Goal: Information Seeking & Learning: Learn about a topic

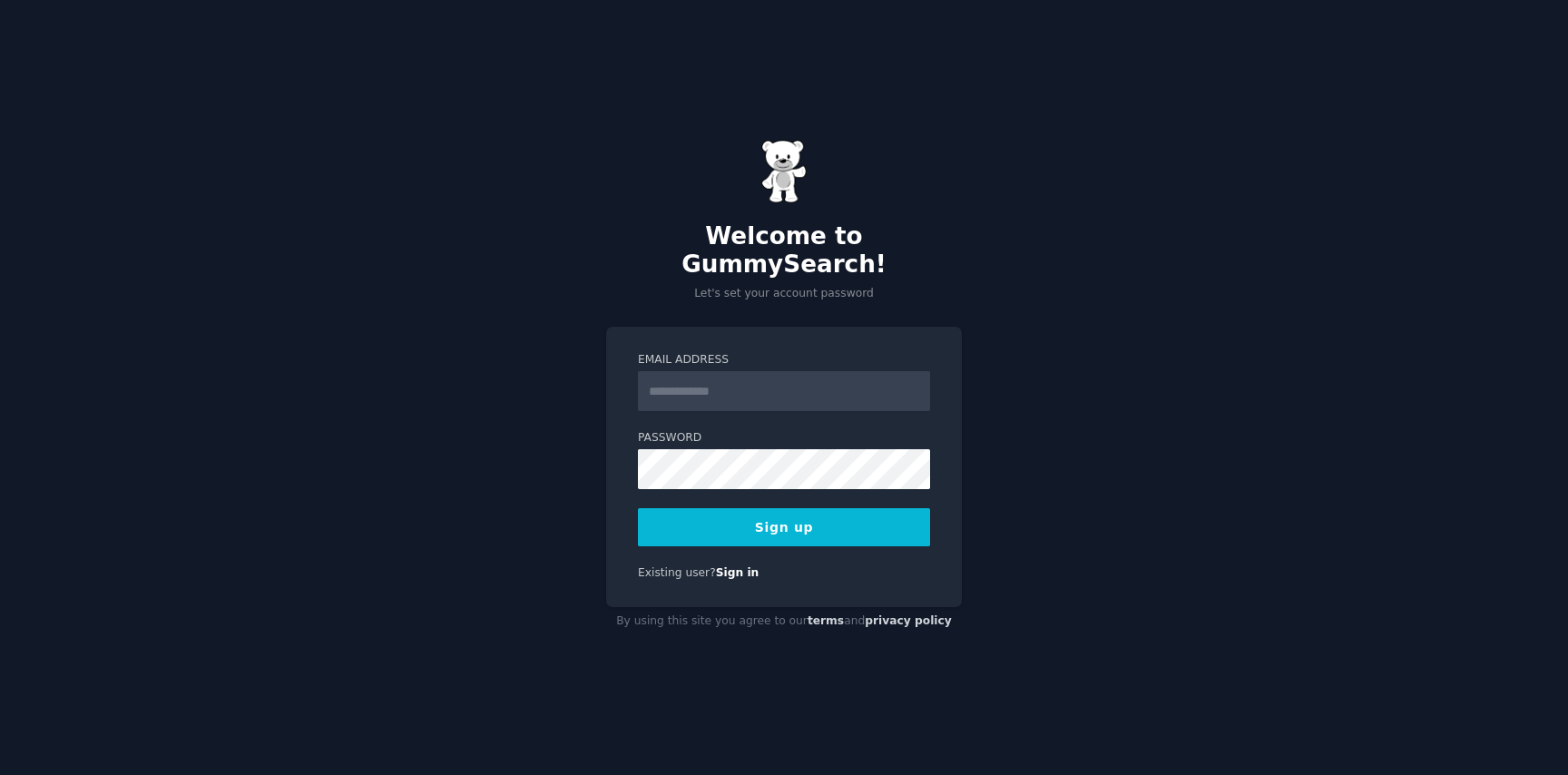
click at [712, 371] on input "Email Address" at bounding box center [784, 391] width 292 height 40
type input "**********"
click at [731, 521] on button "Sign up" at bounding box center [784, 527] width 292 height 38
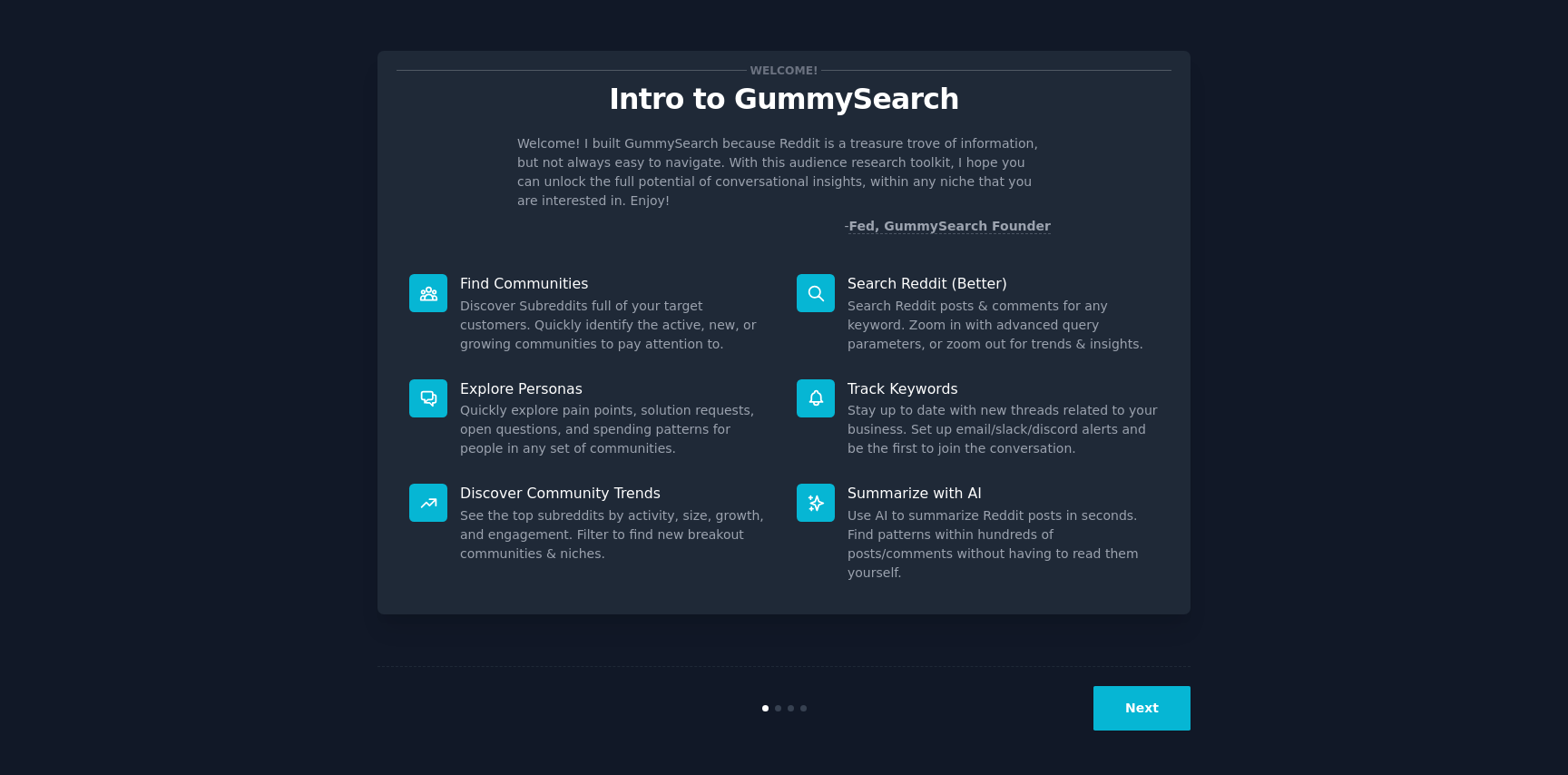
click at [1119, 702] on button "Next" at bounding box center [1142, 708] width 97 height 45
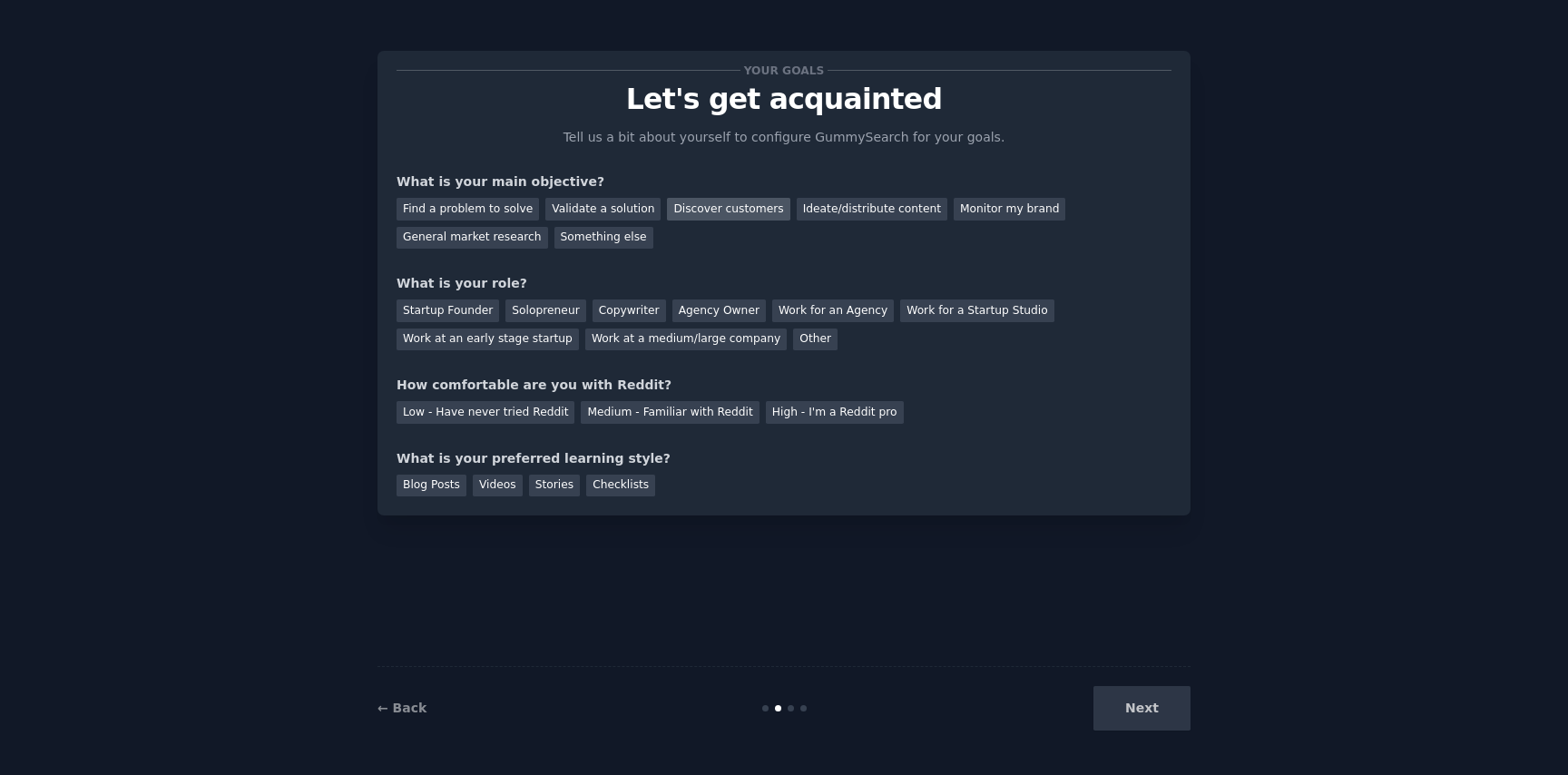
click at [685, 207] on div "Discover customers" at bounding box center [729, 209] width 123 height 22
click at [862, 212] on div "Ideate/distribute content" at bounding box center [872, 209] width 151 height 22
click at [704, 206] on div "Discover customers" at bounding box center [729, 209] width 123 height 22
click at [539, 316] on div "Solopreneur" at bounding box center [545, 311] width 80 height 22
click at [637, 418] on div "Medium - Familiar with Reddit" at bounding box center [669, 412] width 178 height 22
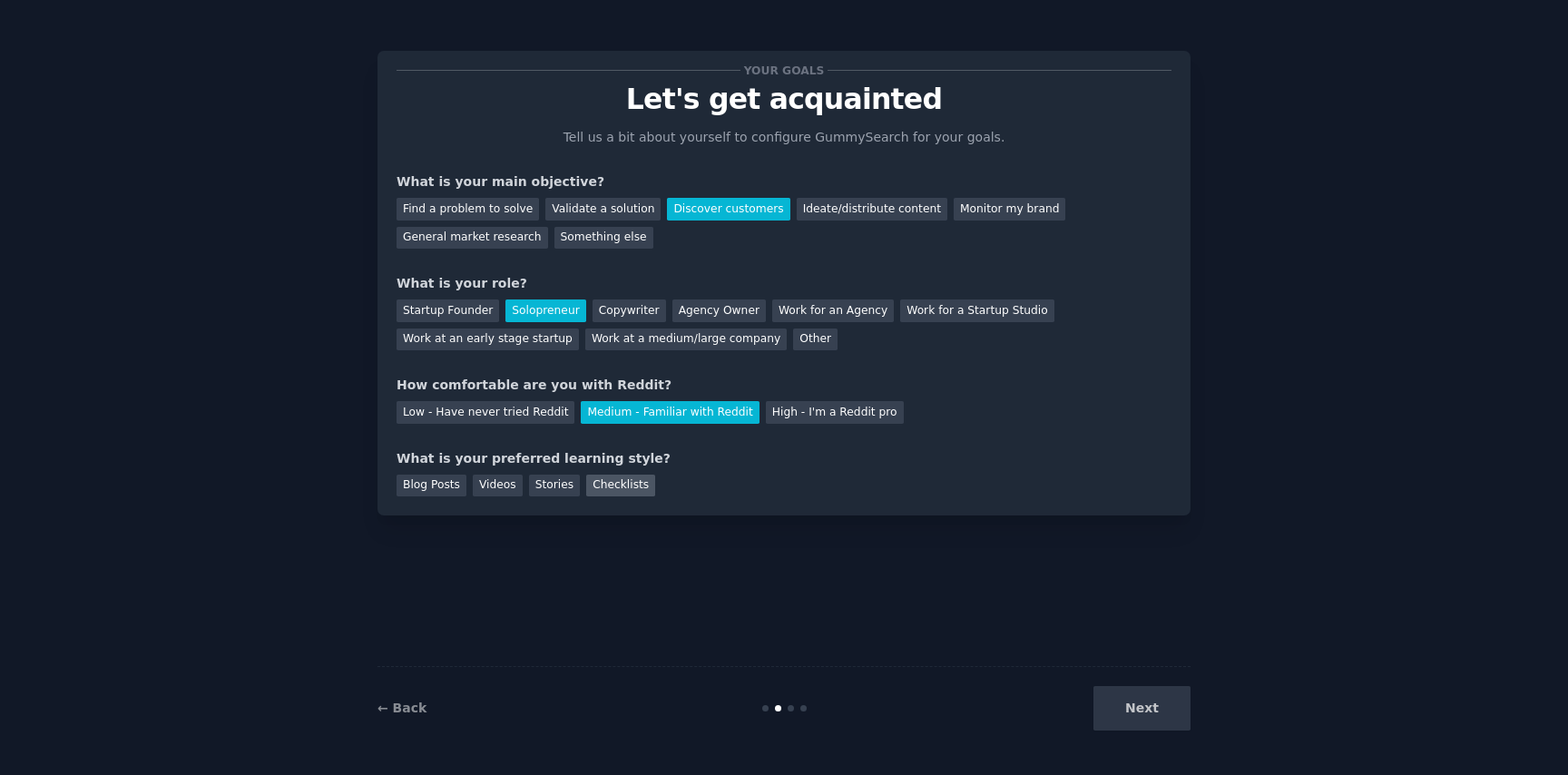
click at [610, 489] on div "Checklists" at bounding box center [621, 486] width 69 height 22
click at [543, 485] on div "Stories" at bounding box center [555, 486] width 51 height 22
click at [625, 482] on div "Checklists" at bounding box center [621, 486] width 69 height 22
click at [1117, 702] on button "Next" at bounding box center [1142, 708] width 97 height 45
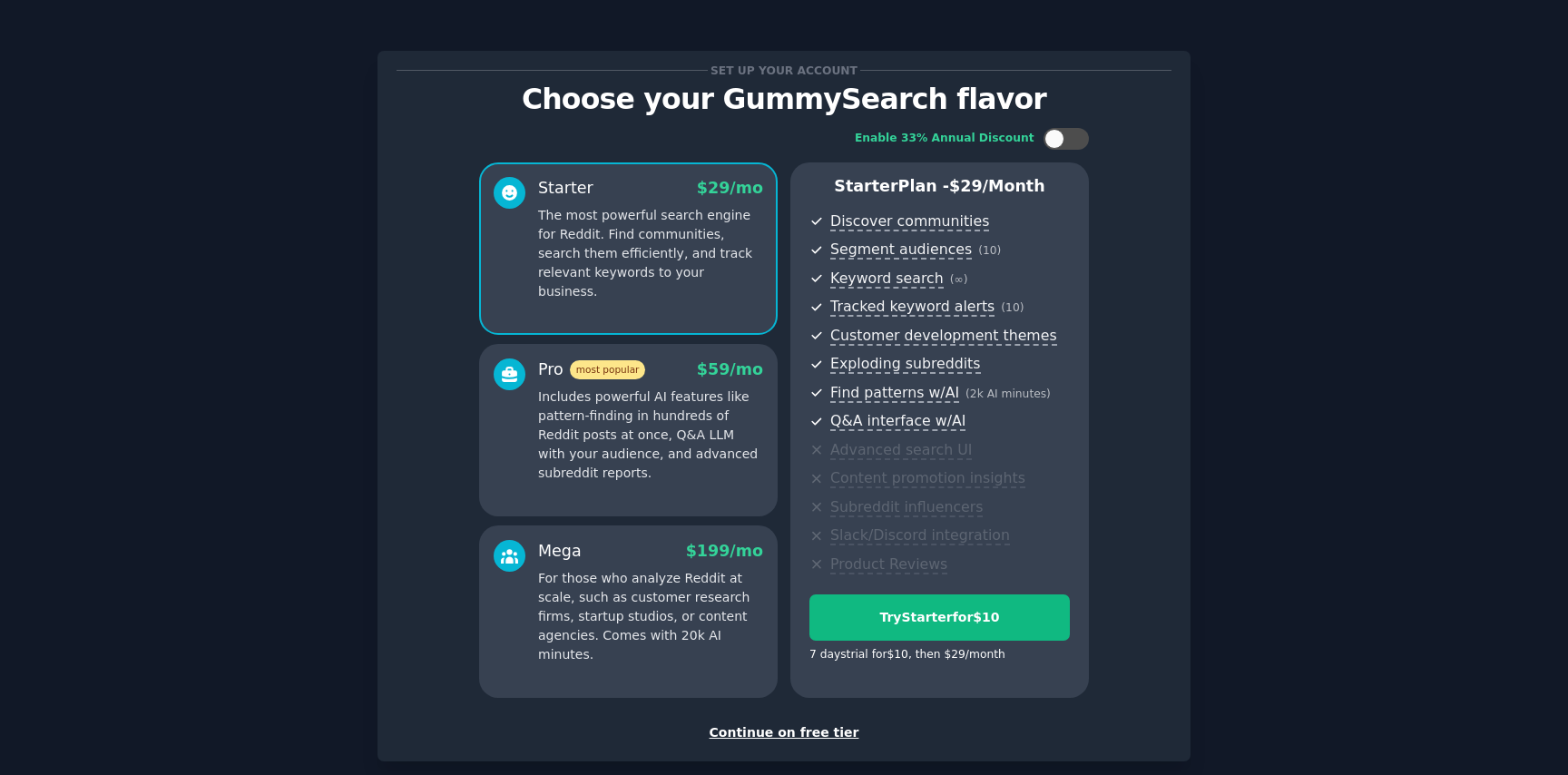
click at [751, 728] on div "Continue on free tier" at bounding box center [784, 732] width 775 height 19
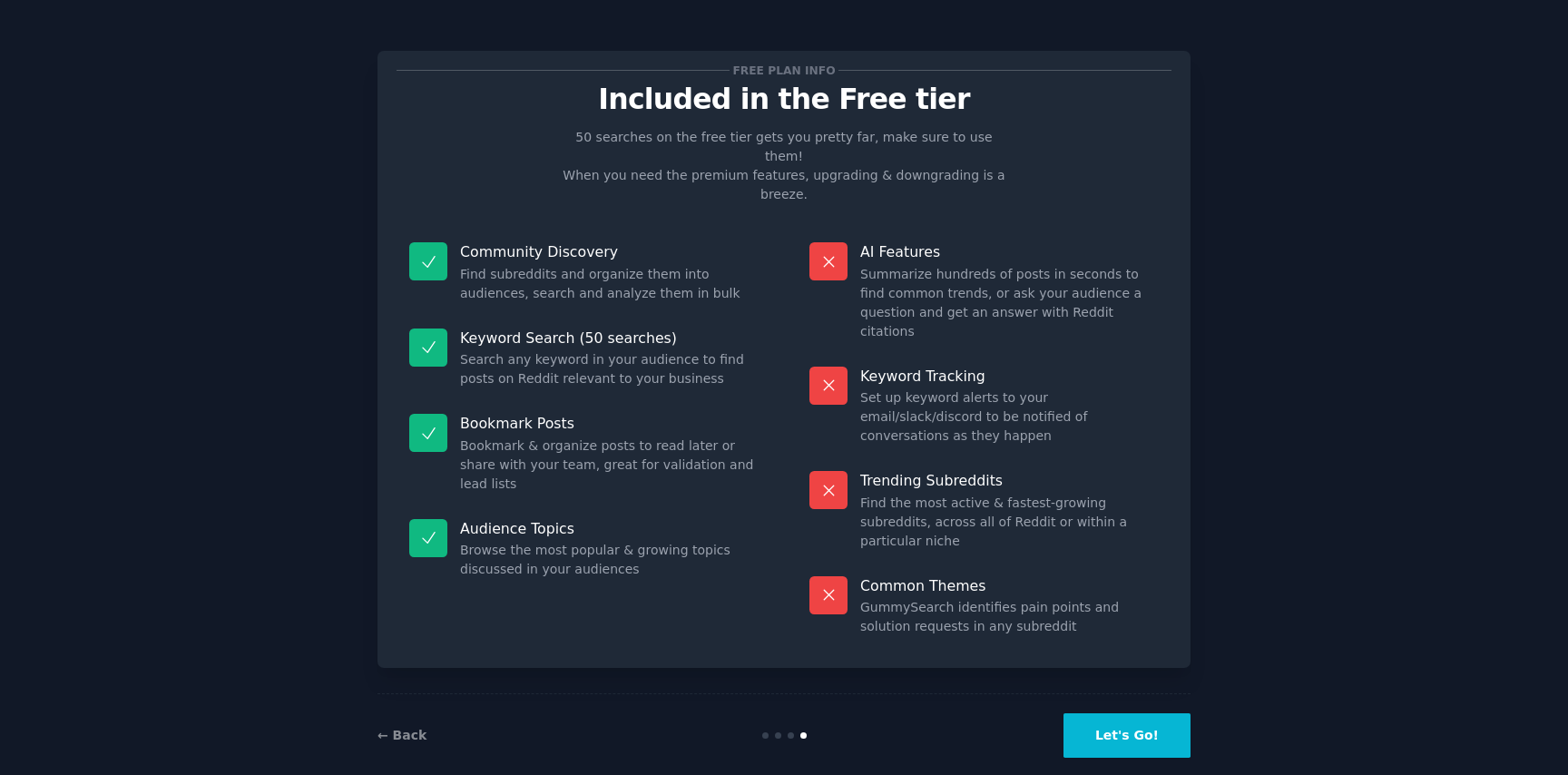
click at [1146, 714] on button "Let's Go!" at bounding box center [1127, 736] width 127 height 45
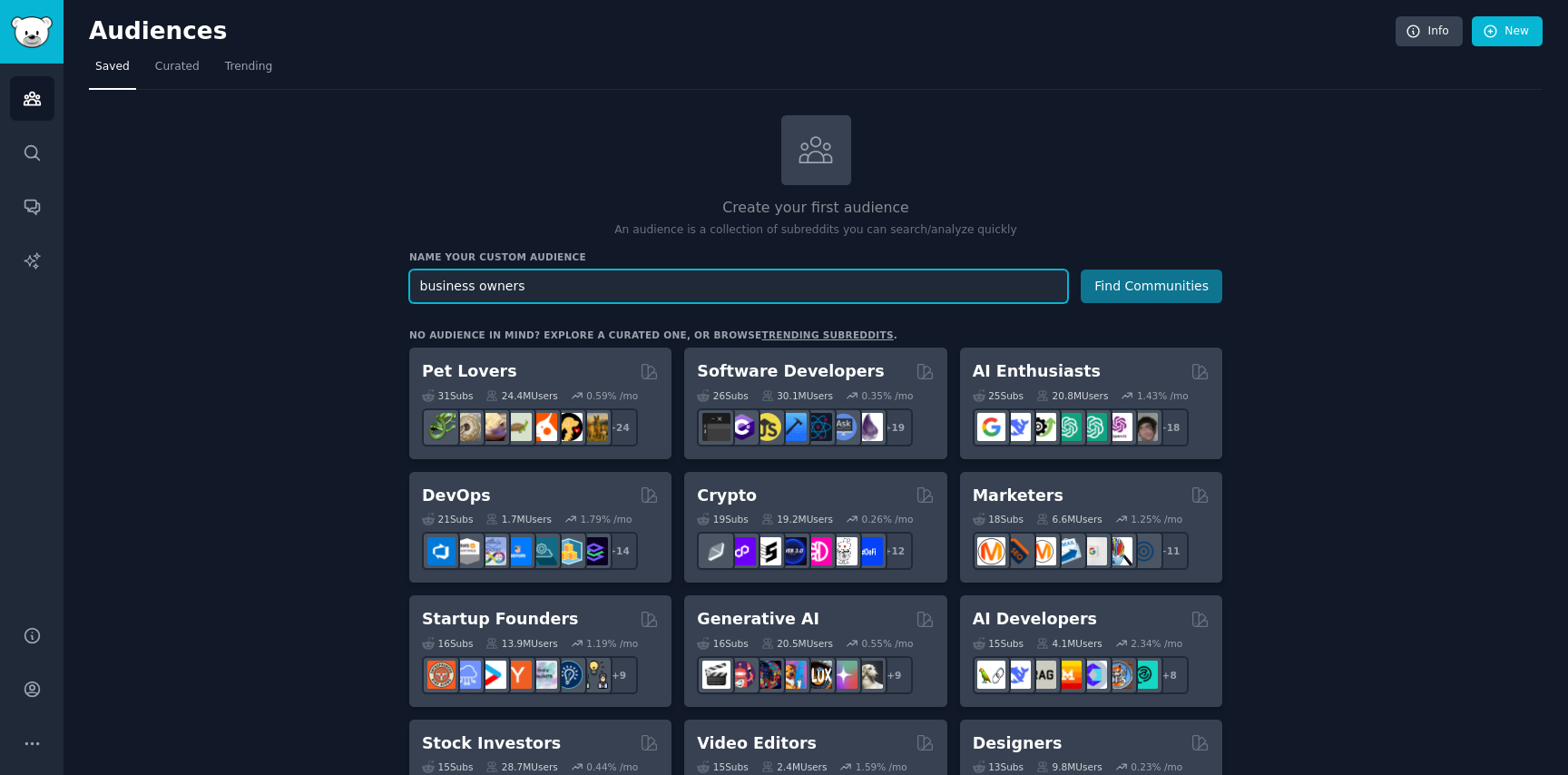
type input "business owners"
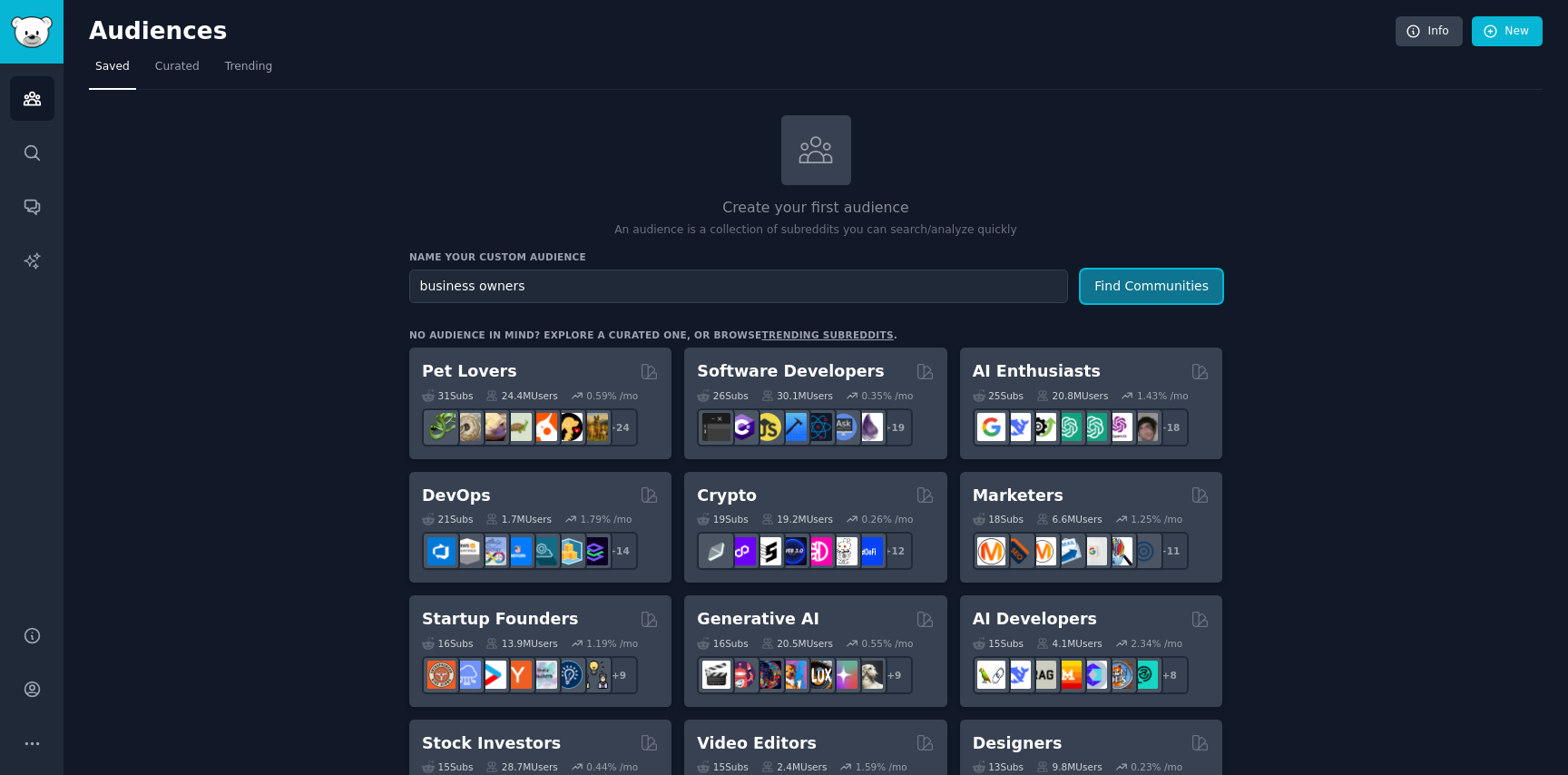
click at [1156, 279] on button "Find Communities" at bounding box center [1152, 287] width 141 height 33
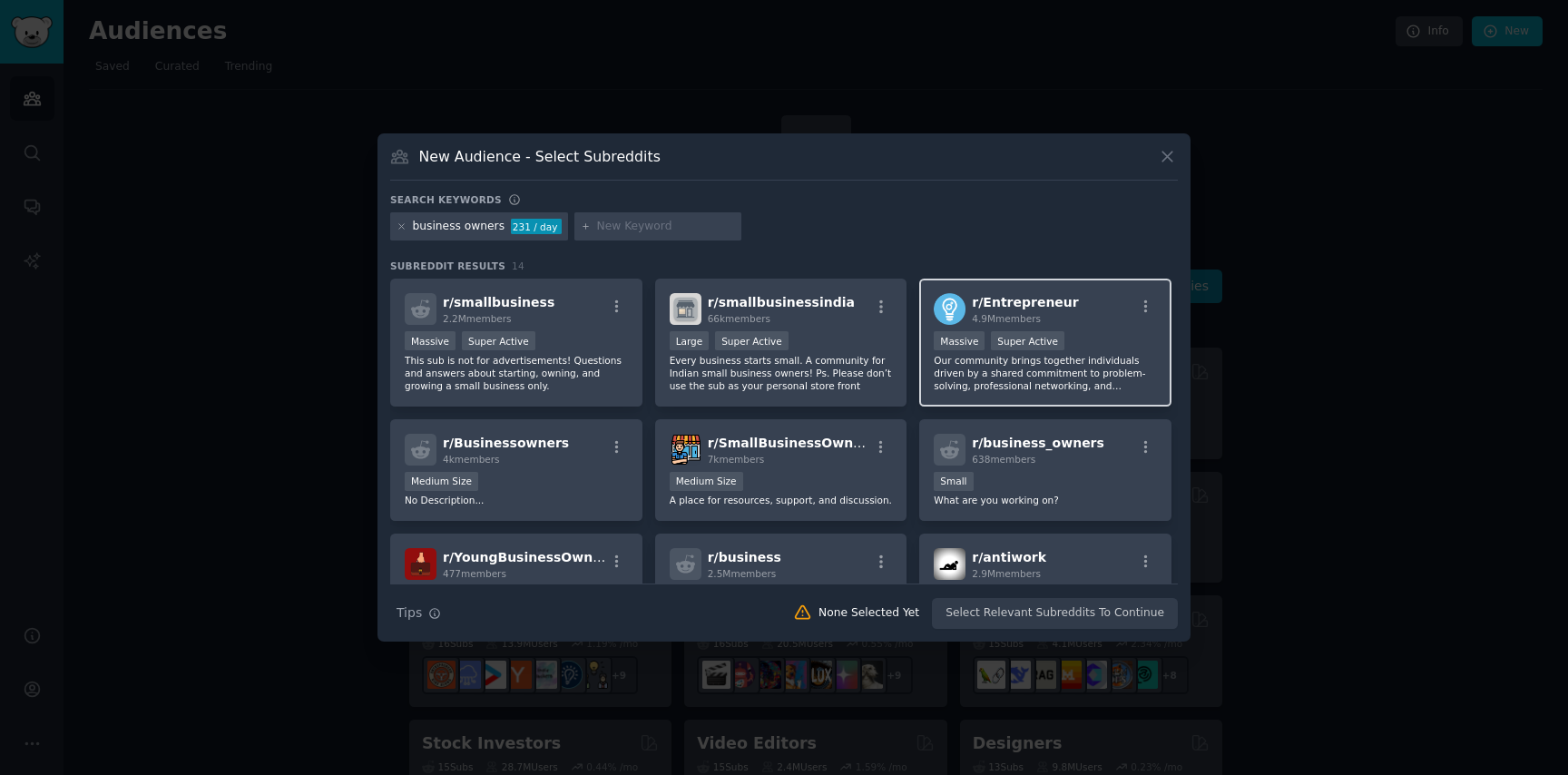
click at [1110, 304] on div "r/ Entrepreneur 4.9M members" at bounding box center [1046, 309] width 223 height 32
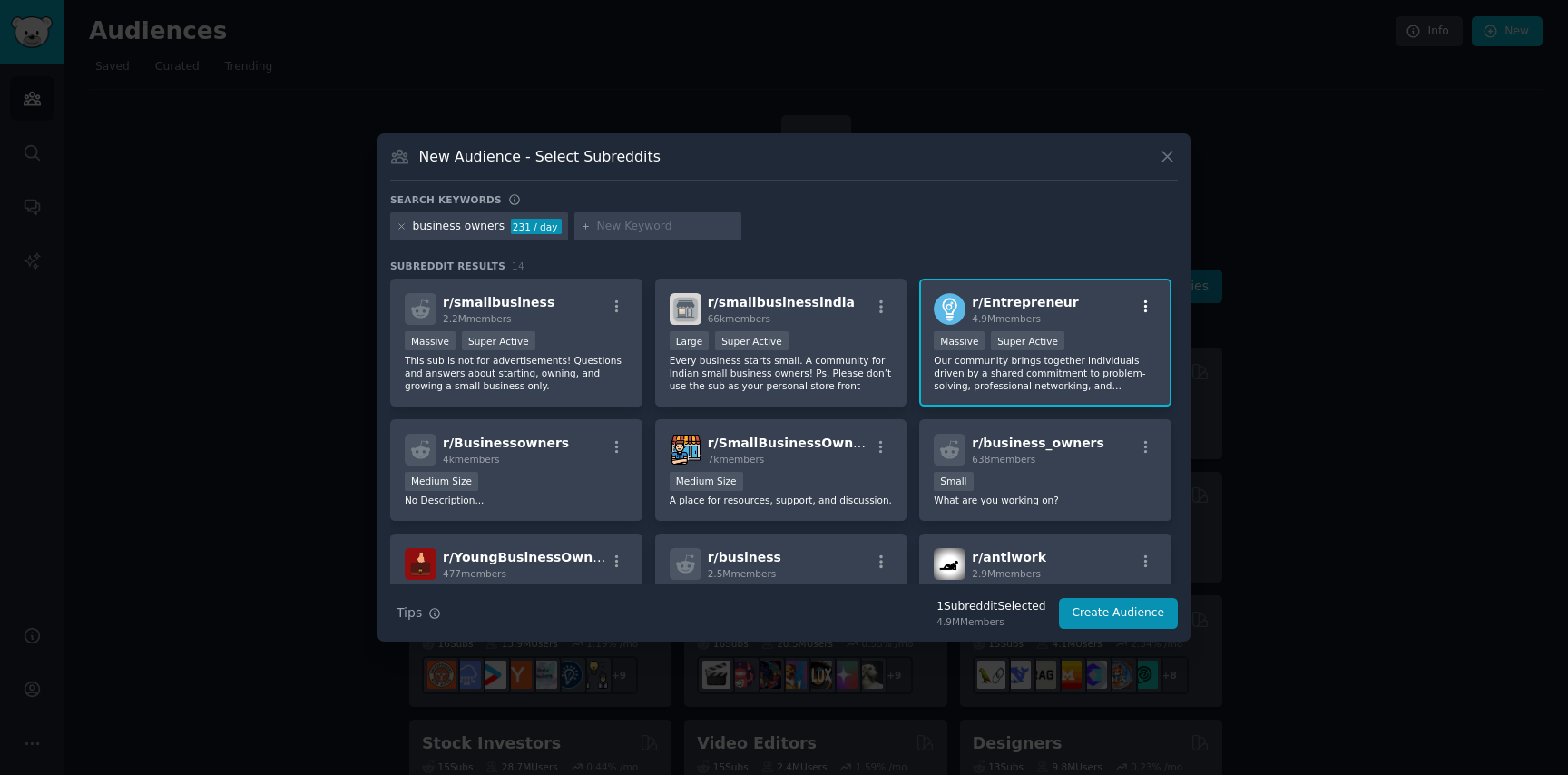
click at [1145, 306] on icon "button" at bounding box center [1146, 307] width 4 height 13
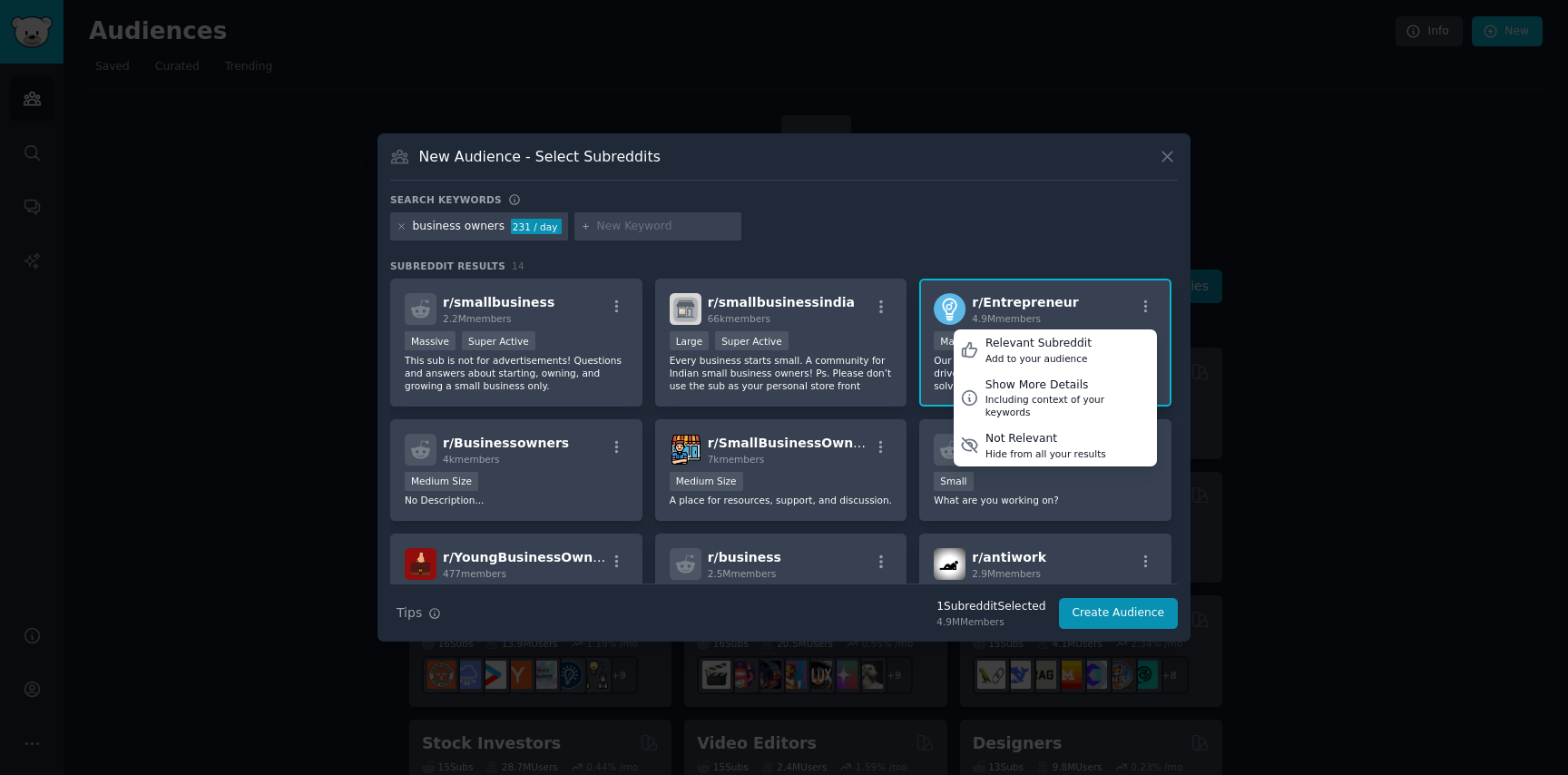
click at [1056, 245] on div "business owners 231 / day" at bounding box center [784, 230] width 788 height 35
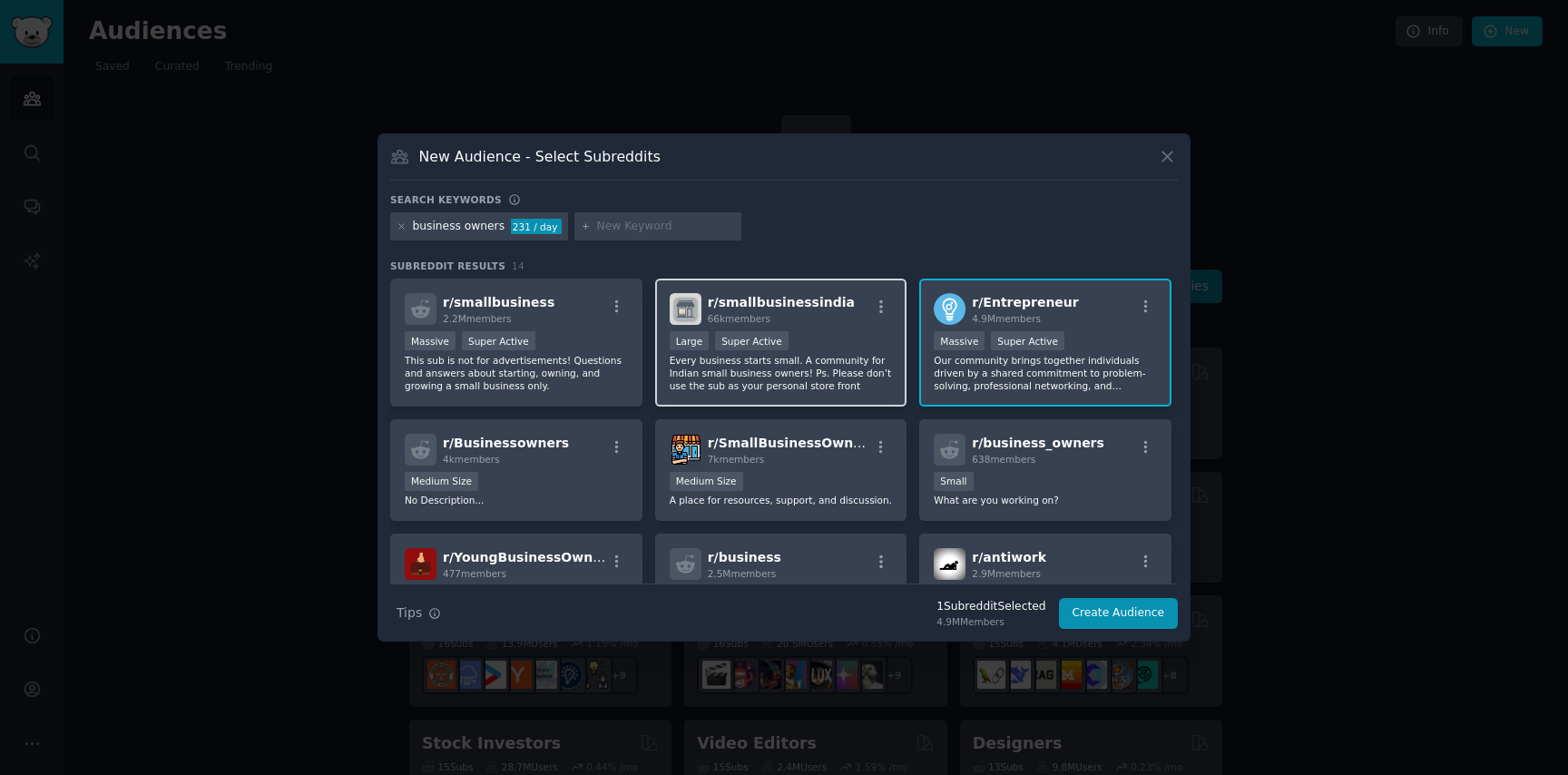
click at [813, 364] on p "Every business starts small. A community for Indian small business owners! Ps. …" at bounding box center [782, 372] width 223 height 38
click at [817, 363] on p "Every business starts small. A community for Indian small business owners! Ps. …" at bounding box center [782, 372] width 223 height 38
click at [827, 321] on div "66k members" at bounding box center [782, 319] width 147 height 13
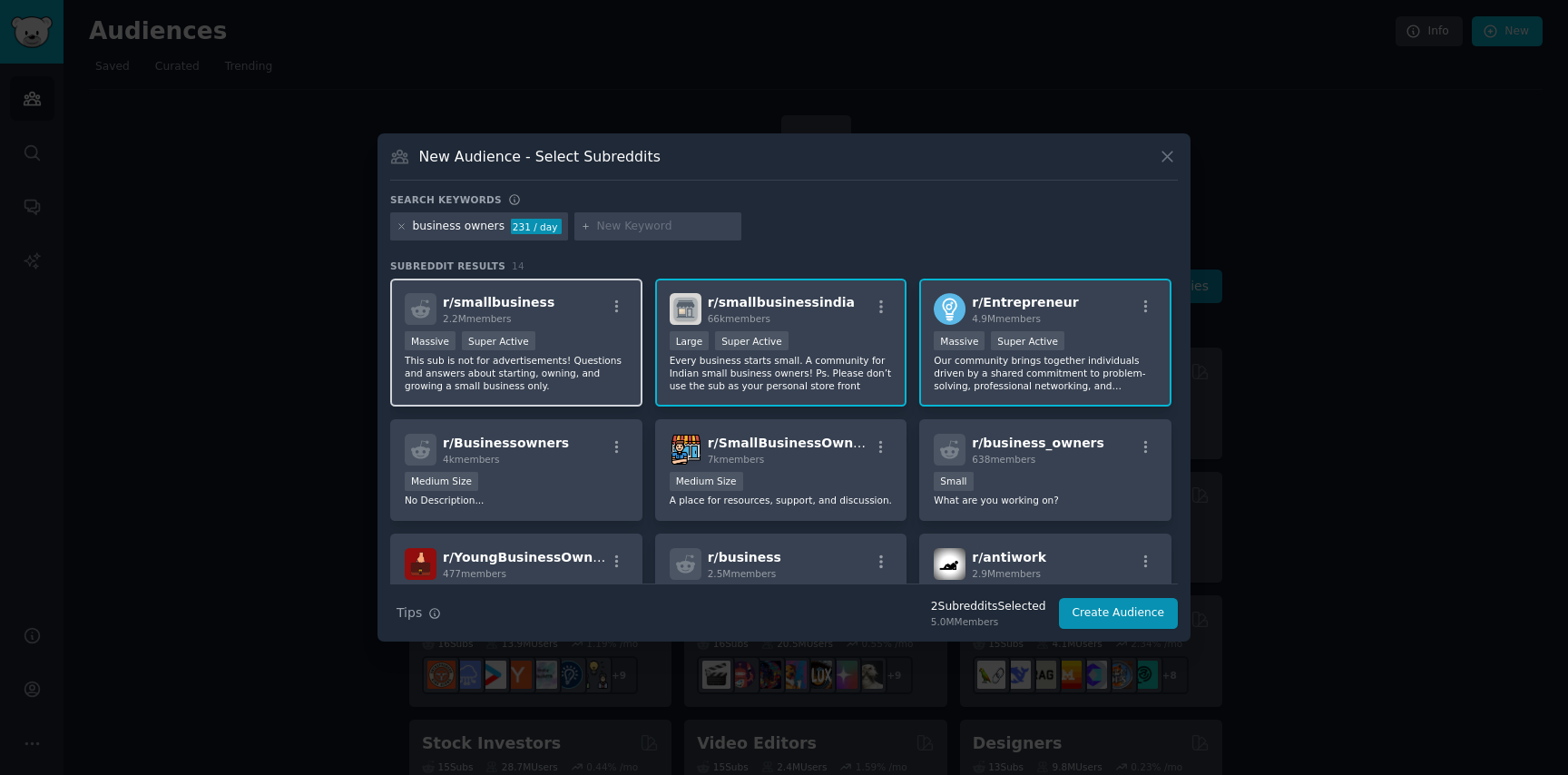
click at [576, 333] on div "Massive Super Active" at bounding box center [516, 342] width 223 height 22
click at [614, 226] on input "text" at bounding box center [666, 227] width 138 height 17
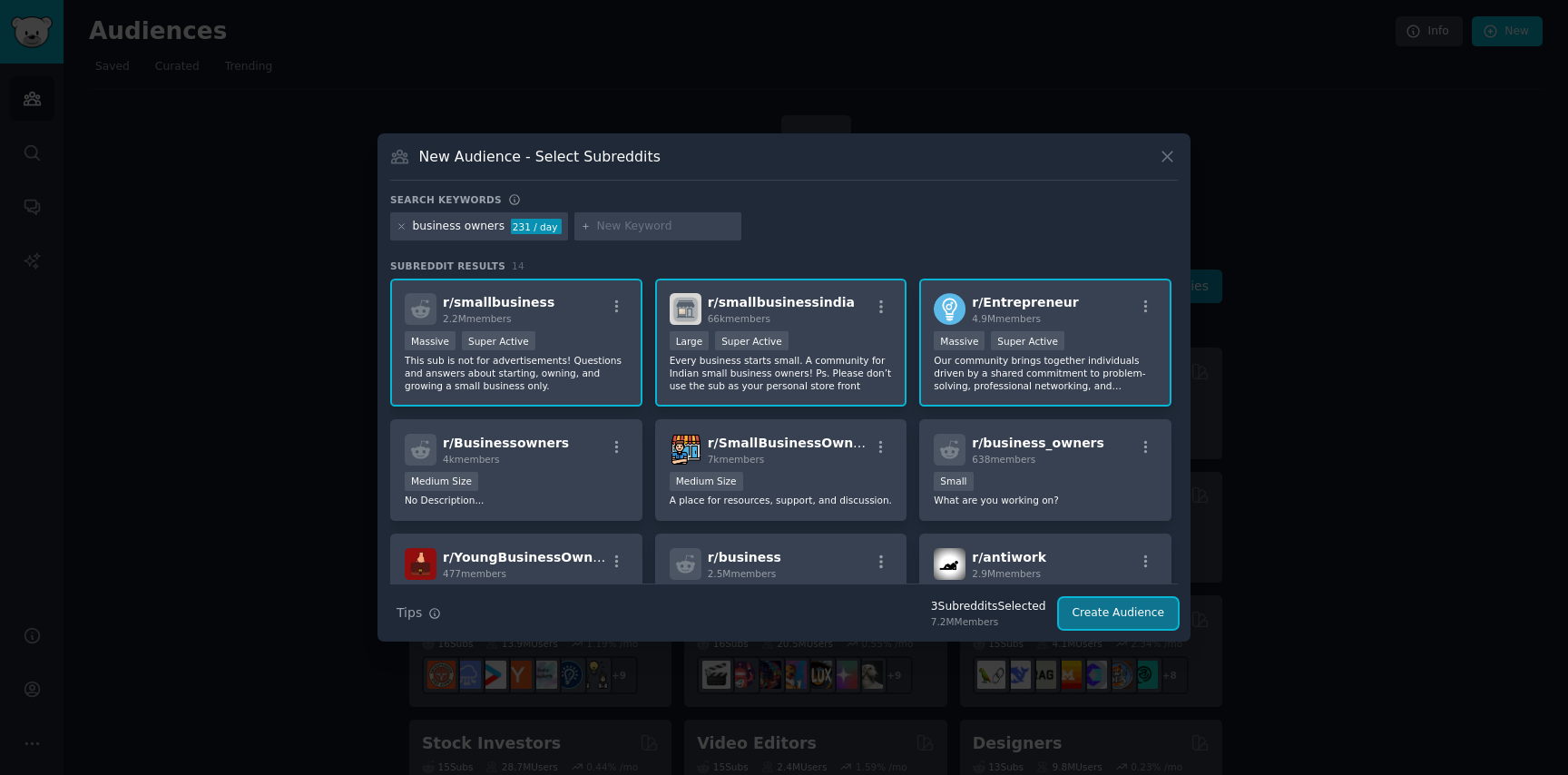
click at [1142, 621] on button "Create Audience" at bounding box center [1119, 613] width 120 height 31
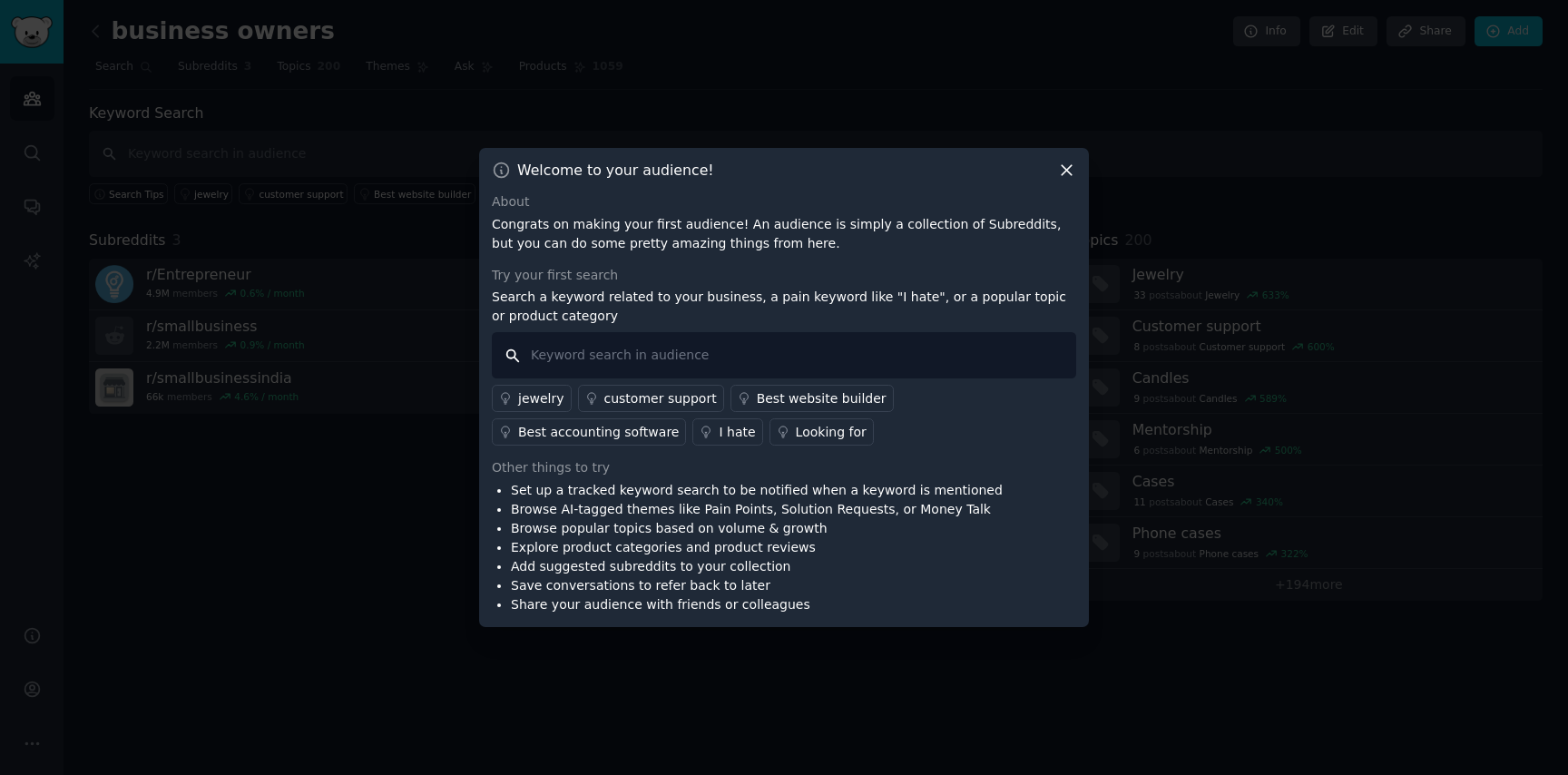
click at [618, 350] on input "text" at bounding box center [784, 355] width 584 height 47
type input "website"
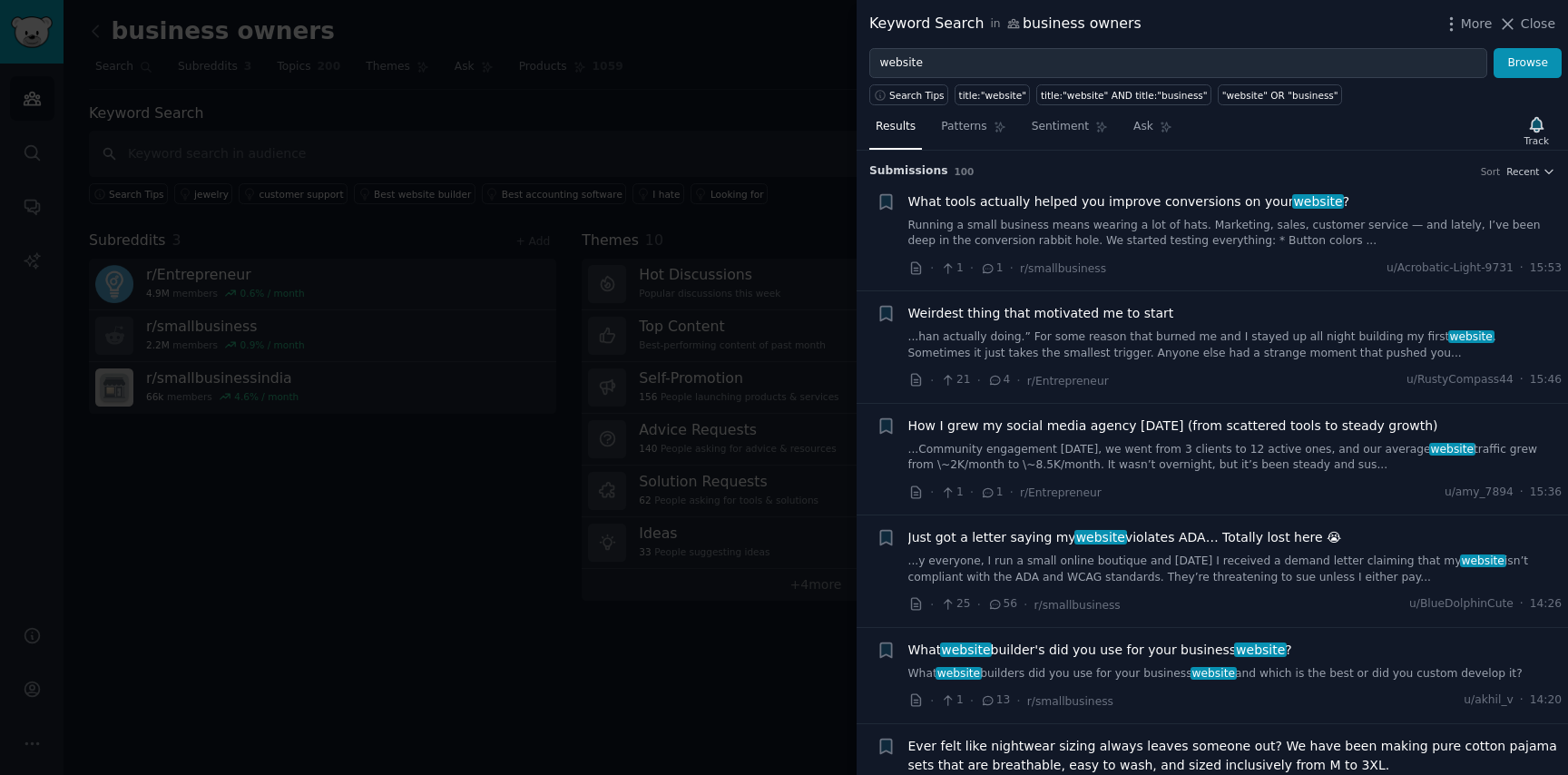
click at [1141, 652] on span "What website builder's did you use for your business website ?" at bounding box center [1100, 650] width 384 height 19
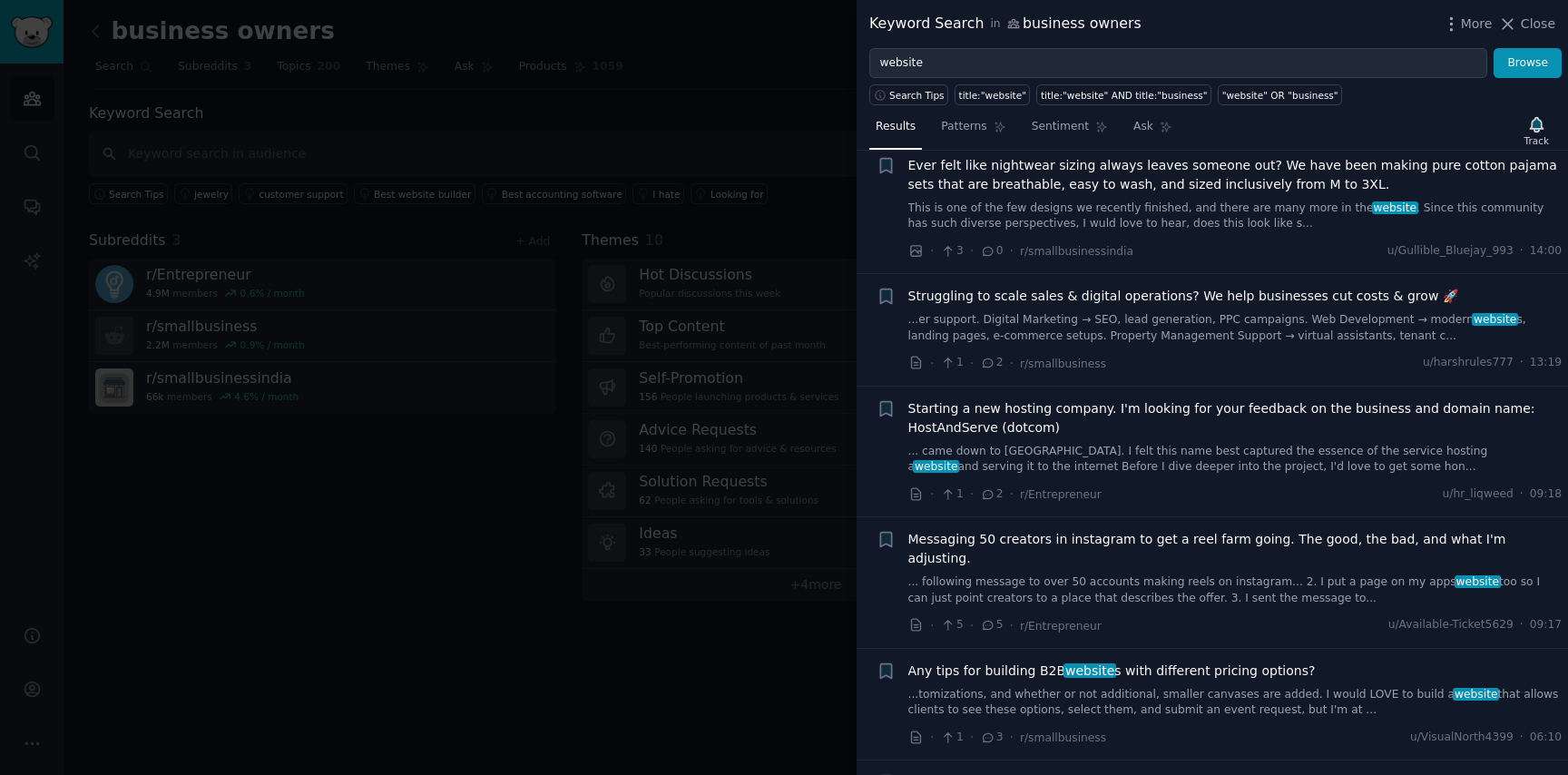
scroll to position [599, 0]
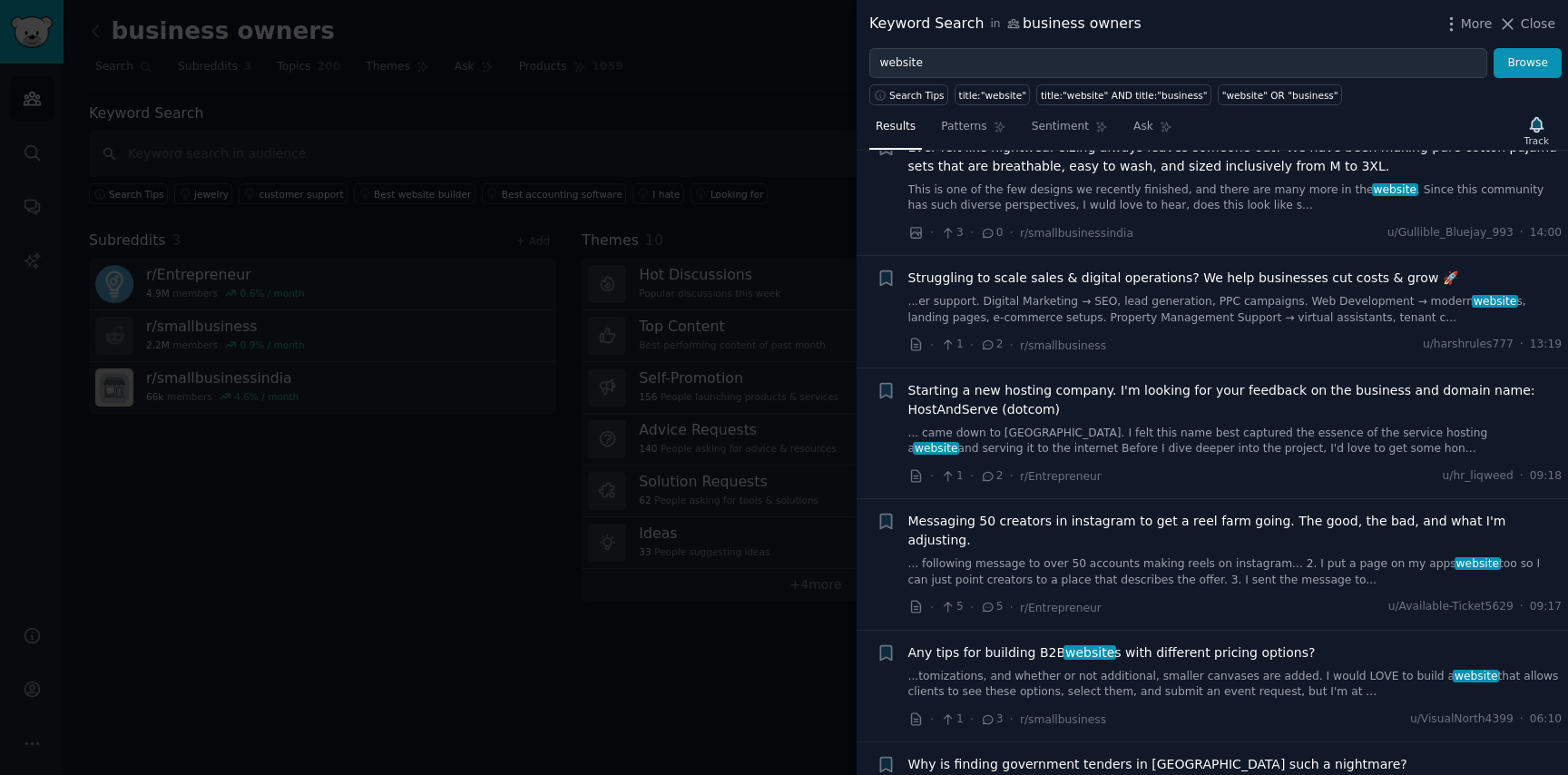
click at [1106, 522] on span "Messaging 50 creators in instagram to get a reel farm going. The good, the bad,…" at bounding box center [1235, 530] width 654 height 38
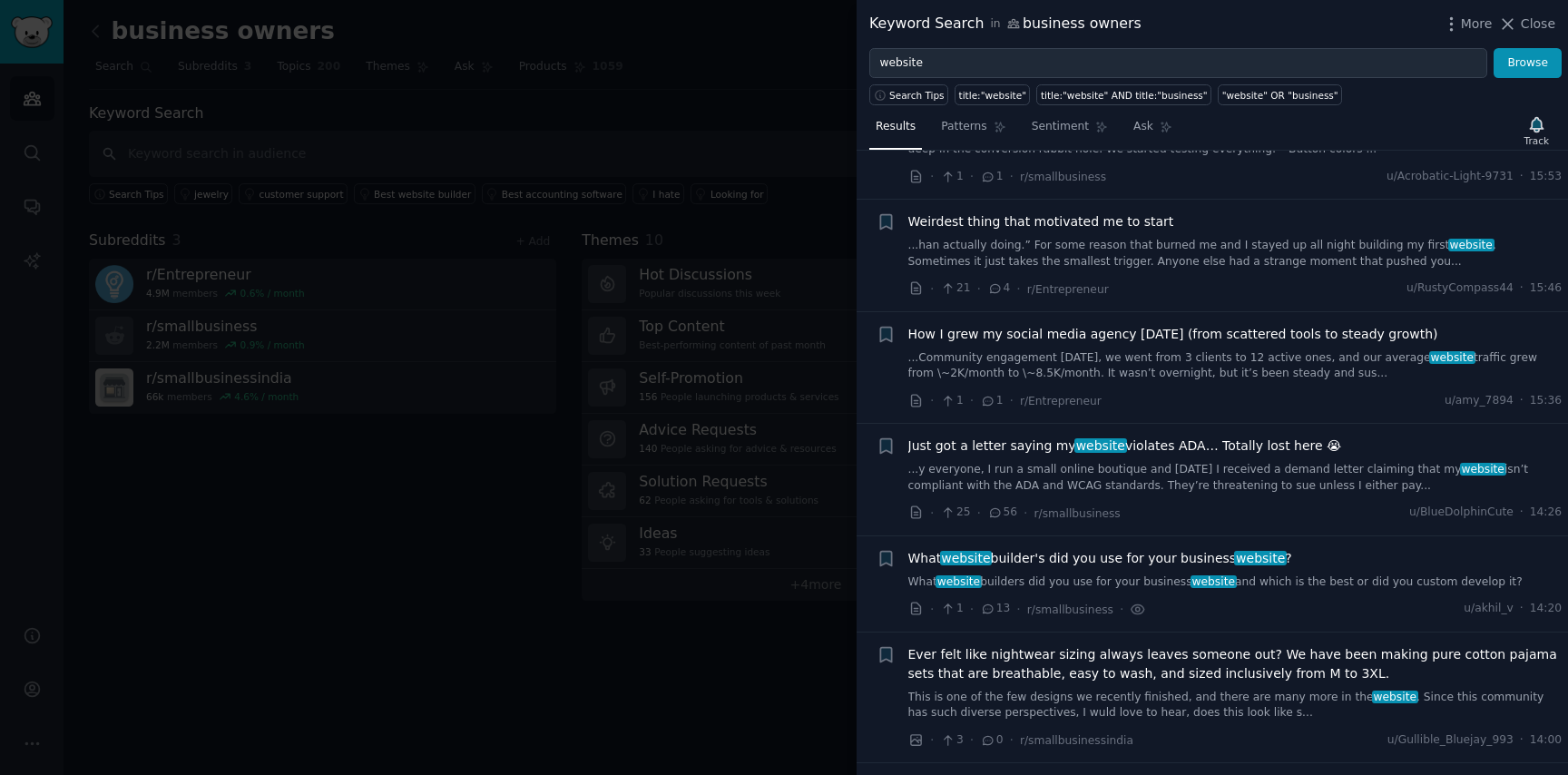
scroll to position [0, 0]
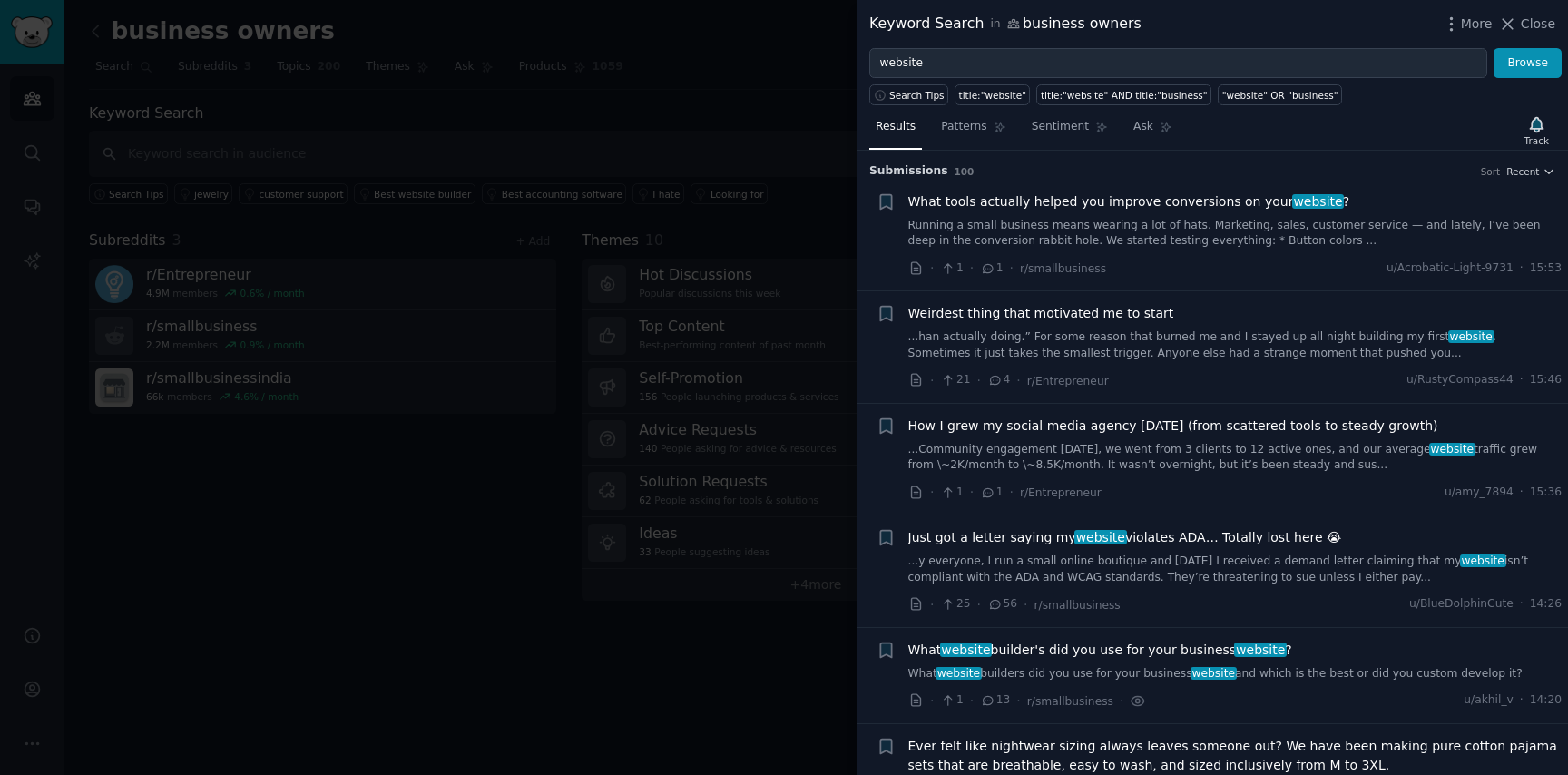
click at [1089, 203] on span "What tools actually helped you improve conversions on your website ?" at bounding box center [1129, 202] width 442 height 19
click at [1201, 216] on div "What tools actually helped you improve conversions on your website ? Running a …" at bounding box center [1235, 220] width 654 height 57
click at [1195, 231] on link "Running a small business means wearing a lot of hats. Marketing, sales, custome…" at bounding box center [1235, 234] width 654 height 32
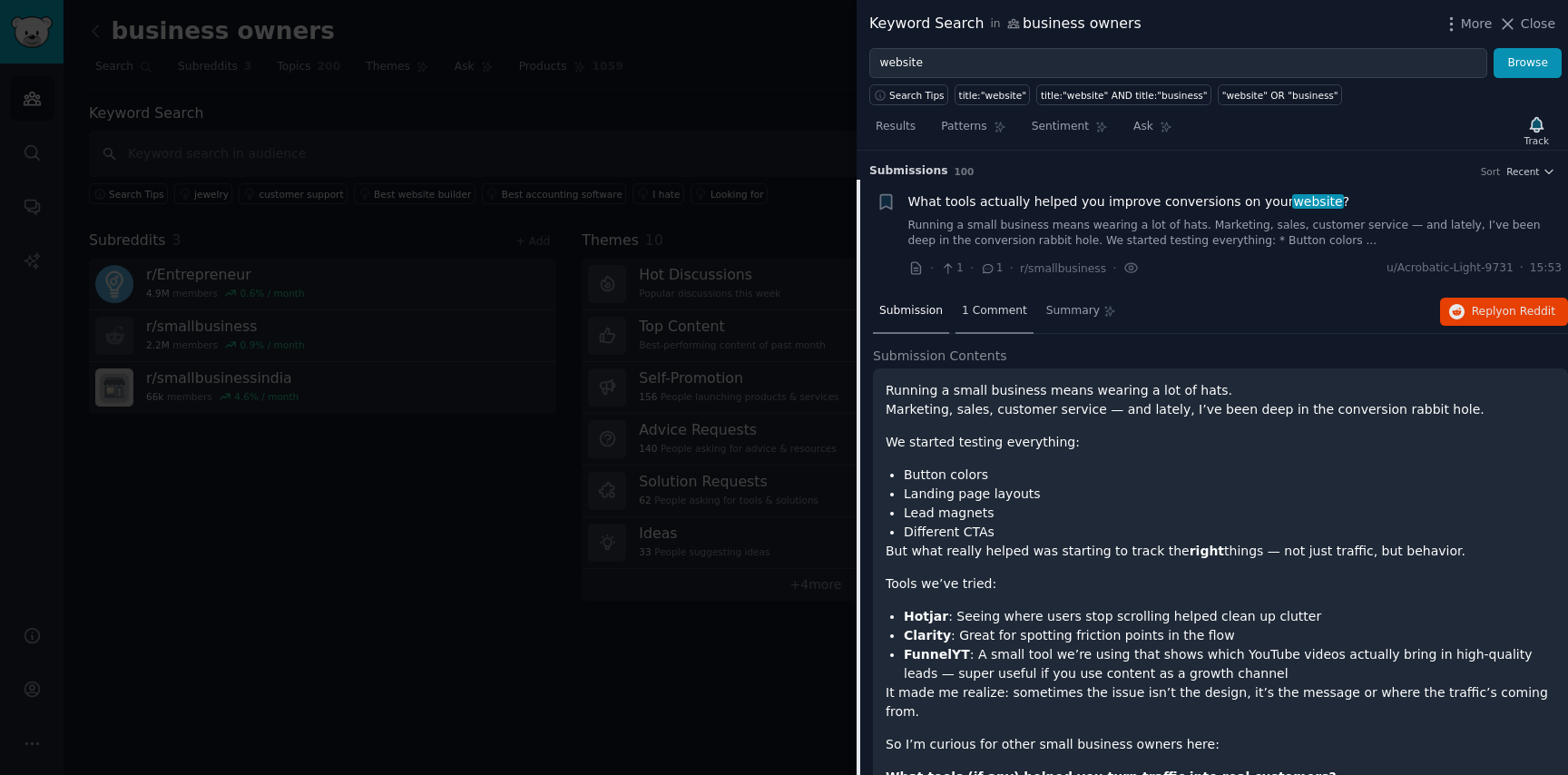
click at [1008, 314] on span "1 Comment" at bounding box center [995, 312] width 65 height 17
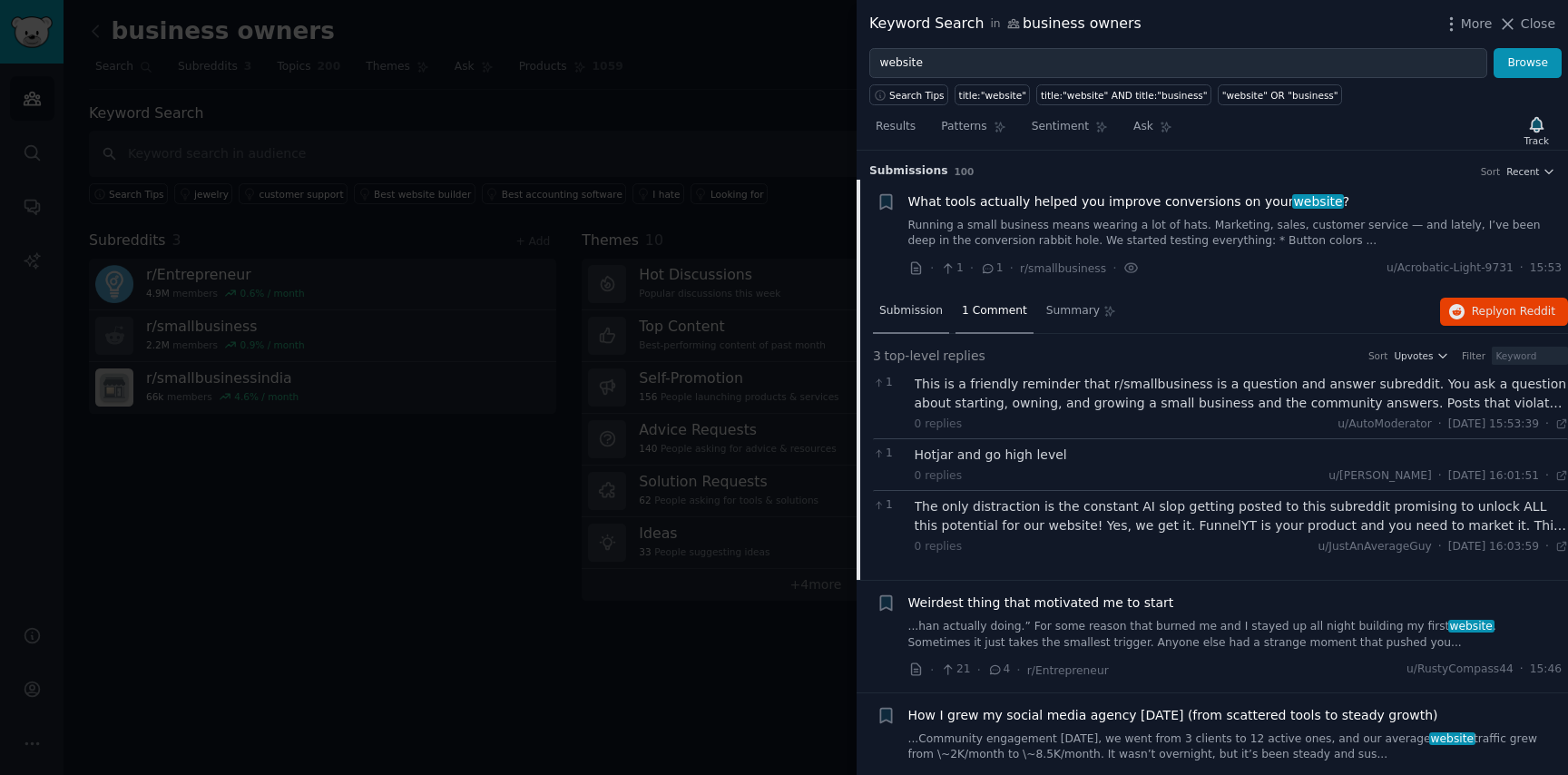
click at [910, 314] on span "Submission" at bounding box center [911, 312] width 63 height 17
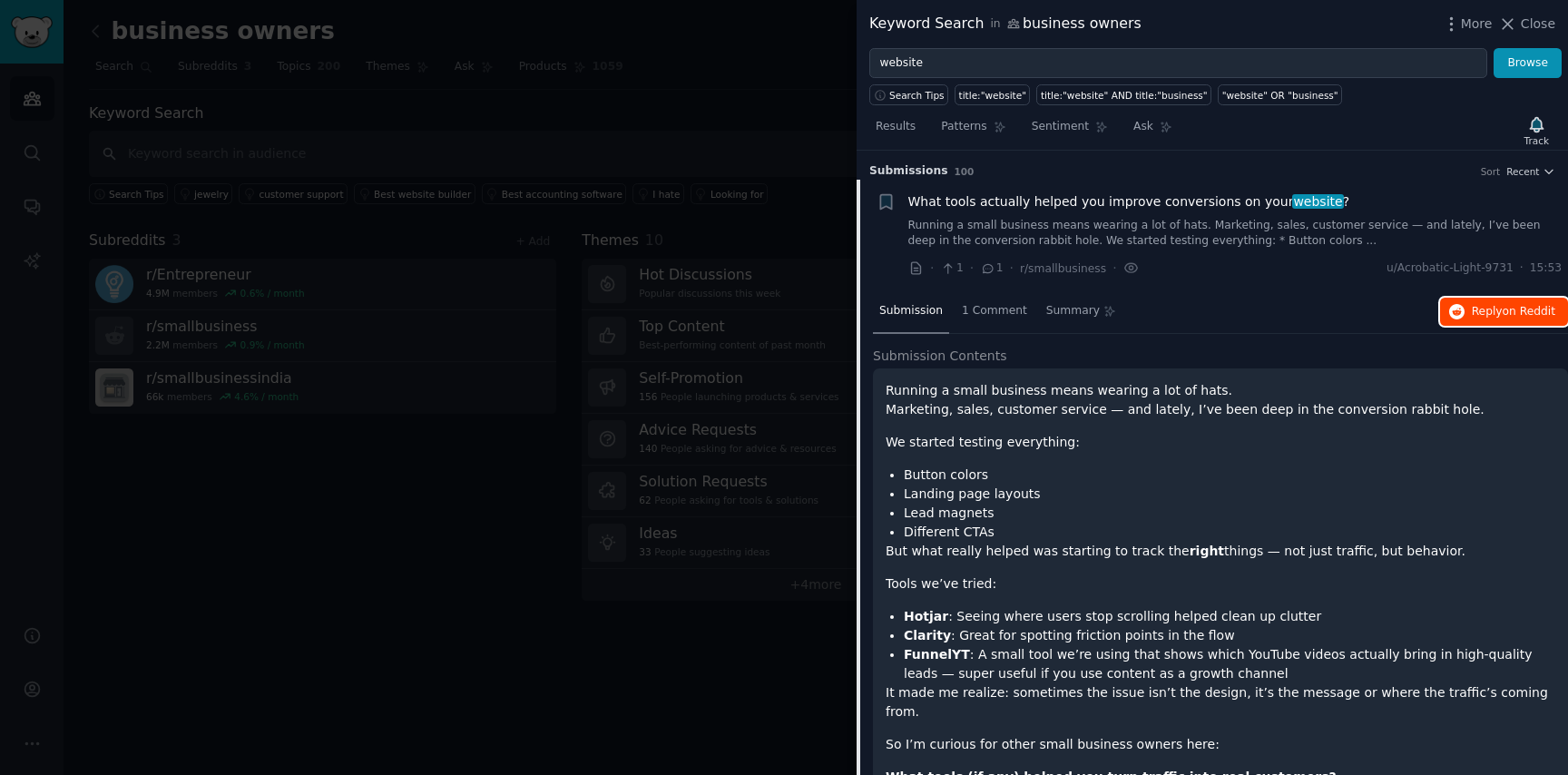
click at [1464, 310] on button "Reply on Reddit" at bounding box center [1505, 312] width 128 height 29
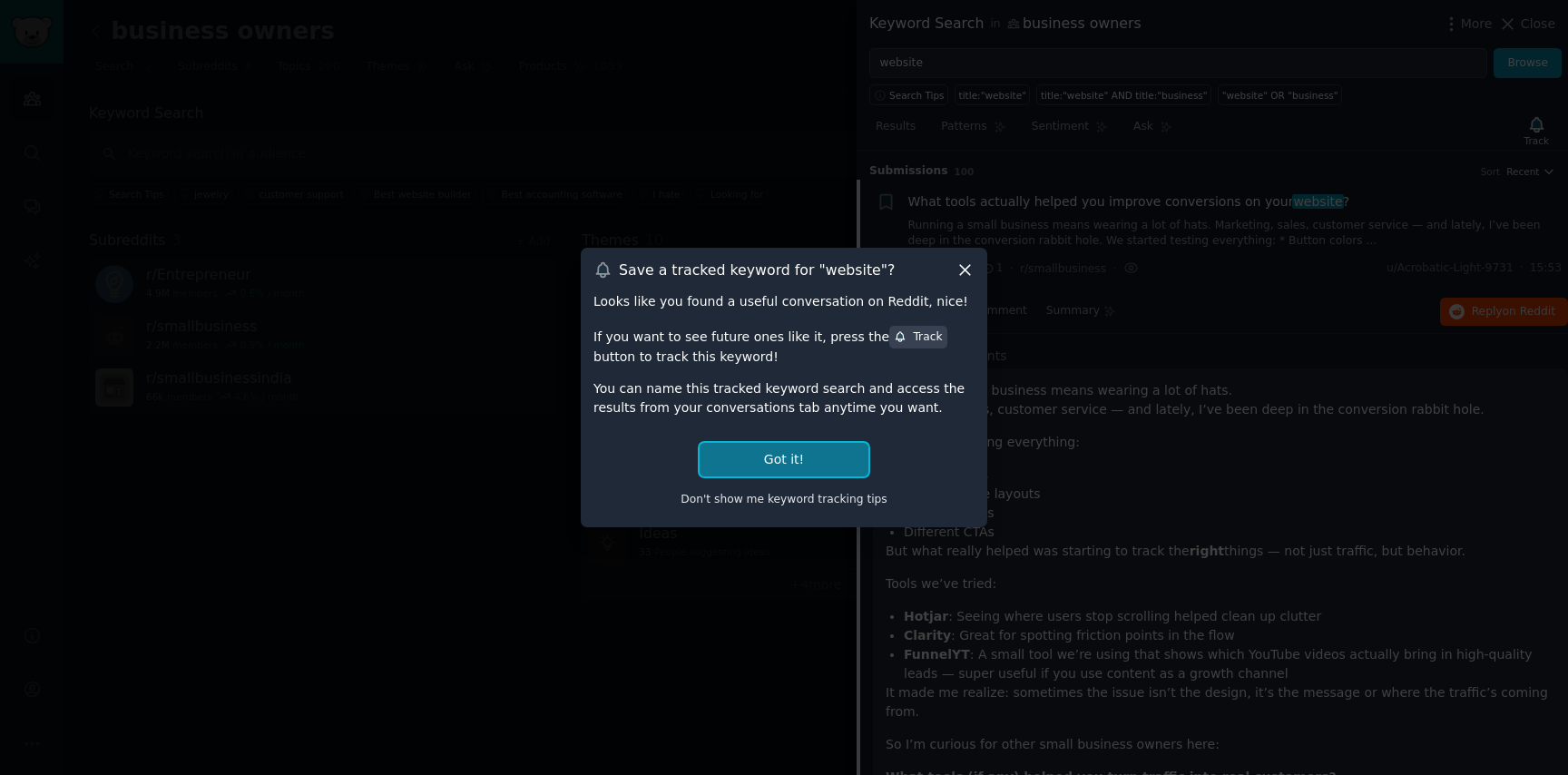
click at [771, 453] on button "Got it!" at bounding box center [784, 460] width 168 height 33
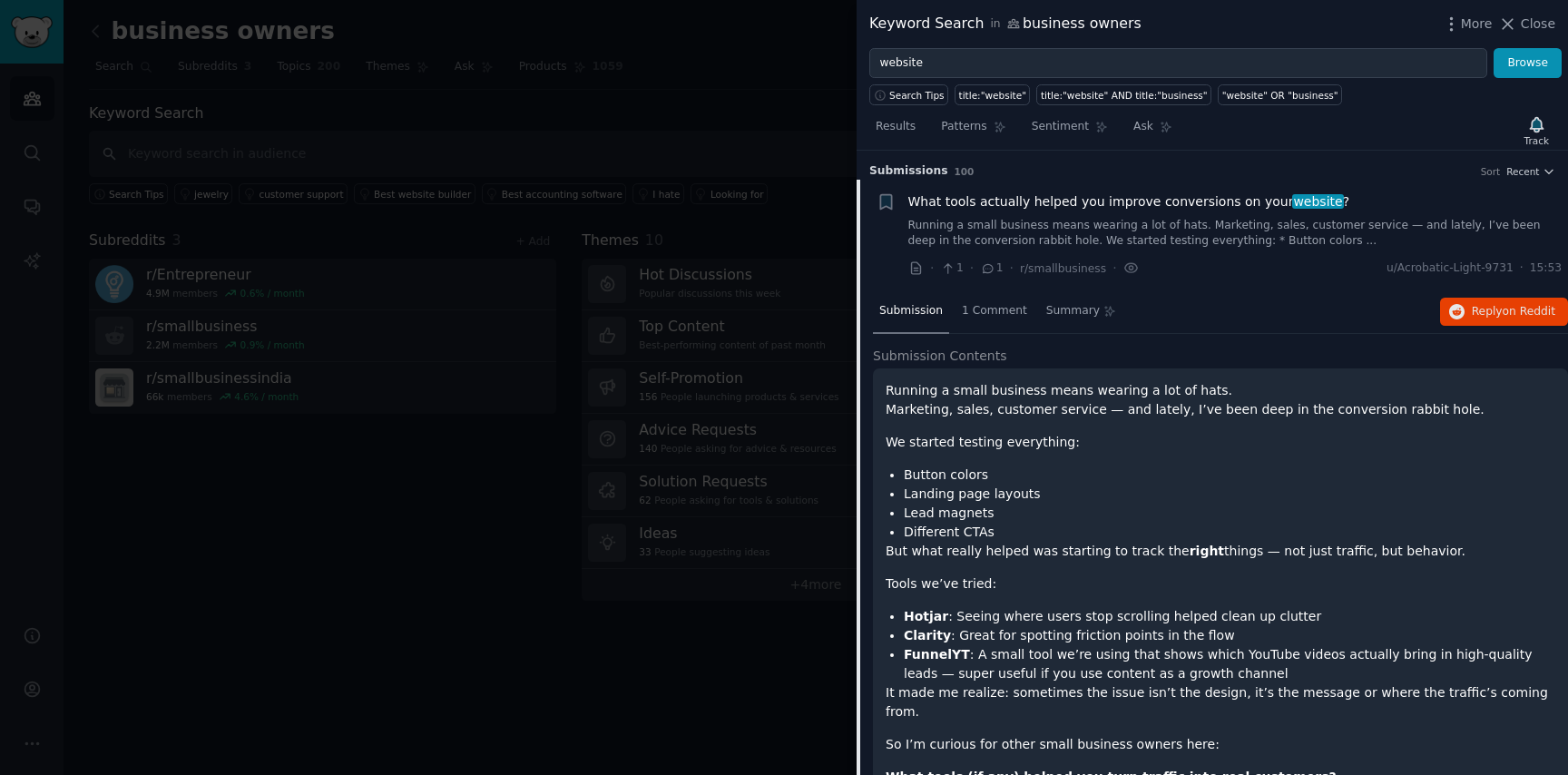
click at [712, 336] on div at bounding box center [784, 387] width 1568 height 775
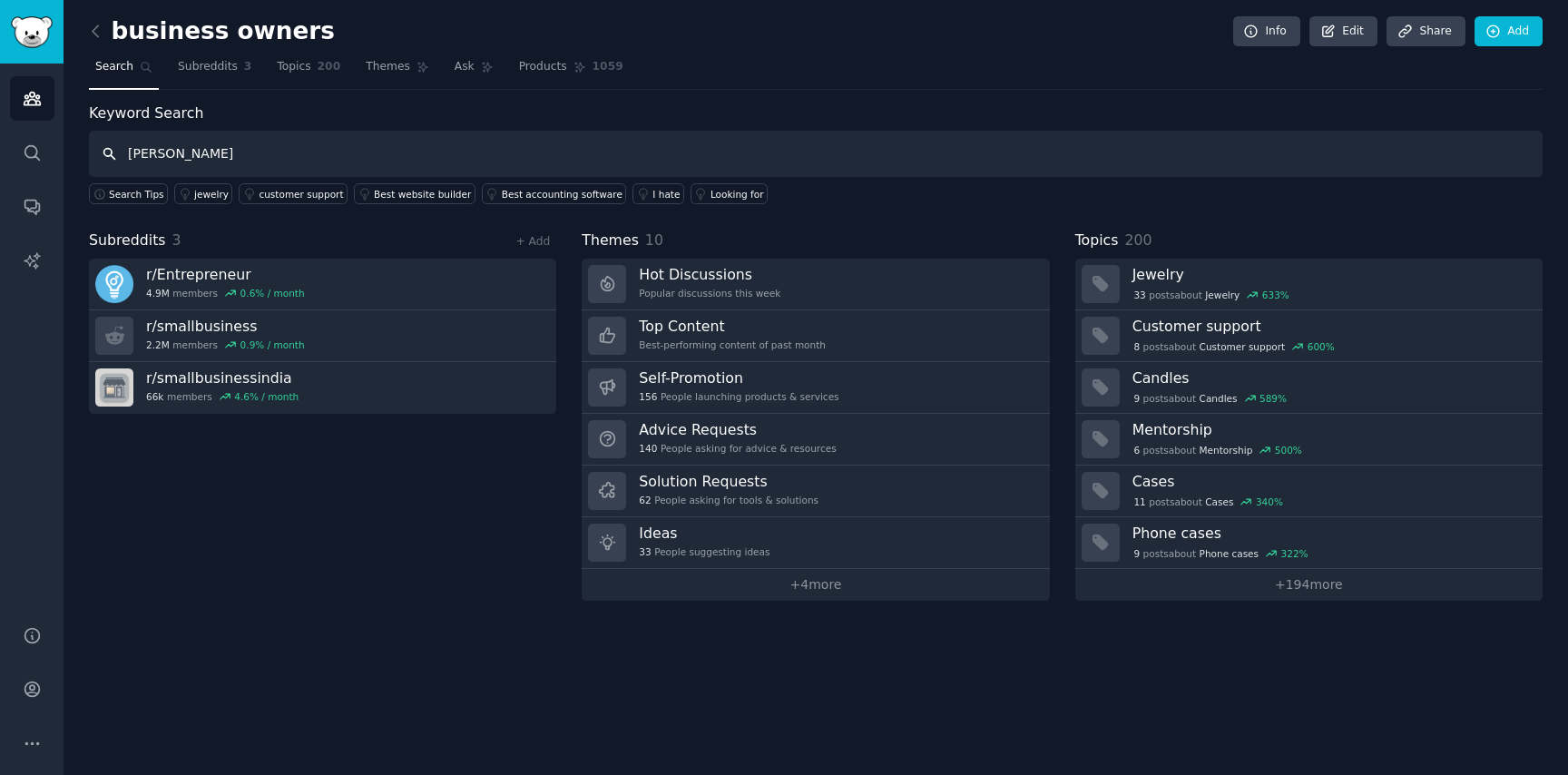
type input "alex hormozi"
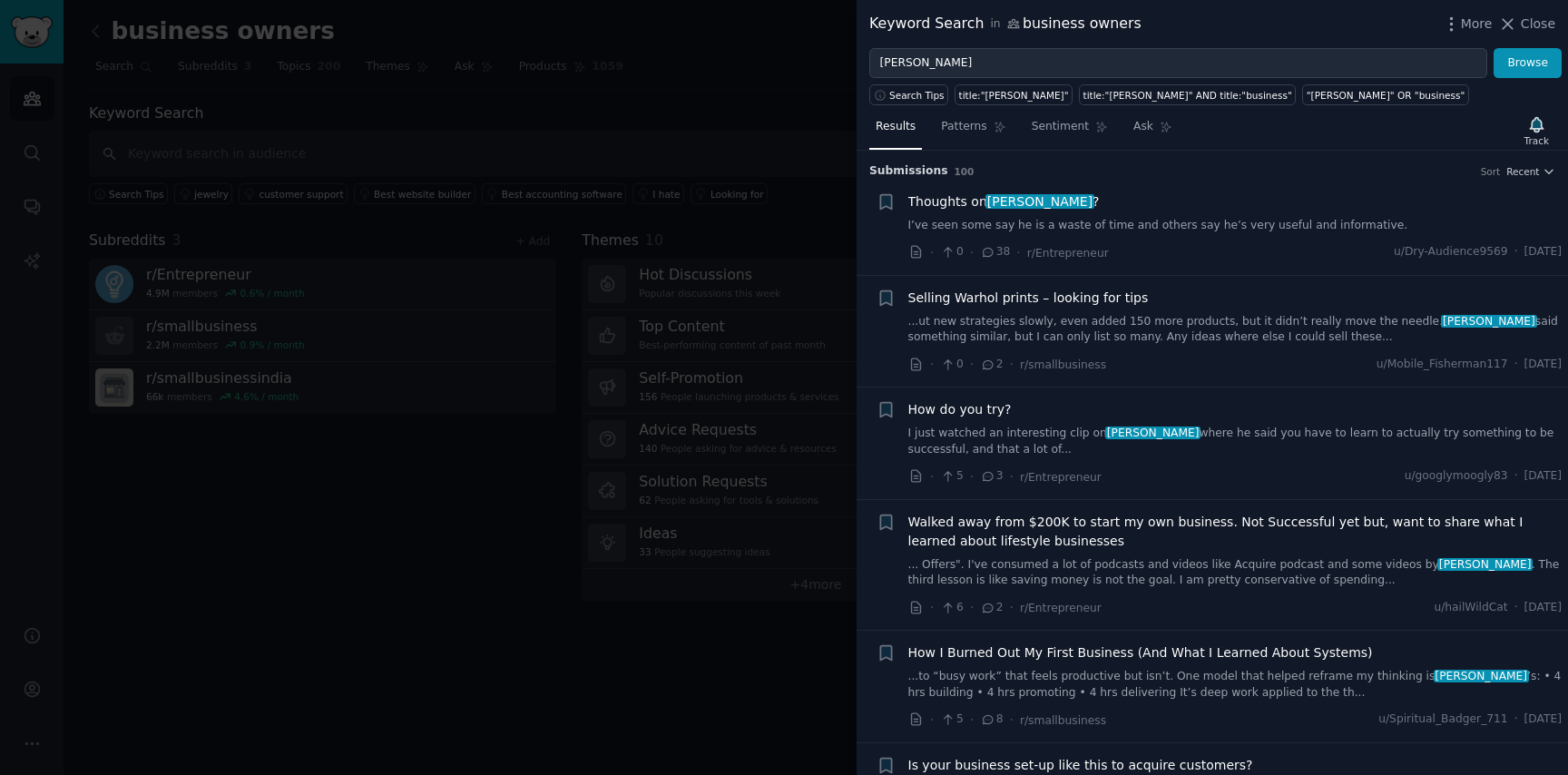
click at [322, 465] on div at bounding box center [784, 387] width 1568 height 775
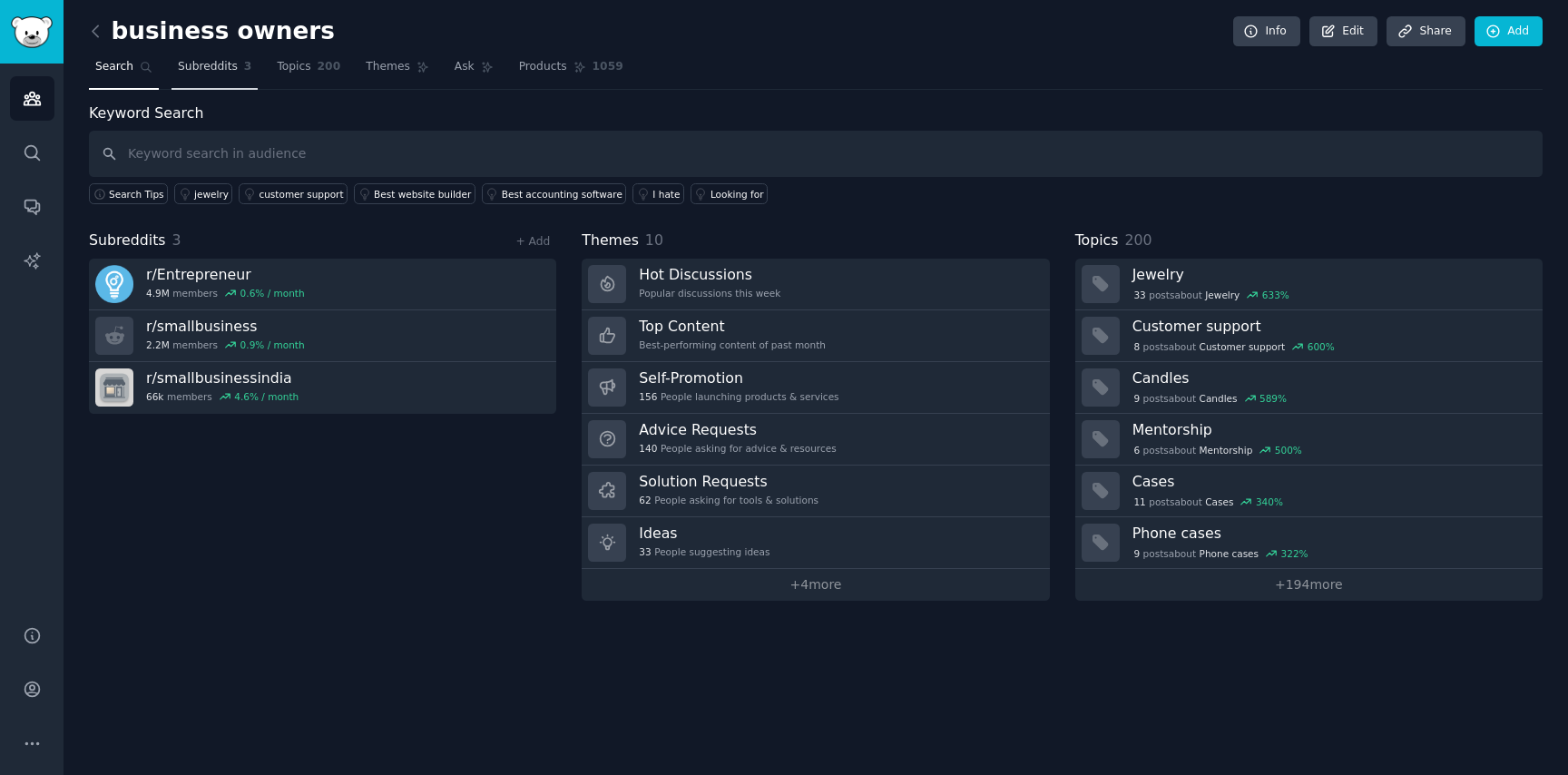
click at [217, 70] on span "Subreddits" at bounding box center [208, 67] width 60 height 17
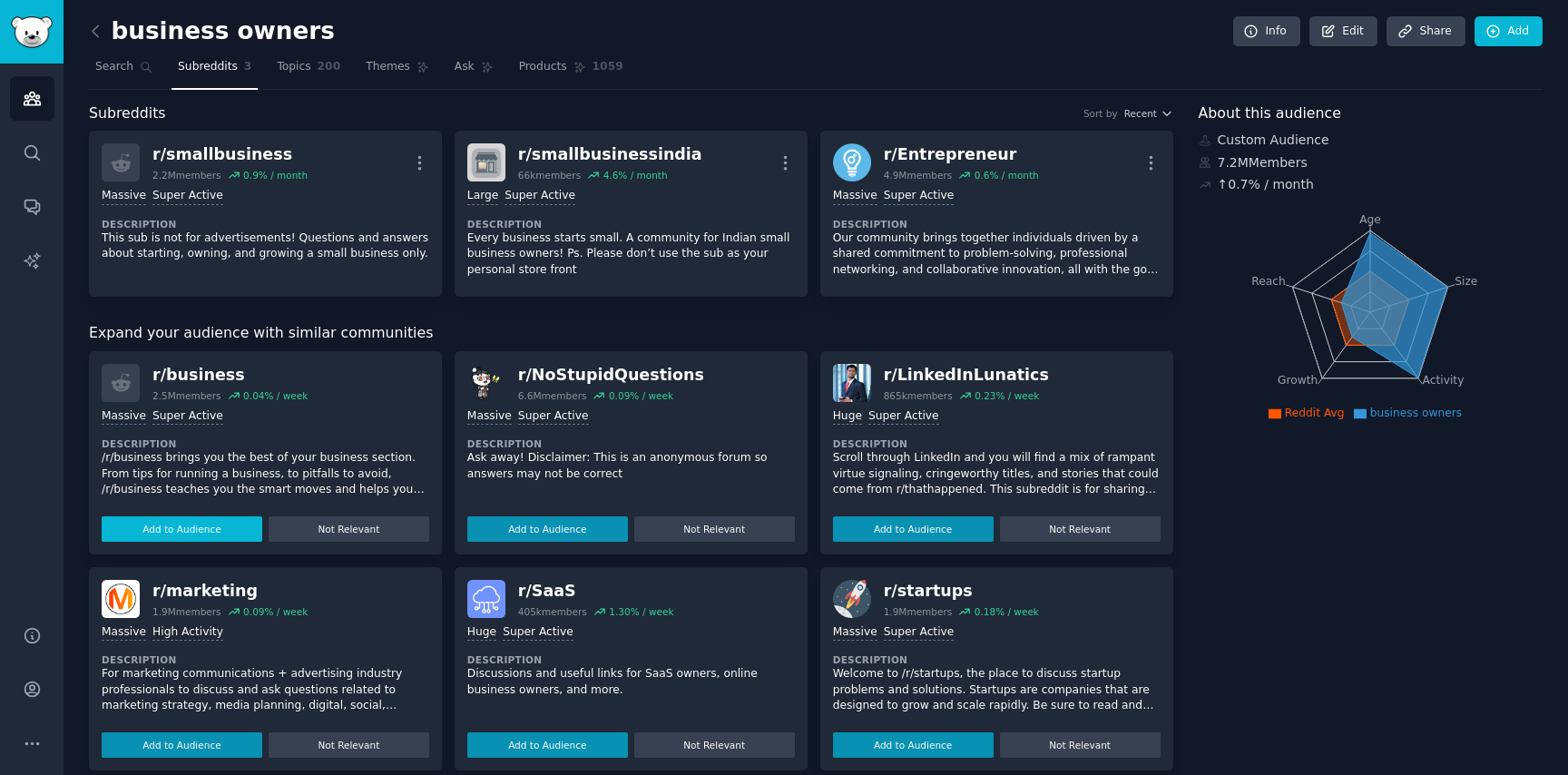
click at [220, 530] on button "Add to Audience" at bounding box center [181, 528] width 161 height 25
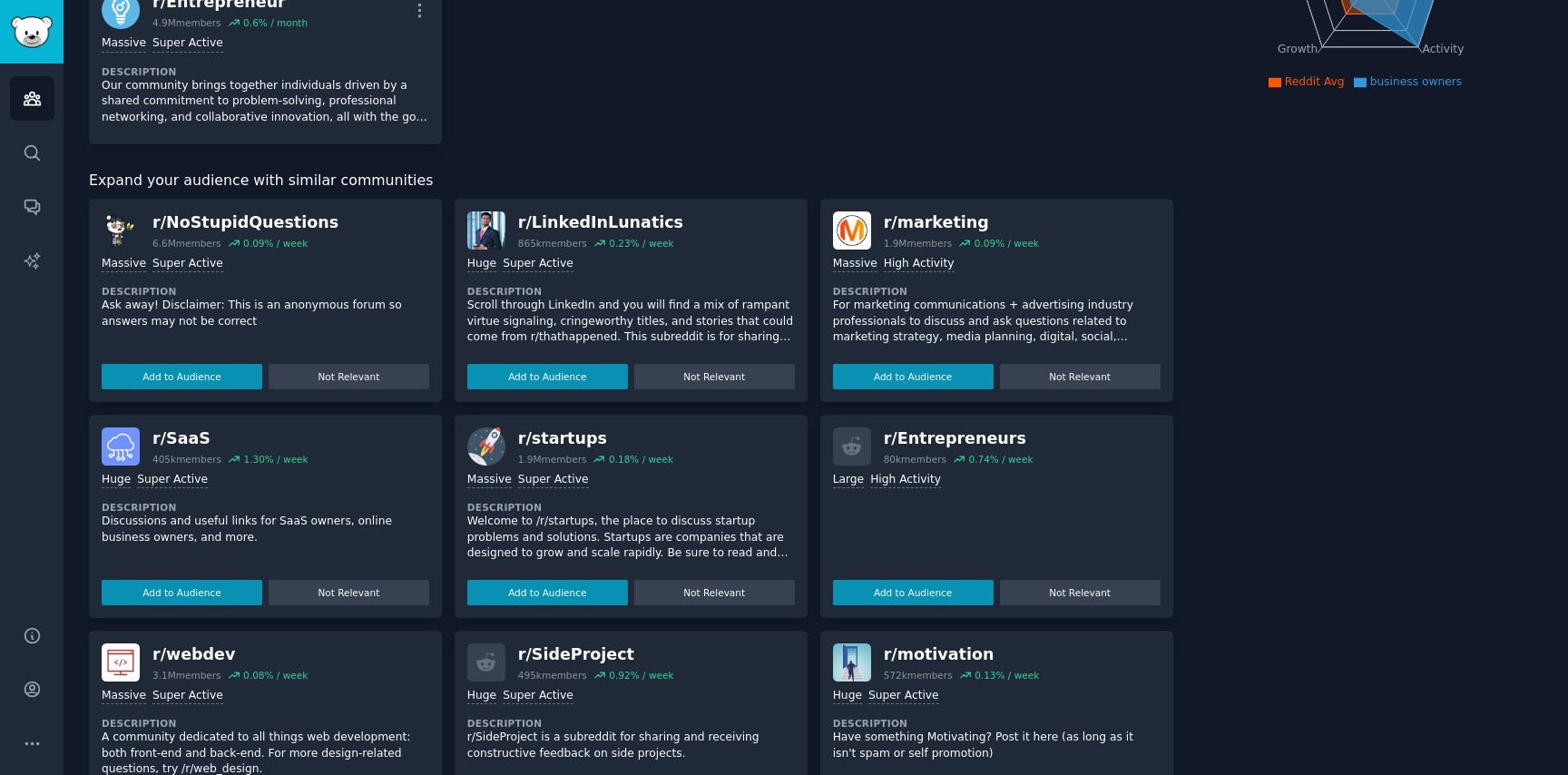
scroll to position [339, 0]
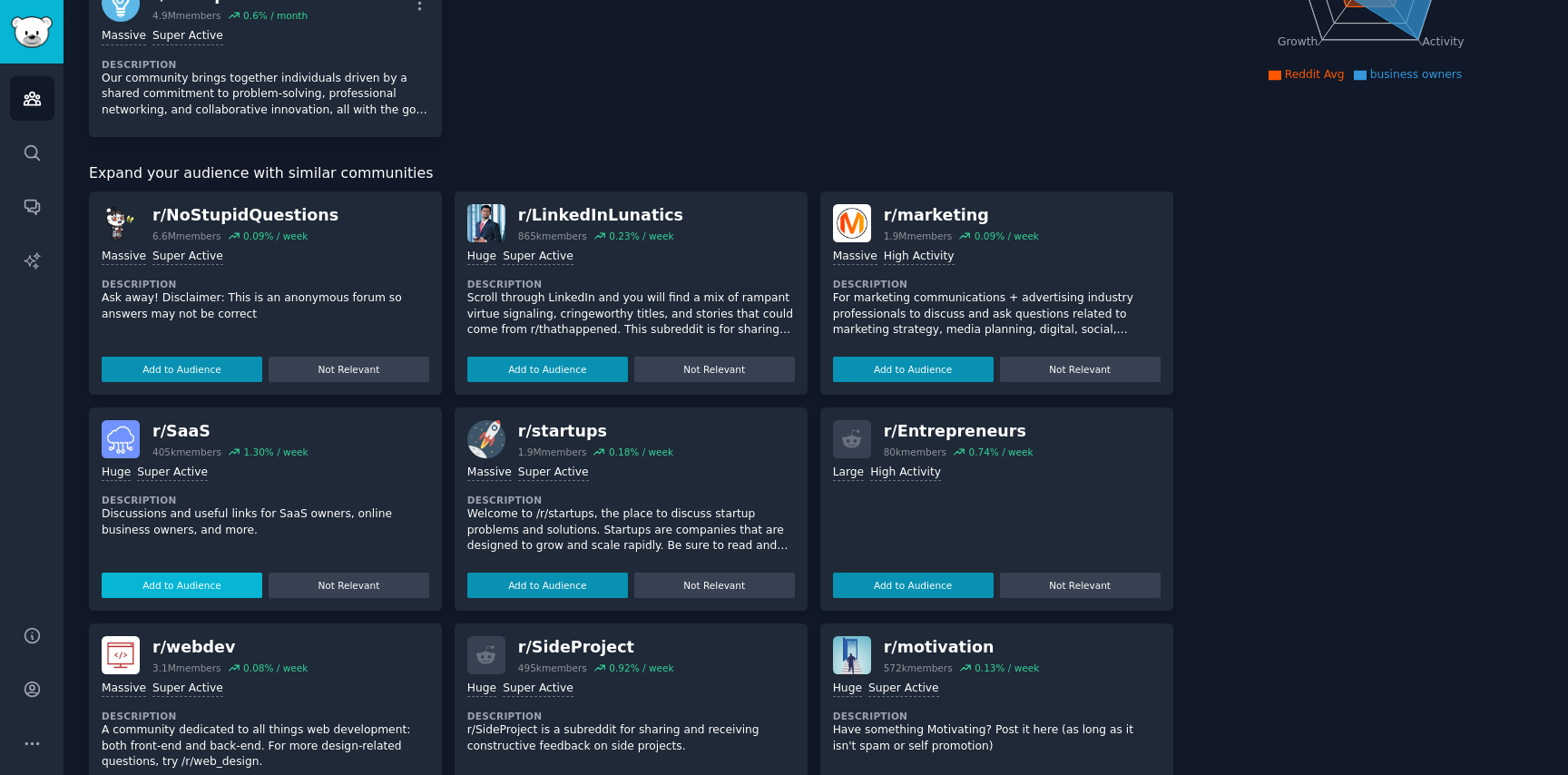
click at [153, 585] on button "Add to Audience" at bounding box center [181, 584] width 161 height 25
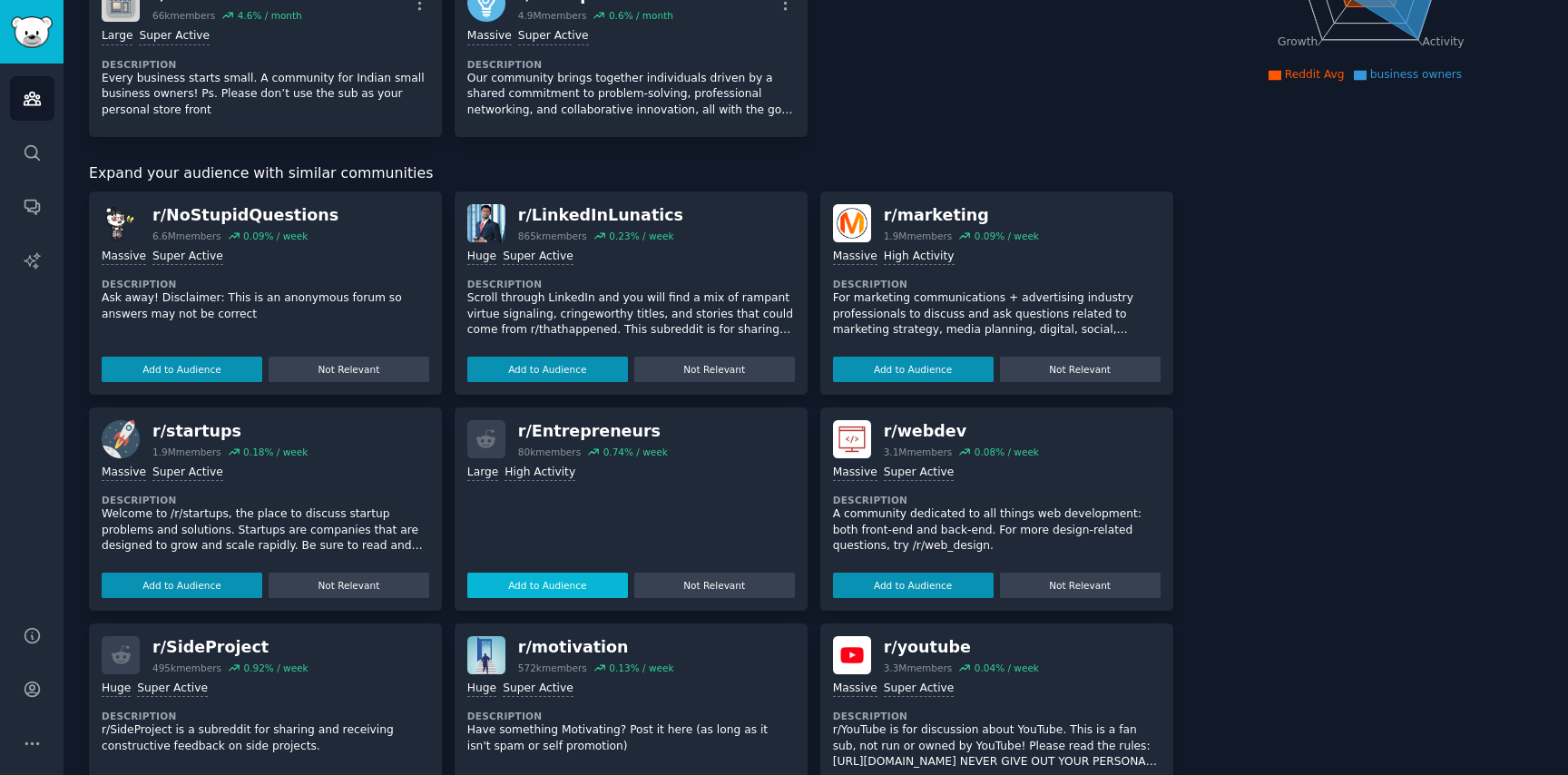
click at [583, 589] on button "Add to Audience" at bounding box center [547, 584] width 161 height 25
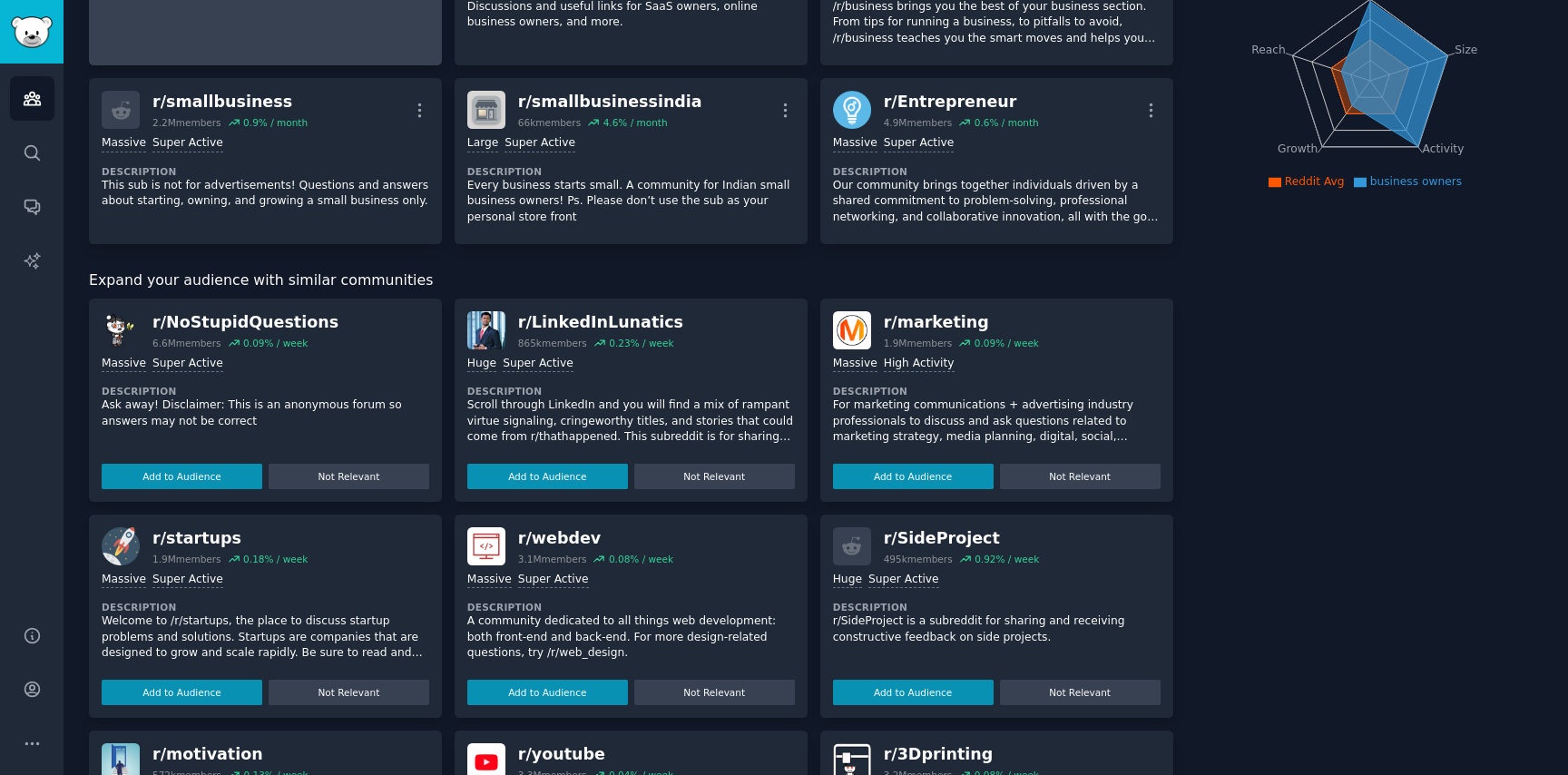
scroll to position [0, 0]
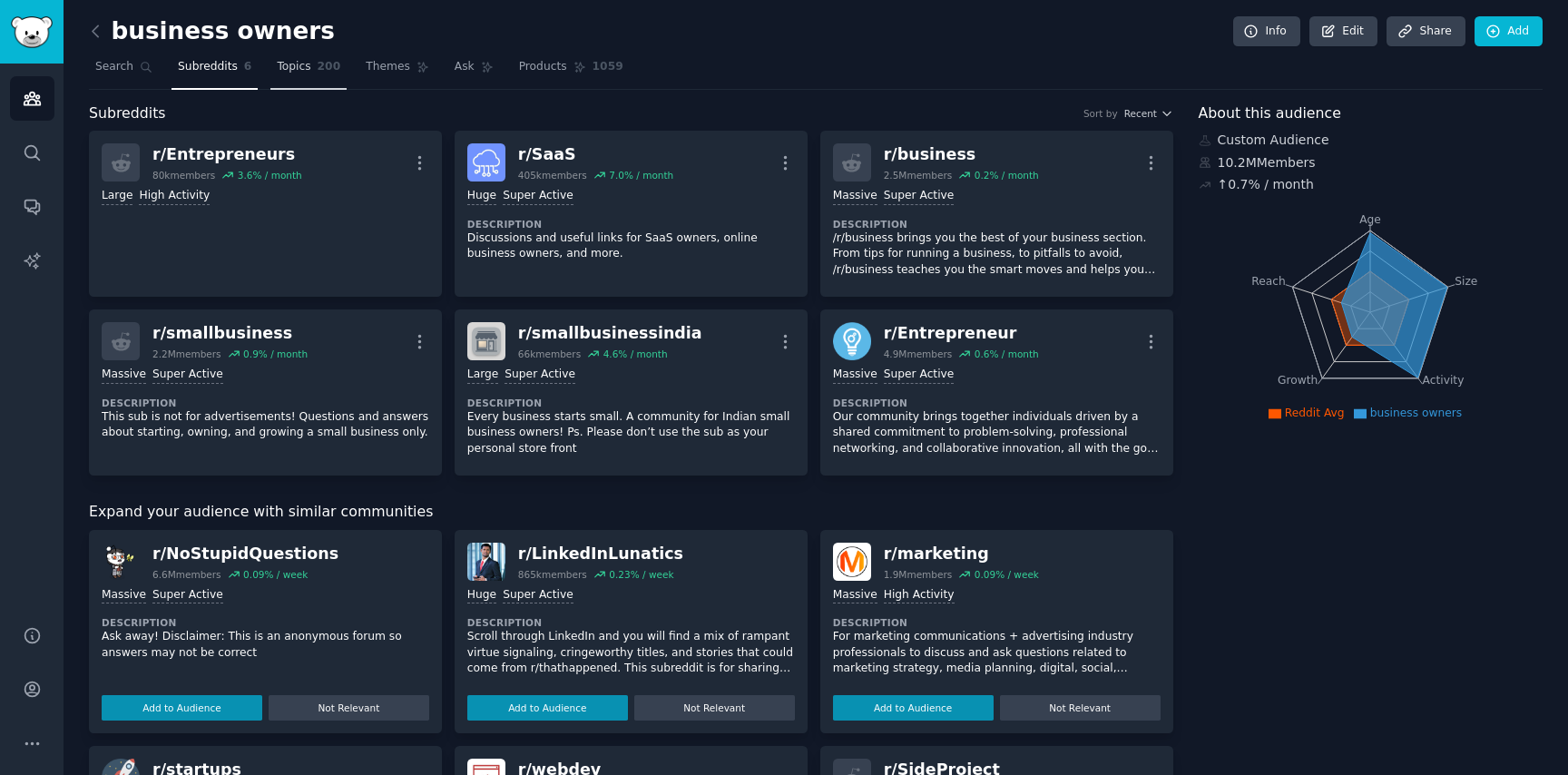
click at [308, 69] on span "Topics" at bounding box center [293, 67] width 34 height 17
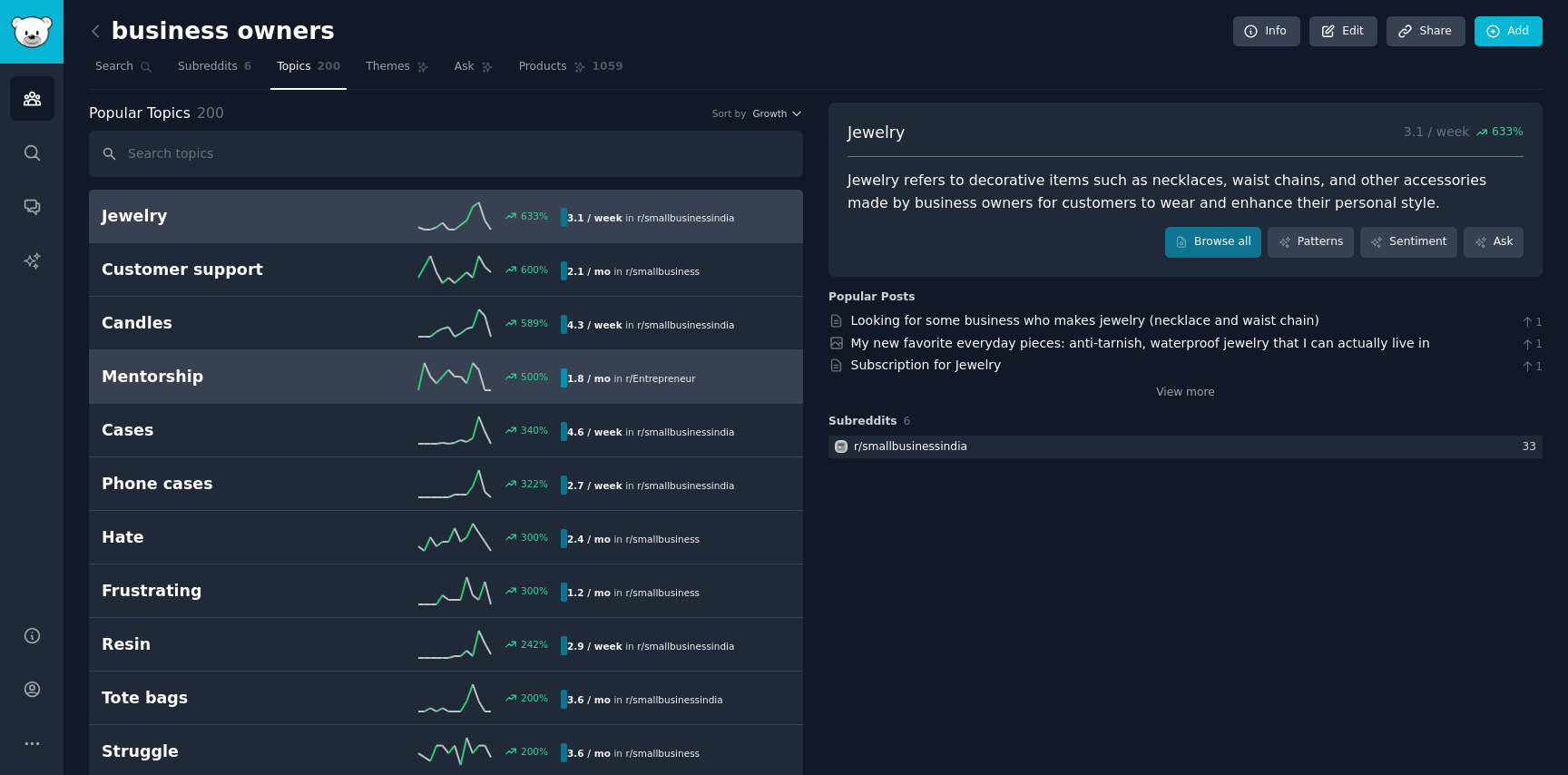
click at [252, 384] on h2 "Mentorship" at bounding box center [216, 377] width 230 height 22
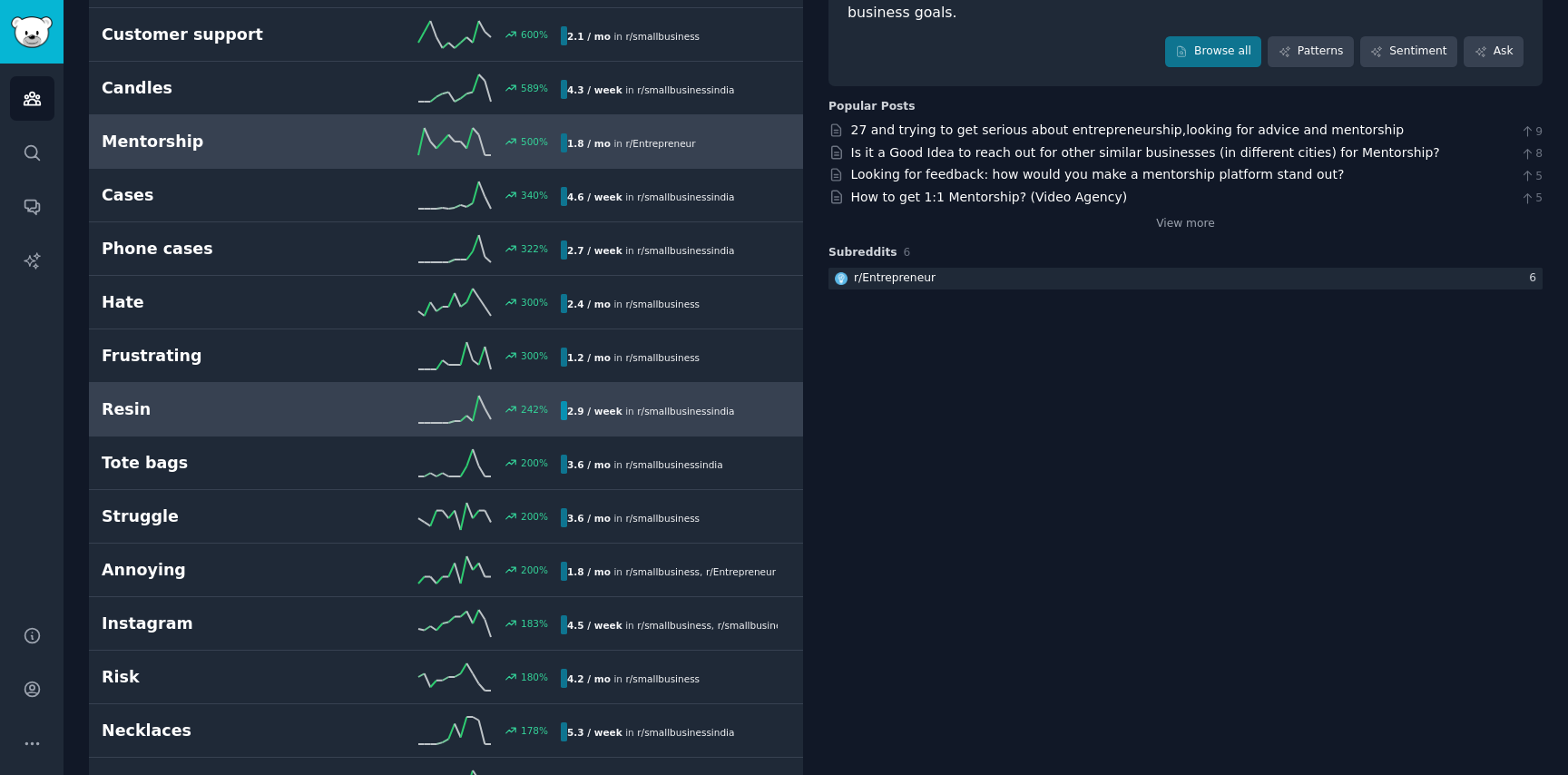
scroll to position [244, 0]
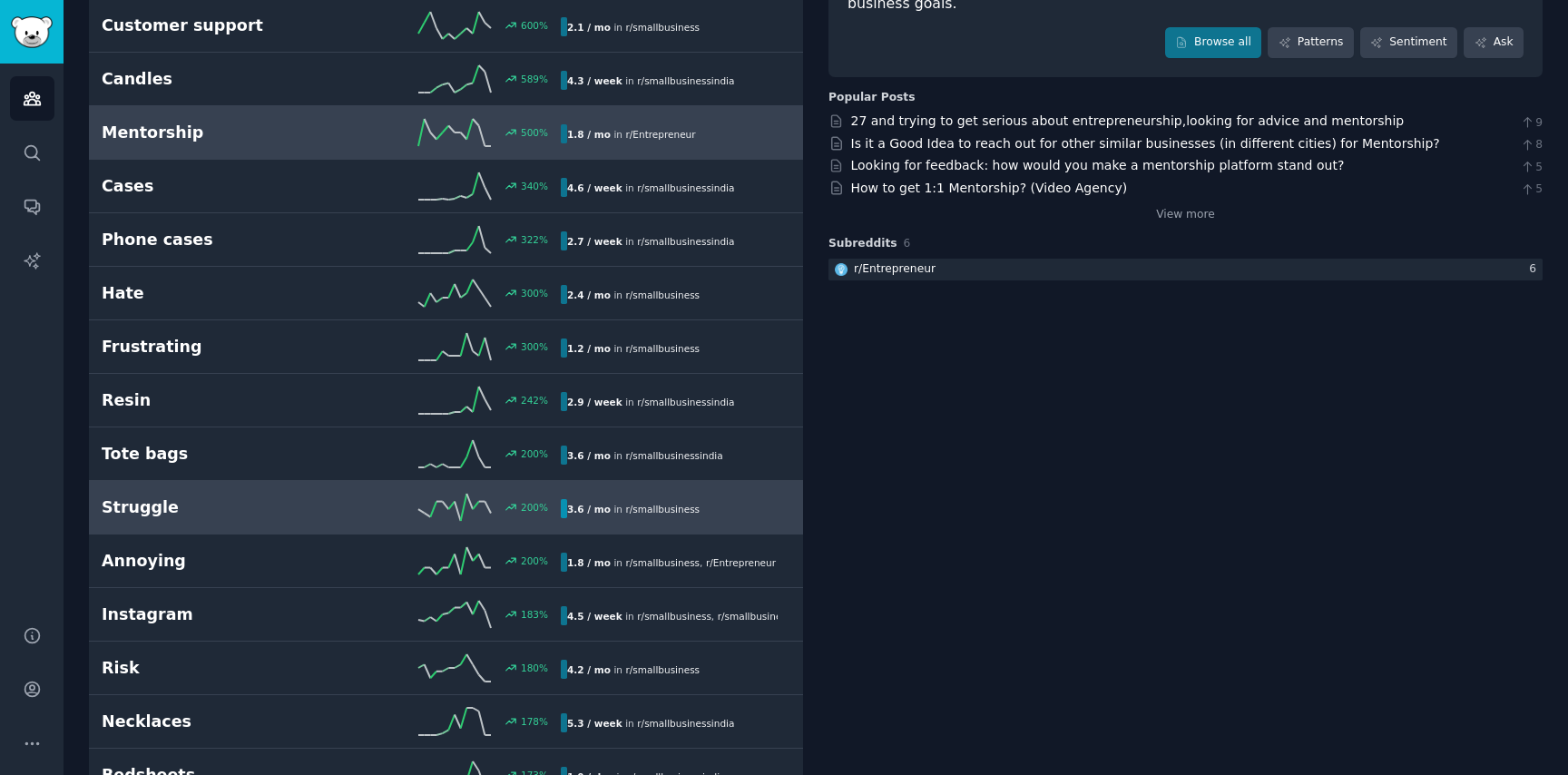
click at [341, 520] on div "200 %" at bounding box center [446, 507] width 230 height 27
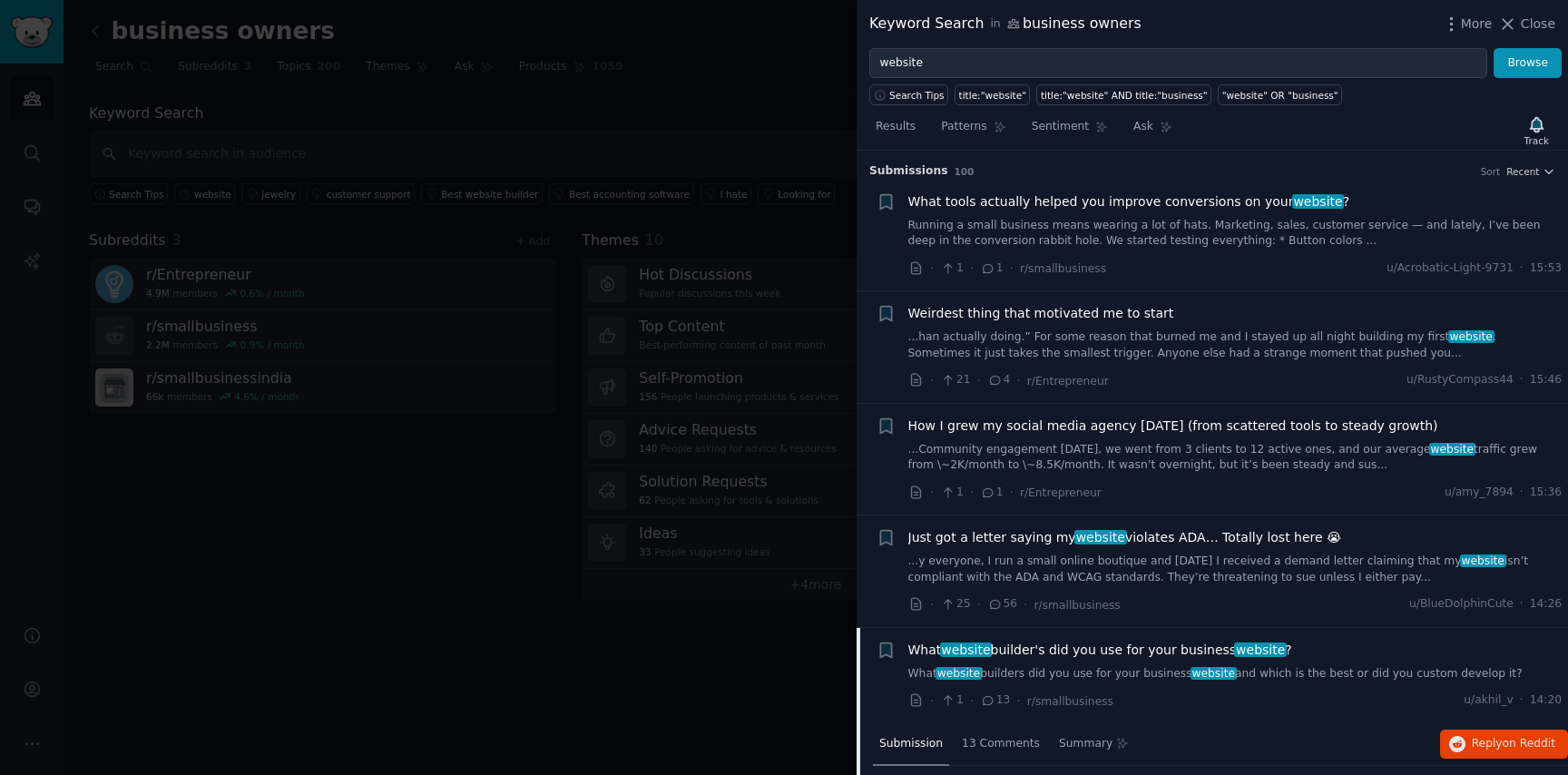
click at [666, 611] on div at bounding box center [784, 387] width 1568 height 775
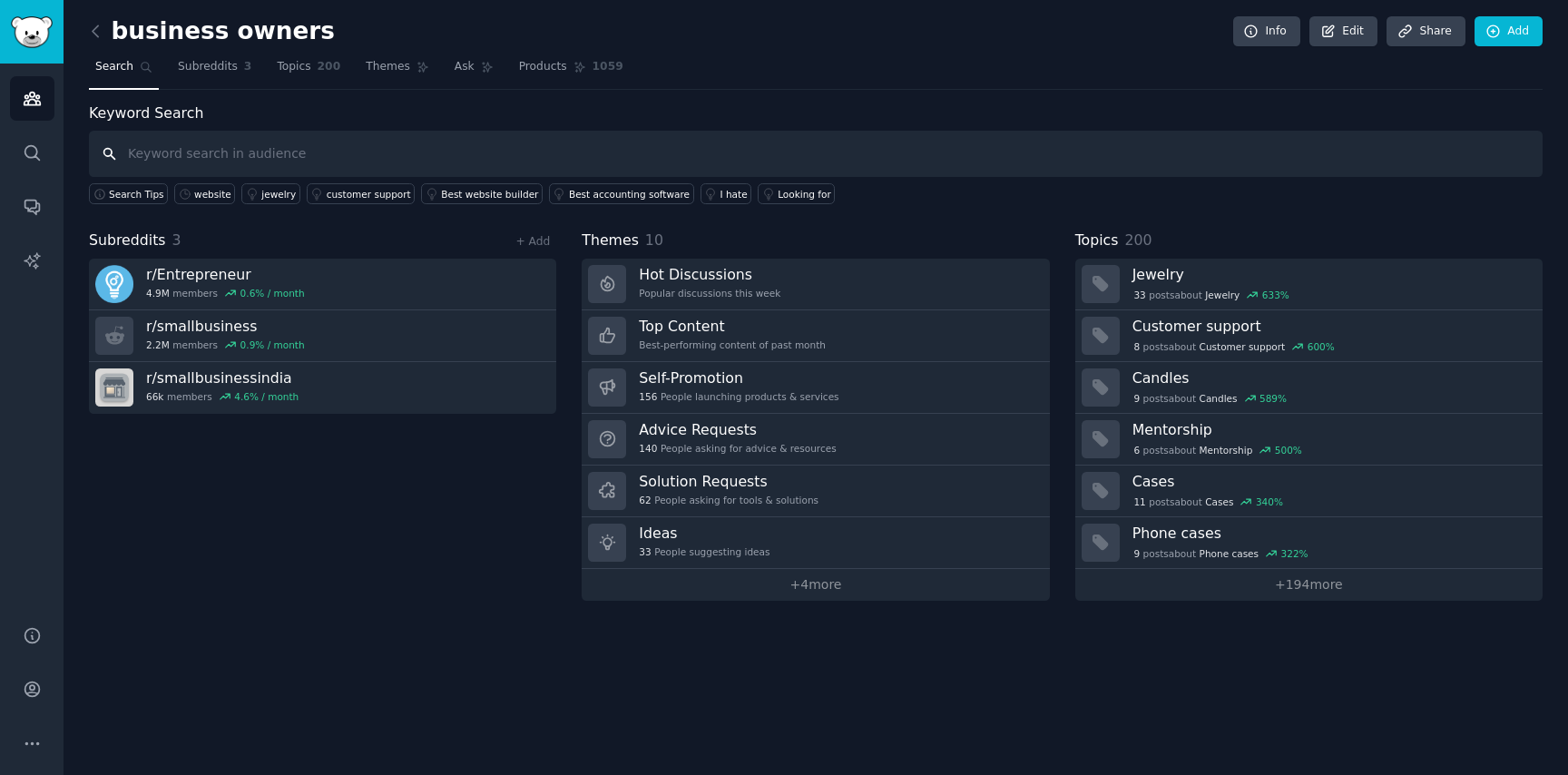
click at [261, 153] on input "text" at bounding box center [816, 154] width 1454 height 47
type input "website business"
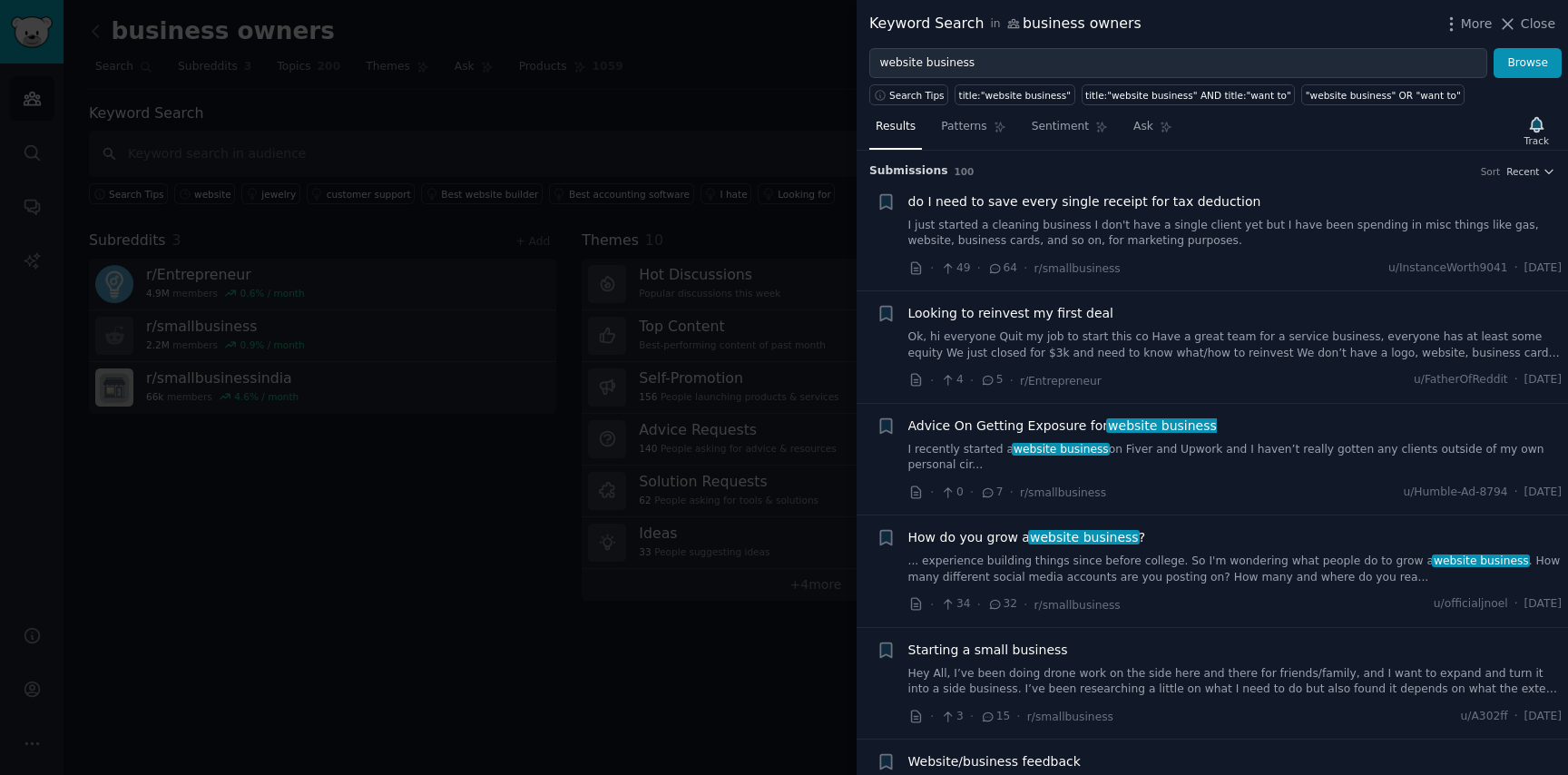
click at [1166, 461] on link "I recently started a website business on Fiver and Upwork and I haven’t really …" at bounding box center [1235, 458] width 654 height 32
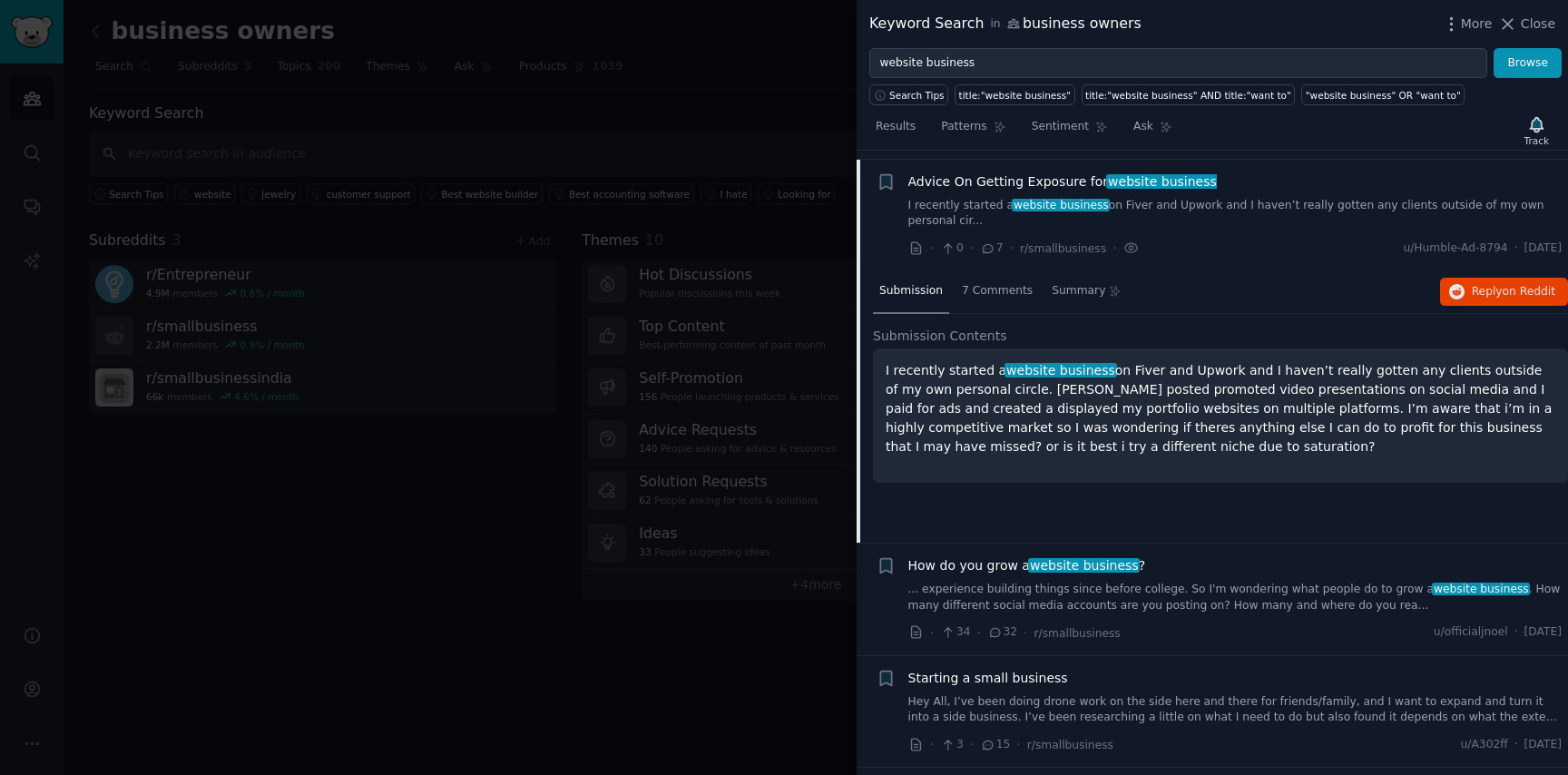
scroll to position [252, 0]
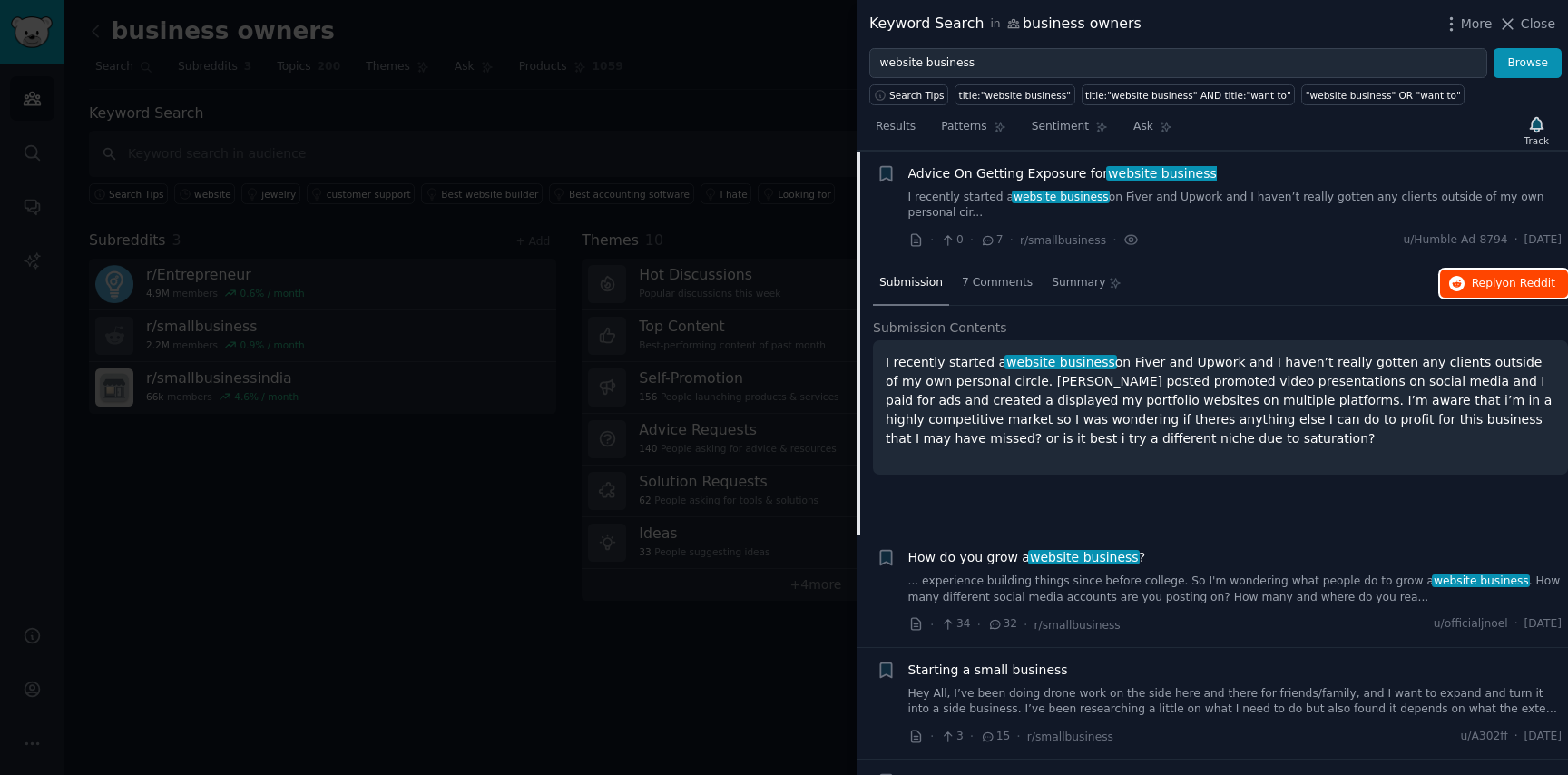
click at [1499, 289] on span "Reply on Reddit" at bounding box center [1514, 284] width 84 height 17
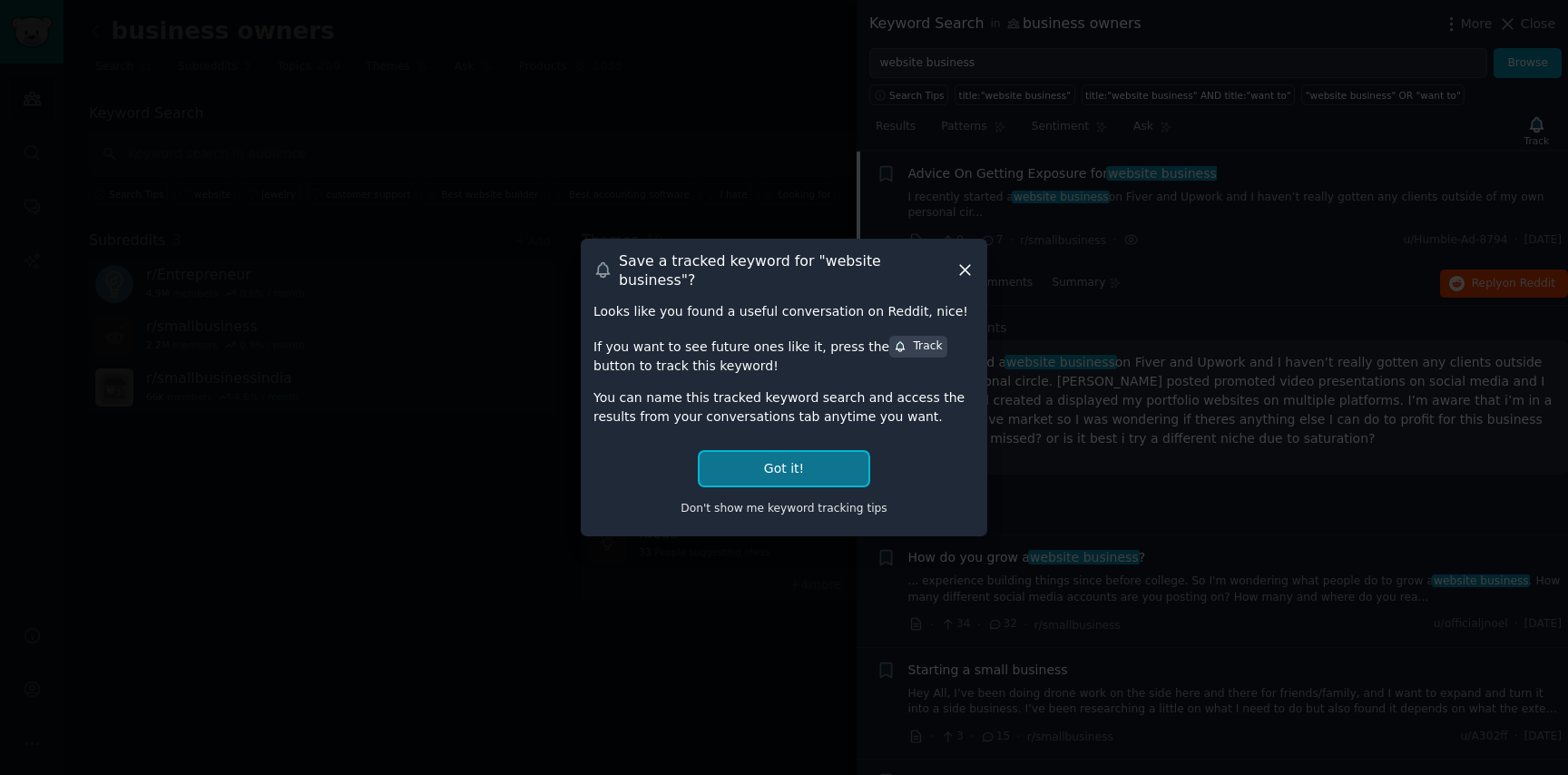
click at [792, 466] on button "Got it!" at bounding box center [784, 469] width 168 height 33
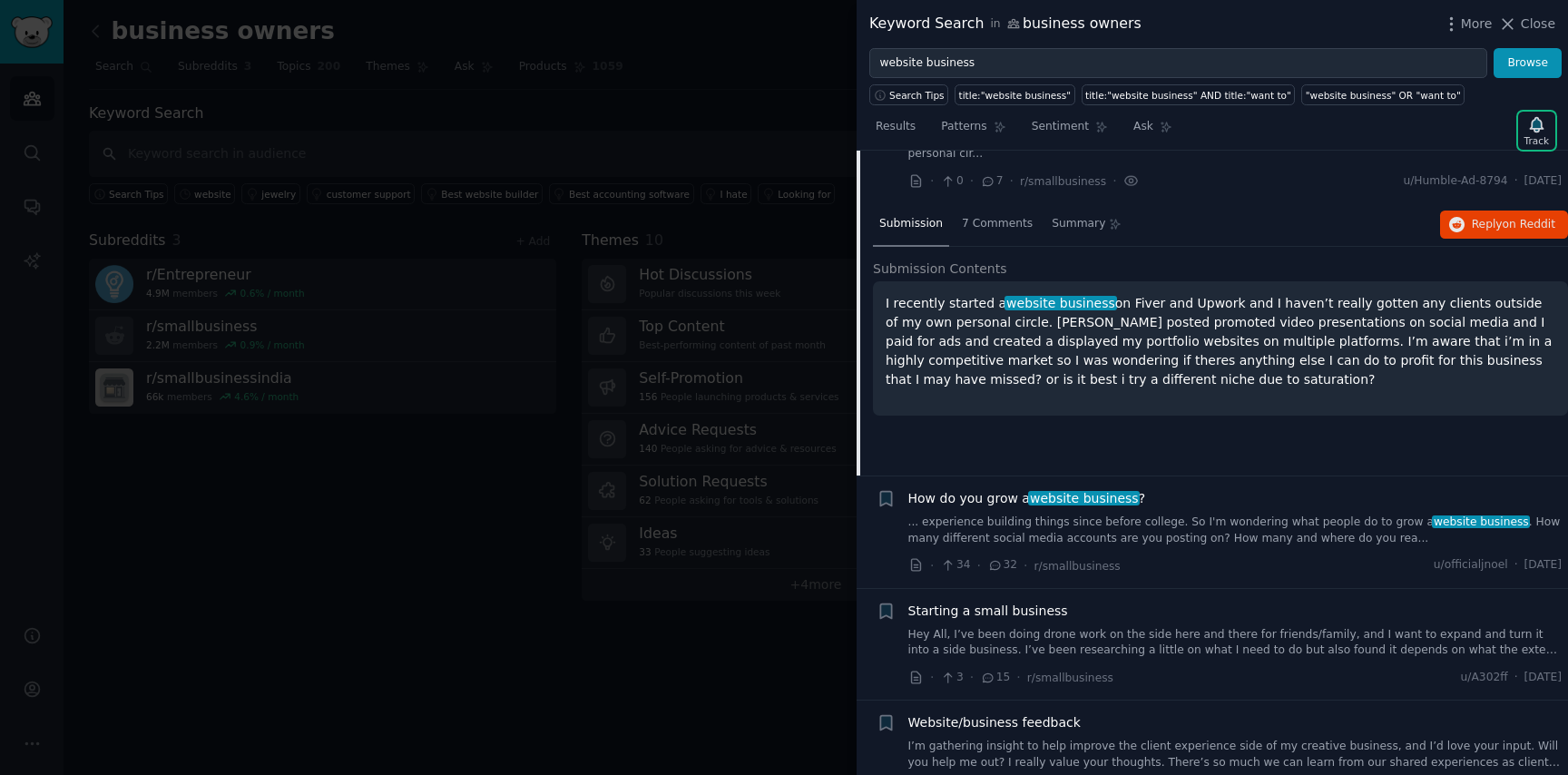
scroll to position [315, 0]
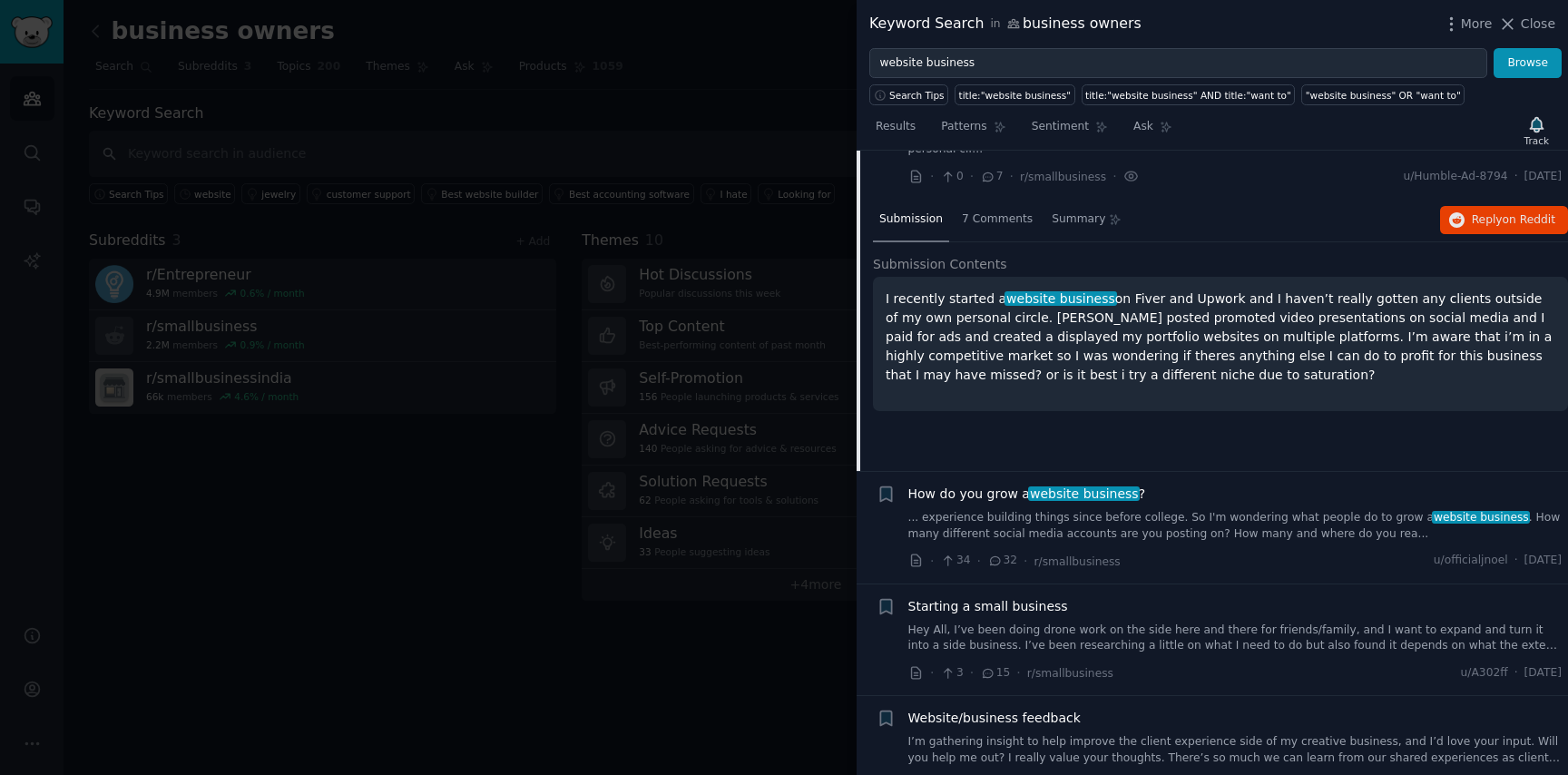
click at [1161, 510] on link "... experience building things since before college. So I'm wondering what peop…" at bounding box center [1235, 526] width 654 height 32
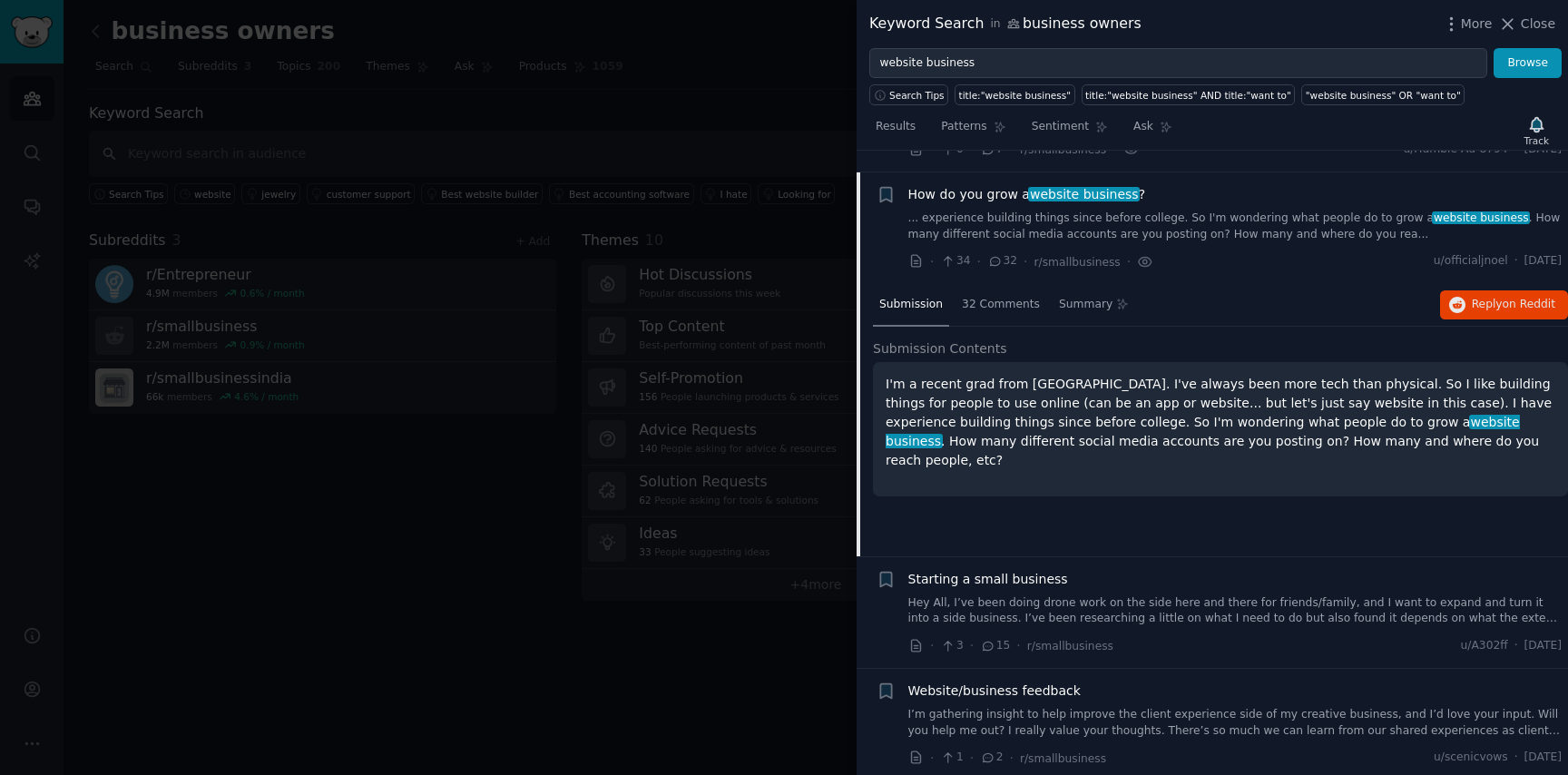
scroll to position [365, 0]
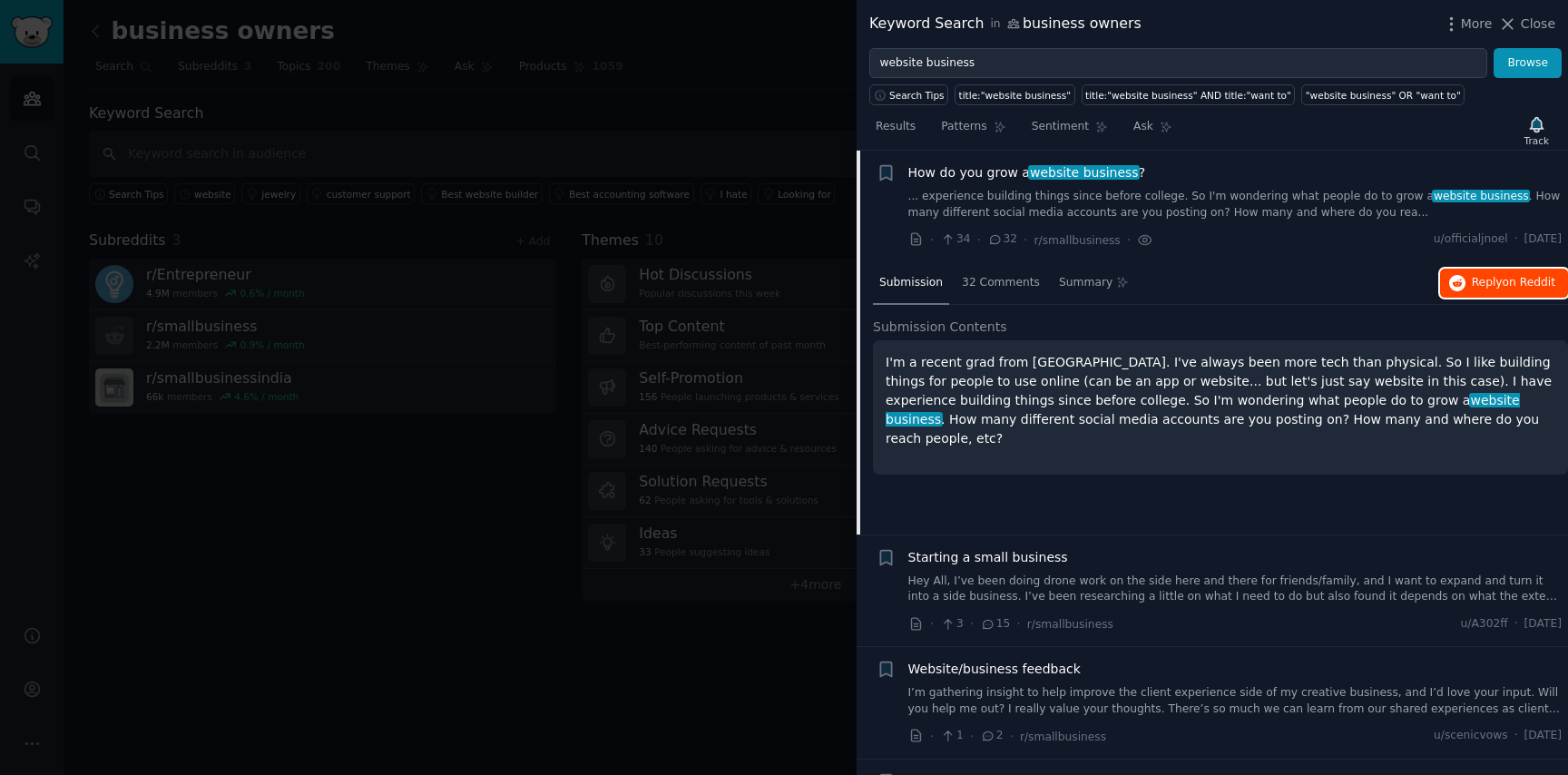
click at [1472, 289] on span "Reply on Reddit" at bounding box center [1514, 284] width 84 height 17
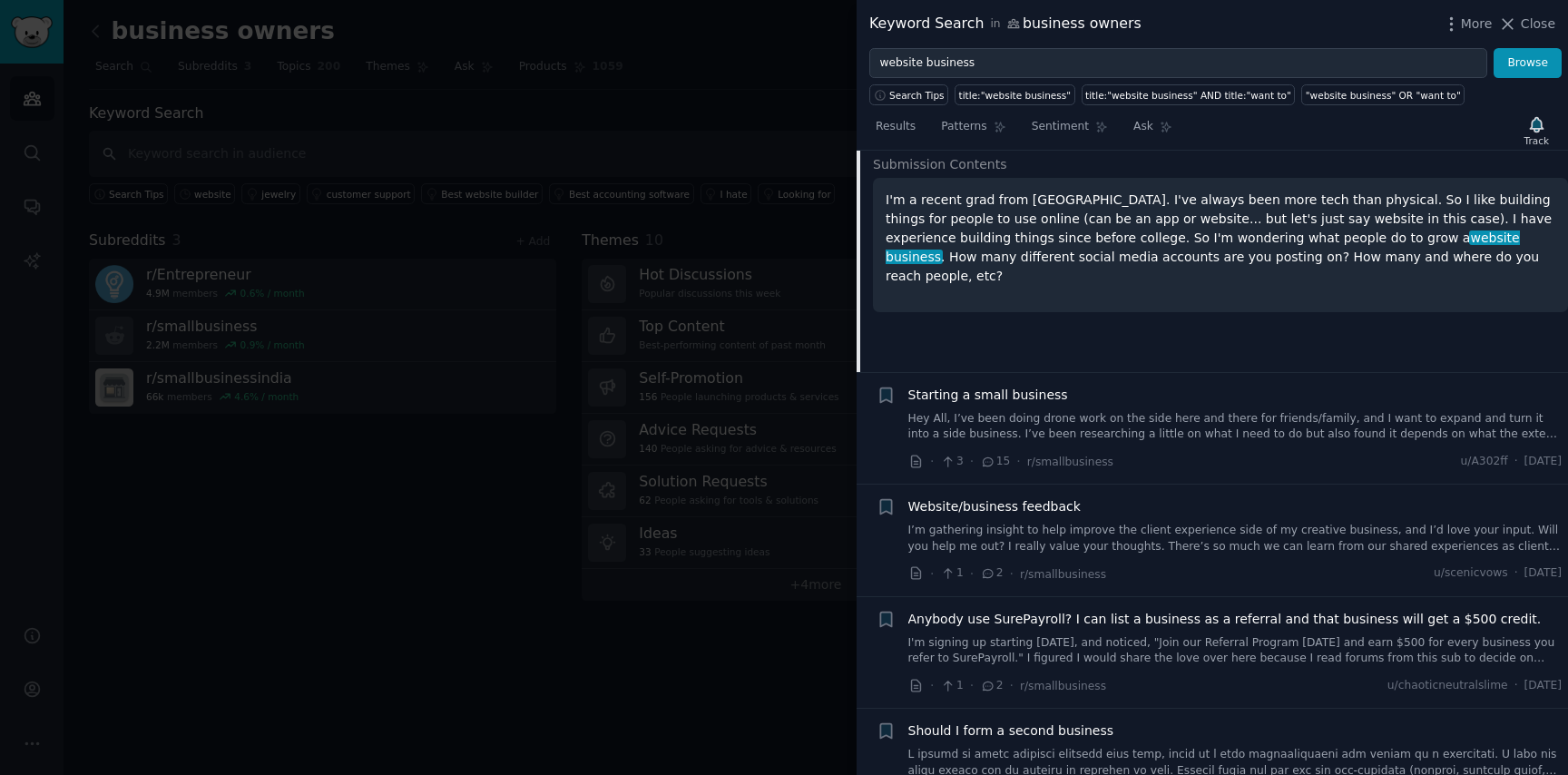
scroll to position [535, 0]
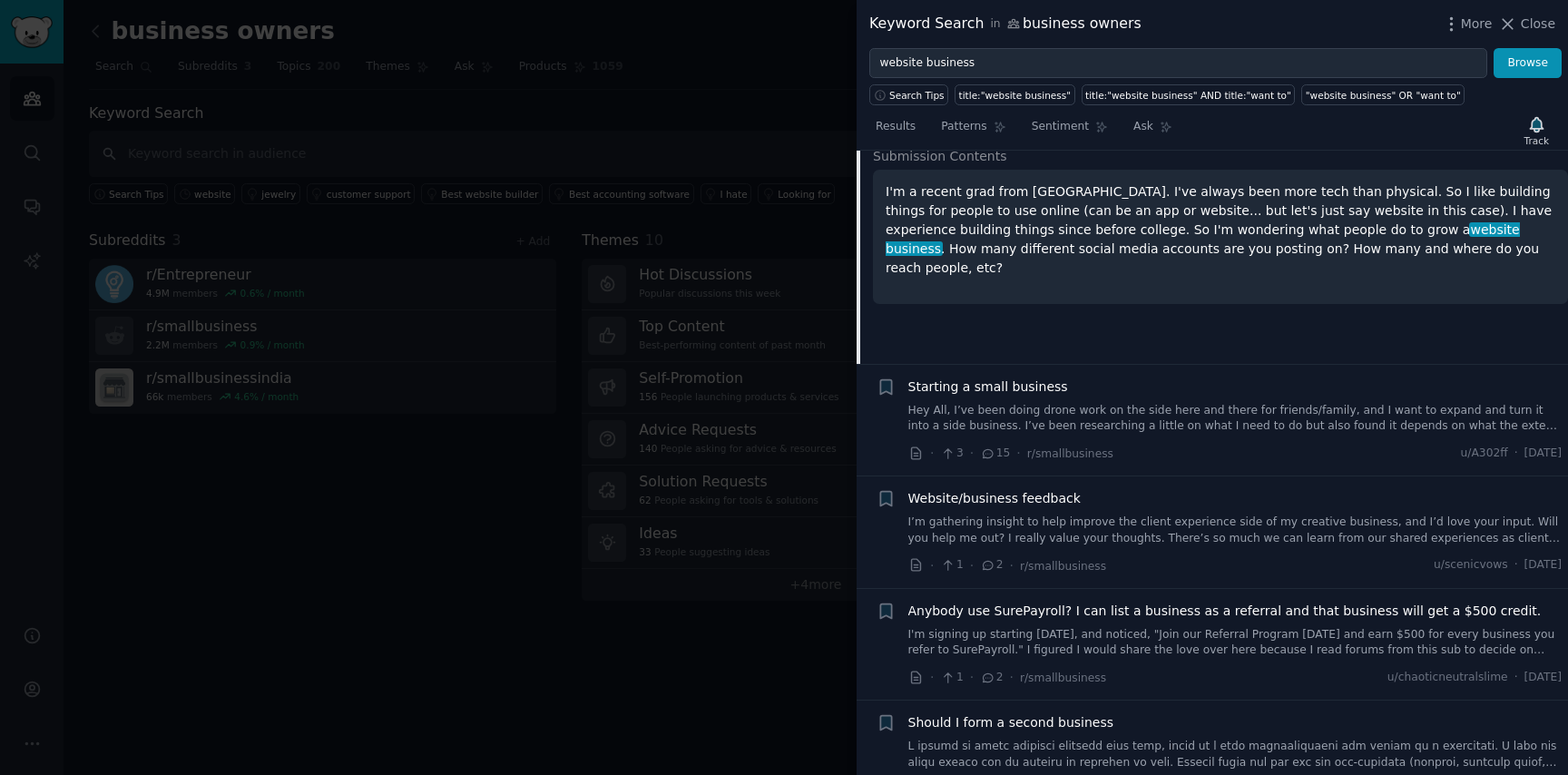
click at [1058, 511] on div "Website/business feedback I’m gathering insight to help improve the client expe…" at bounding box center [1235, 517] width 654 height 57
click at [1046, 503] on span "Website/business feedback" at bounding box center [994, 499] width 172 height 19
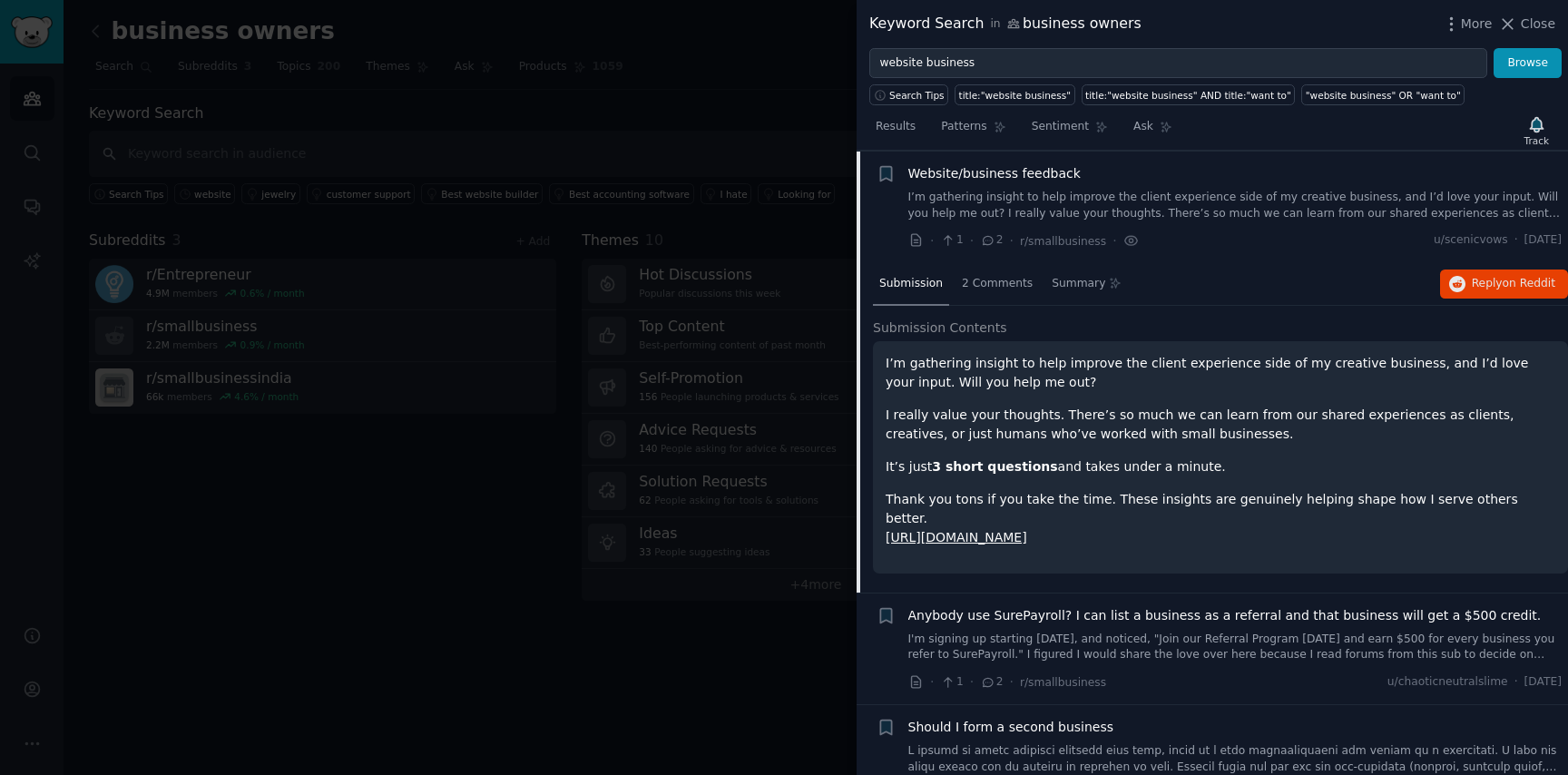
scroll to position [589, 0]
click at [1522, 285] on span "on Reddit" at bounding box center [1529, 282] width 53 height 13
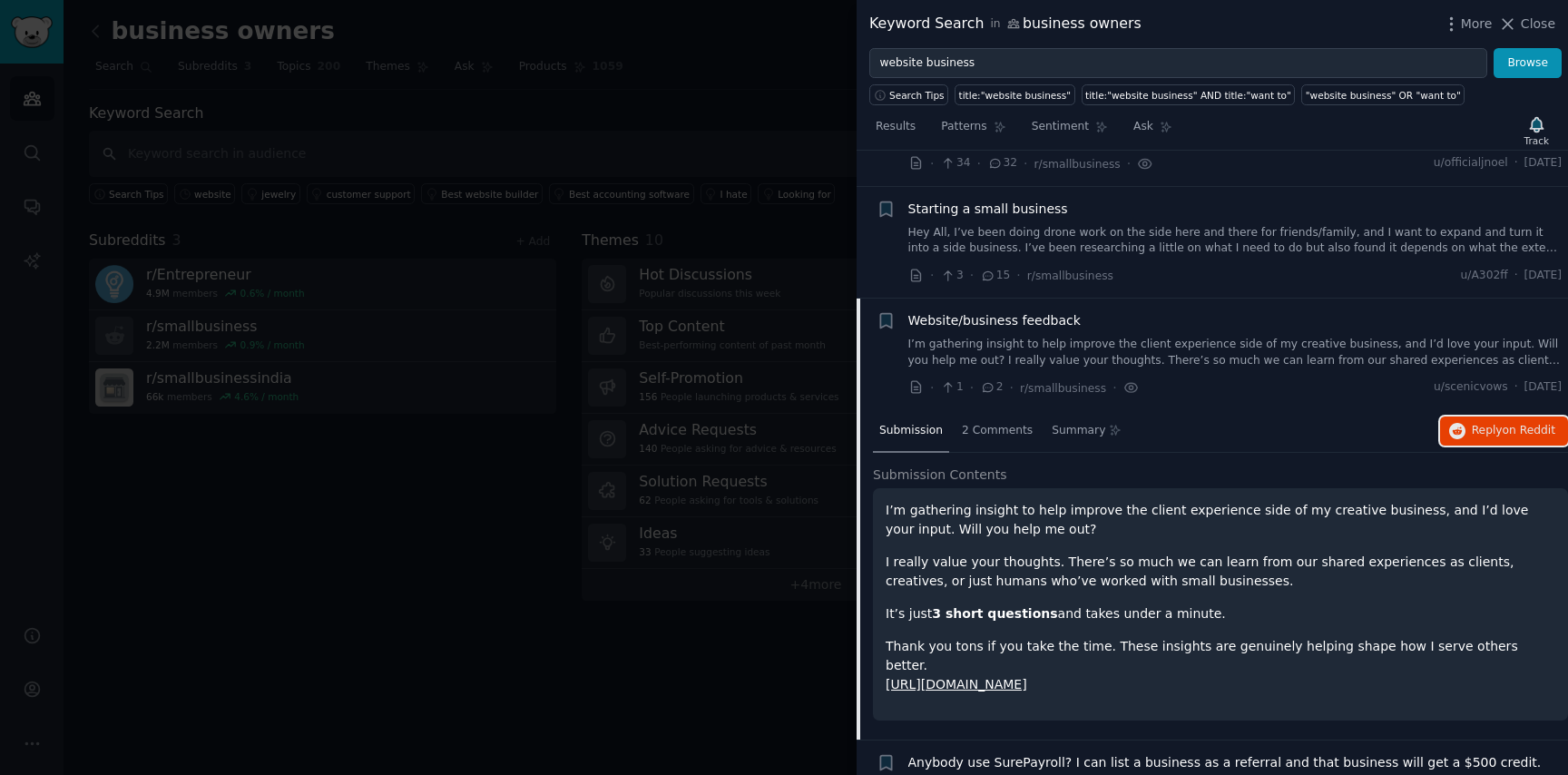
scroll to position [0, 0]
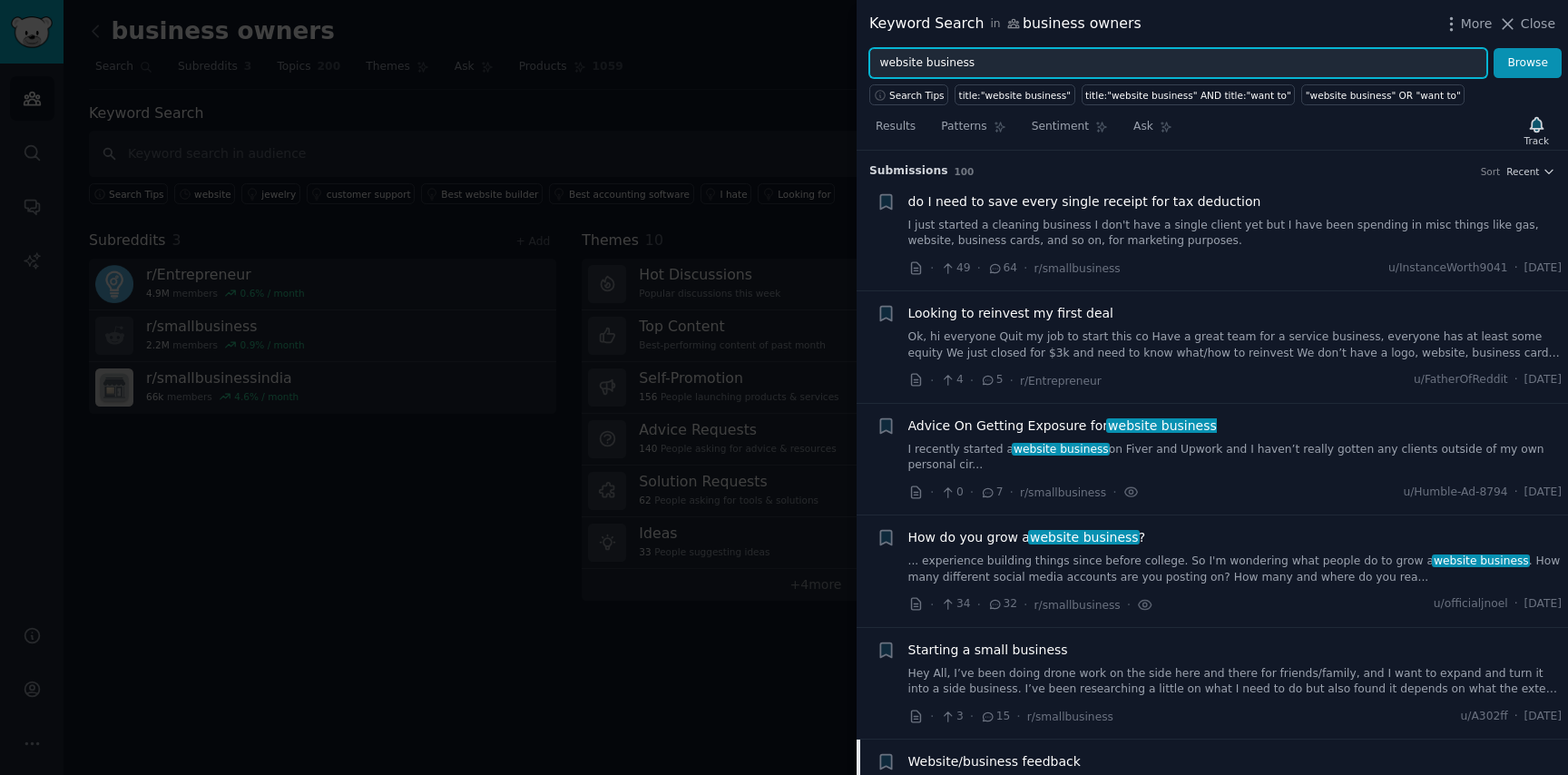
drag, startPoint x: 925, startPoint y: 63, endPoint x: 1042, endPoint y: 64, distance: 117.0
click at [1042, 64] on input "website business" at bounding box center [1178, 63] width 618 height 31
type input "website offer"
click at [1494, 48] on button "Browse" at bounding box center [1527, 63] width 68 height 31
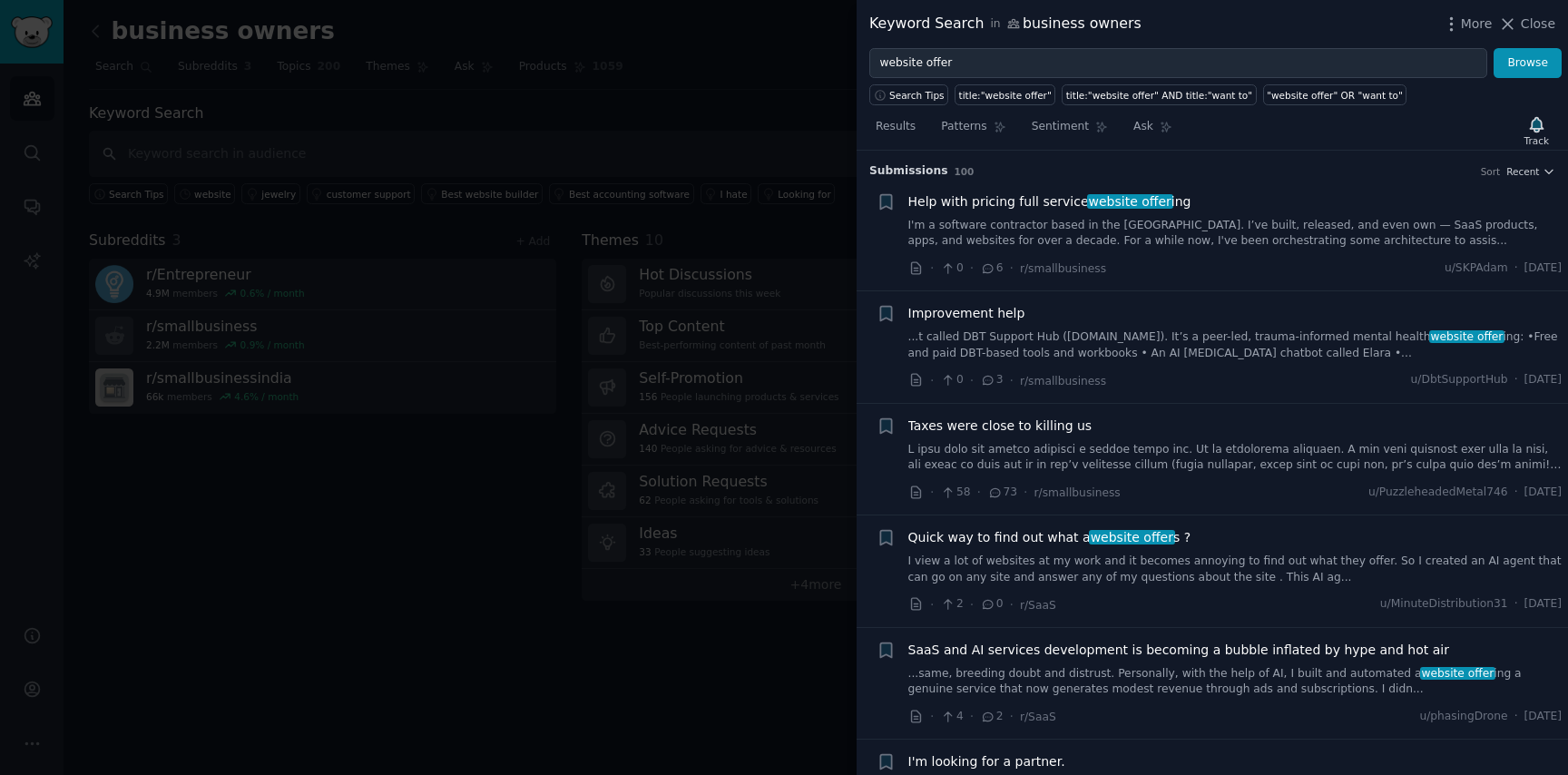
click at [1000, 205] on span "Help with pricing full service website offer ing" at bounding box center [1050, 202] width 283 height 19
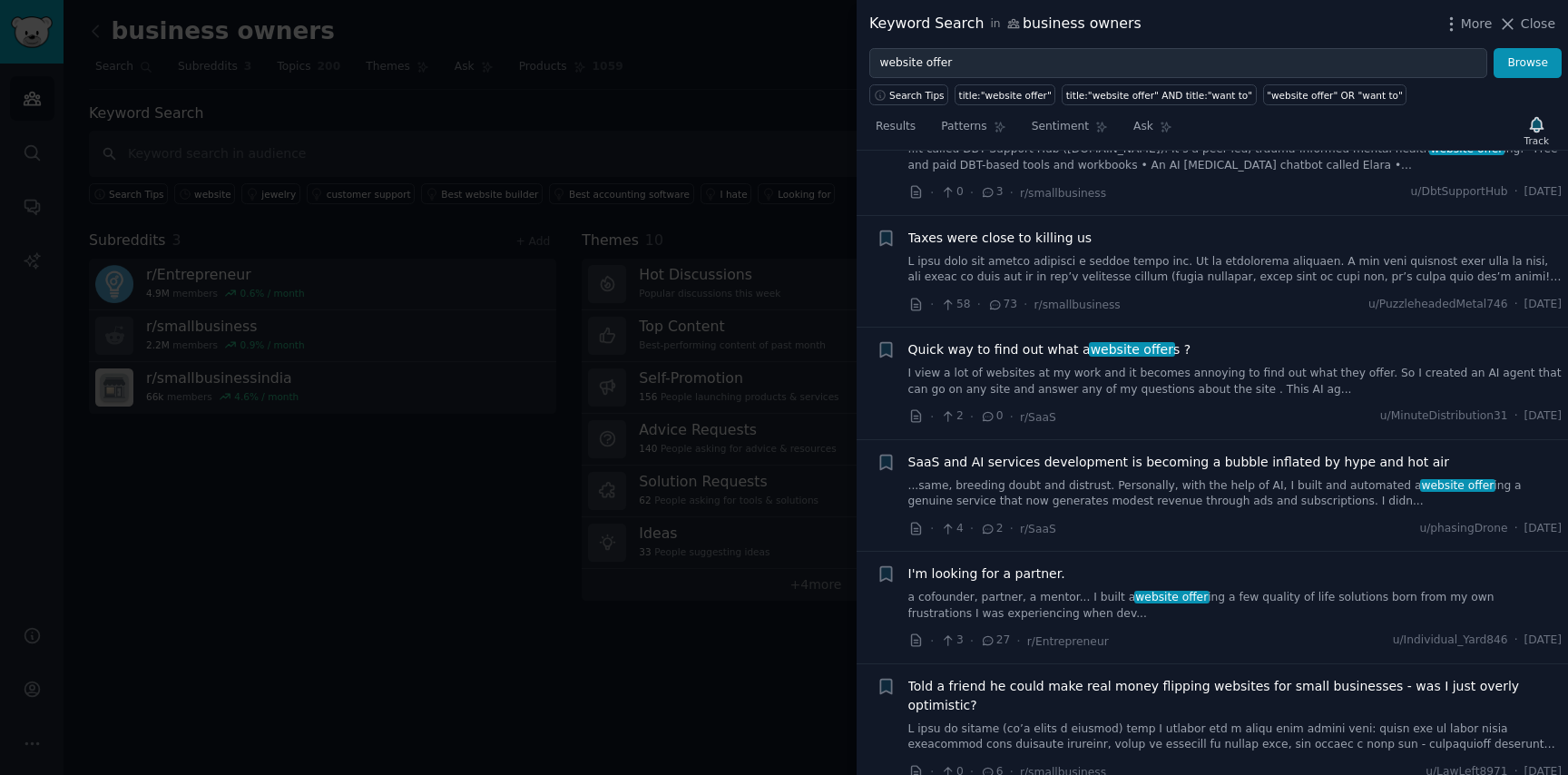
scroll to position [261, 0]
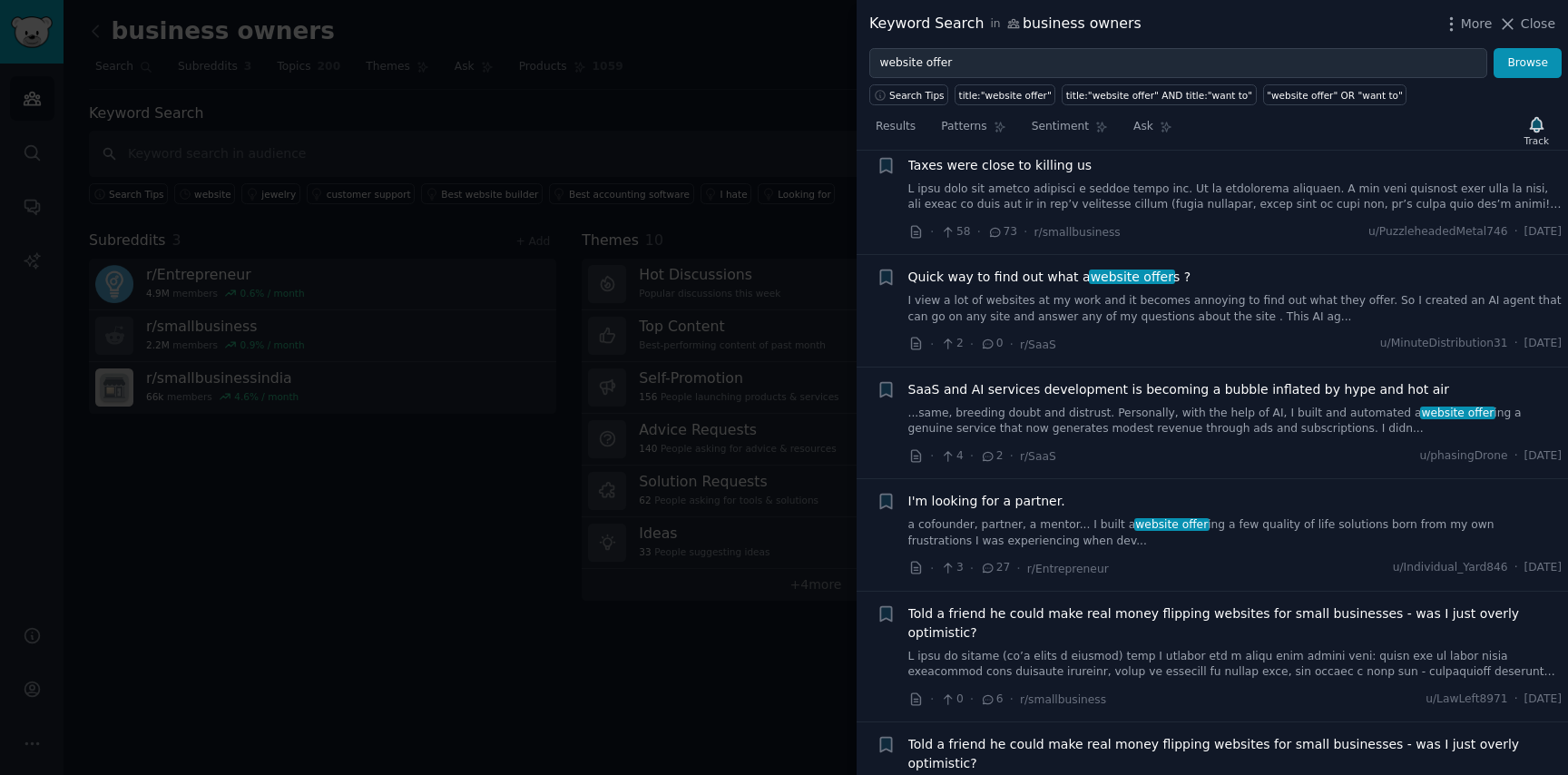
click at [1038, 508] on span "I'm looking for a partner." at bounding box center [986, 501] width 157 height 19
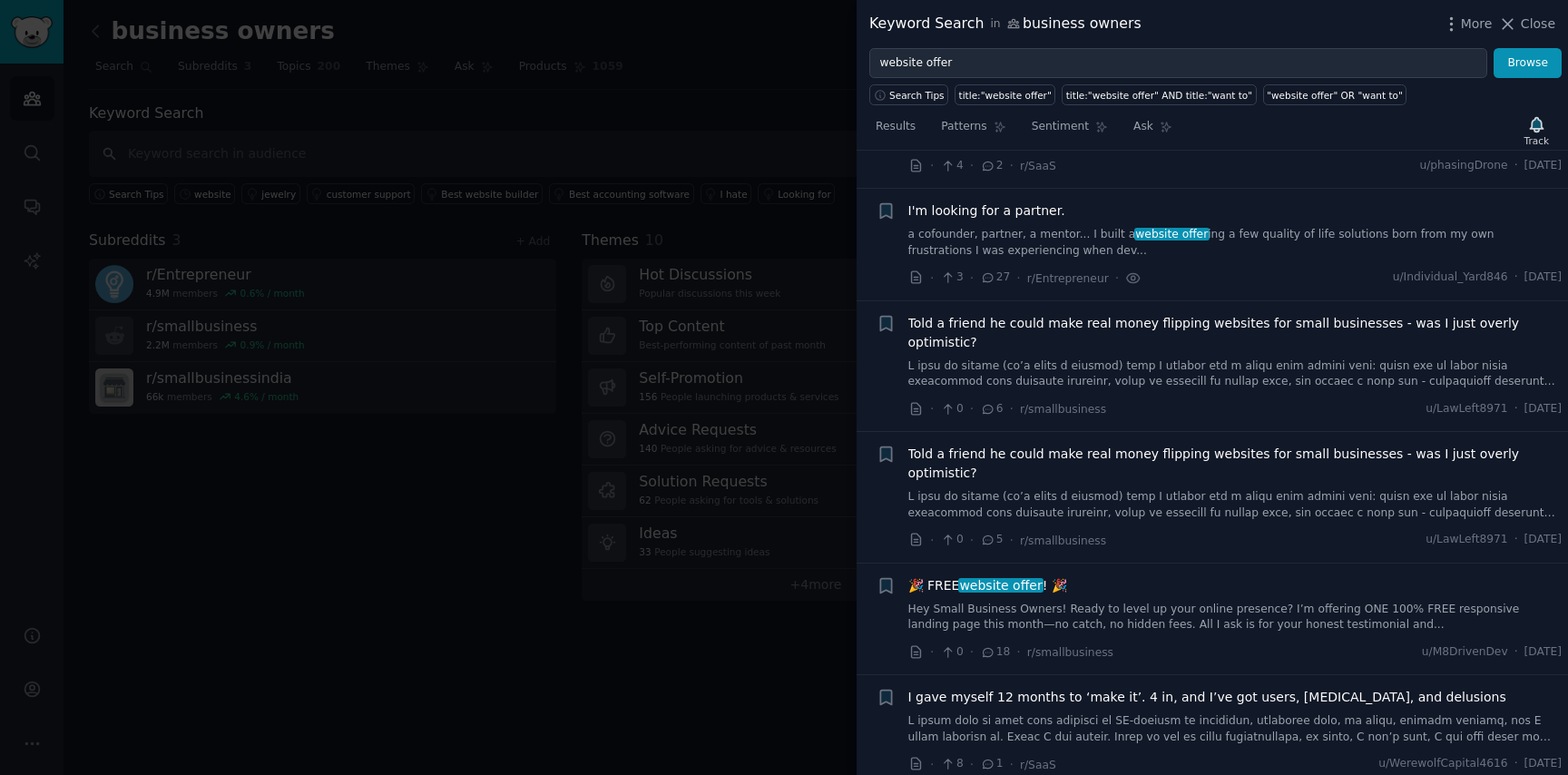
scroll to position [589, 0]
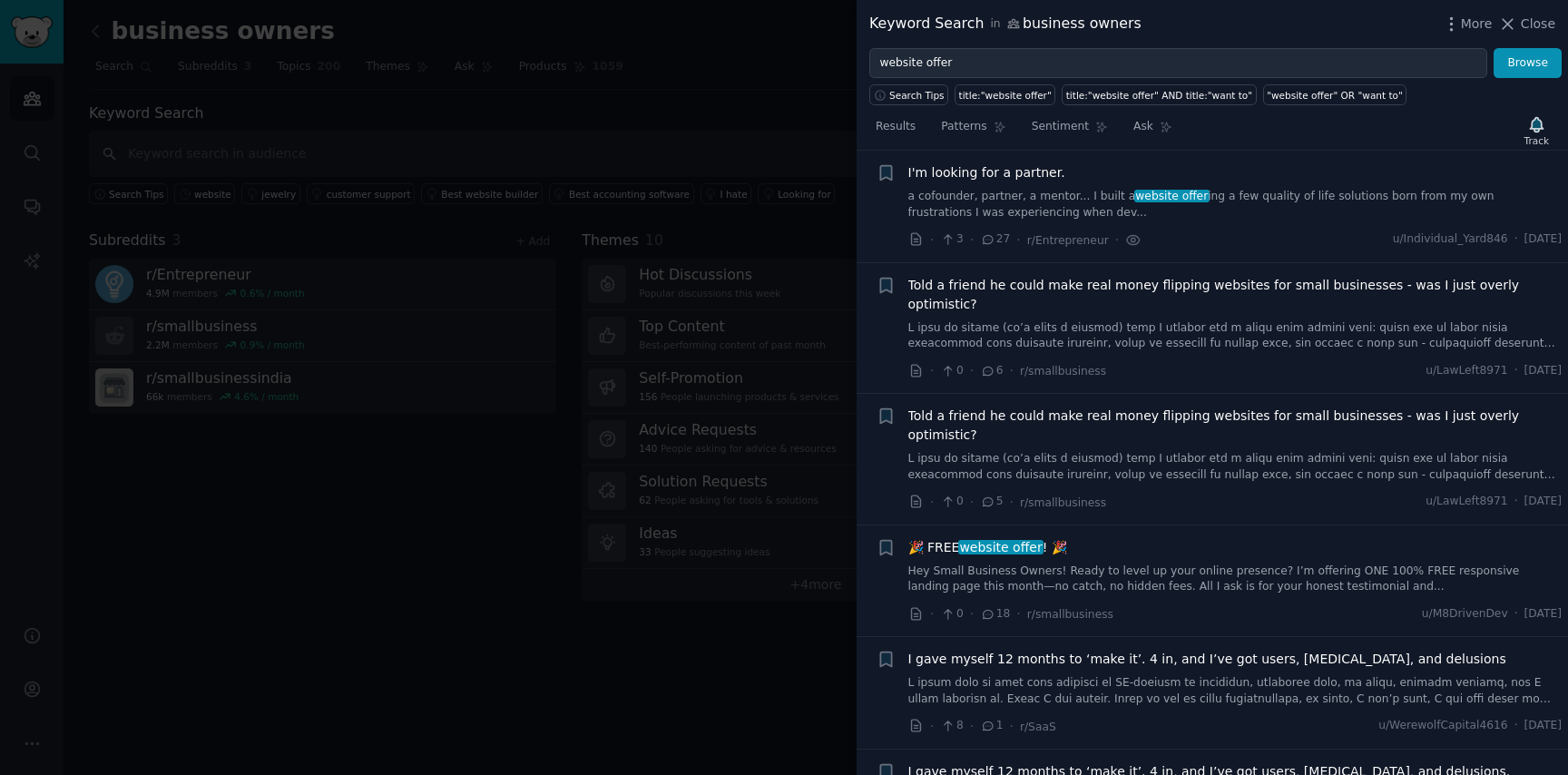
click at [998, 564] on link "Hey Small Business Owners! Ready to level up your online presence? I’m offering…" at bounding box center [1235, 580] width 654 height 32
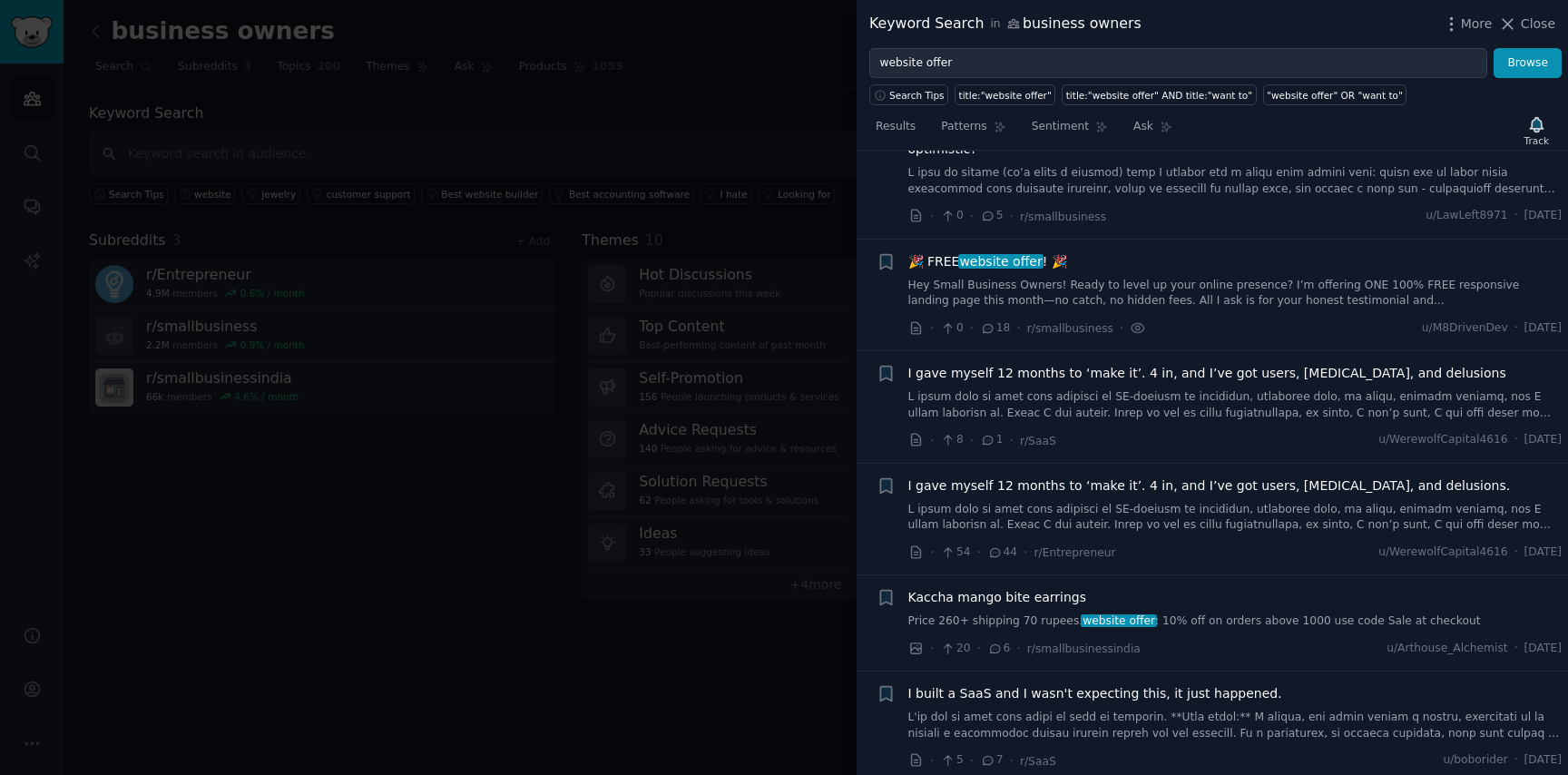
scroll to position [925, 0]
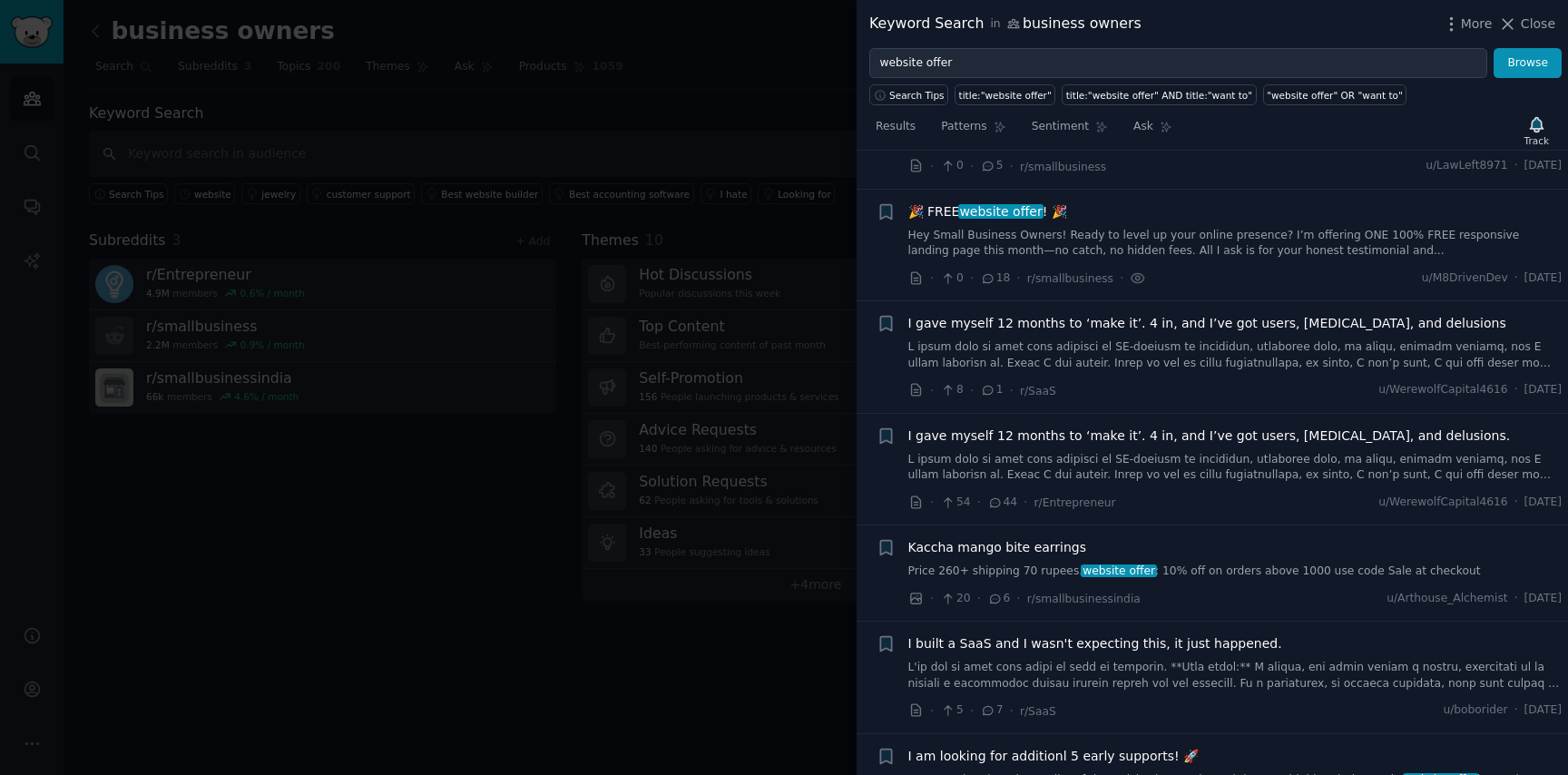
click at [1065, 228] on link "Hey Small Business Owners! Ready to level up your online presence? I’m offering…" at bounding box center [1235, 244] width 654 height 32
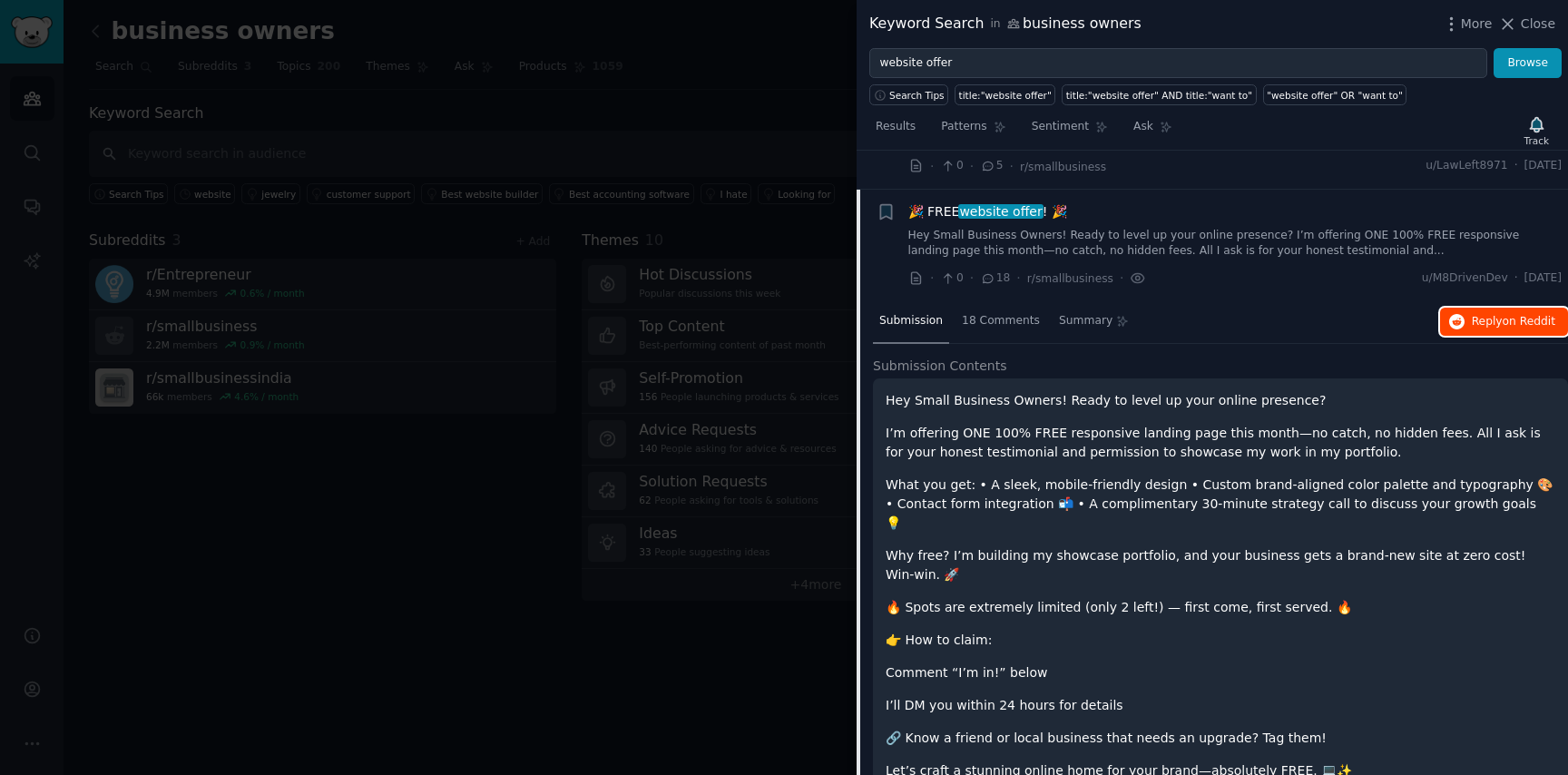
click at [1531, 314] on span "on Reddit" at bounding box center [1529, 321] width 53 height 13
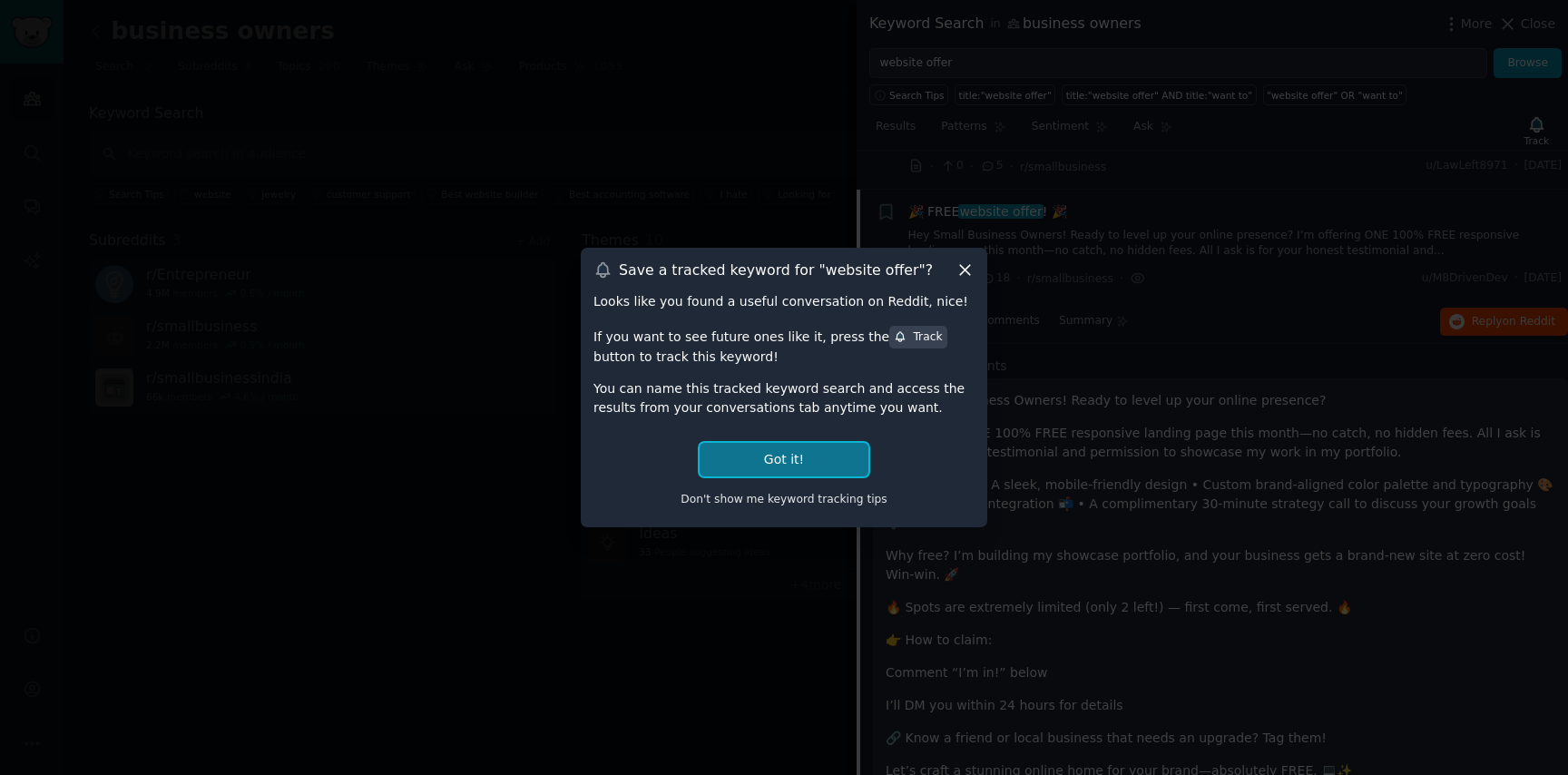
click at [838, 465] on button "Got it!" at bounding box center [784, 460] width 168 height 33
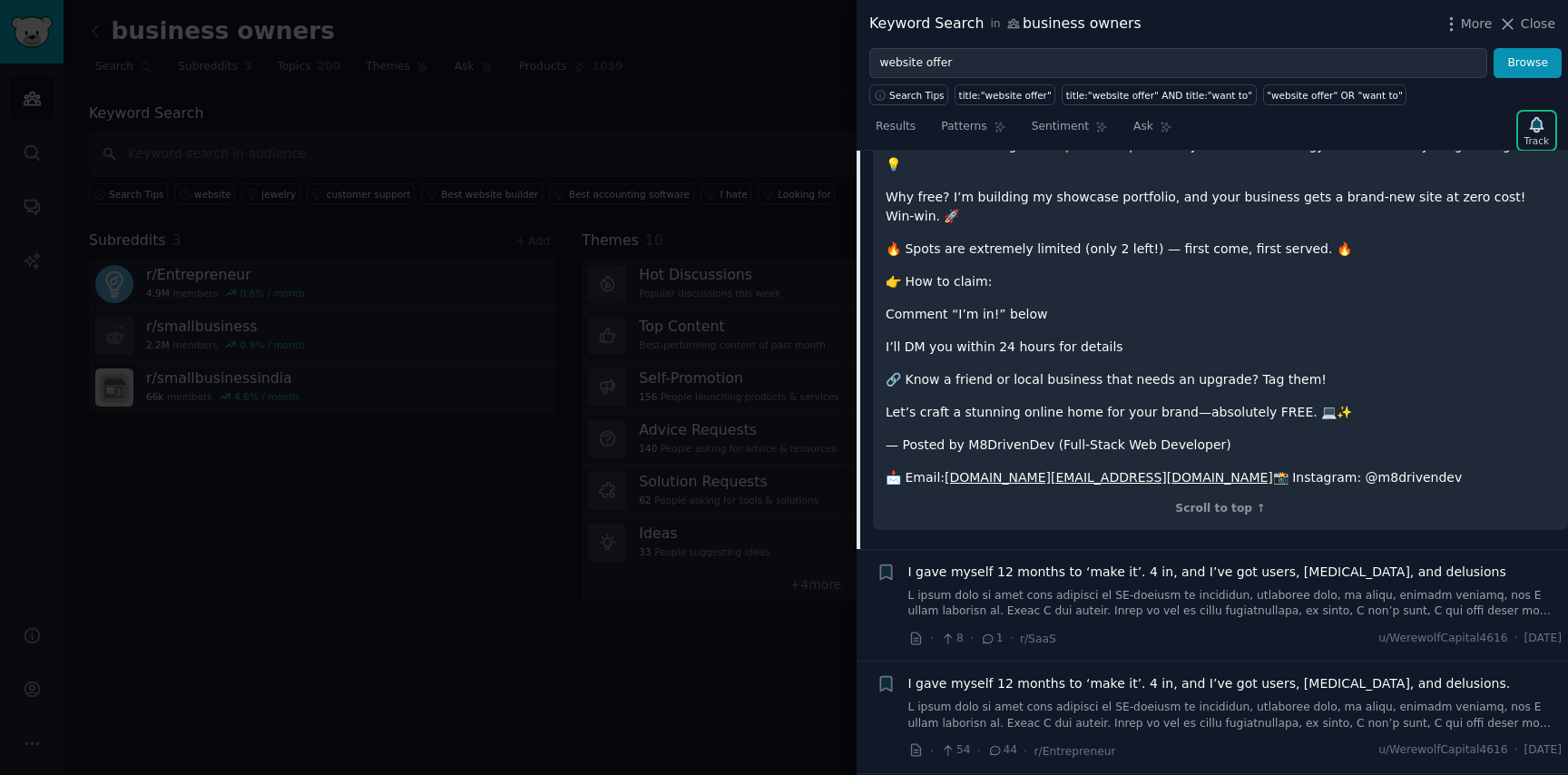
scroll to position [1389, 0]
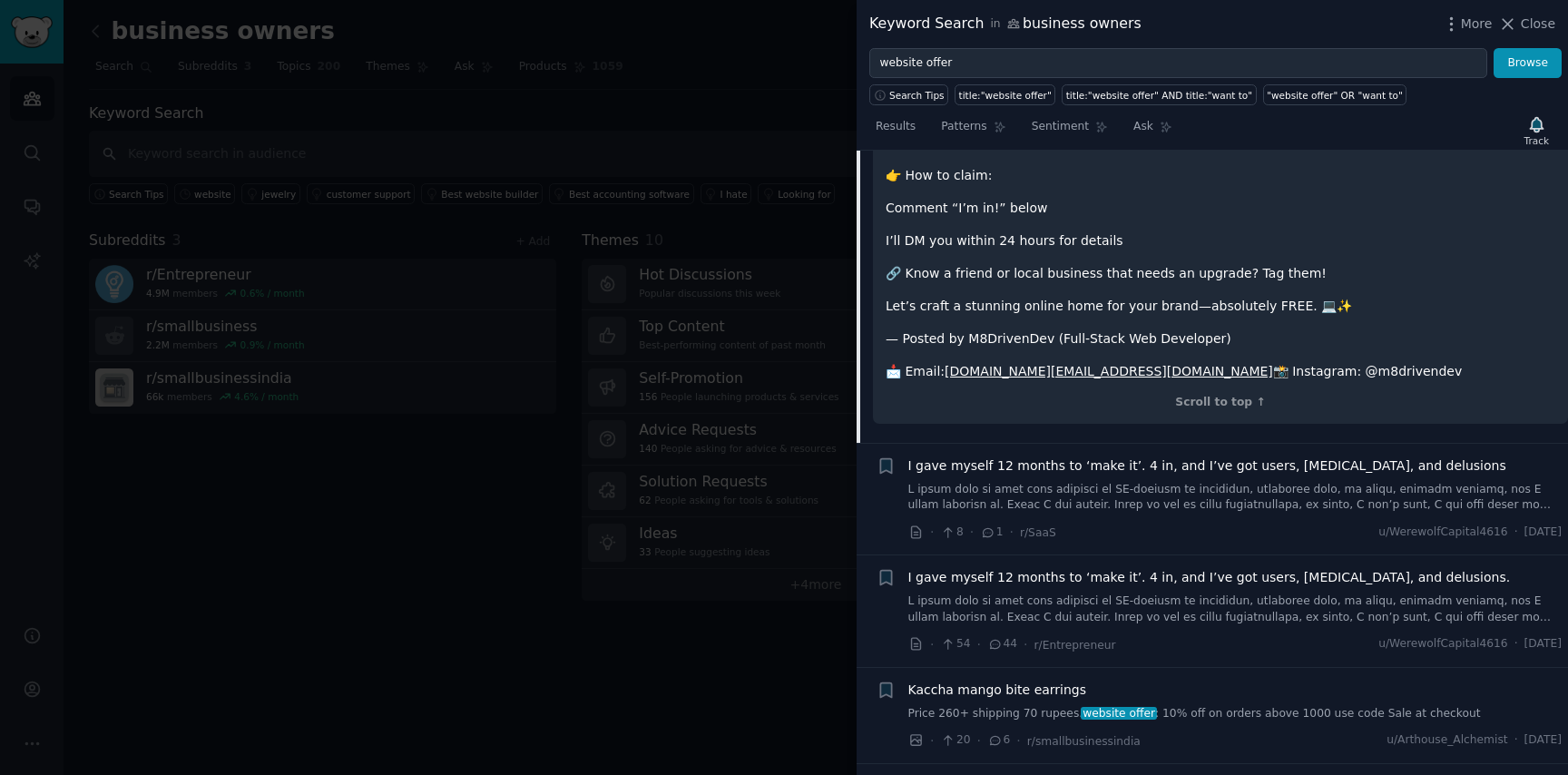
click at [1064, 457] on div "I gave myself 12 months to ‘make it’. 4 in, and I’ve got users, dopamine, and d…" at bounding box center [1235, 485] width 654 height 57
click at [1063, 457] on span "I gave myself 12 months to ‘make it’. 4 in, and I’ve got users, dopamine, and d…" at bounding box center [1207, 466] width 598 height 19
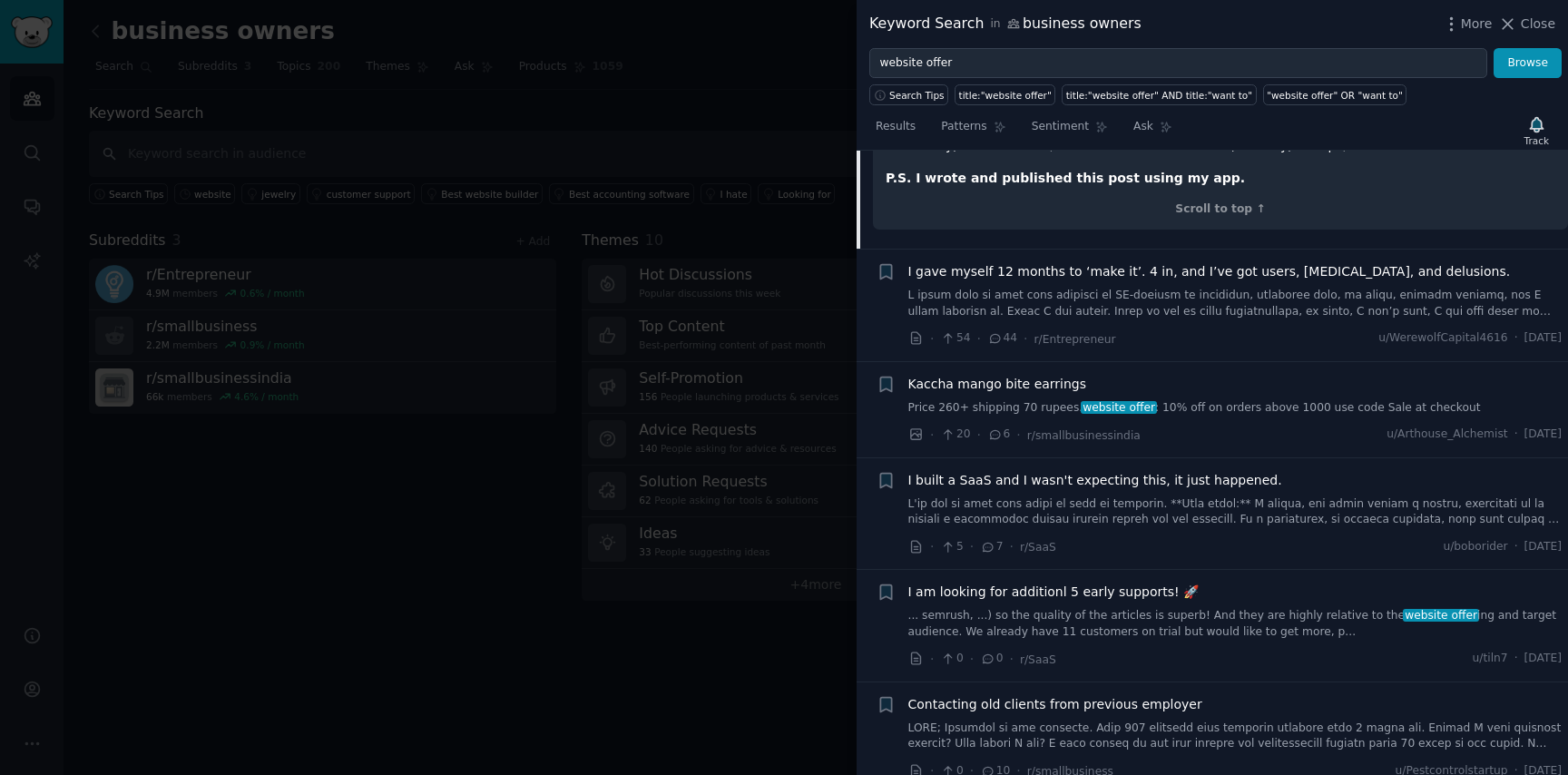
scroll to position [2070, 0]
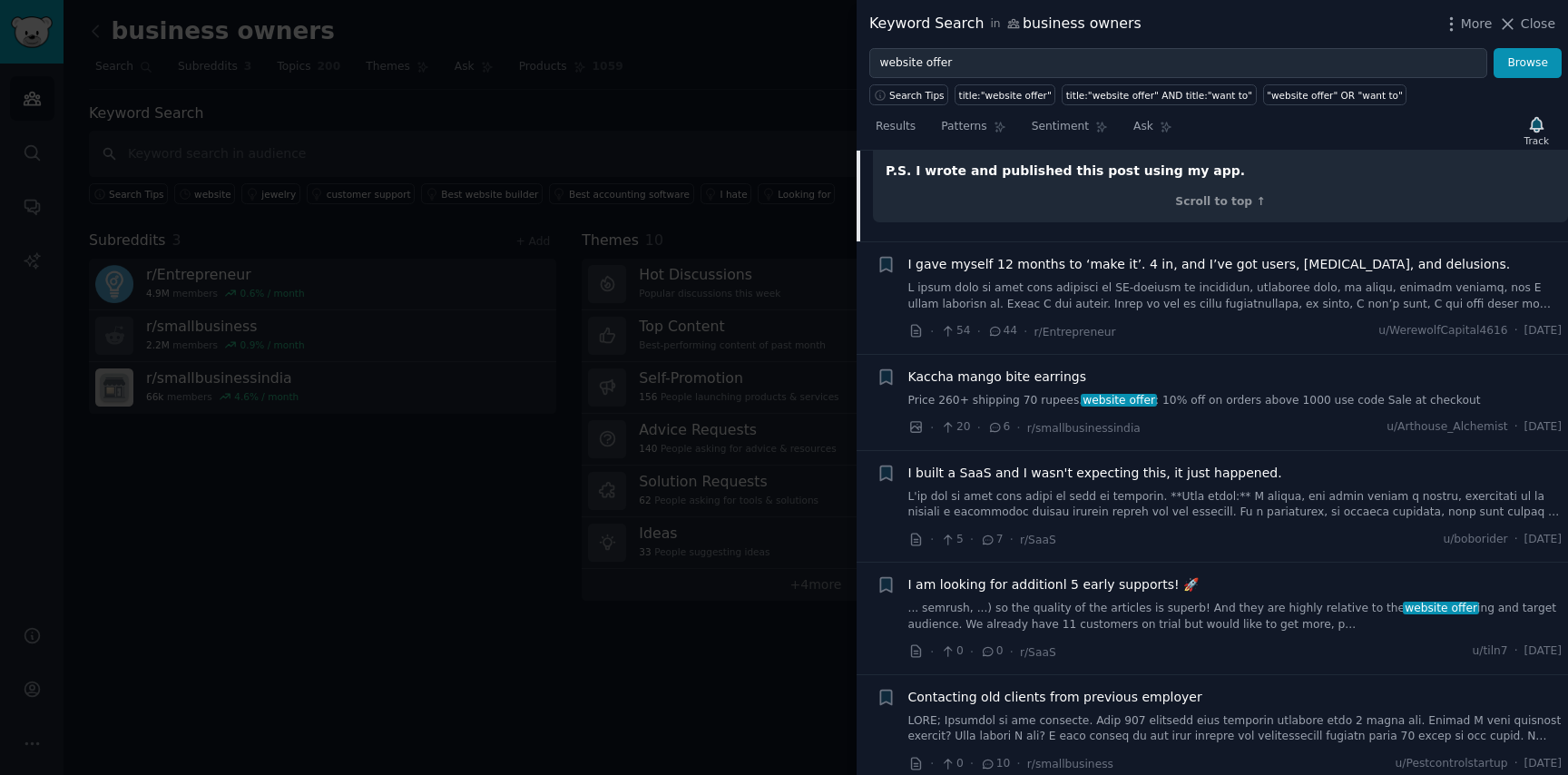
click at [1097, 463] on span "I built a SaaS and I wasn't expecting this, it just happened." at bounding box center [1095, 473] width 374 height 19
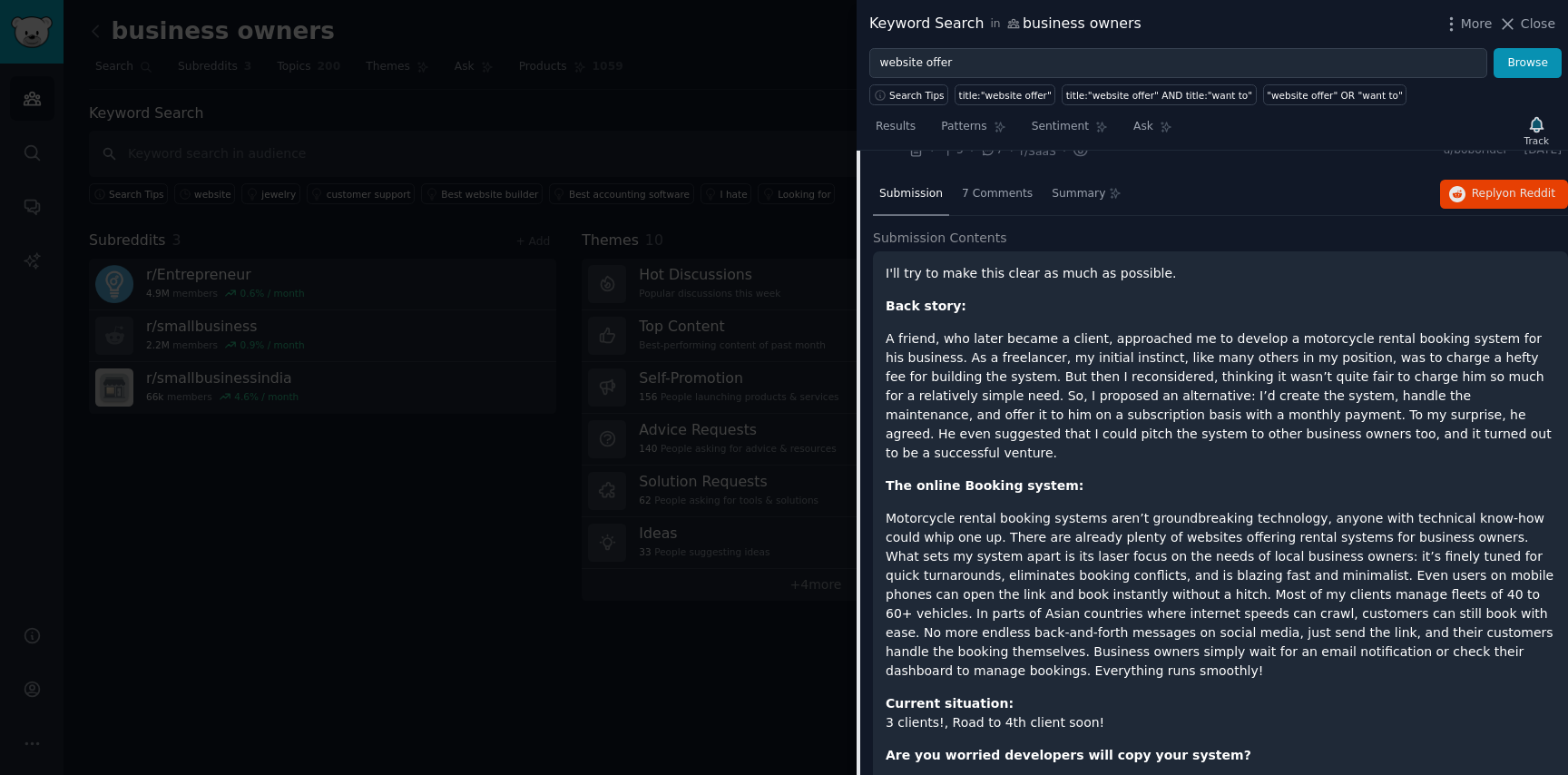
scroll to position [1443, 0]
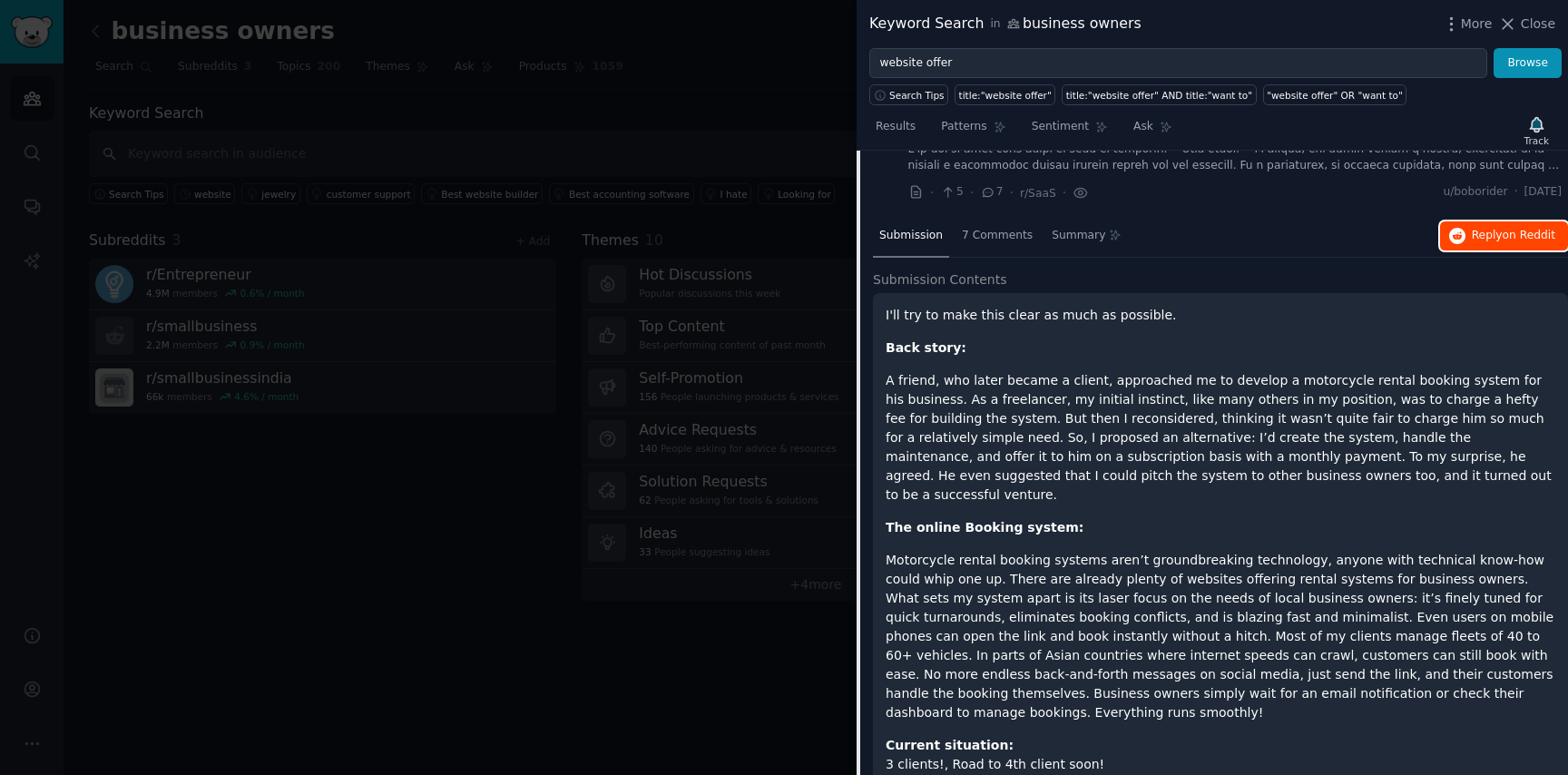
click at [1525, 229] on span "on Reddit" at bounding box center [1529, 235] width 53 height 13
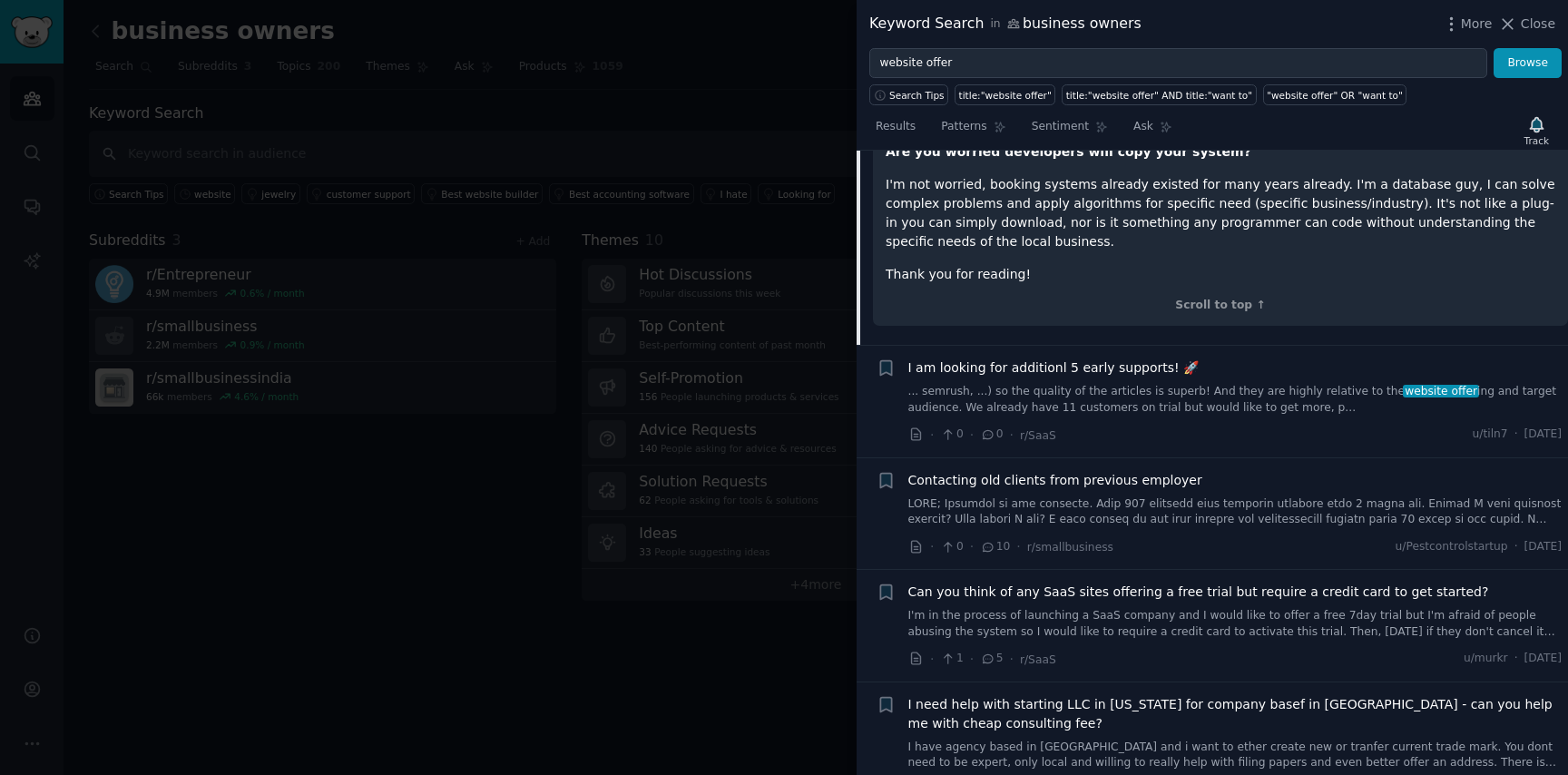
scroll to position [2094, 0]
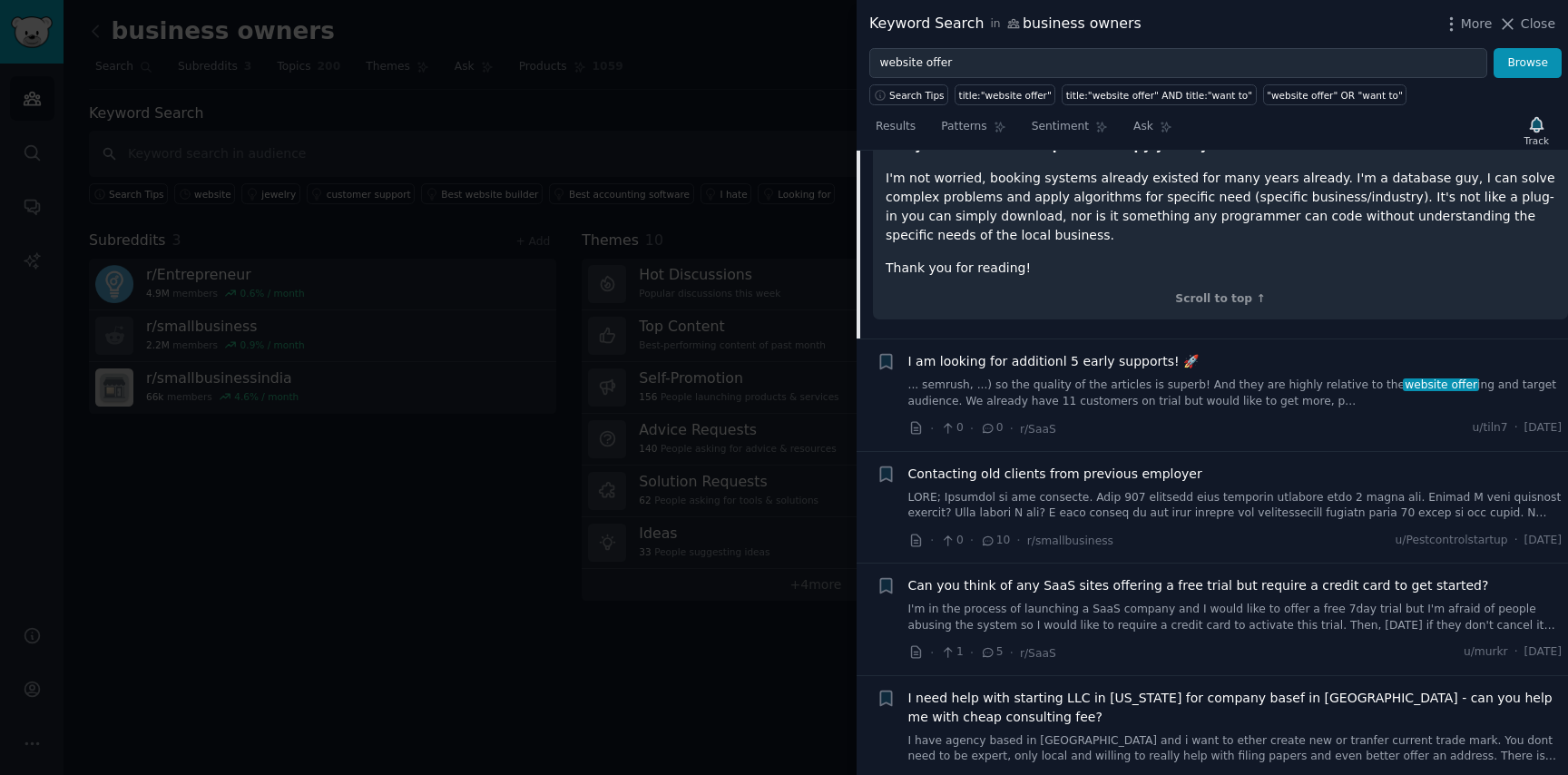
click at [1102, 490] on link at bounding box center [1235, 506] width 654 height 32
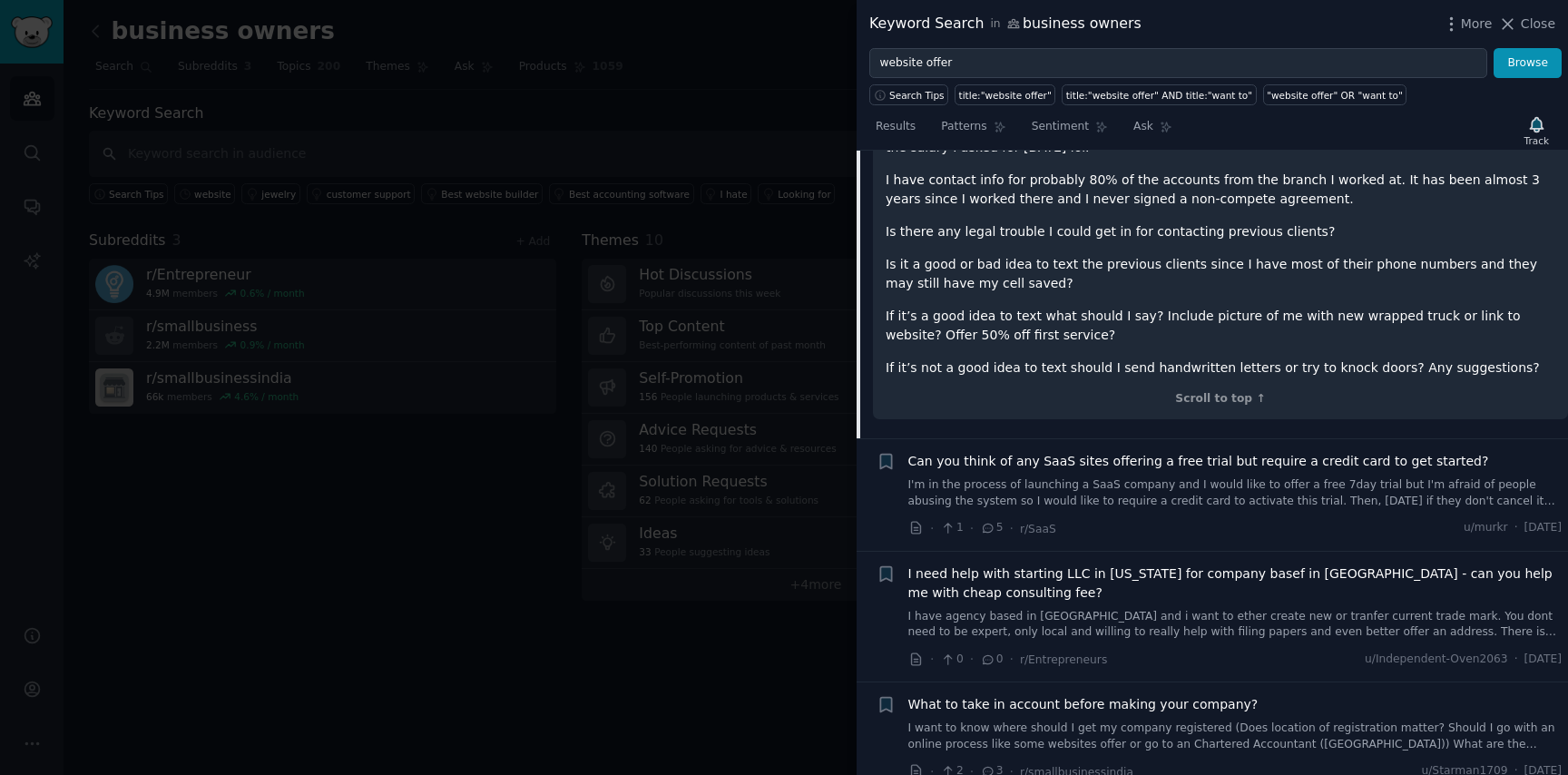
scroll to position [2022, 0]
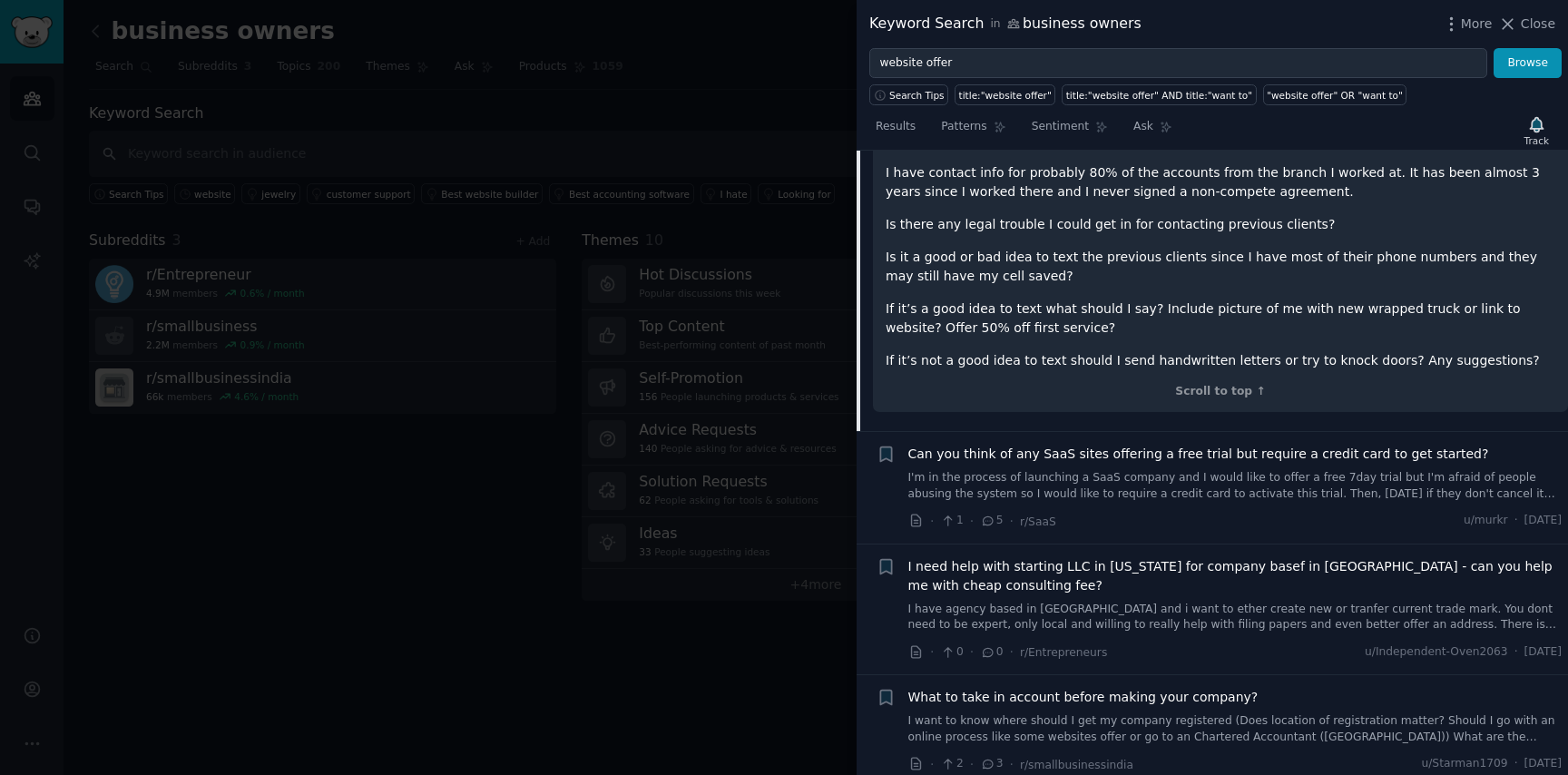
click at [1092, 470] on link "I'm in the process of launching a SaaS company and I would like to offer a free…" at bounding box center [1235, 486] width 654 height 32
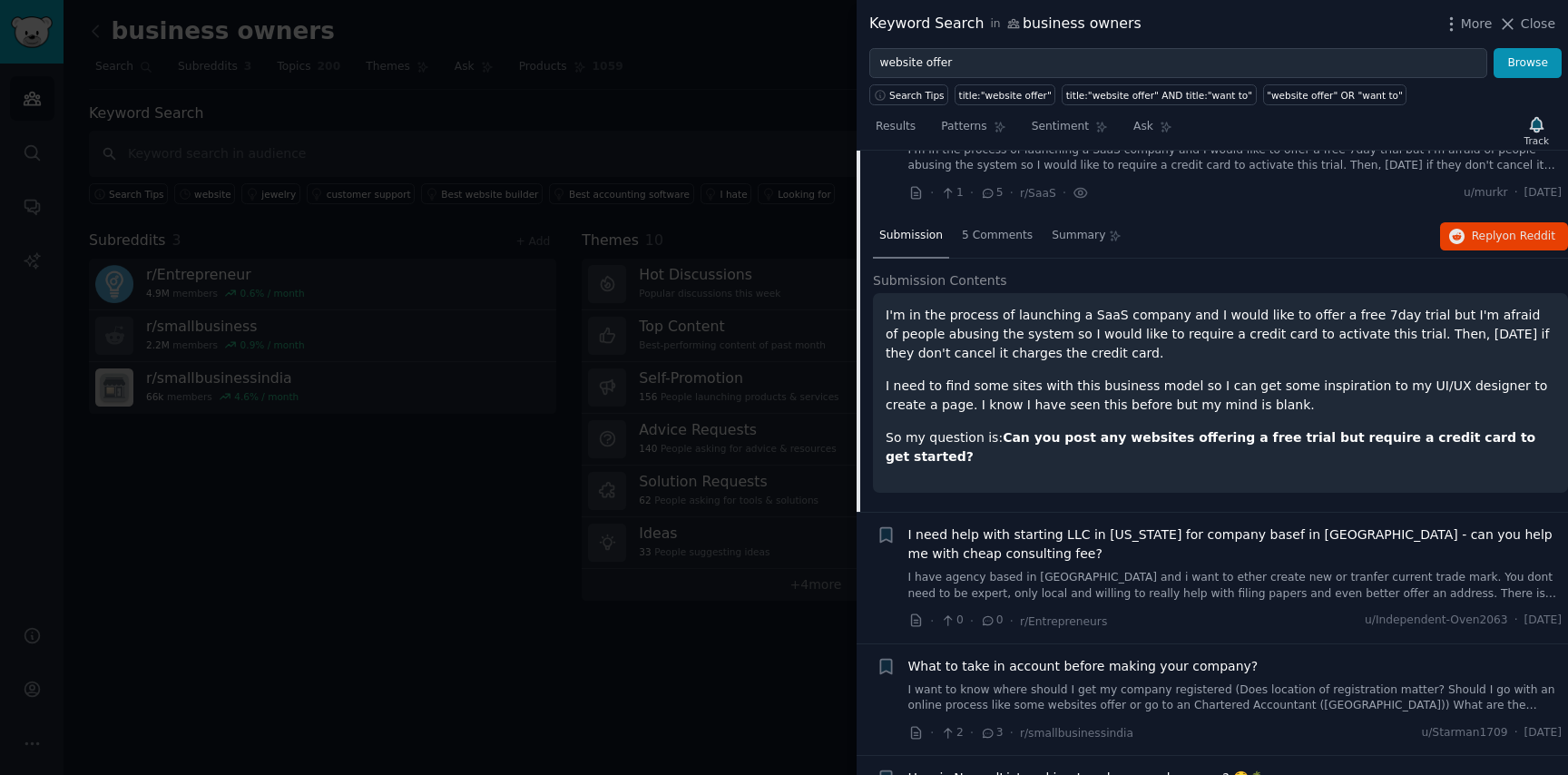
scroll to position [1766, 0]
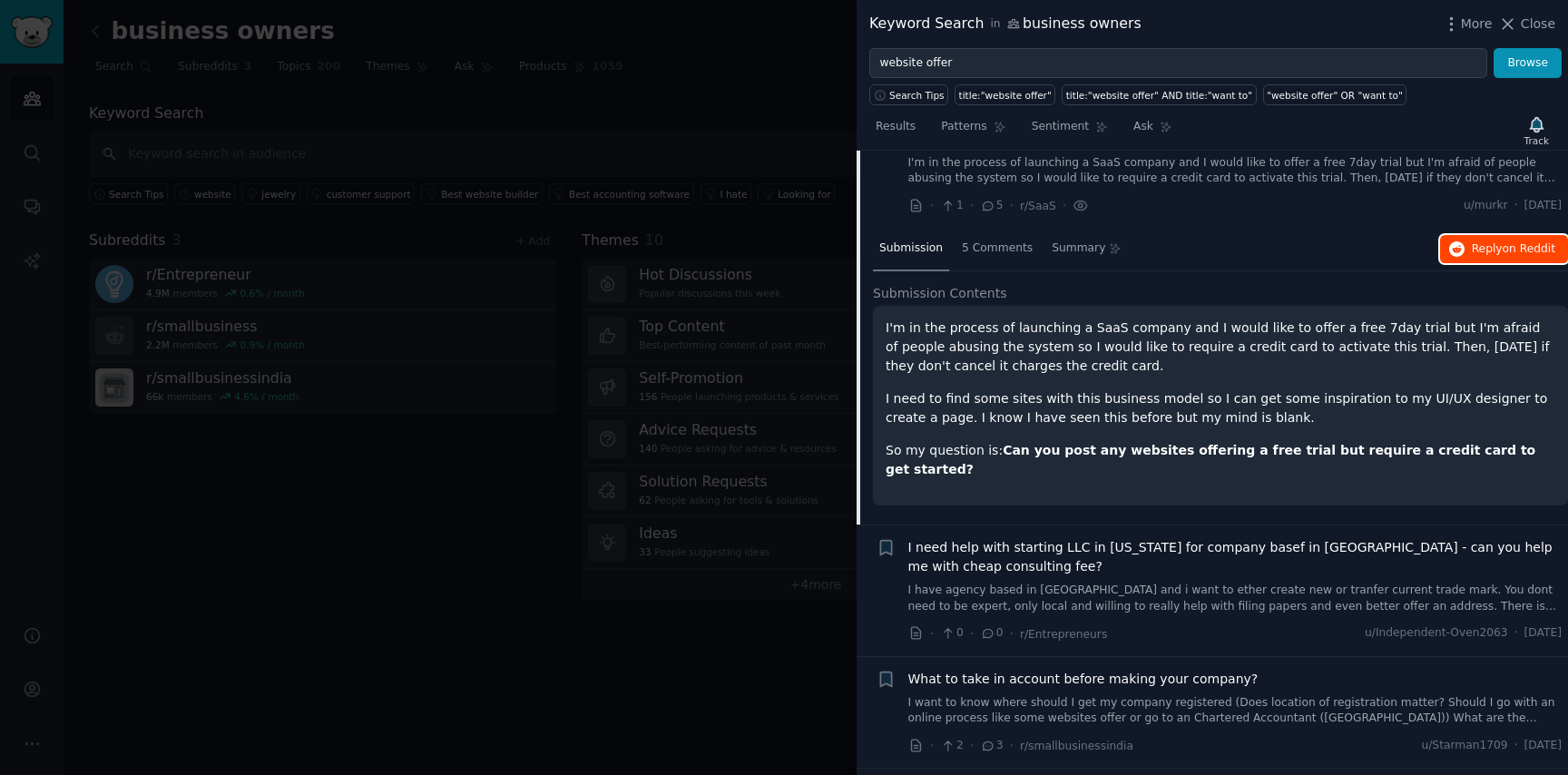
click at [1491, 241] on span "Reply on Reddit" at bounding box center [1514, 249] width 84 height 17
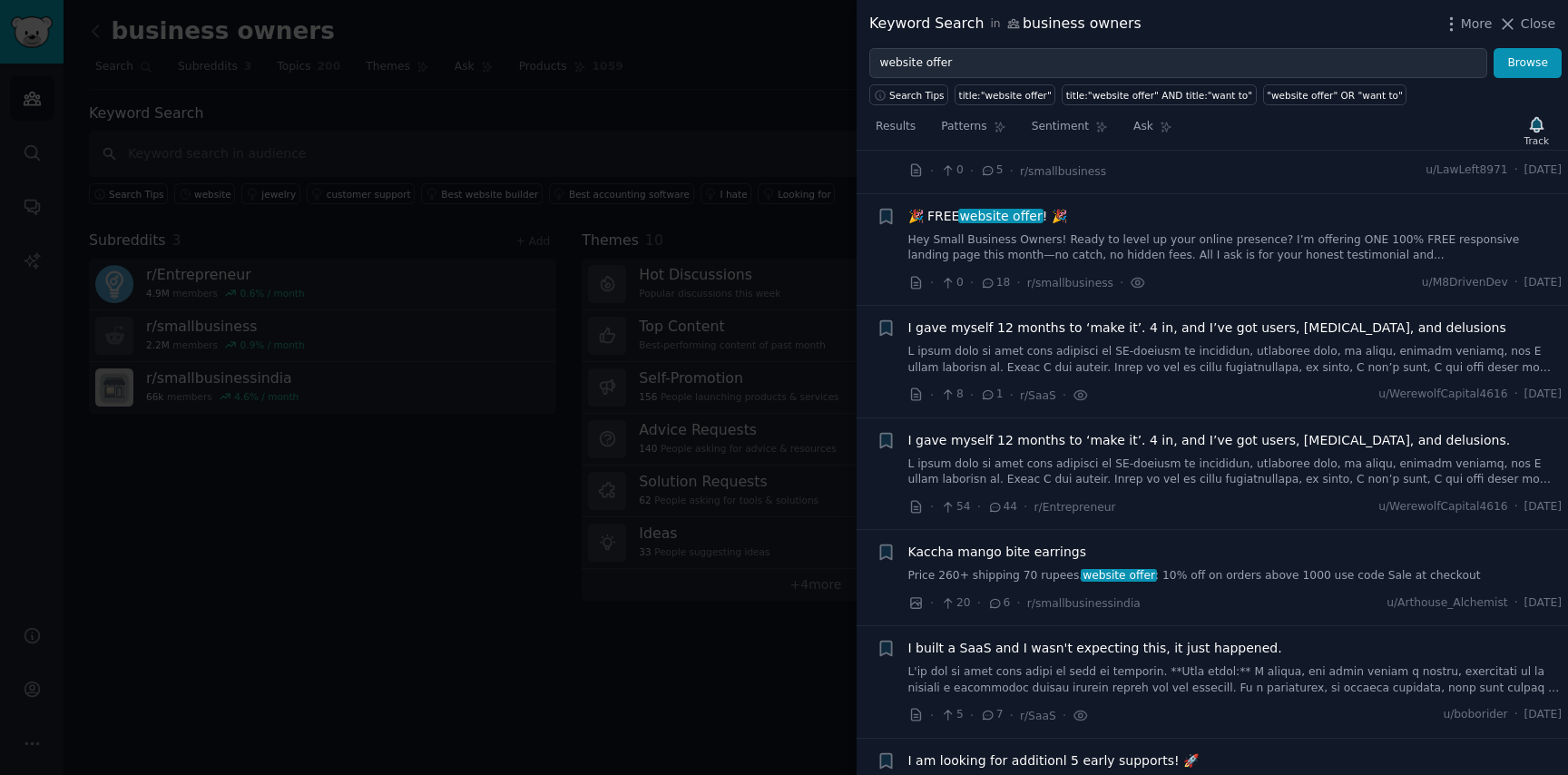
scroll to position [846, 0]
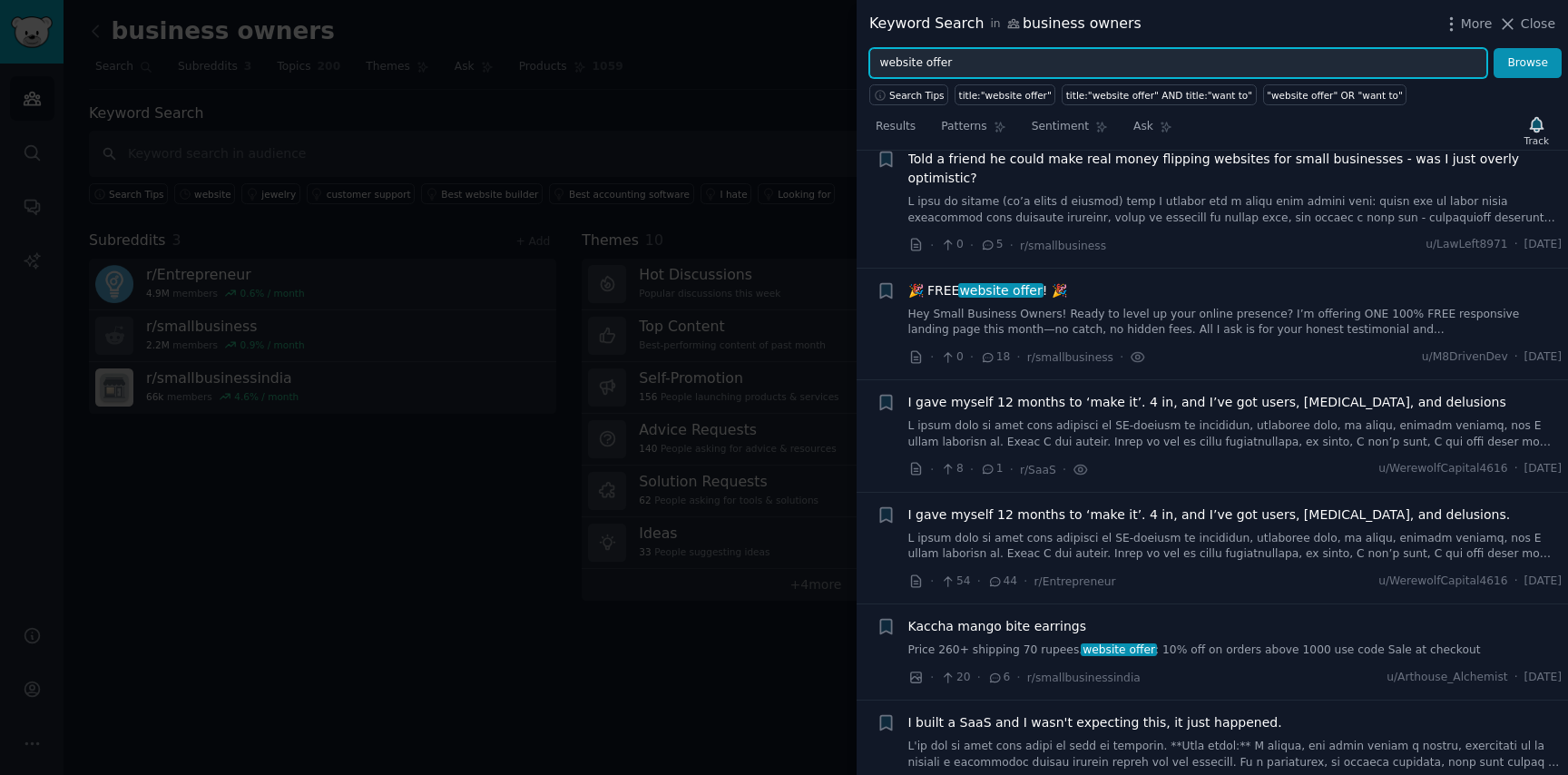
drag, startPoint x: 919, startPoint y: 64, endPoint x: 798, endPoint y: 64, distance: 121.0
click at [798, 64] on div "Keyword Search in business owners More Close website offer Browse Search Tips t…" at bounding box center [784, 387] width 1568 height 775
click at [1494, 48] on button "Browse" at bounding box center [1527, 63] width 68 height 31
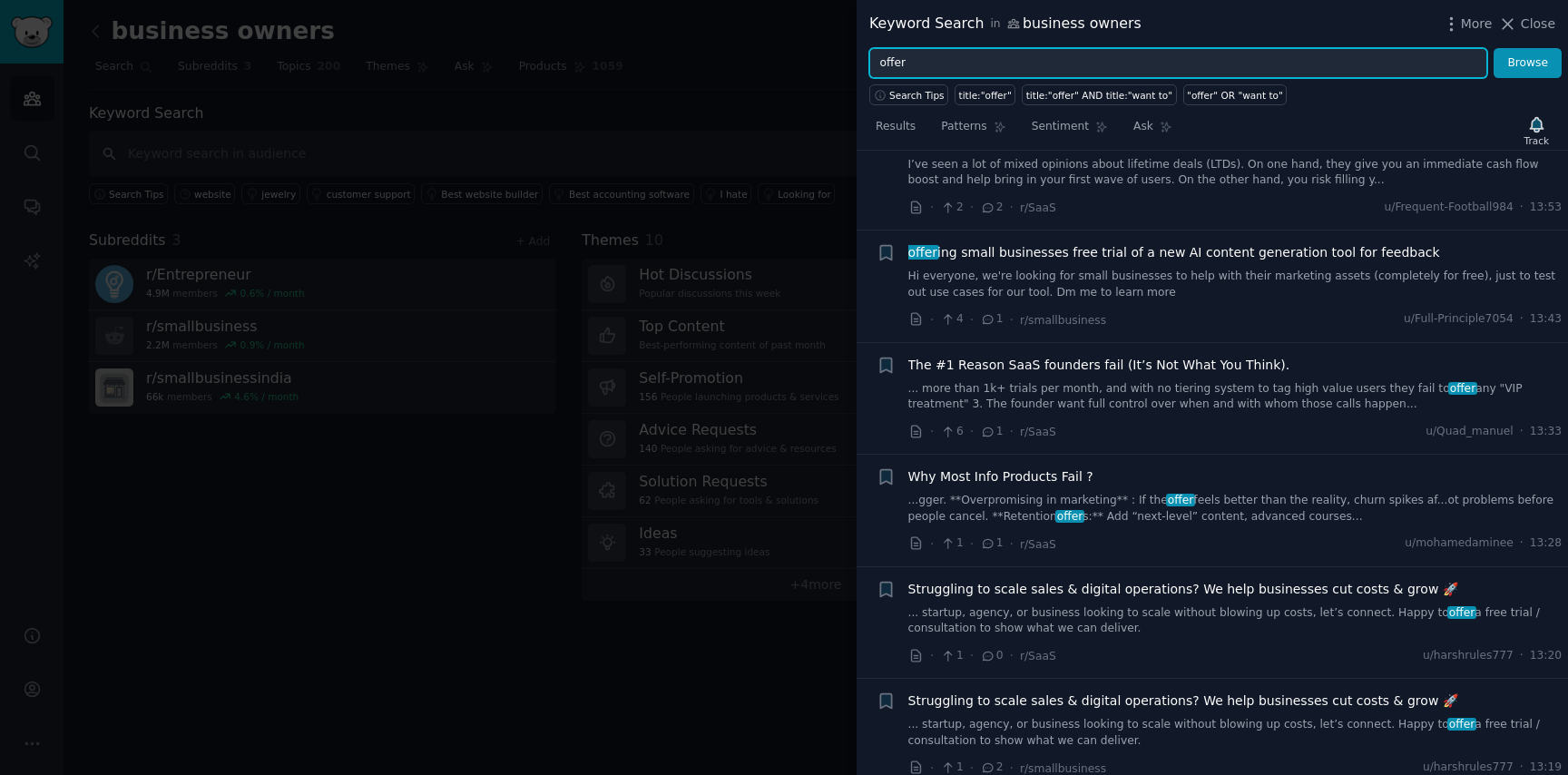
scroll to position [507, 0]
click at [874, 62] on input "offer" at bounding box center [1178, 63] width 618 height 31
drag, startPoint x: 905, startPoint y: 63, endPoint x: 828, endPoint y: 63, distance: 77.0
click at [828, 63] on div "Keyword Search in business owners More Close offer Browse Search Tips title:"of…" at bounding box center [784, 387] width 1568 height 775
click at [1494, 48] on button "Browse" at bounding box center [1527, 63] width 68 height 31
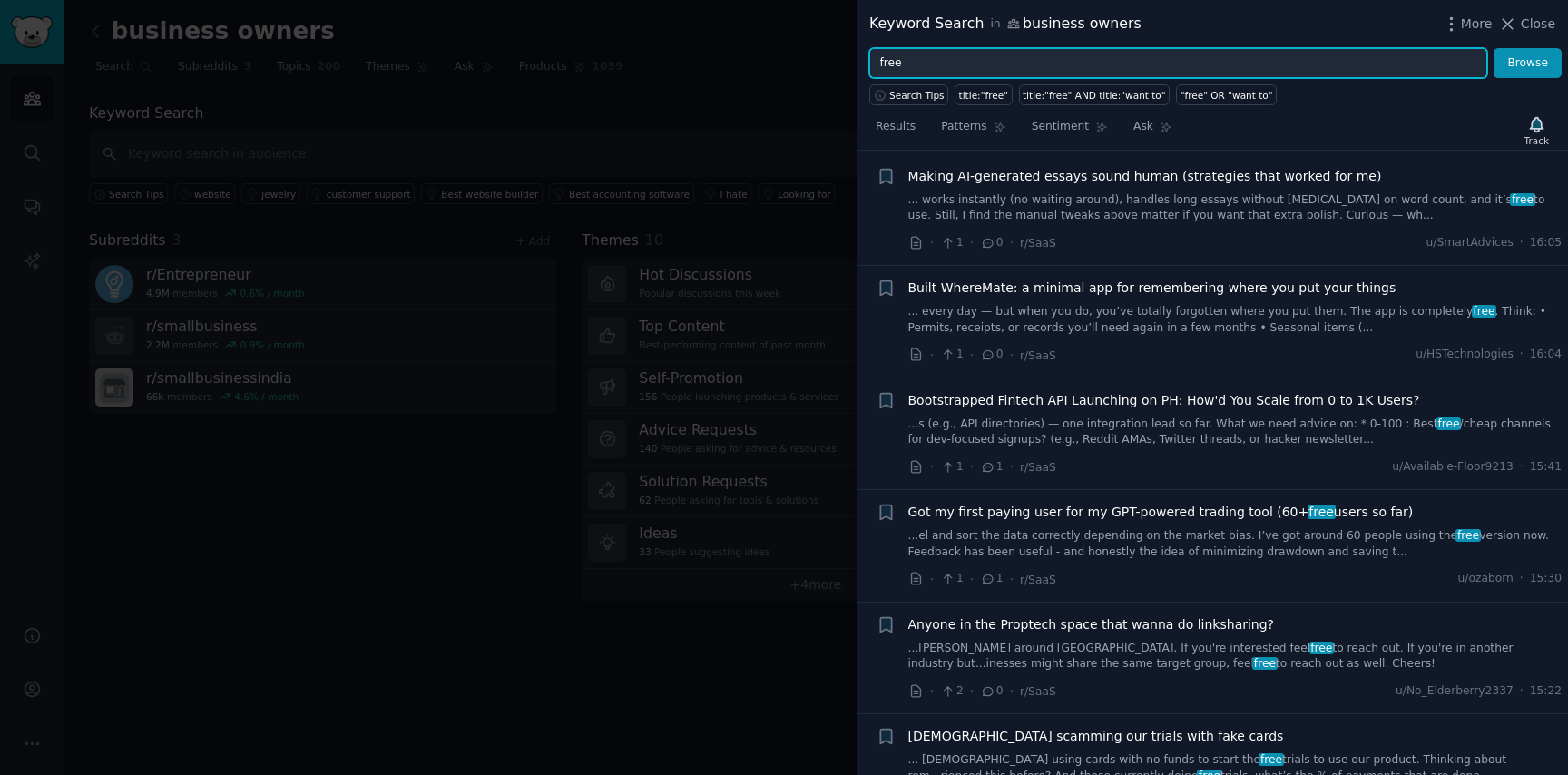
scroll to position [0, 0]
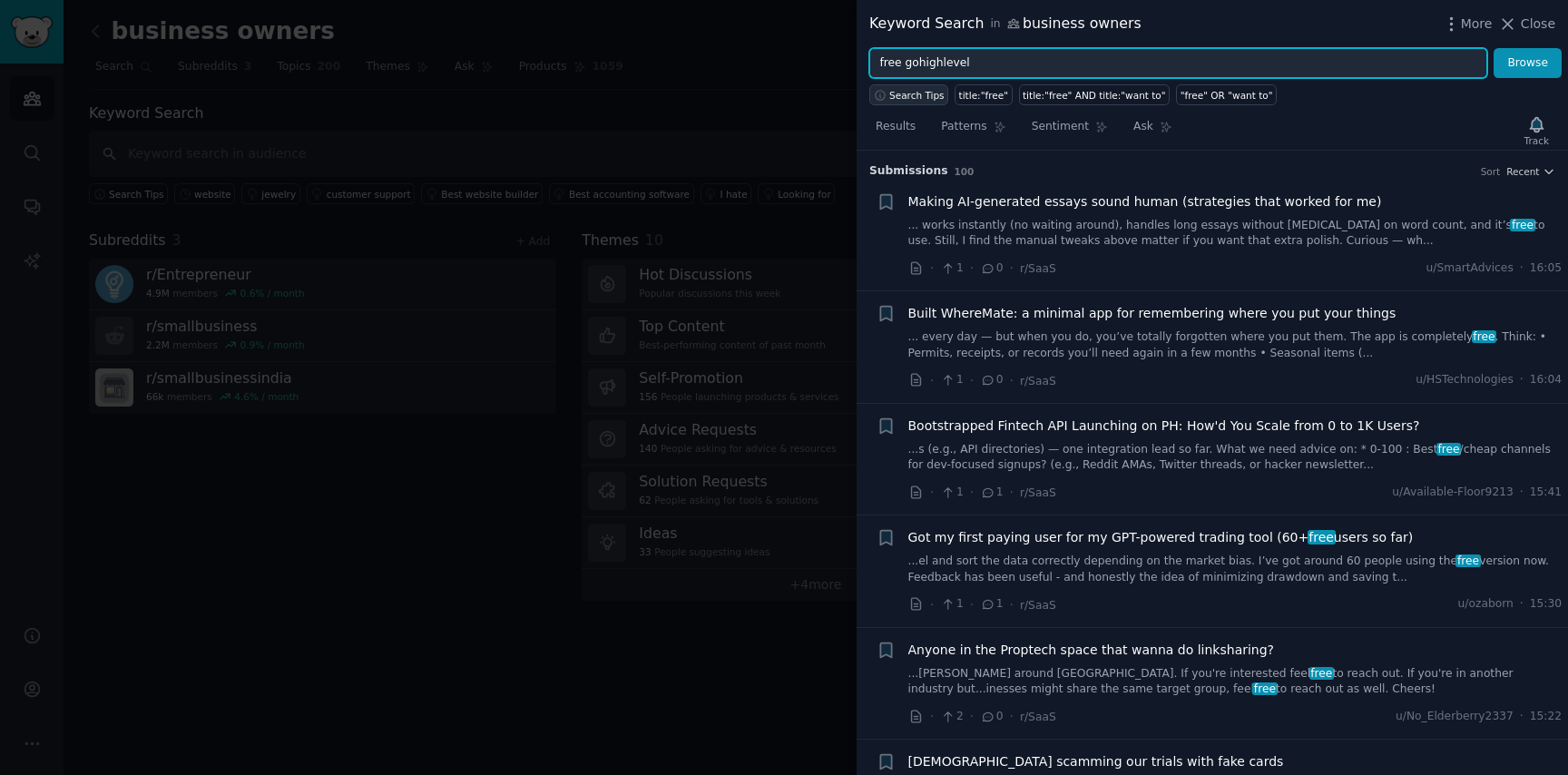
click at [1494, 48] on button "Browse" at bounding box center [1527, 63] width 68 height 31
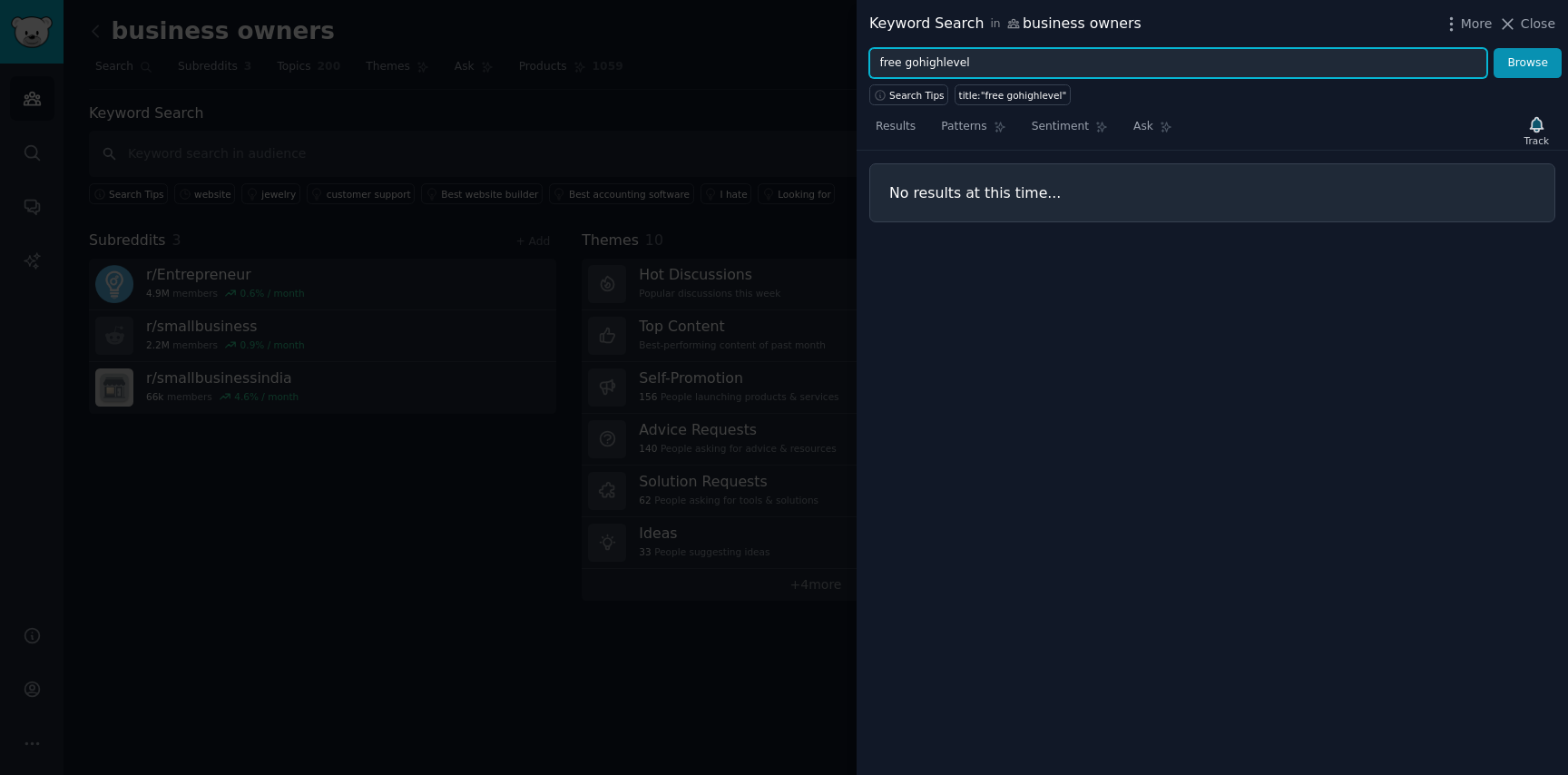
drag, startPoint x: 904, startPoint y: 63, endPoint x: 797, endPoint y: 60, distance: 107.0
click at [797, 60] on div "Keyword Search in business owners More Close free gohighlevel Browse Search Tip…" at bounding box center [784, 387] width 1568 height 775
type input "gohighlevel"
click at [1494, 48] on button "Browse" at bounding box center [1527, 63] width 68 height 31
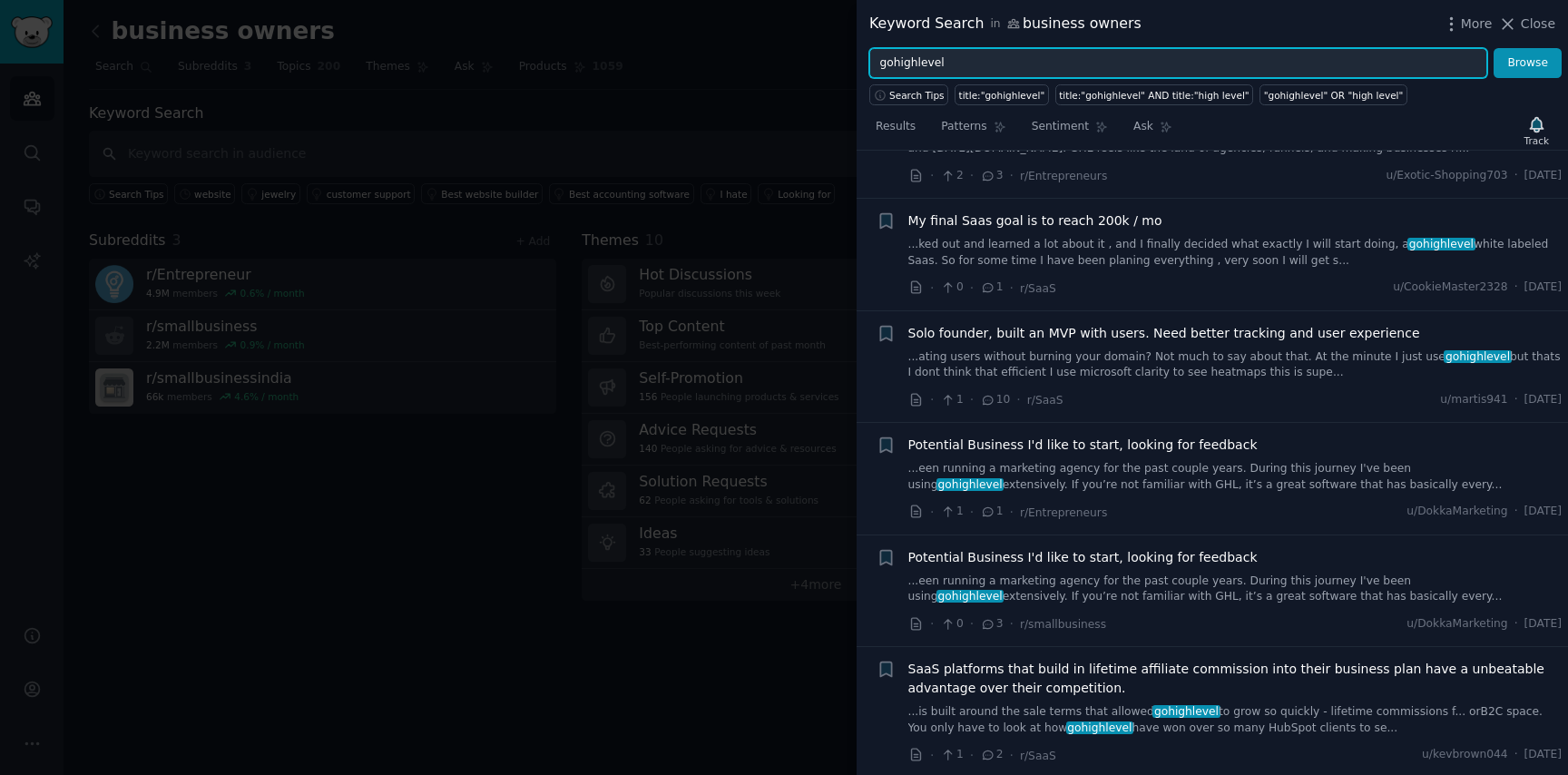
scroll to position [105, 0]
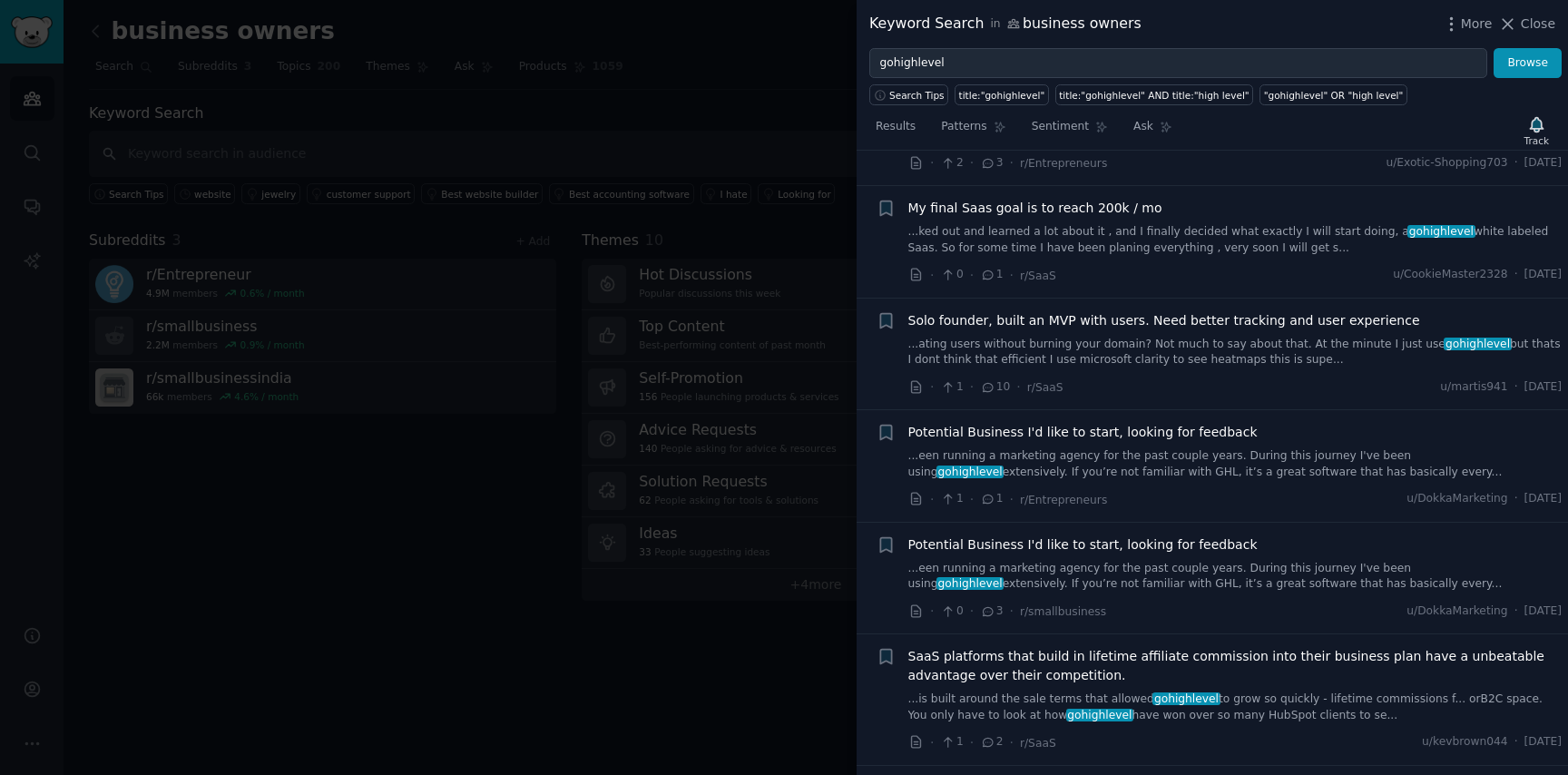
click at [1035, 559] on div "Potential Business I'd like to start, looking for feedback ...een running a mar…" at bounding box center [1235, 563] width 654 height 57
click at [1029, 581] on link "...een running a marketing agency for the past couple years. During this journe…" at bounding box center [1235, 577] width 654 height 32
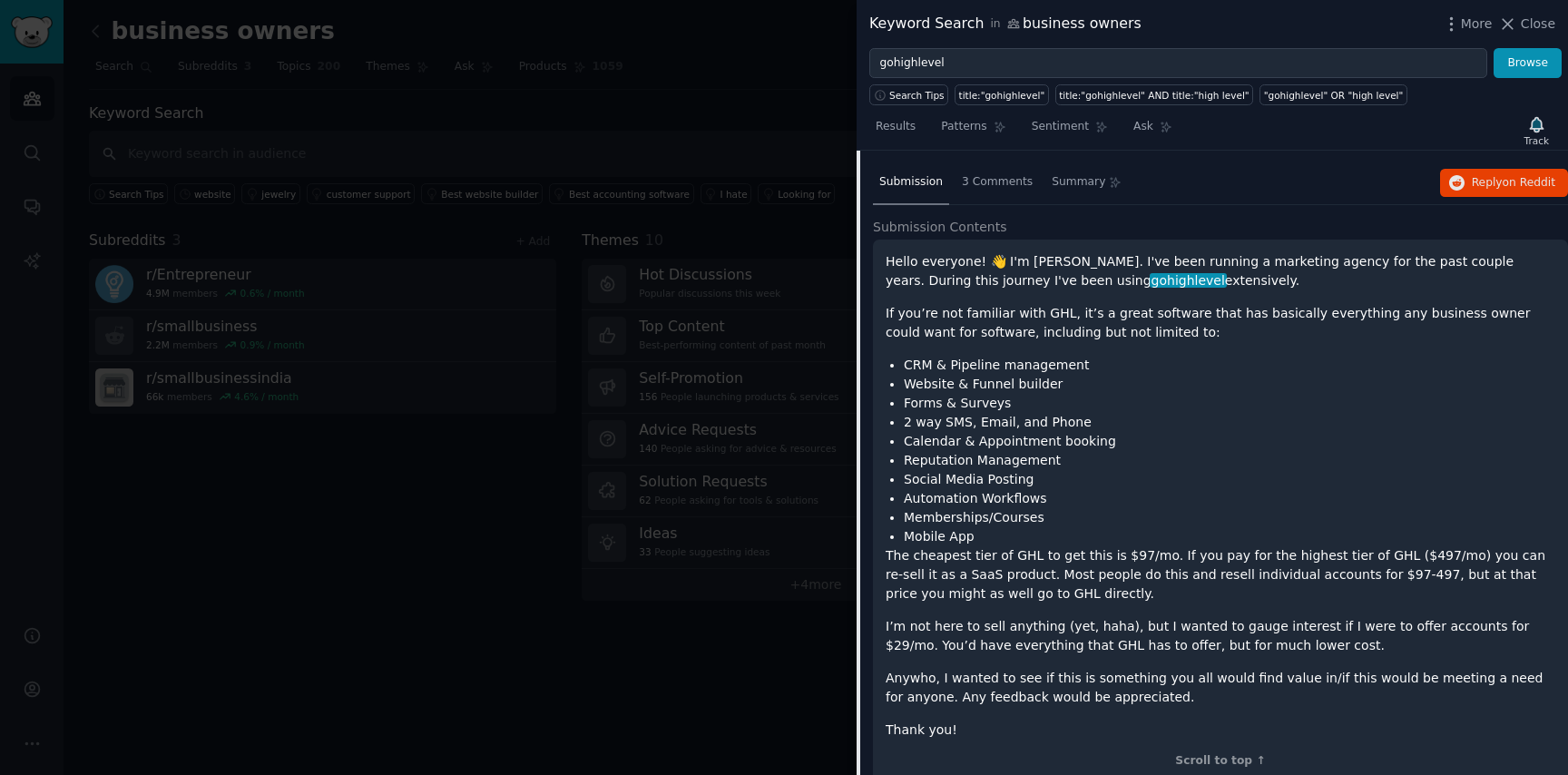
scroll to position [536, 0]
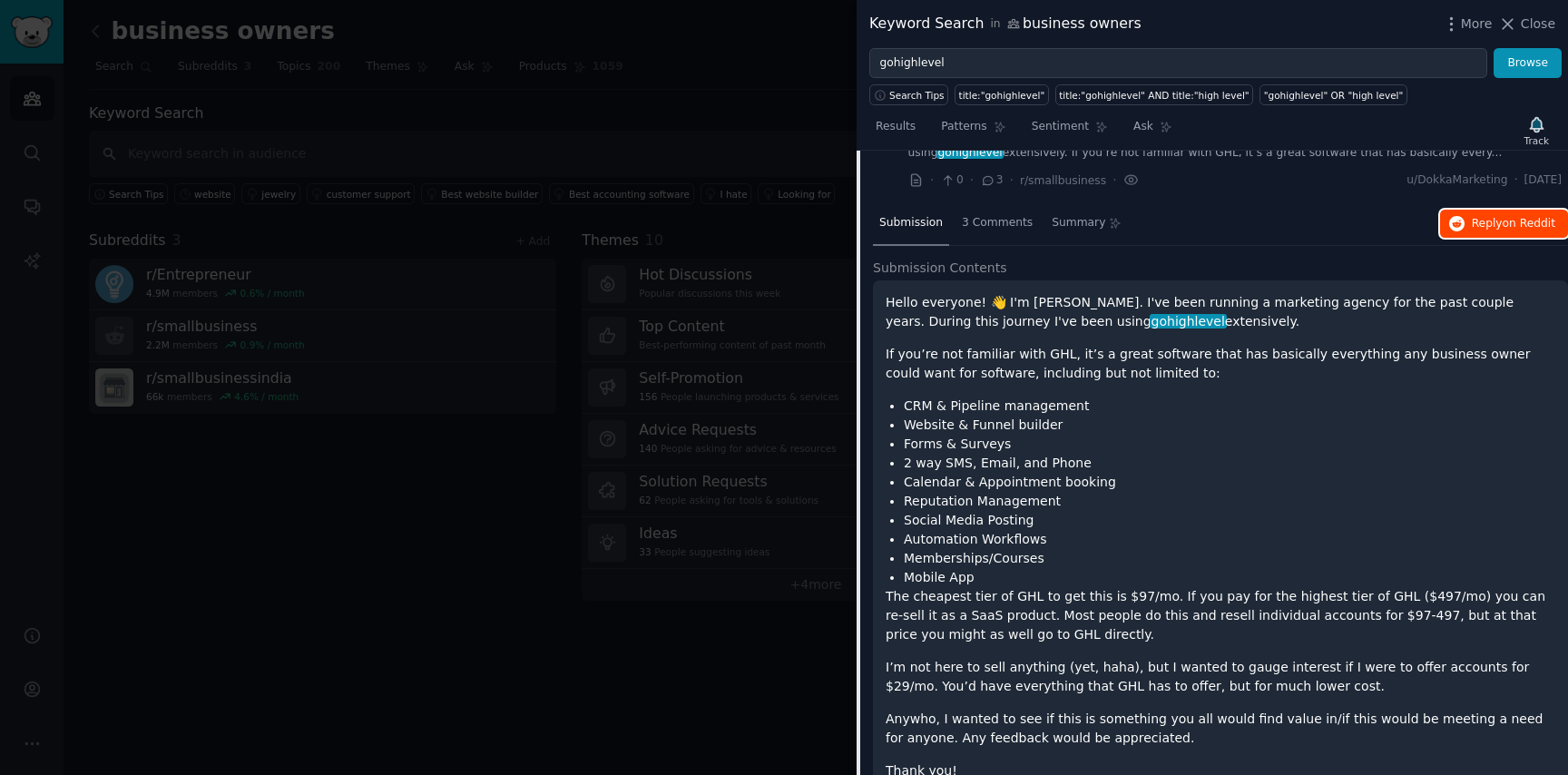
click at [1472, 230] on span "Reply on Reddit" at bounding box center [1514, 224] width 84 height 17
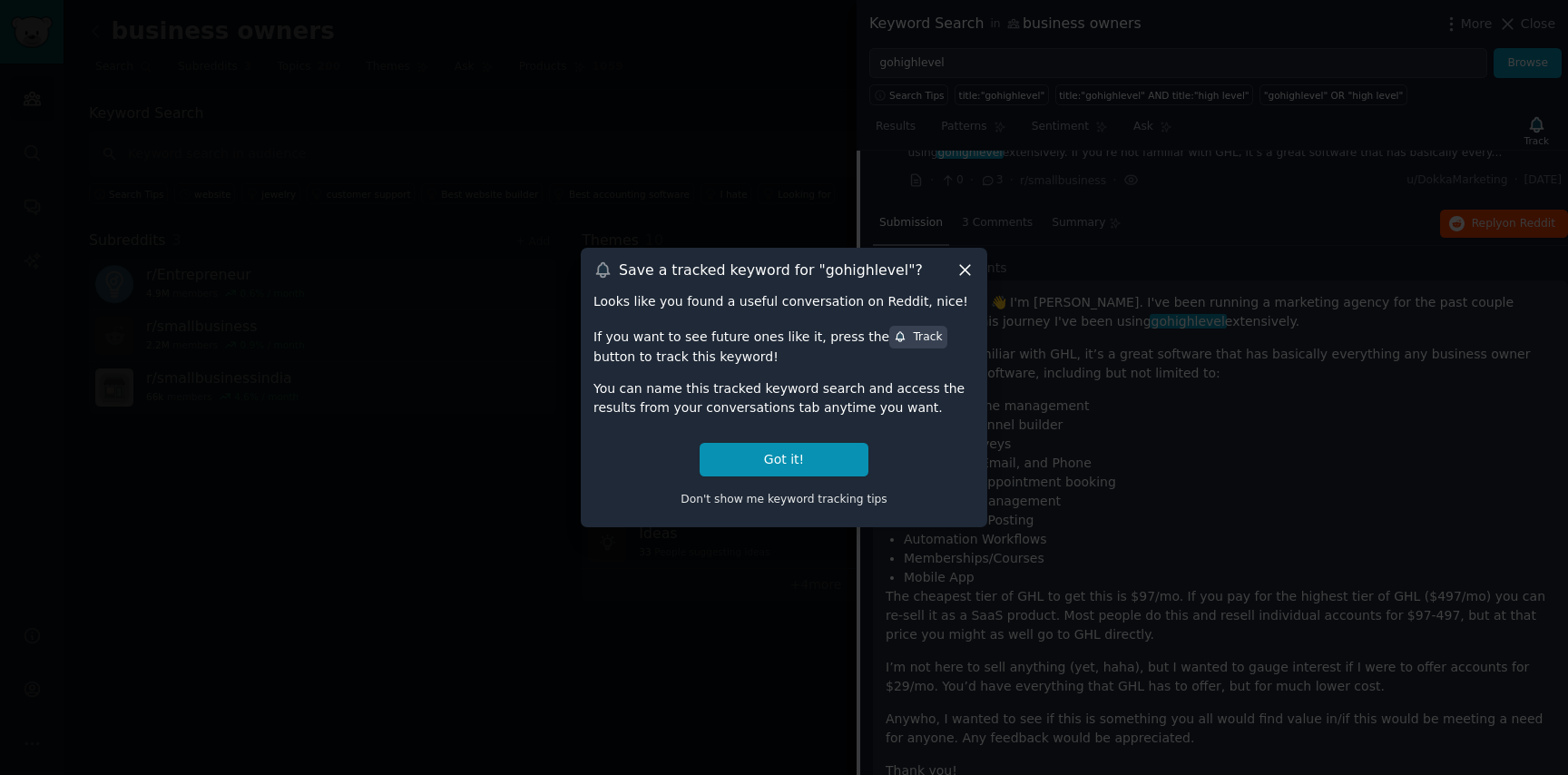
click at [961, 267] on icon at bounding box center [965, 271] width 10 height 10
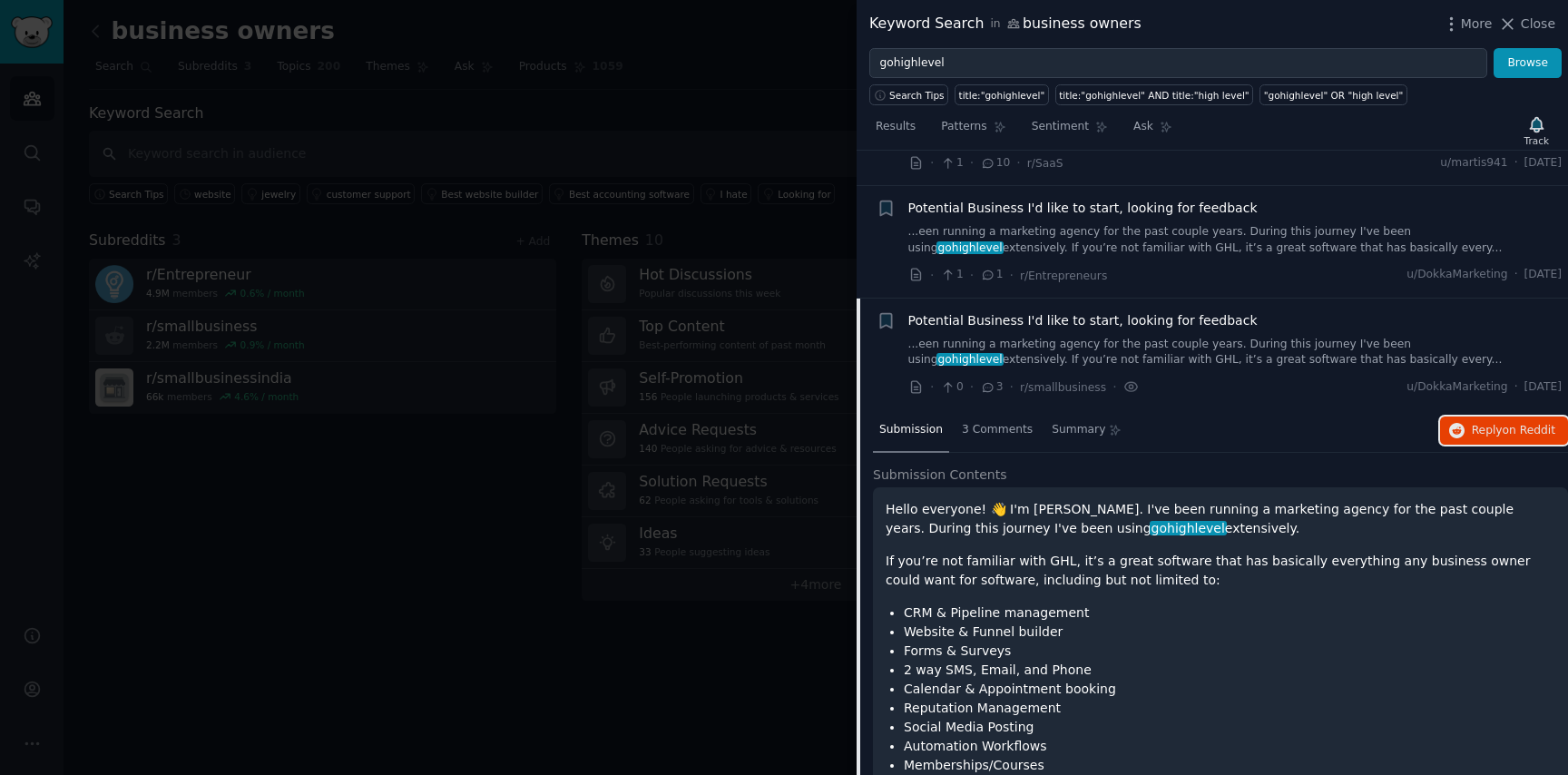
scroll to position [336, 0]
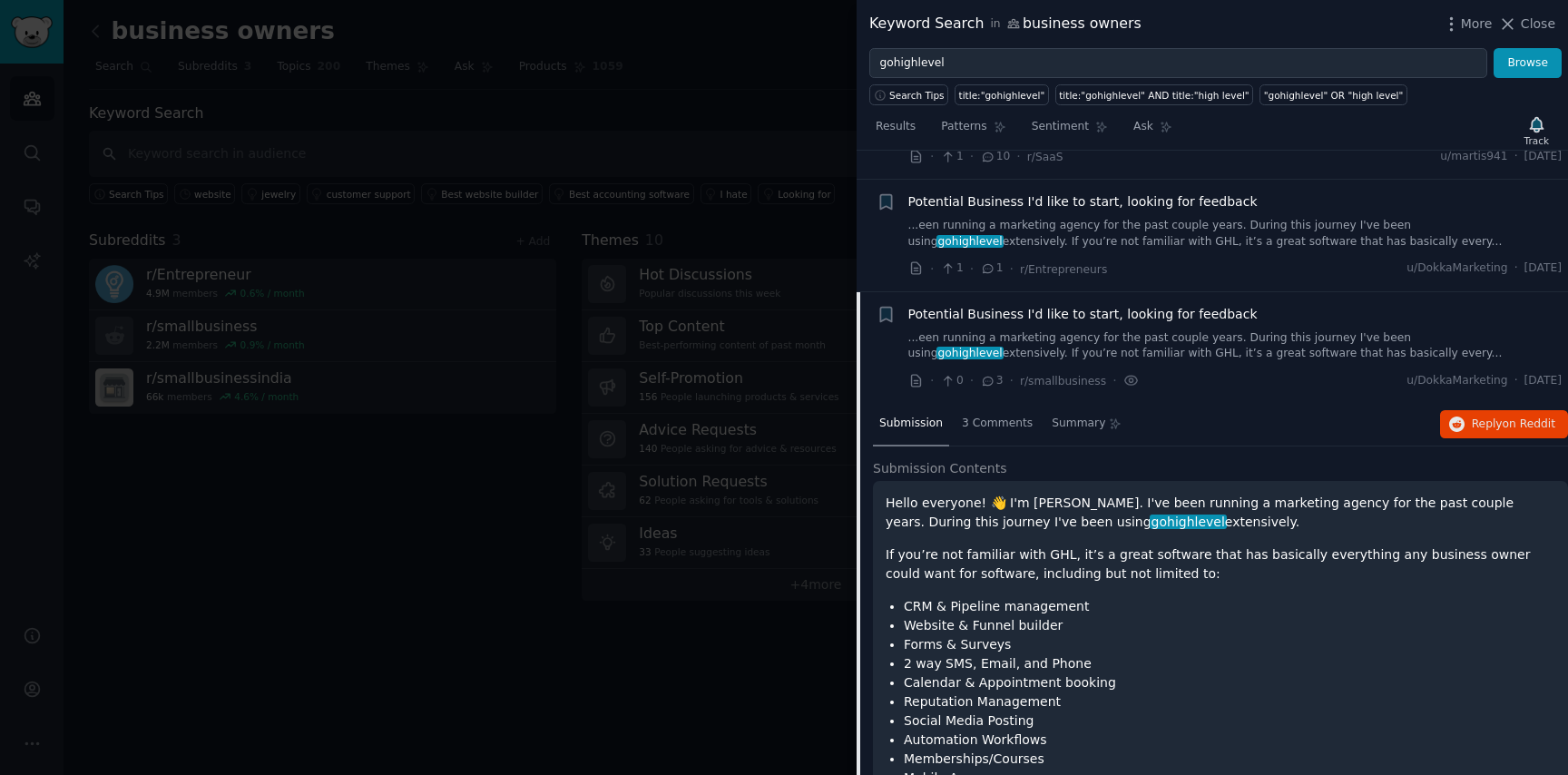
click at [1155, 332] on link "...een running a marketing agency for the past couple years. During this journe…" at bounding box center [1235, 346] width 654 height 32
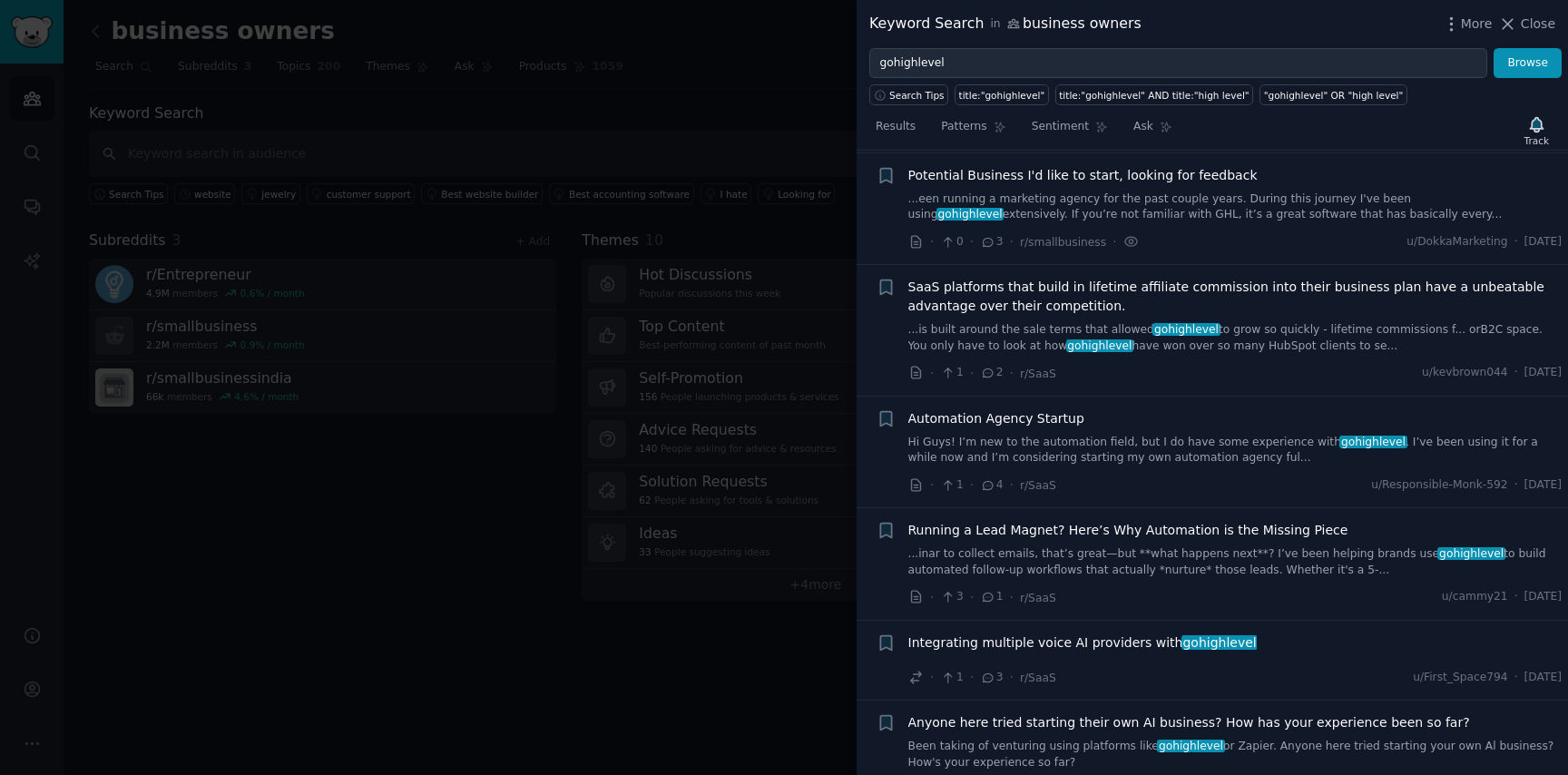
scroll to position [476, 0]
click at [1132, 196] on link "...een running a marketing agency for the past couple years. During this journe…" at bounding box center [1235, 206] width 654 height 32
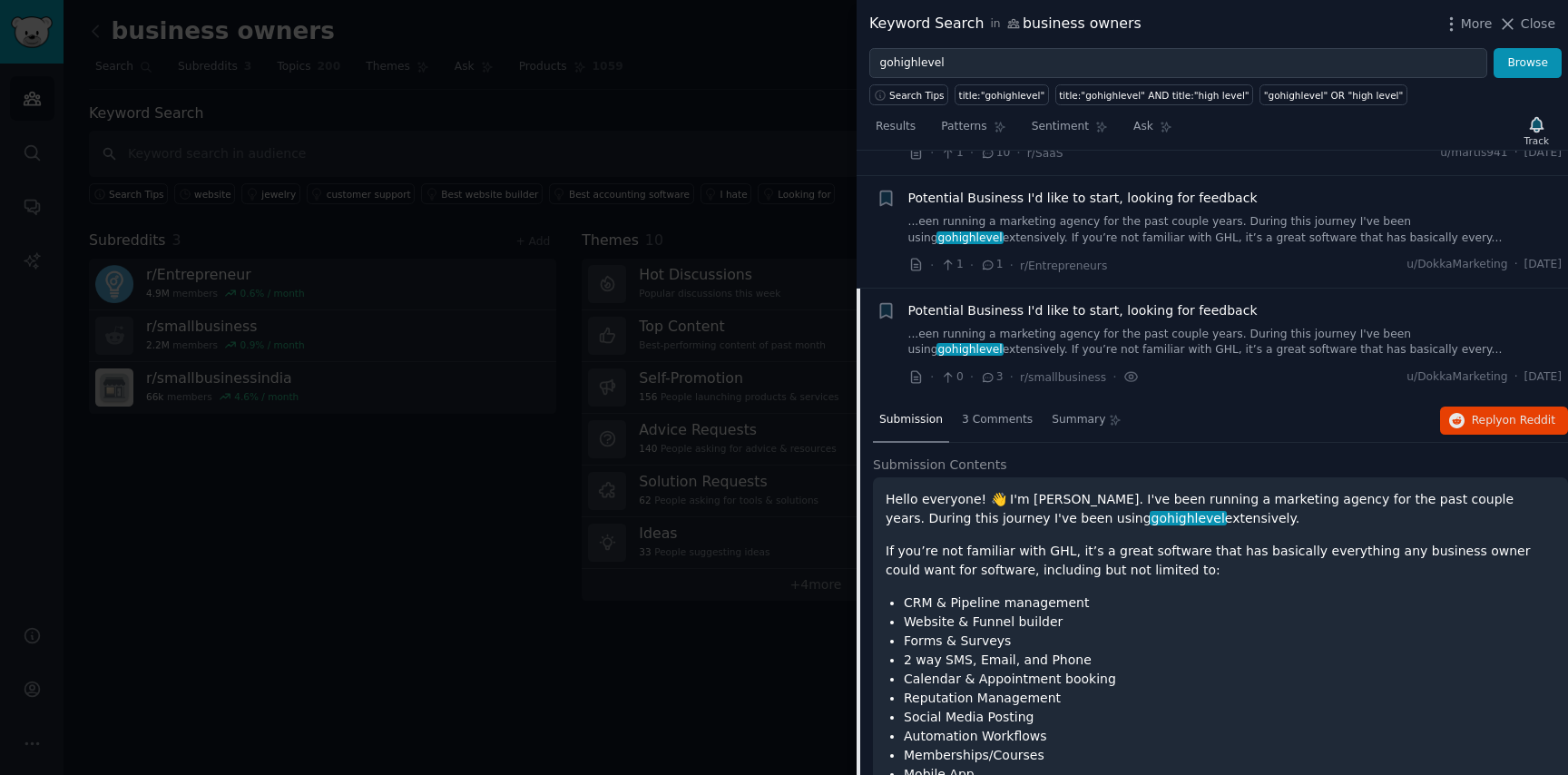
scroll to position [341, 0]
click at [1282, 220] on link "...een running a marketing agency for the past couple years. During this journe…" at bounding box center [1235, 229] width 654 height 32
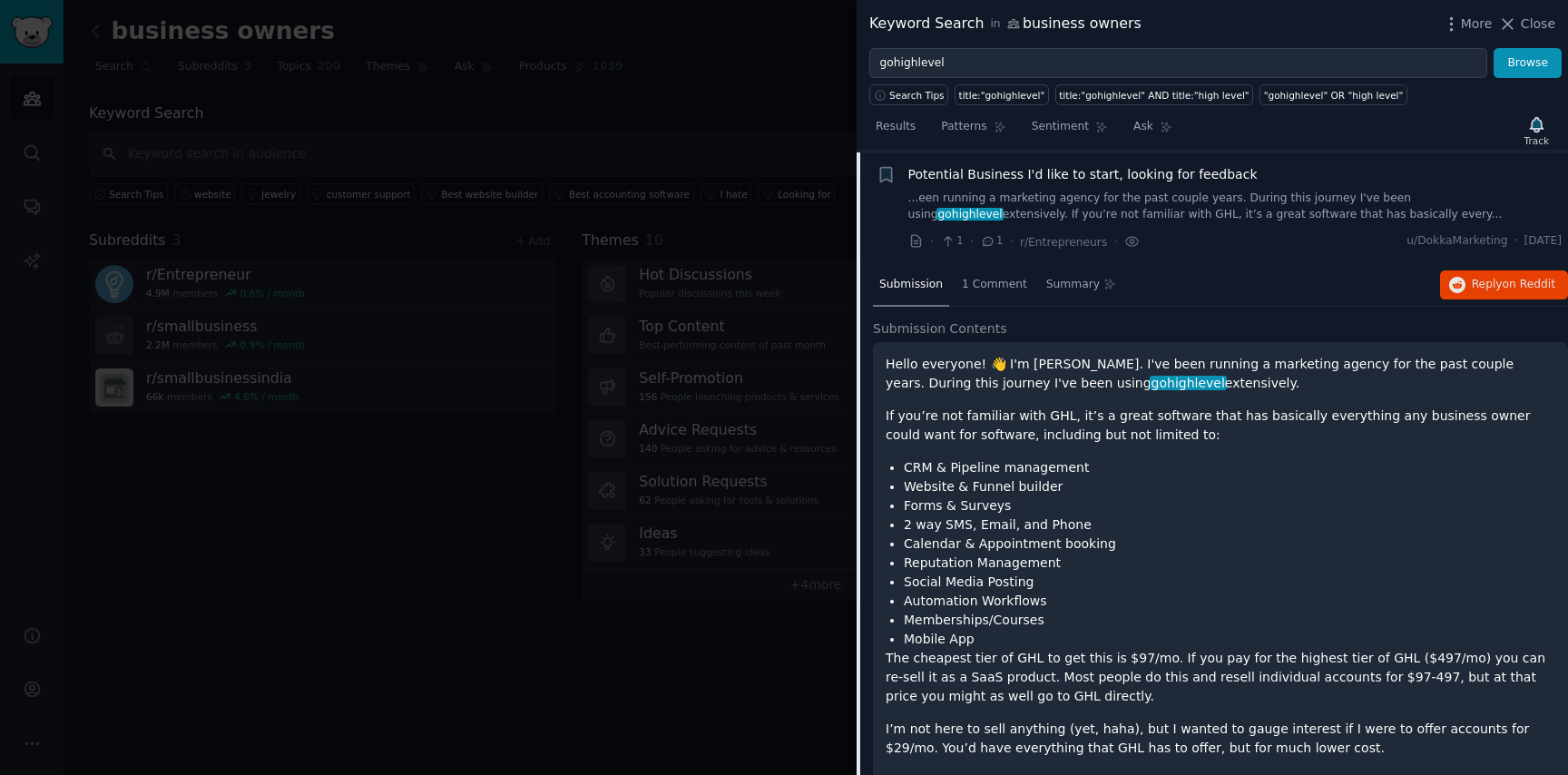
scroll to position [365, 0]
click at [1456, 281] on icon "button" at bounding box center [1458, 284] width 17 height 17
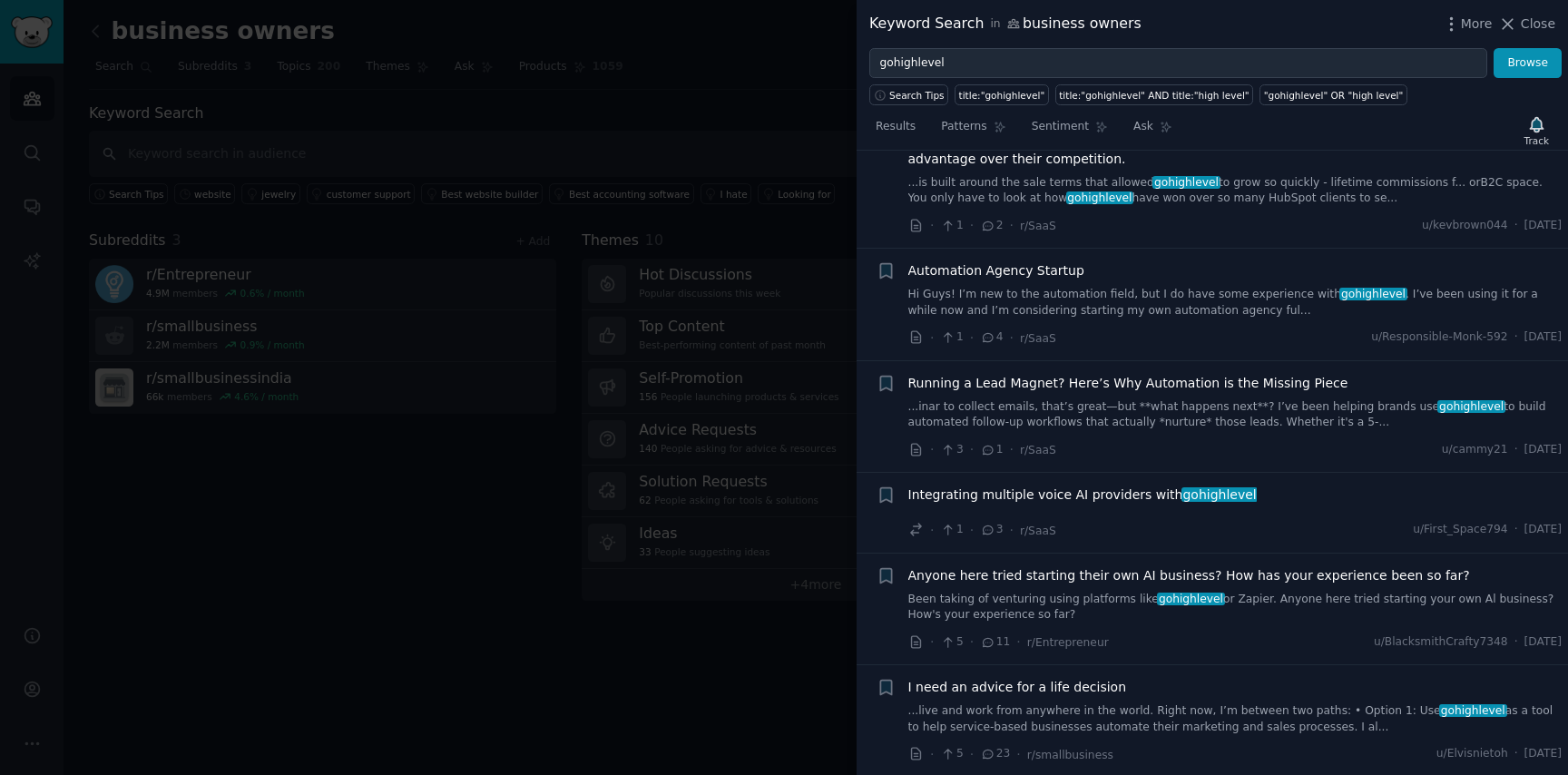
scroll to position [1261, 0]
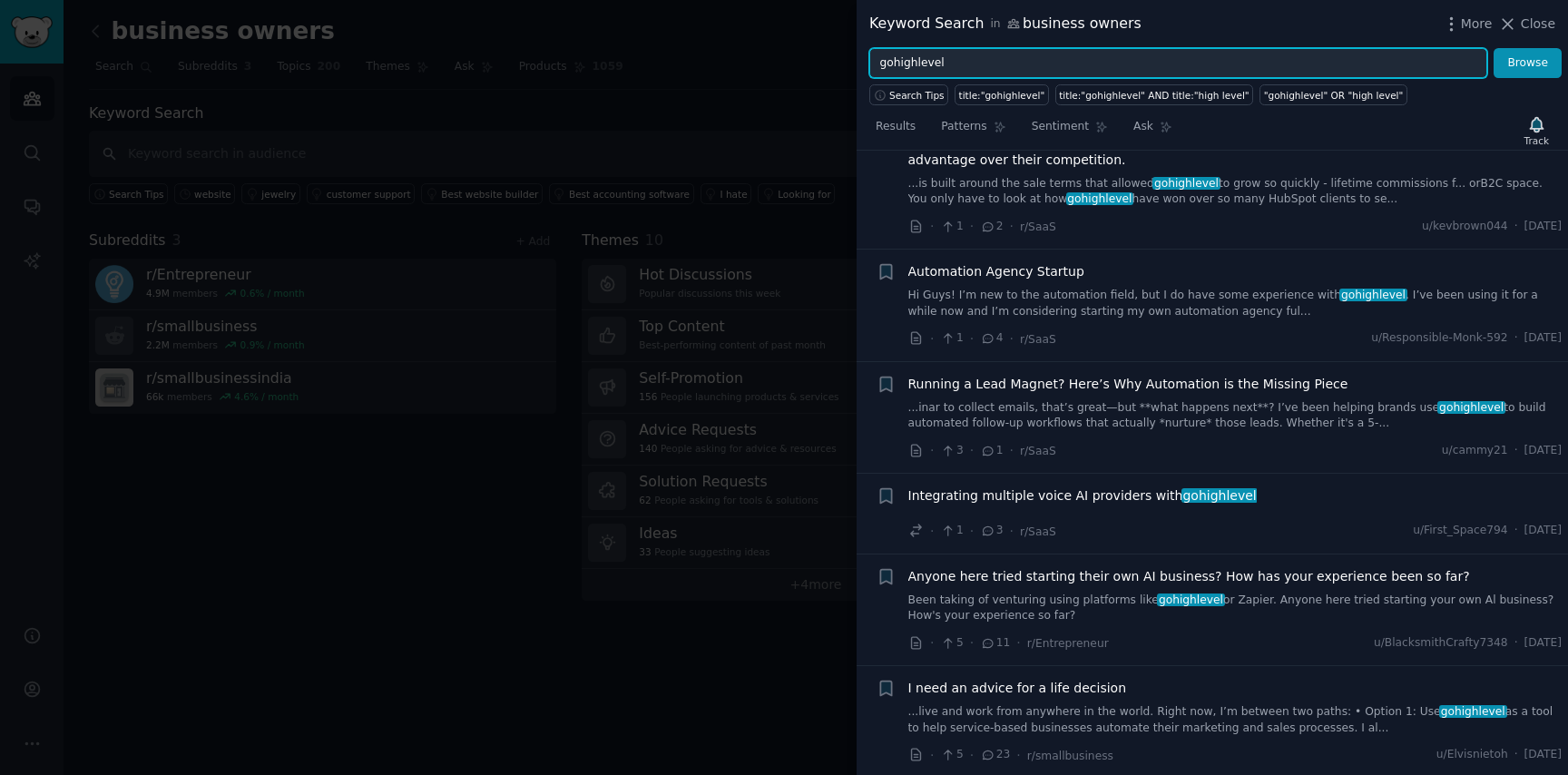
drag, startPoint x: 959, startPoint y: 65, endPoint x: 750, endPoint y: 59, distance: 209.1
click at [750, 59] on div "Keyword Search in business owners More Close gohighlevel Browse Search Tips tit…" at bounding box center [784, 387] width 1568 height 775
click at [1494, 48] on button "Browse" at bounding box center [1527, 63] width 68 height 31
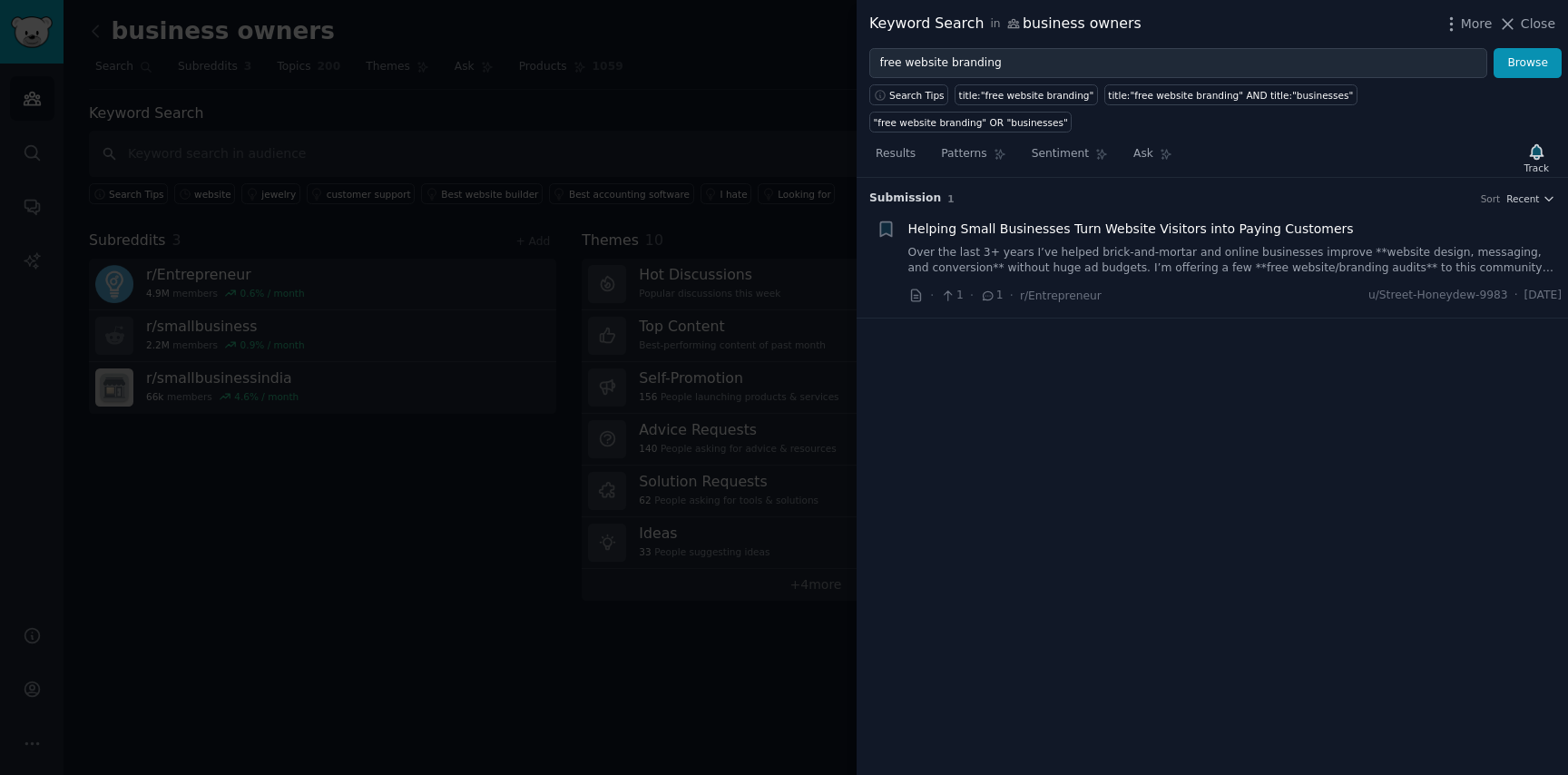
click at [1076, 245] on link "Over the last 3+ years I’ve helped brick-and-mortar and online businesses impro…" at bounding box center [1235, 261] width 654 height 32
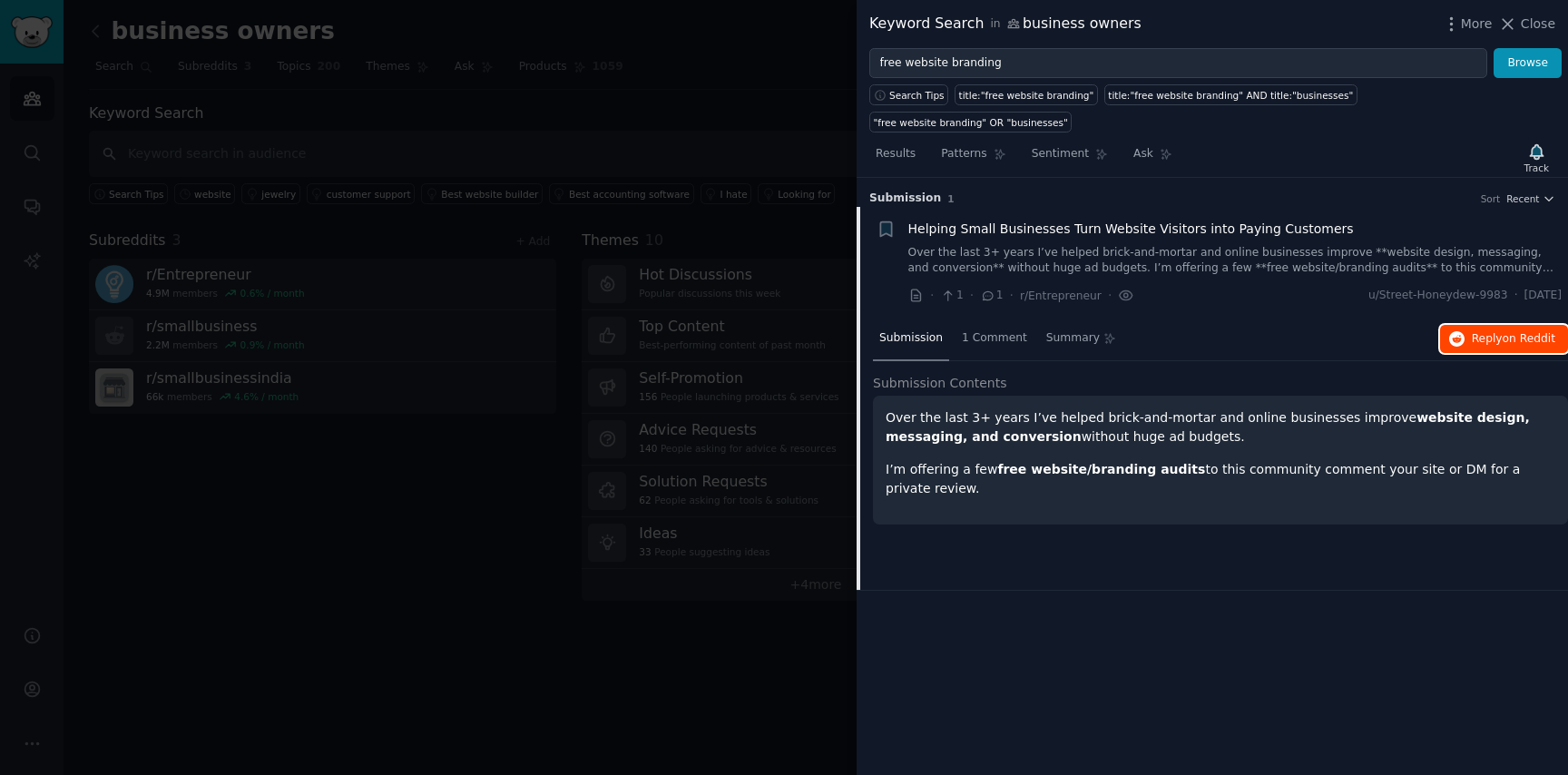
click at [1482, 331] on span "Reply on Reddit" at bounding box center [1514, 340] width 84 height 17
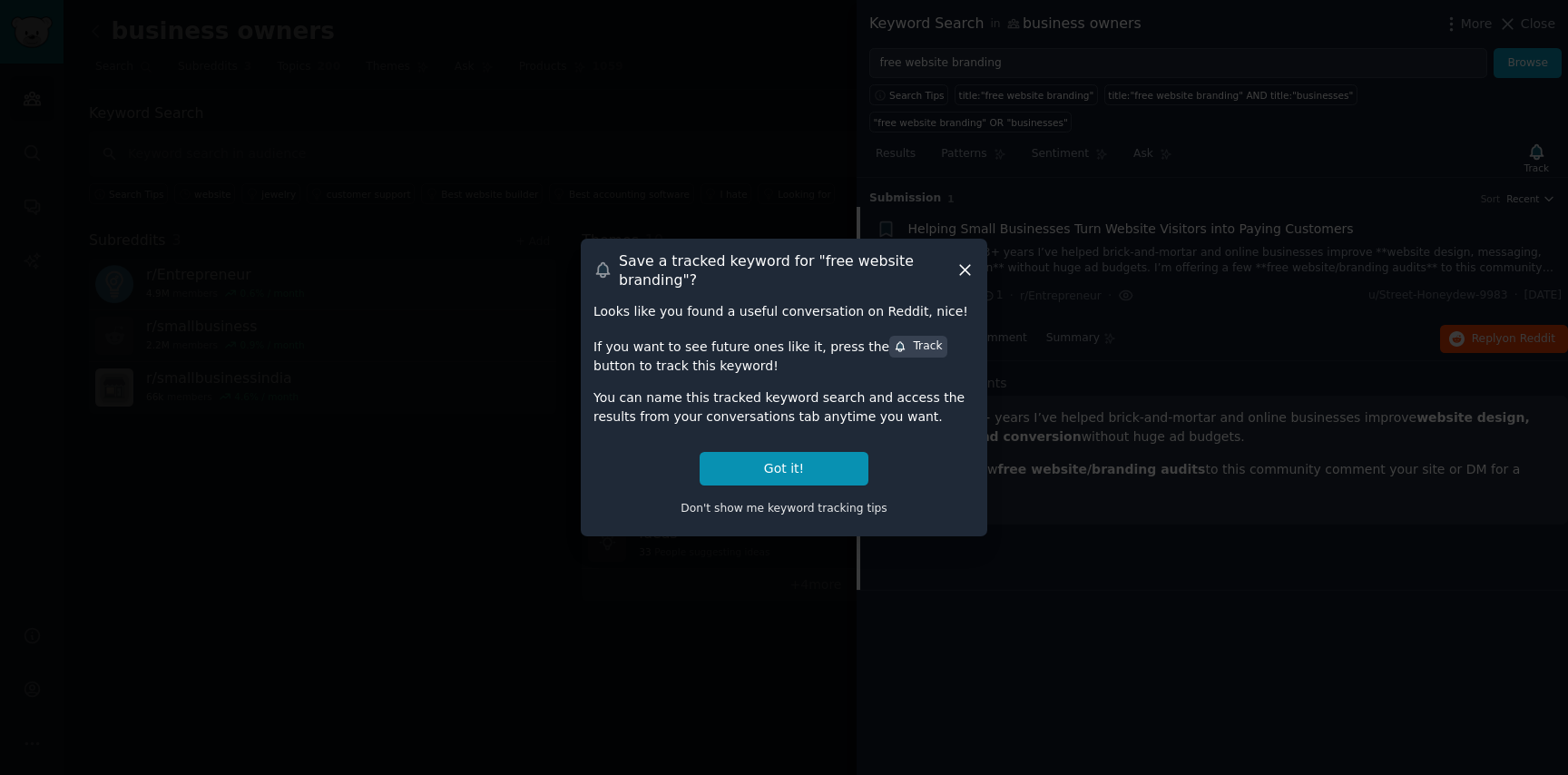
click at [1105, 285] on div at bounding box center [784, 387] width 1568 height 775
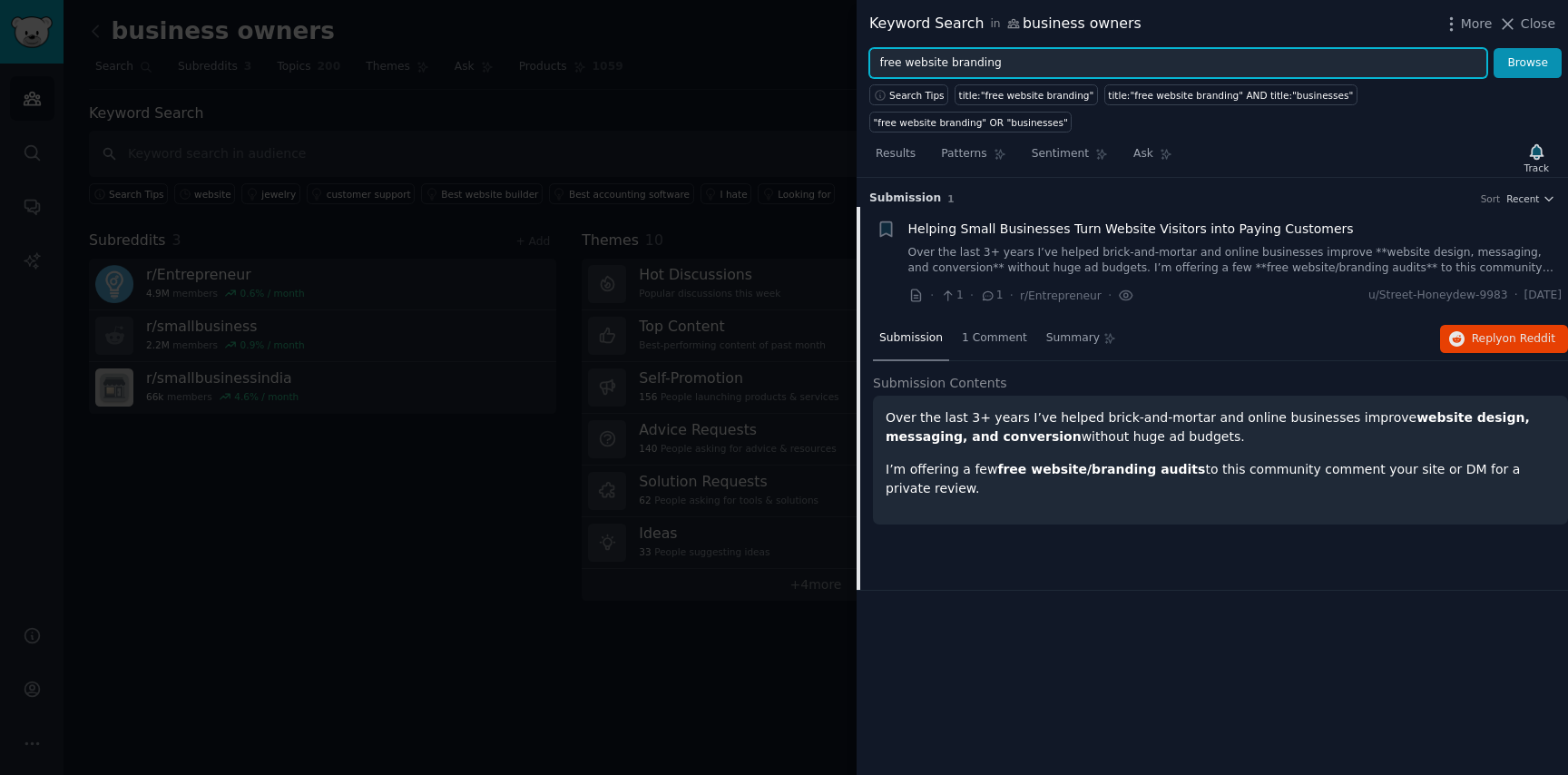
drag, startPoint x: 947, startPoint y: 66, endPoint x: 905, endPoint y: 66, distance: 42.0
click at [905, 66] on input "free website branding" at bounding box center [1178, 63] width 618 height 31
drag, startPoint x: 905, startPoint y: 65, endPoint x: 1017, endPoint y: 62, distance: 112.0
click at [1017, 63] on input "free website branding" at bounding box center [1178, 63] width 618 height 31
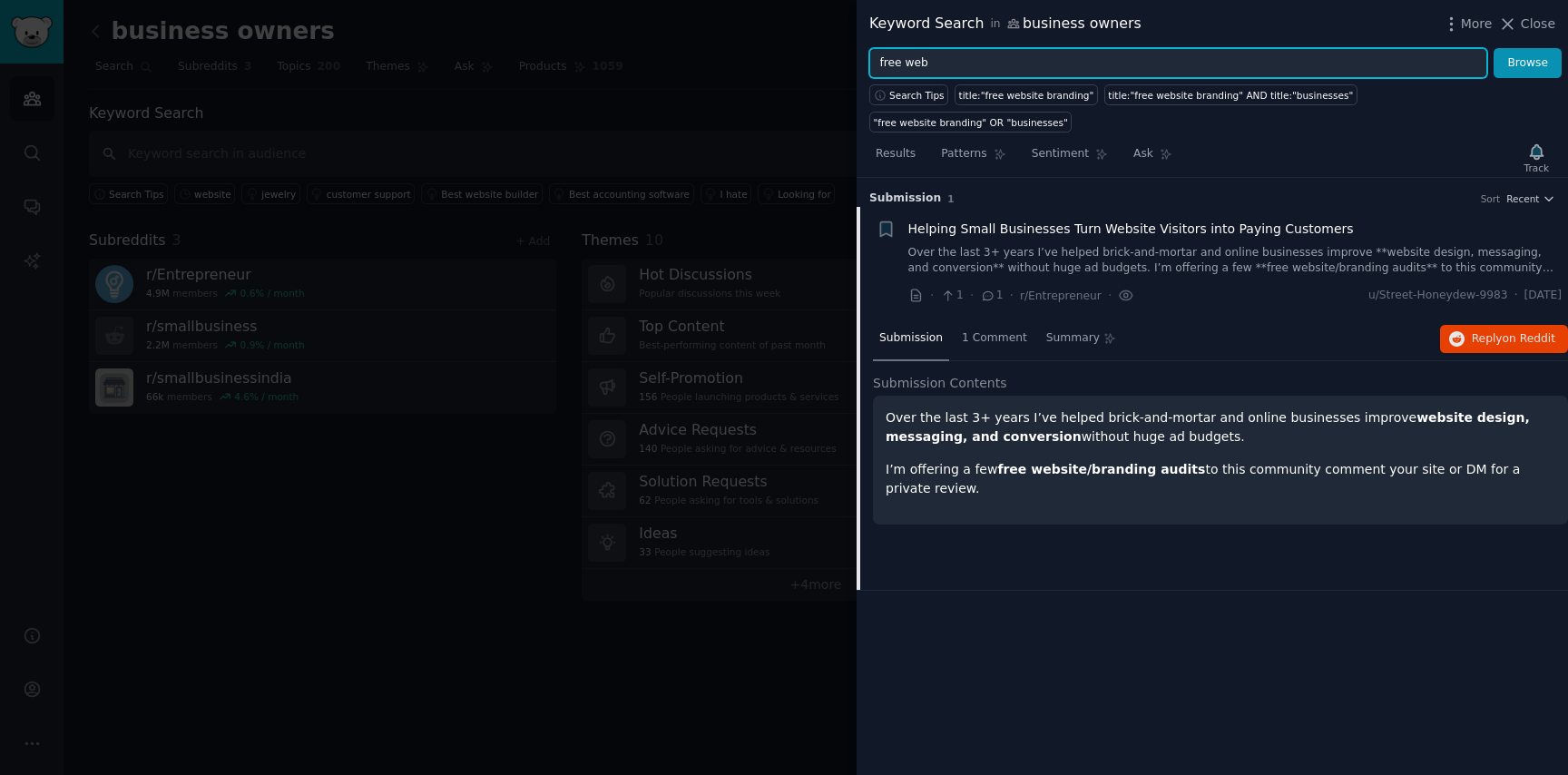
type input "free web"
click at [1494, 48] on button "Browse" at bounding box center [1527, 63] width 68 height 31
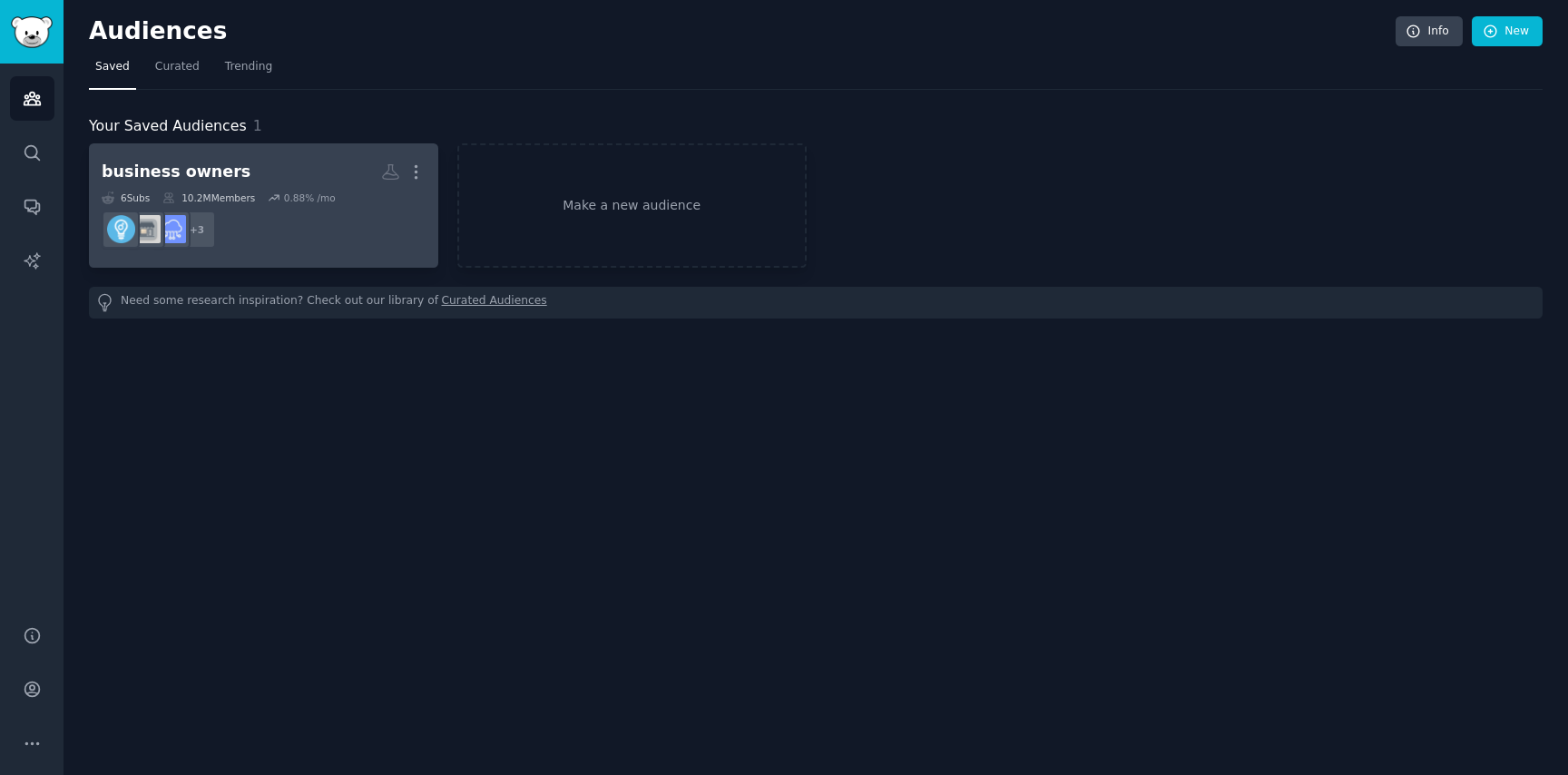
click at [286, 172] on h2 "business owners More" at bounding box center [263, 172] width 324 height 32
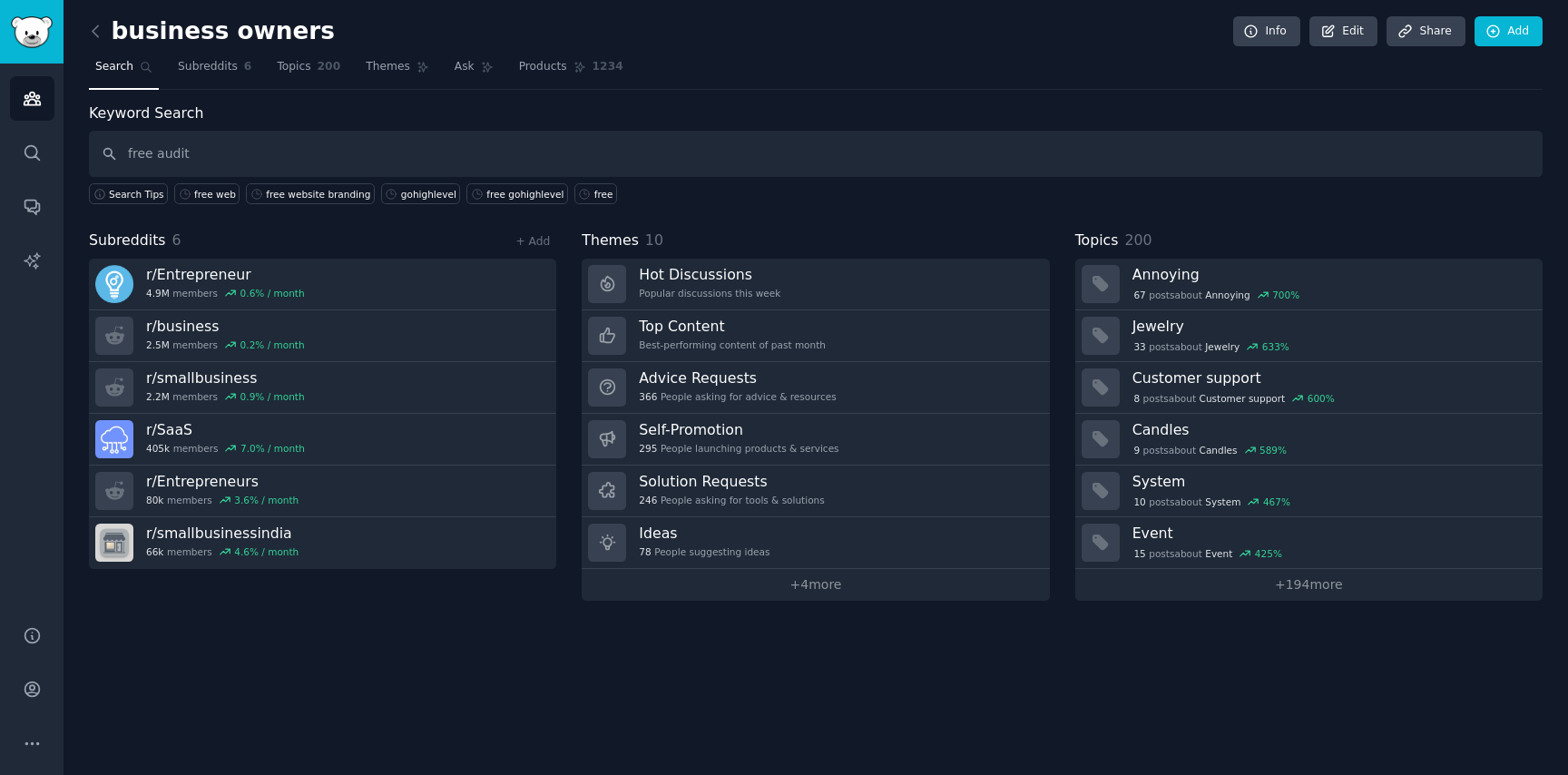
type input "free audit"
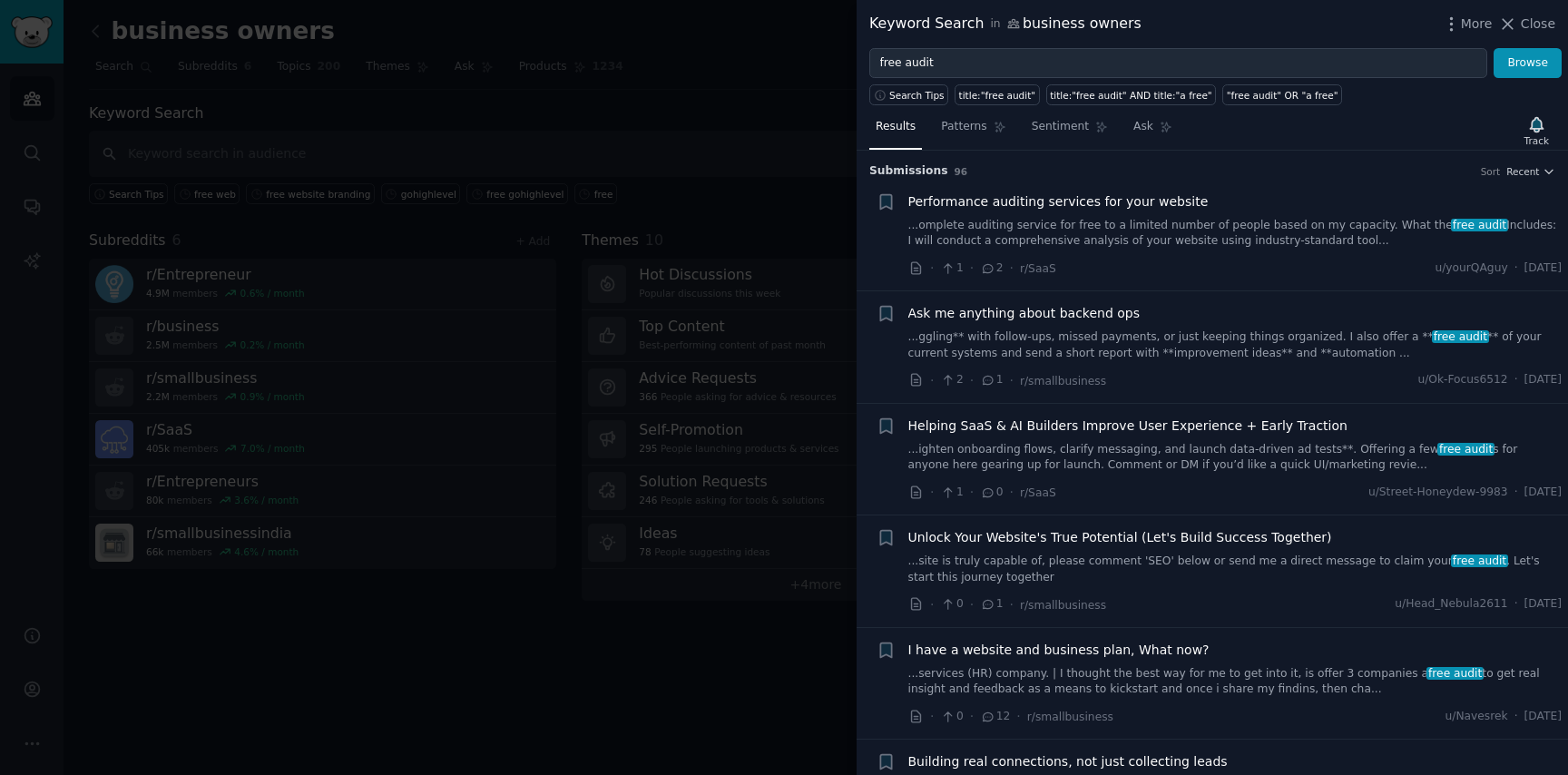
click at [1169, 234] on link "...omplete auditing service for free to a limited number of people based on my …" at bounding box center [1235, 234] width 654 height 32
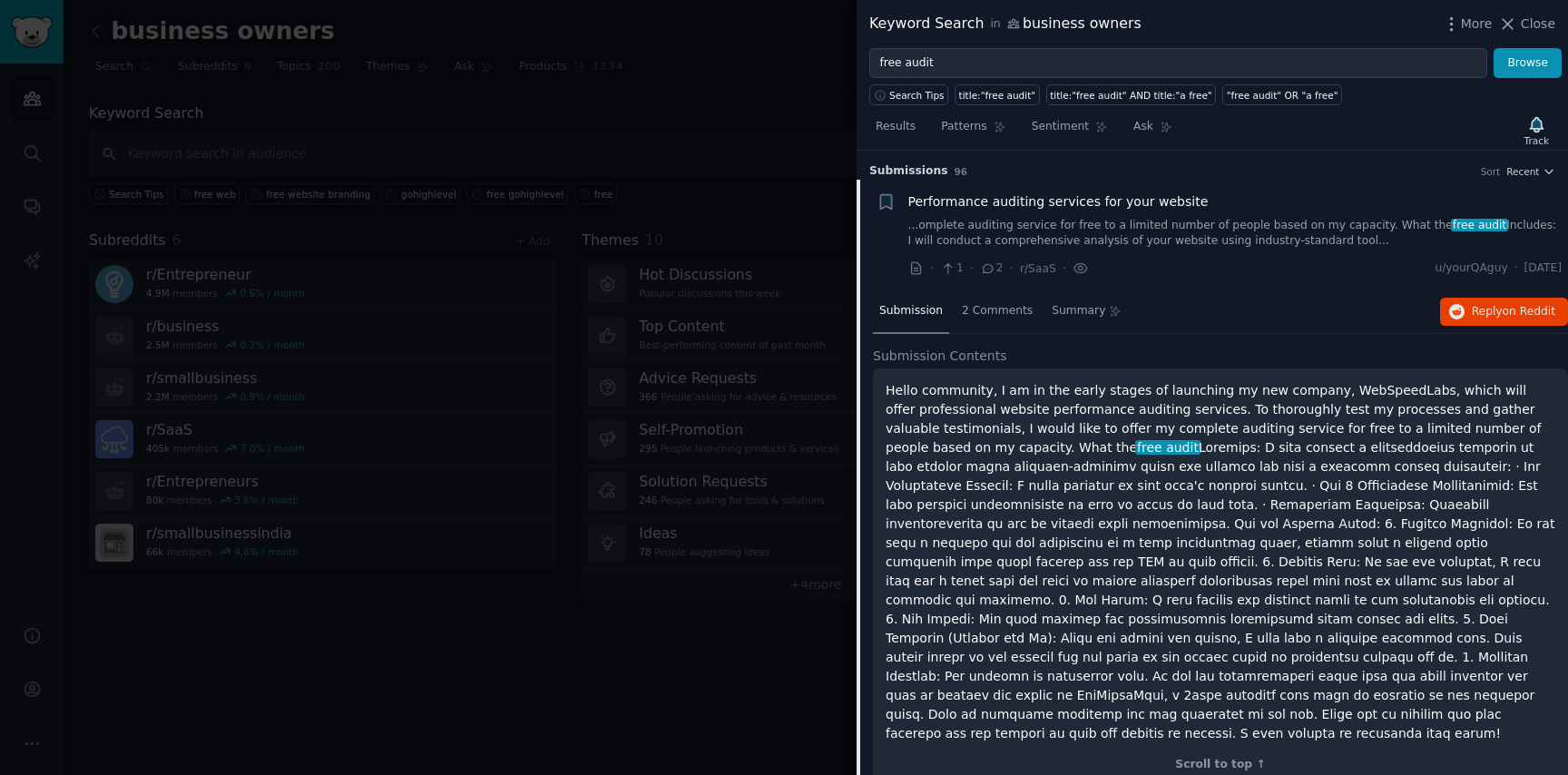
scroll to position [28, 0]
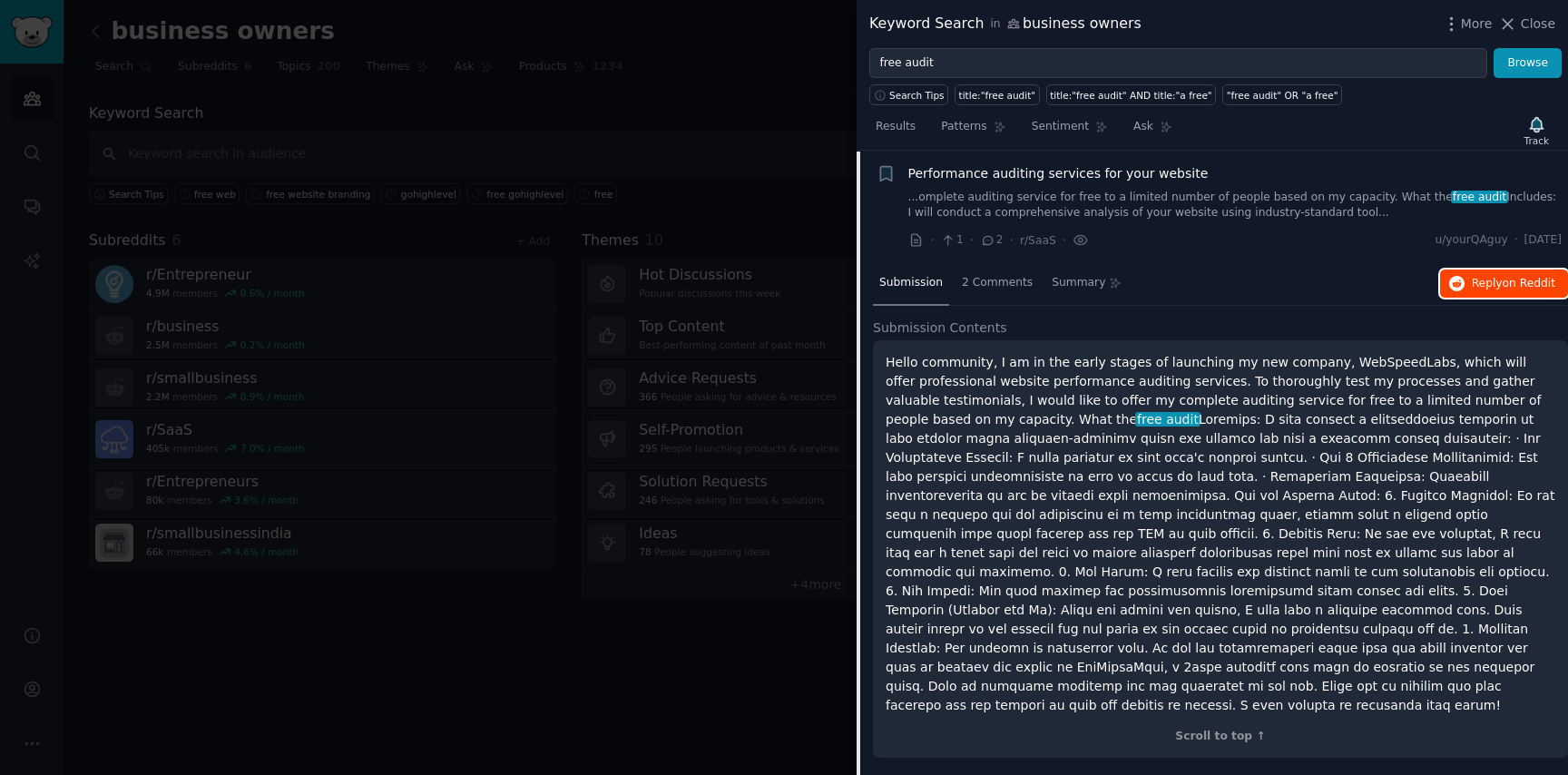
click at [1463, 288] on button "Reply on Reddit" at bounding box center [1505, 284] width 128 height 29
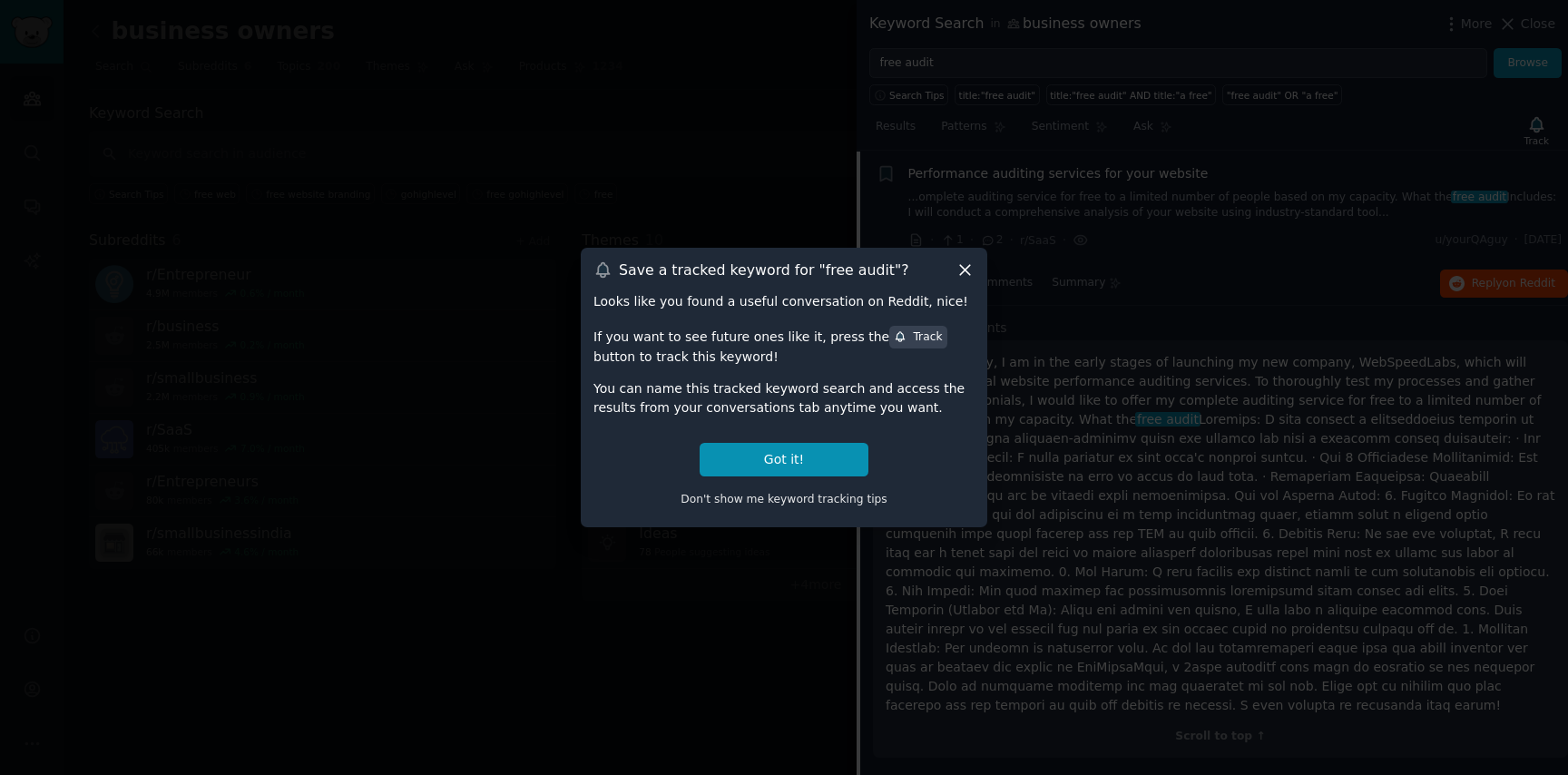
click at [1169, 261] on div at bounding box center [784, 387] width 1568 height 775
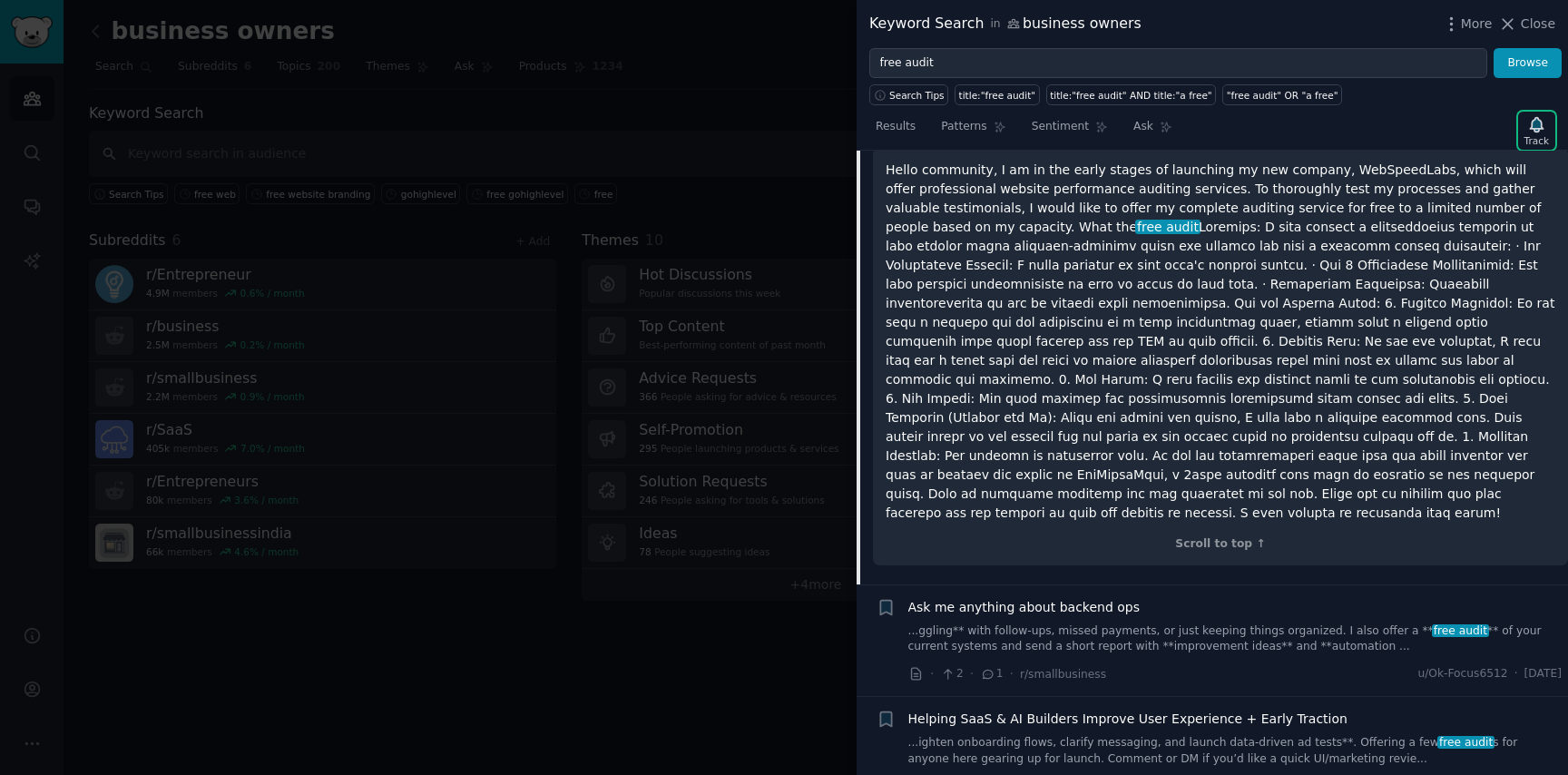
scroll to position [243, 0]
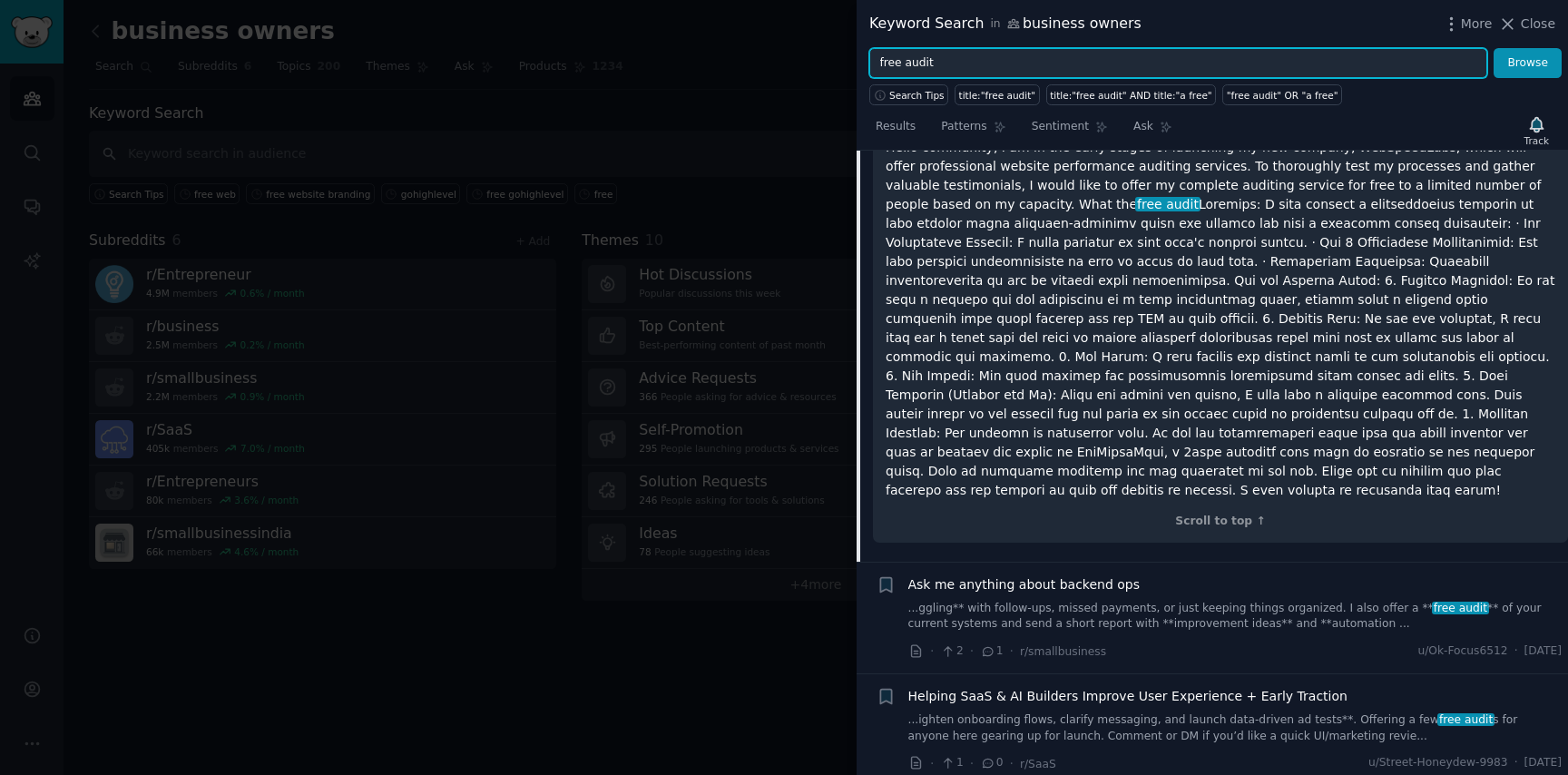
drag, startPoint x: 938, startPoint y: 60, endPoint x: 862, endPoint y: 60, distance: 76.0
click at [862, 60] on div "free audit Browse" at bounding box center [1213, 63] width 712 height 31
type input "free offer"
click at [1494, 48] on button "Browse" at bounding box center [1527, 63] width 68 height 31
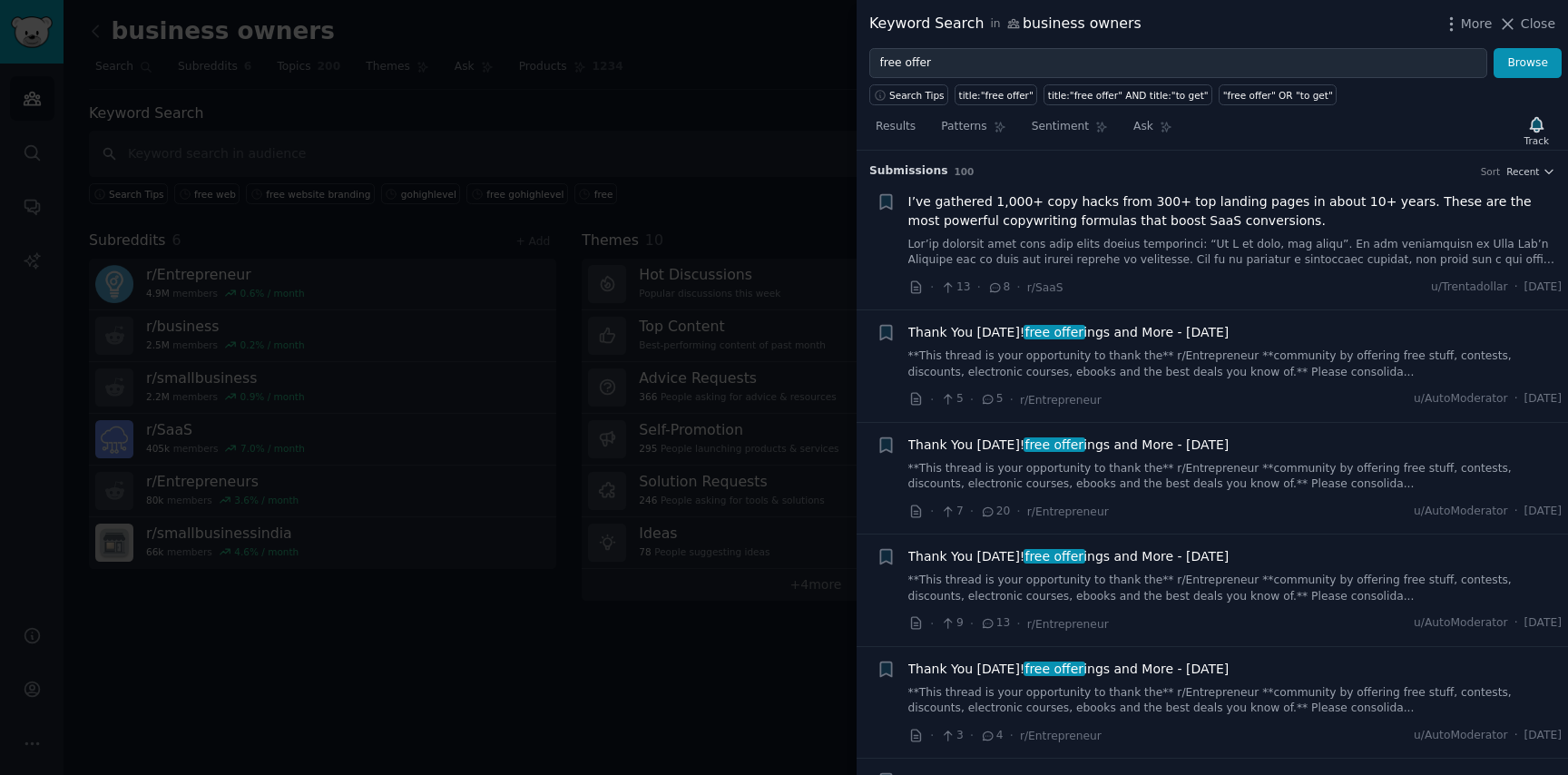
click at [1184, 461] on link "**This thread is your opportunity to thank the** r/Entrepreneur **community by …" at bounding box center [1235, 476] width 654 height 32
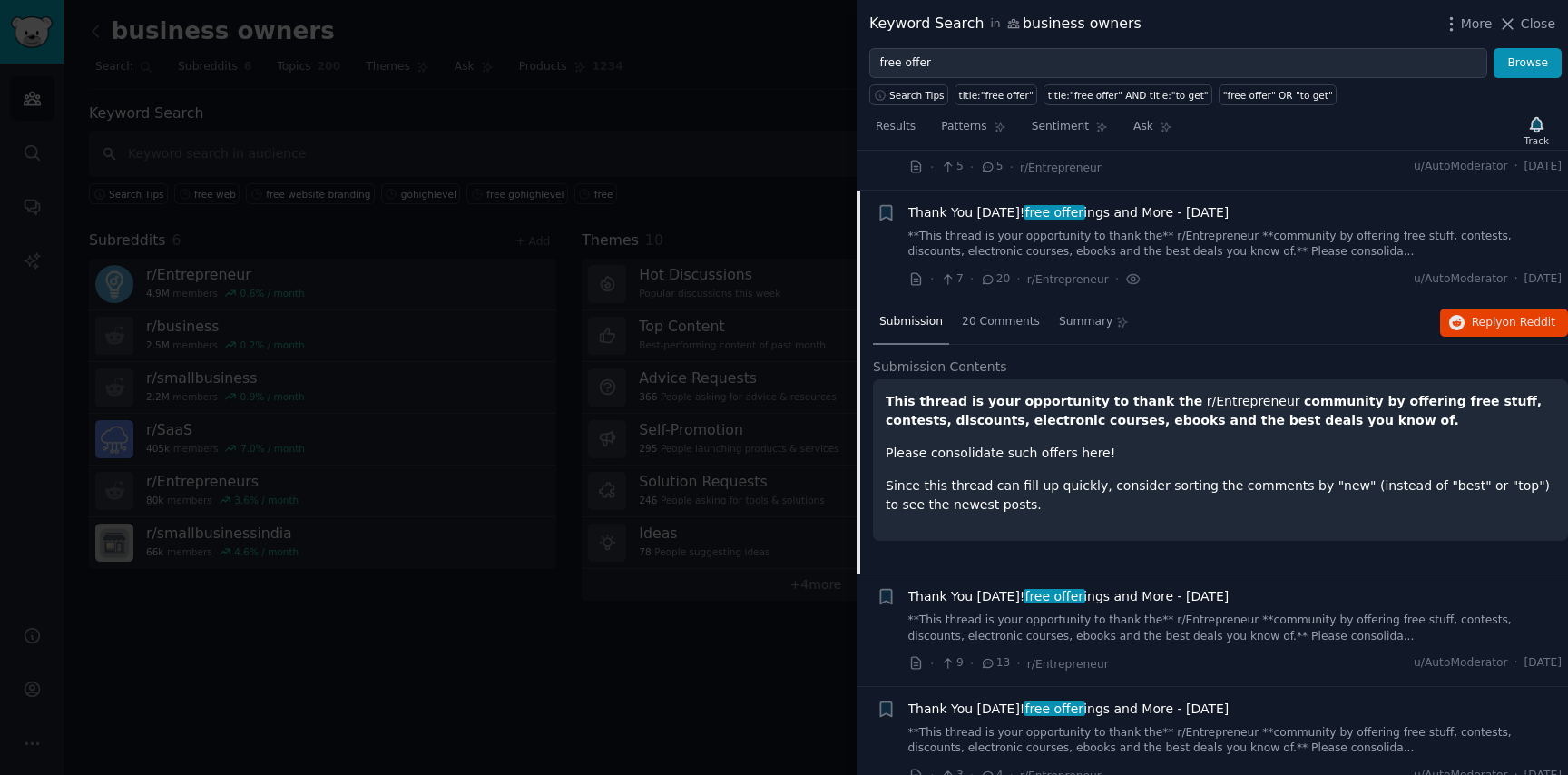
scroll to position [272, 0]
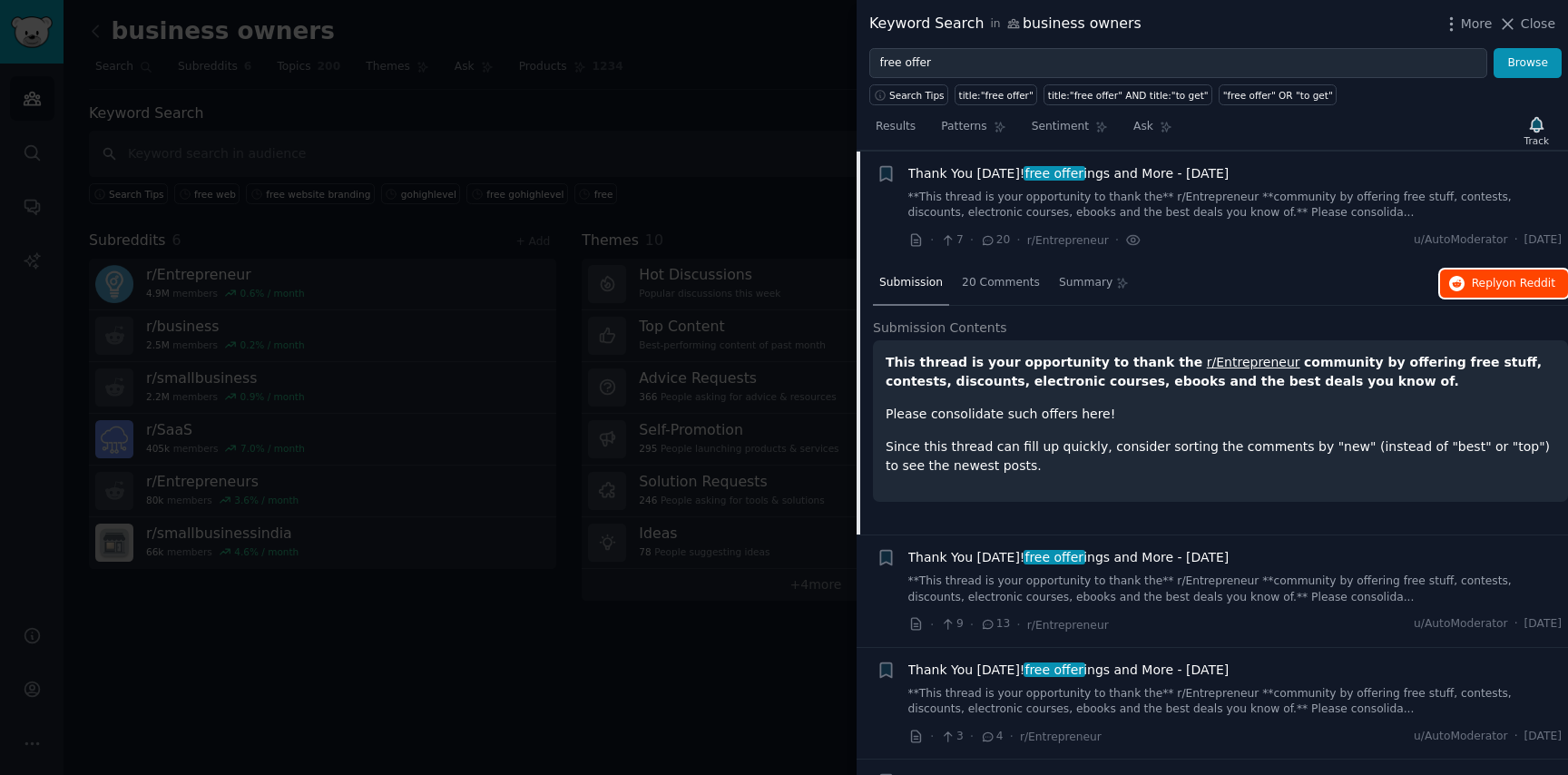
click at [1503, 286] on span "on Reddit" at bounding box center [1529, 283] width 53 height 13
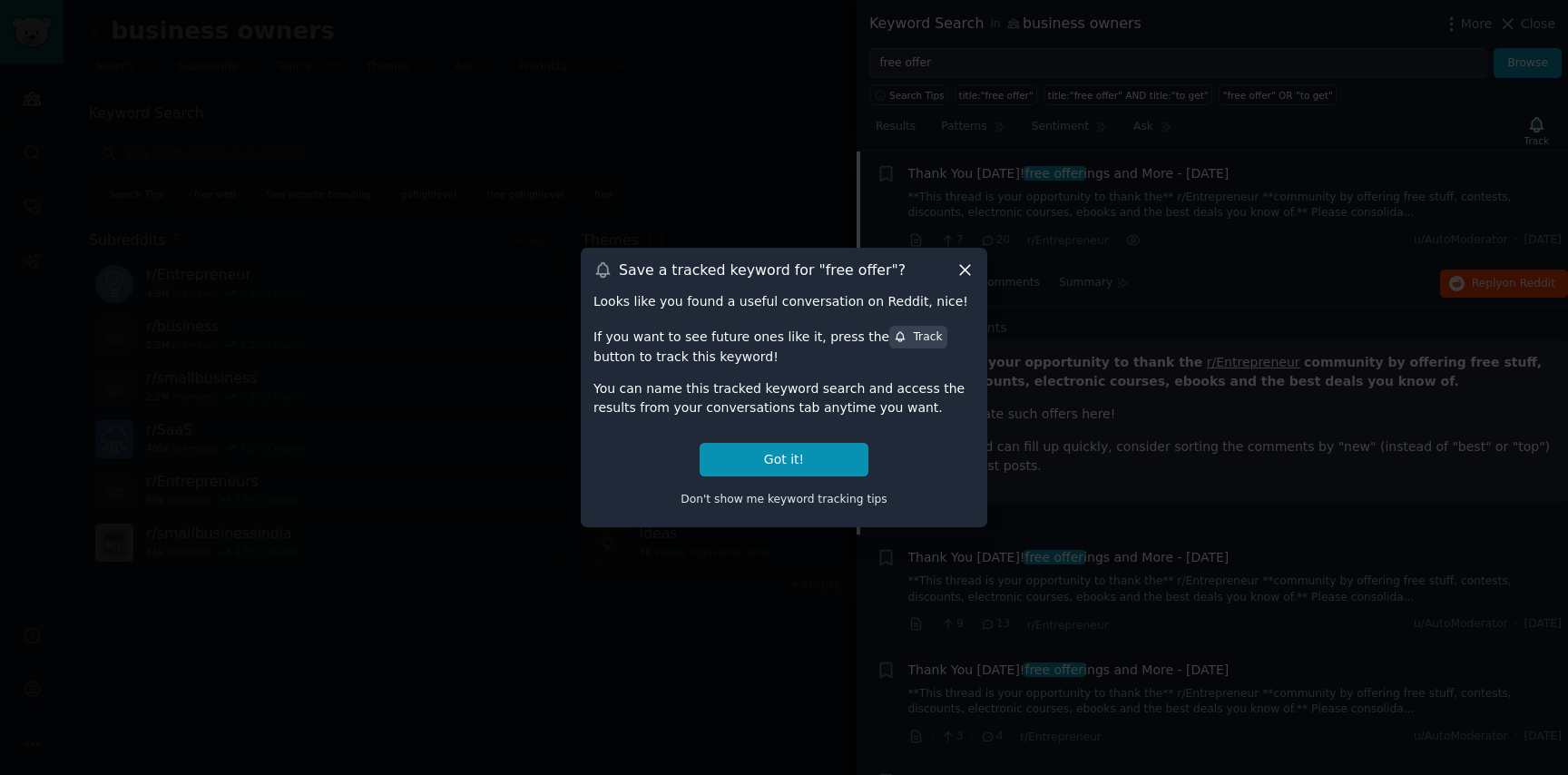
click at [961, 274] on icon at bounding box center [965, 271] width 10 height 10
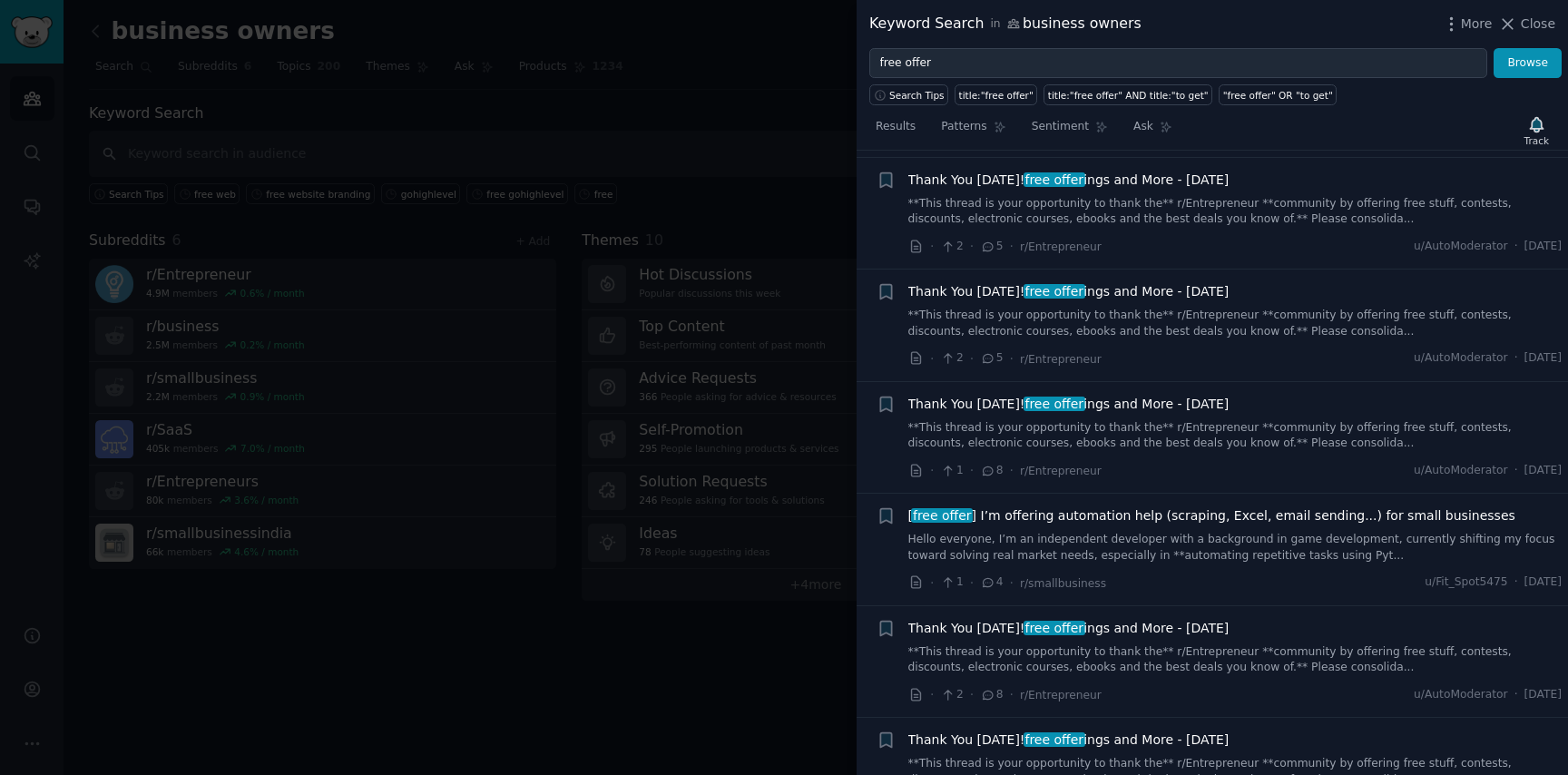
scroll to position [2575, 0]
click at [1127, 511] on span "[ free offer ] I’m offering automation help (scraping, Excel, email sending...)…" at bounding box center [1212, 514] width 607 height 19
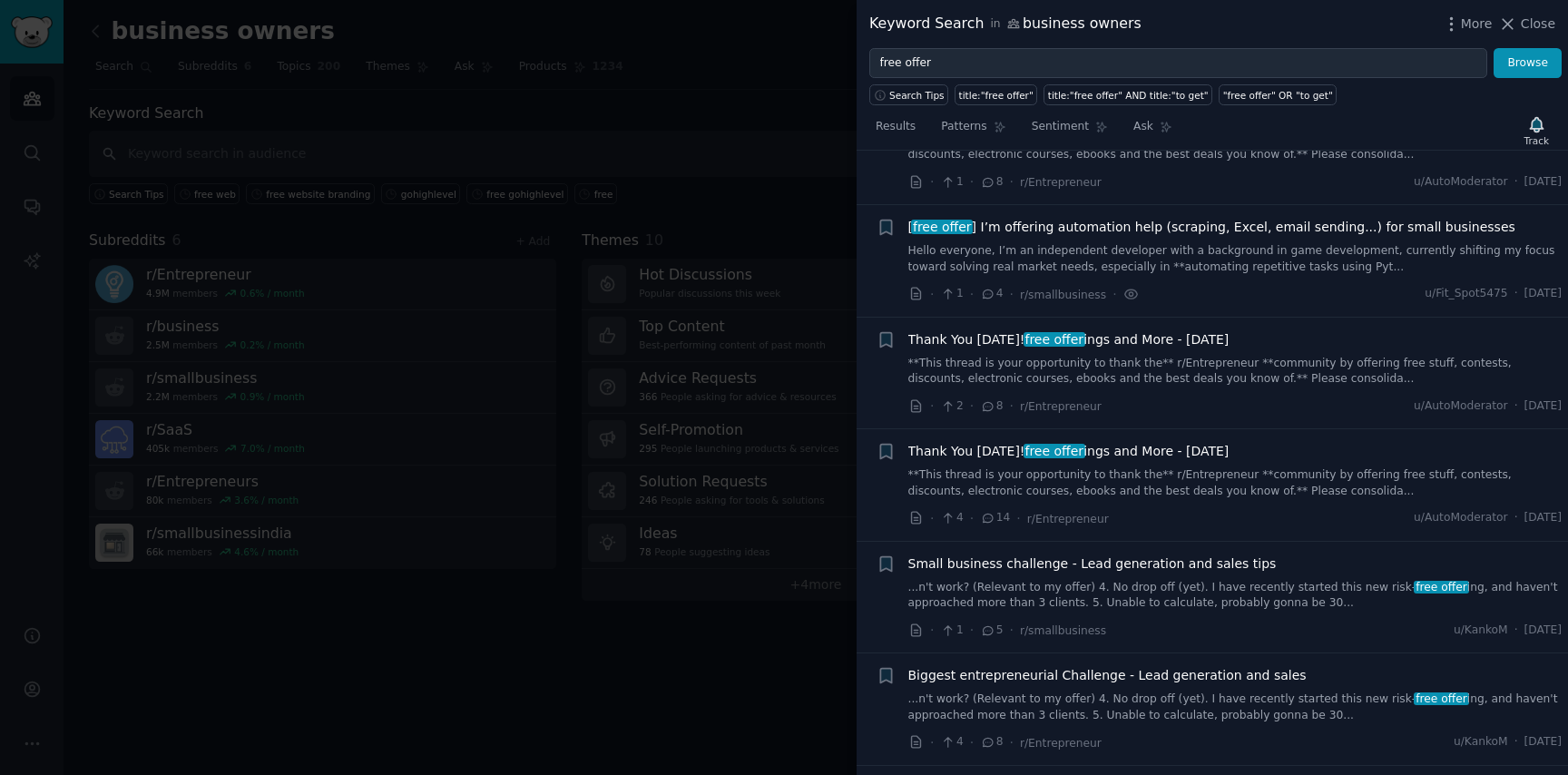
scroll to position [2917, 0]
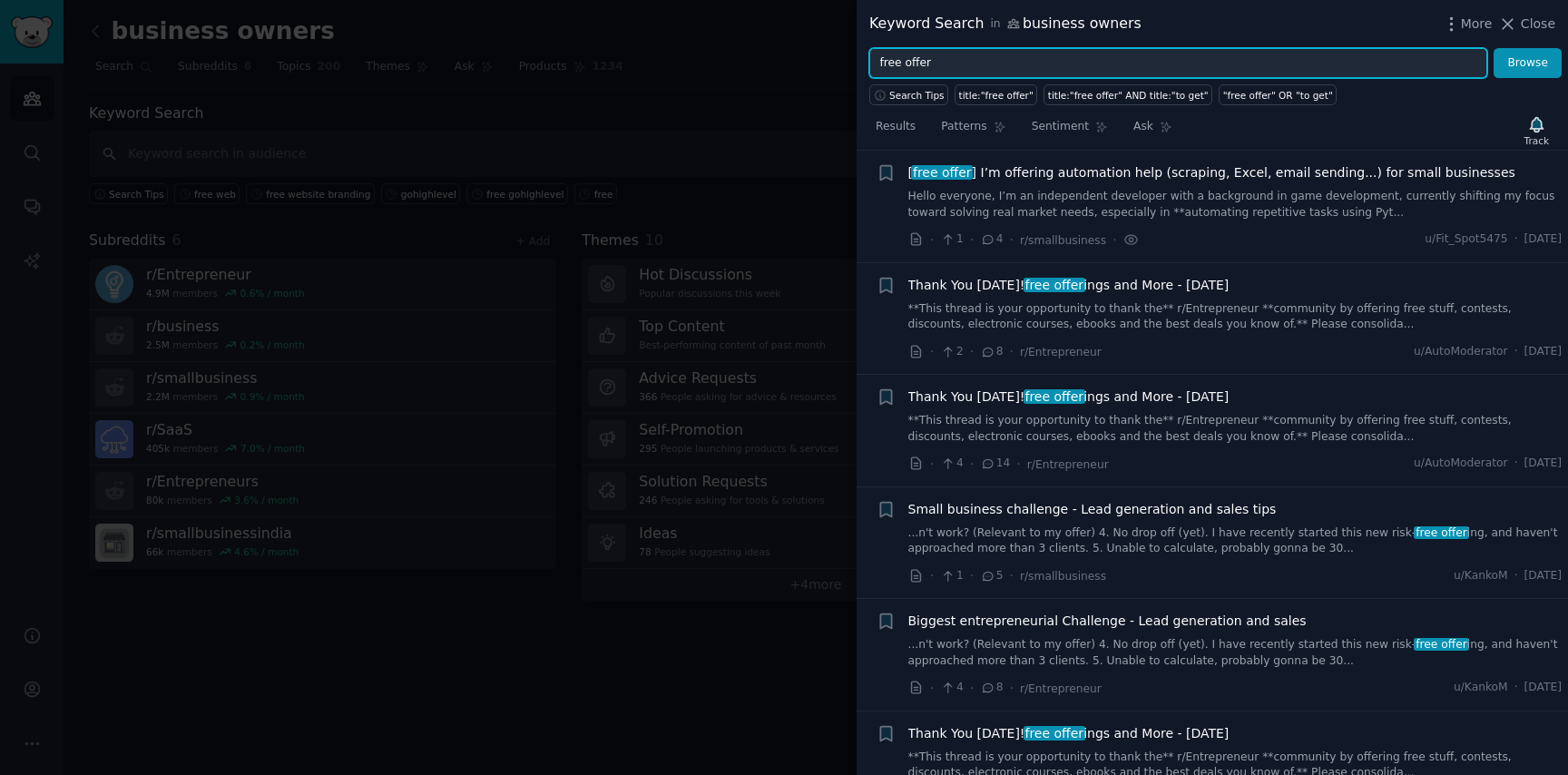
click at [949, 59] on input "free offer" at bounding box center [1178, 63] width 618 height 31
click at [878, 63] on input "free offer]" at bounding box center [1178, 63] width 618 height 31
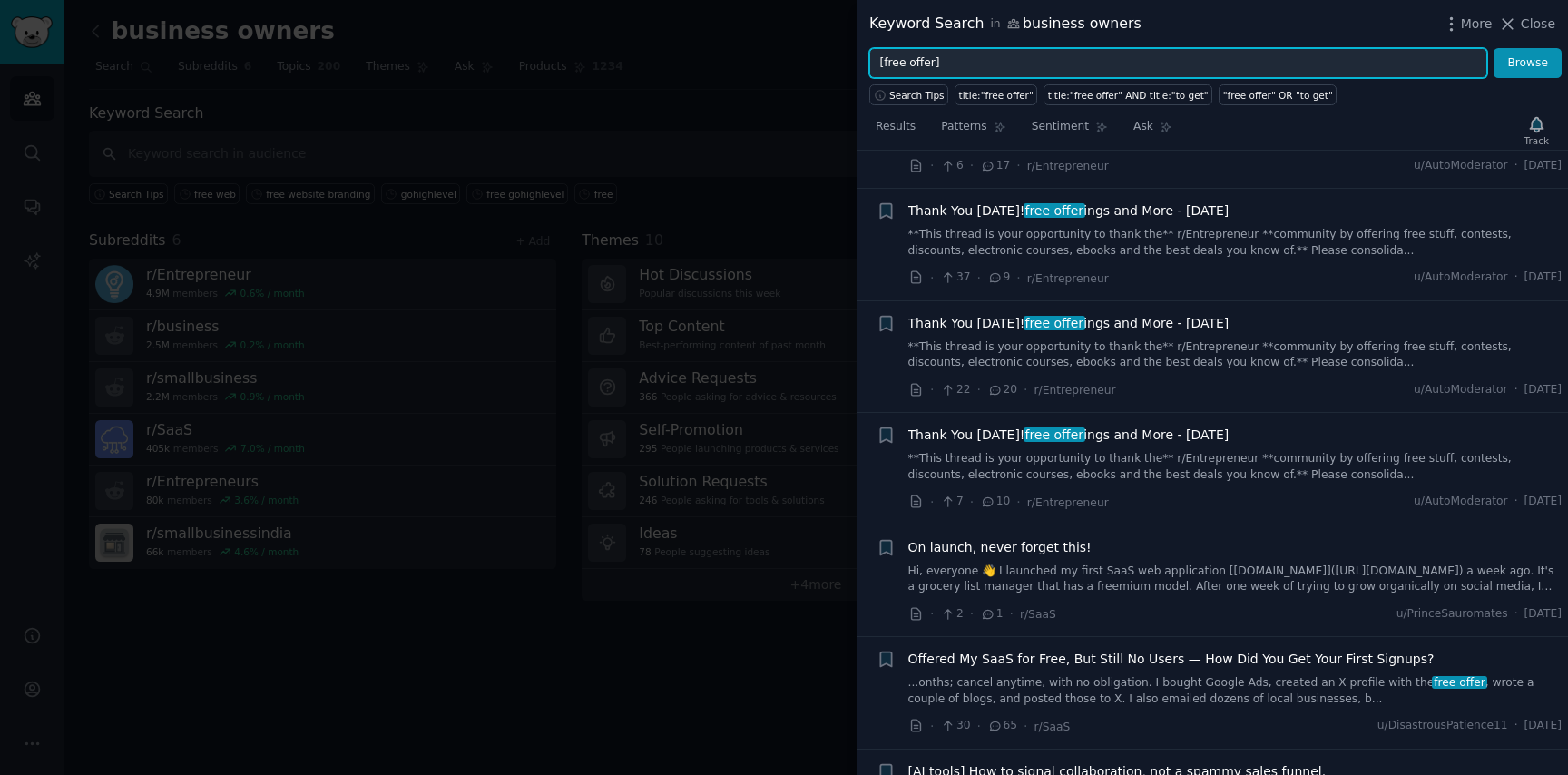
scroll to position [3558, 0]
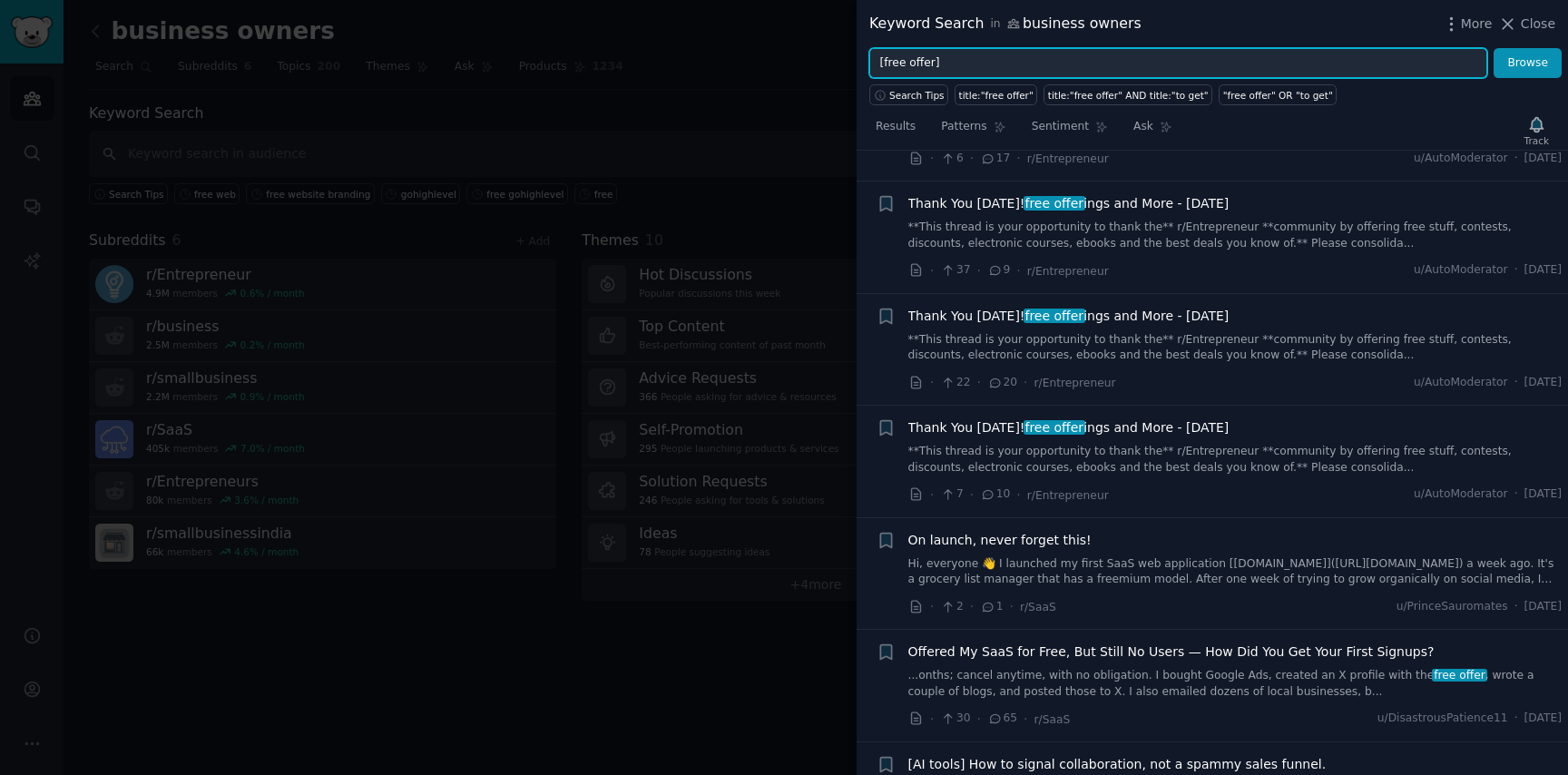
click at [1494, 48] on button "Browse" at bounding box center [1527, 63] width 68 height 31
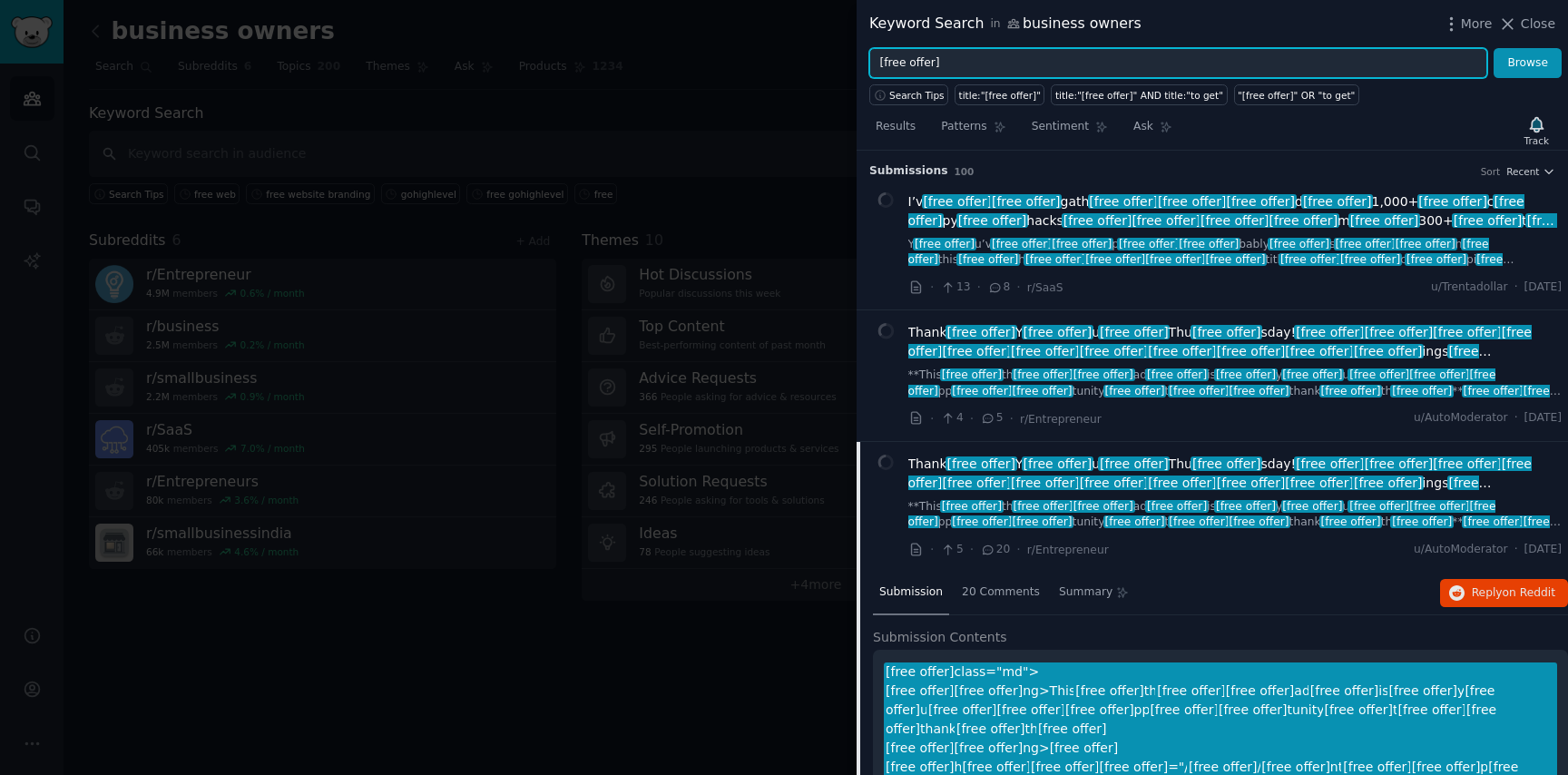
click at [1026, 61] on input "[free offer]" at bounding box center [1178, 63] width 618 height 31
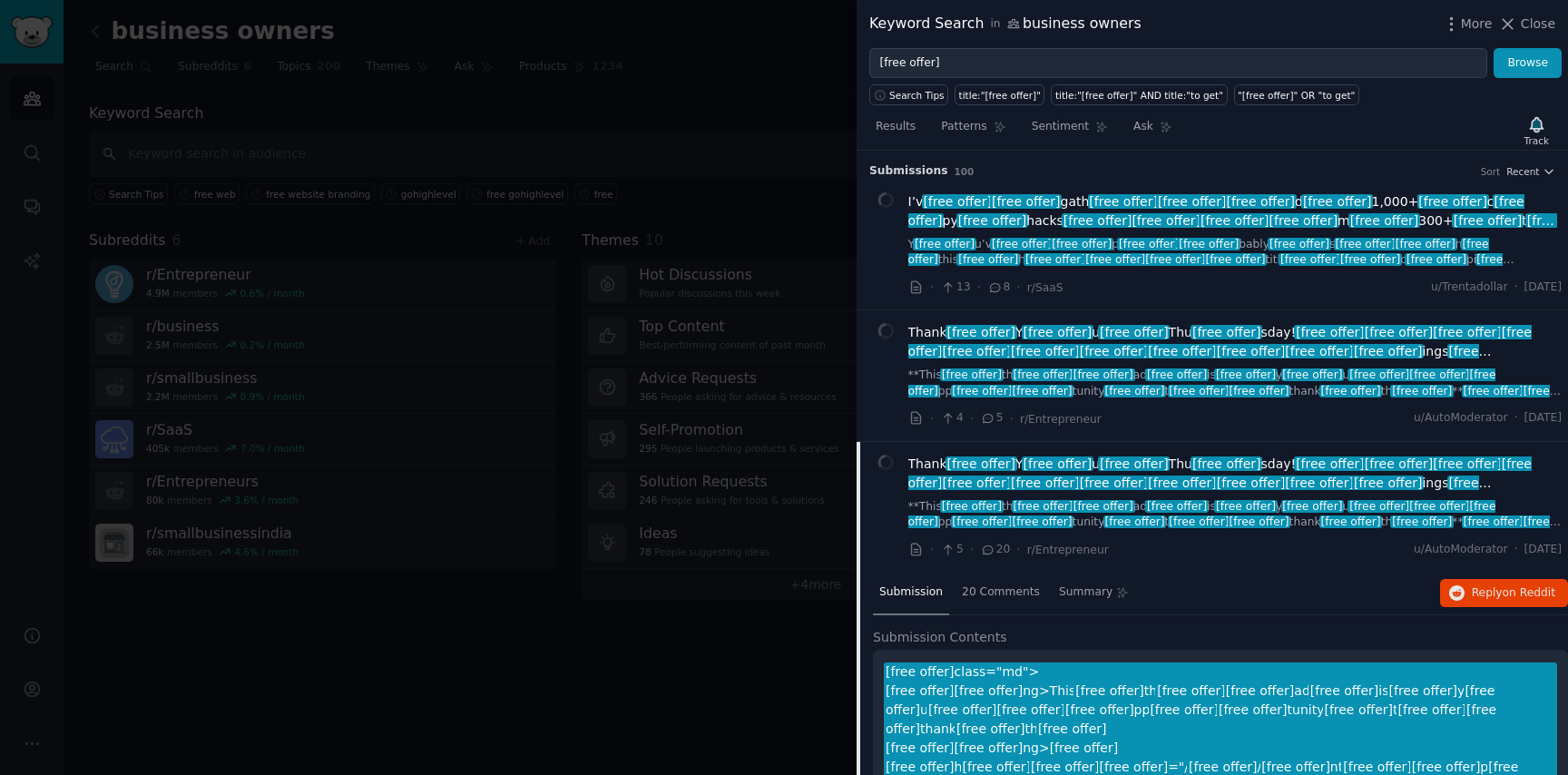
click at [883, 263] on div at bounding box center [886, 245] width 19 height 105
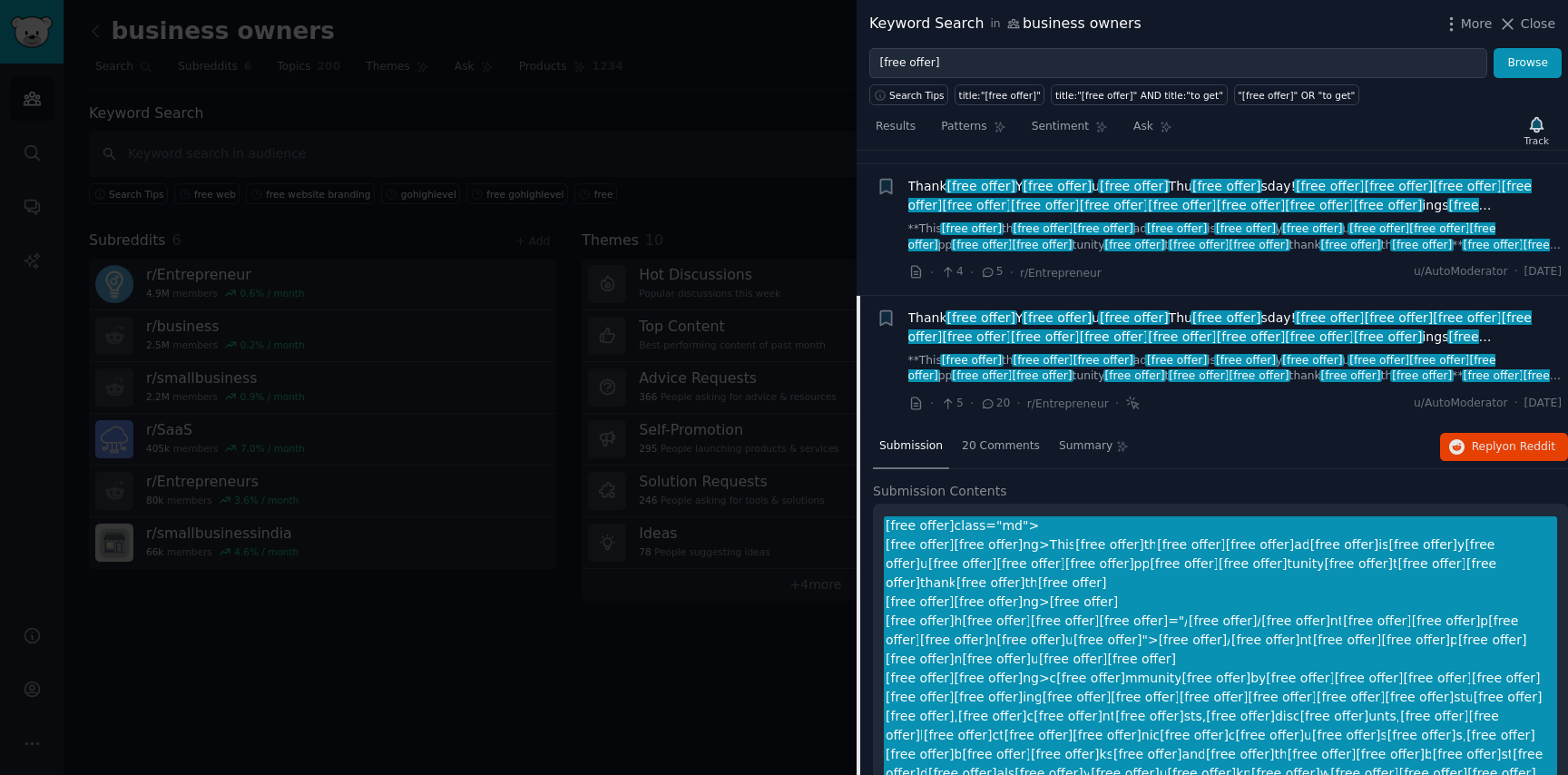
scroll to position [145, 0]
click at [1137, 313] on span "[free offer]" at bounding box center [1133, 319] width 72 height 15
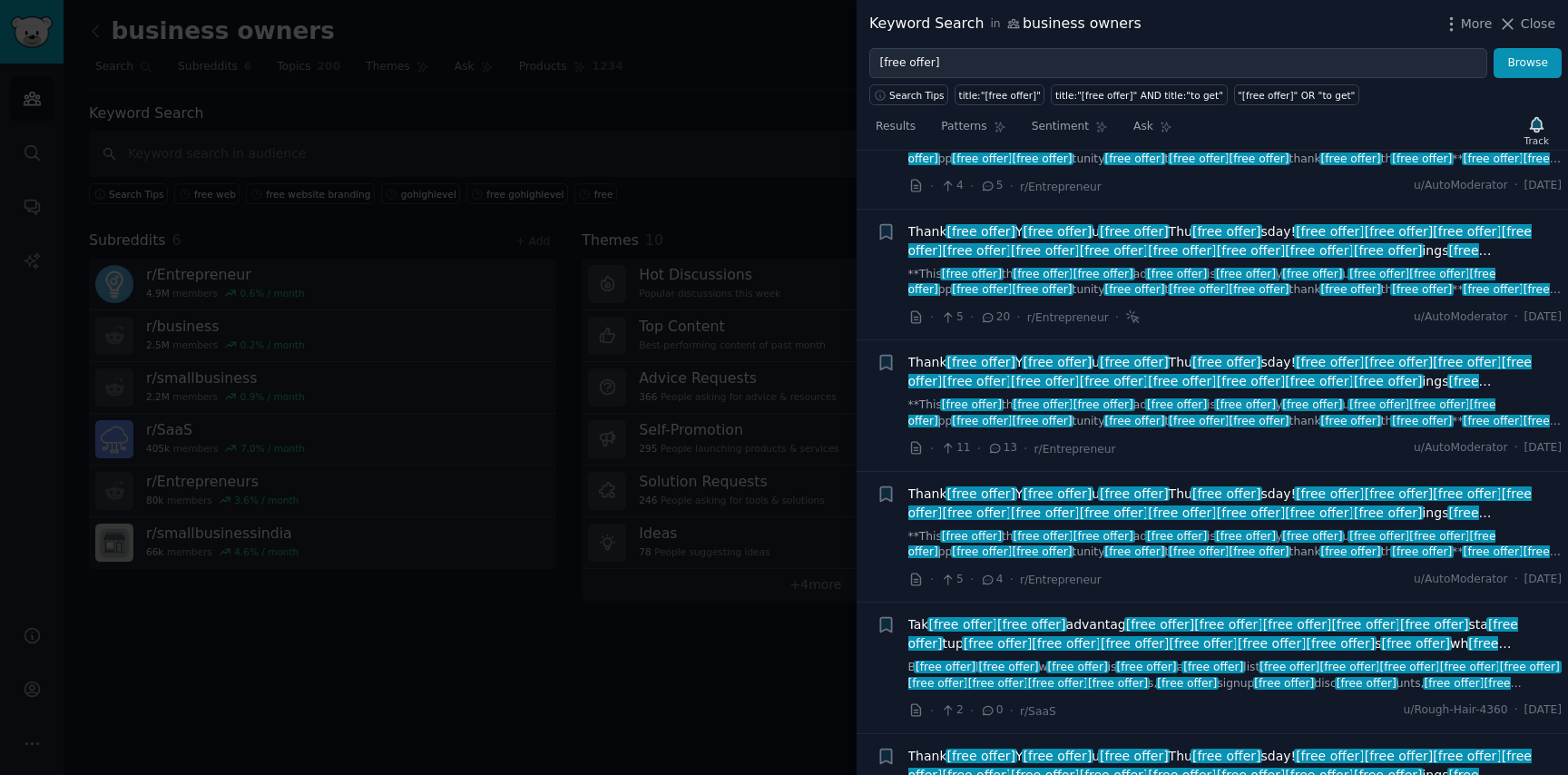
scroll to position [290, 0]
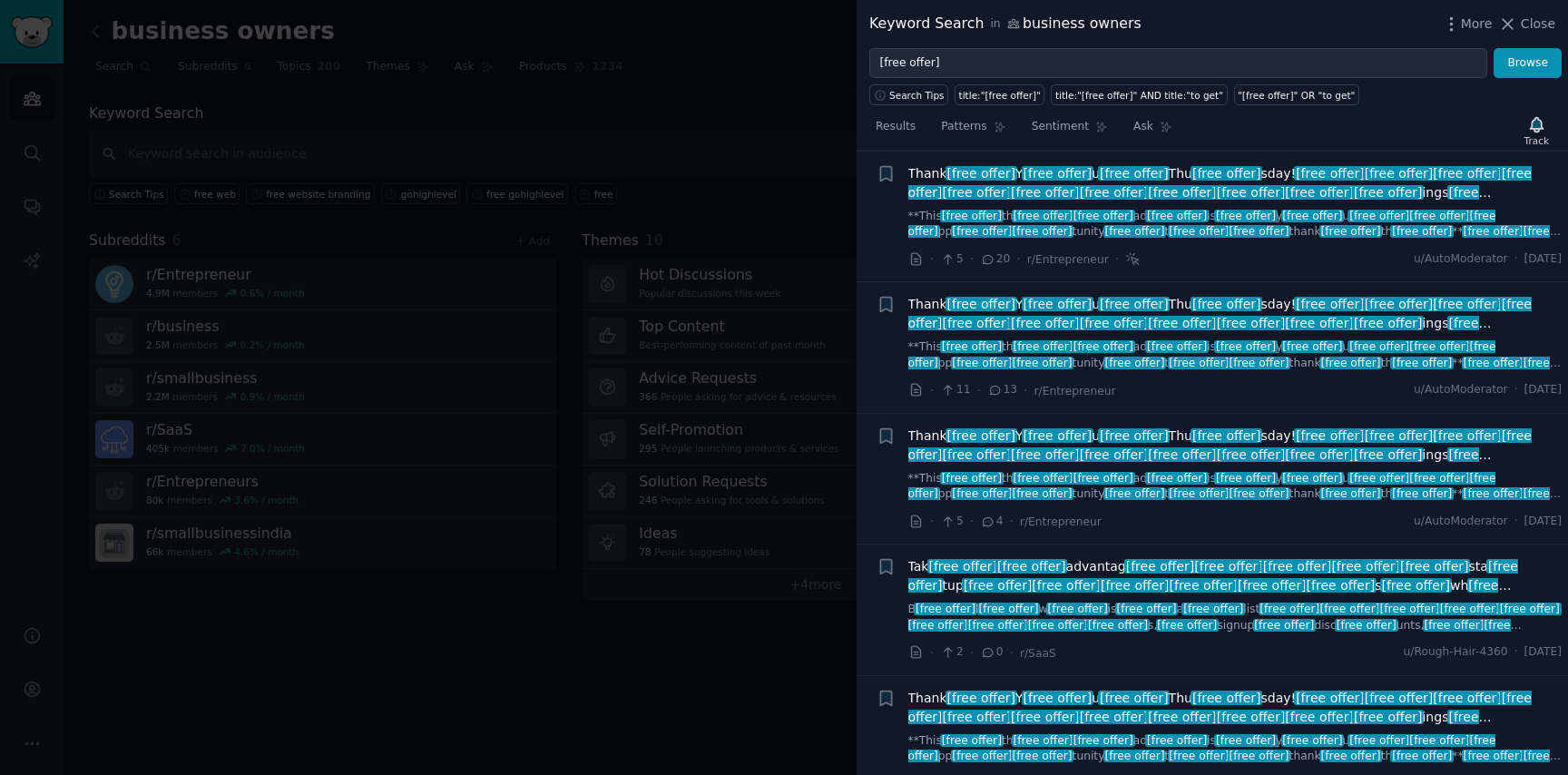
click at [1146, 197] on span "[free offer]" at bounding box center [1182, 193] width 72 height 15
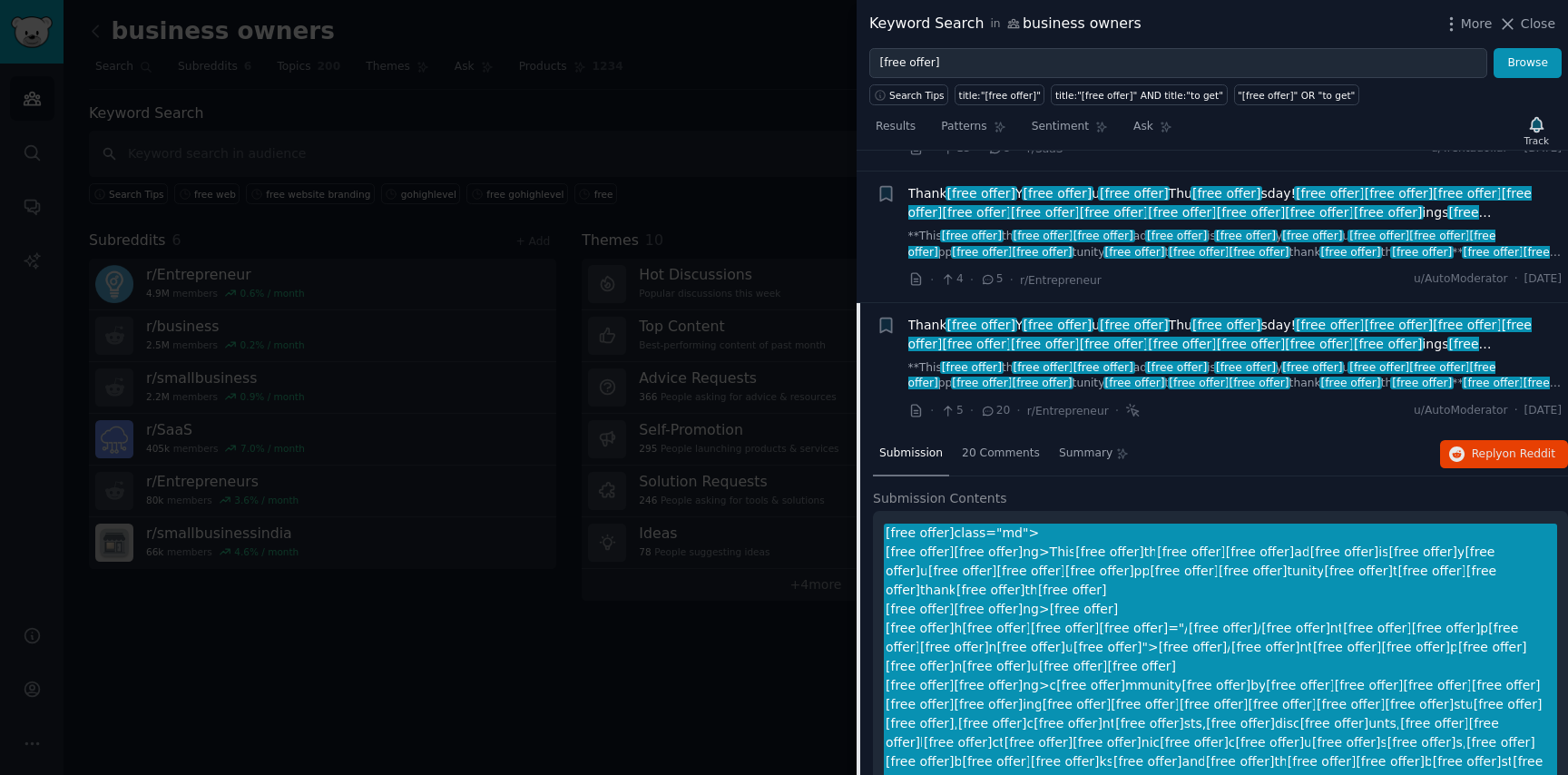
scroll to position [120, 0]
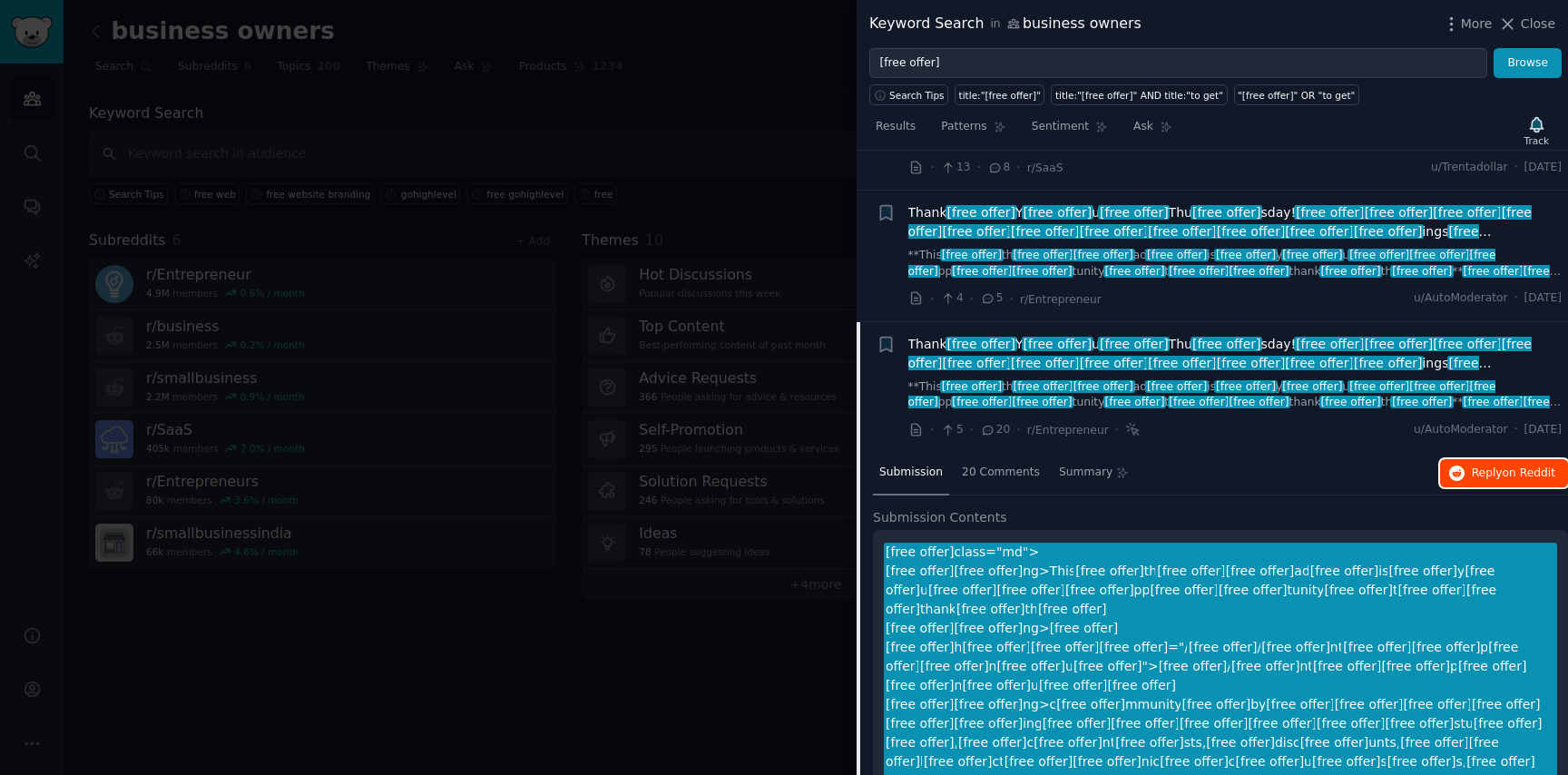
click at [1466, 472] on button "Reply on Reddit" at bounding box center [1505, 474] width 128 height 29
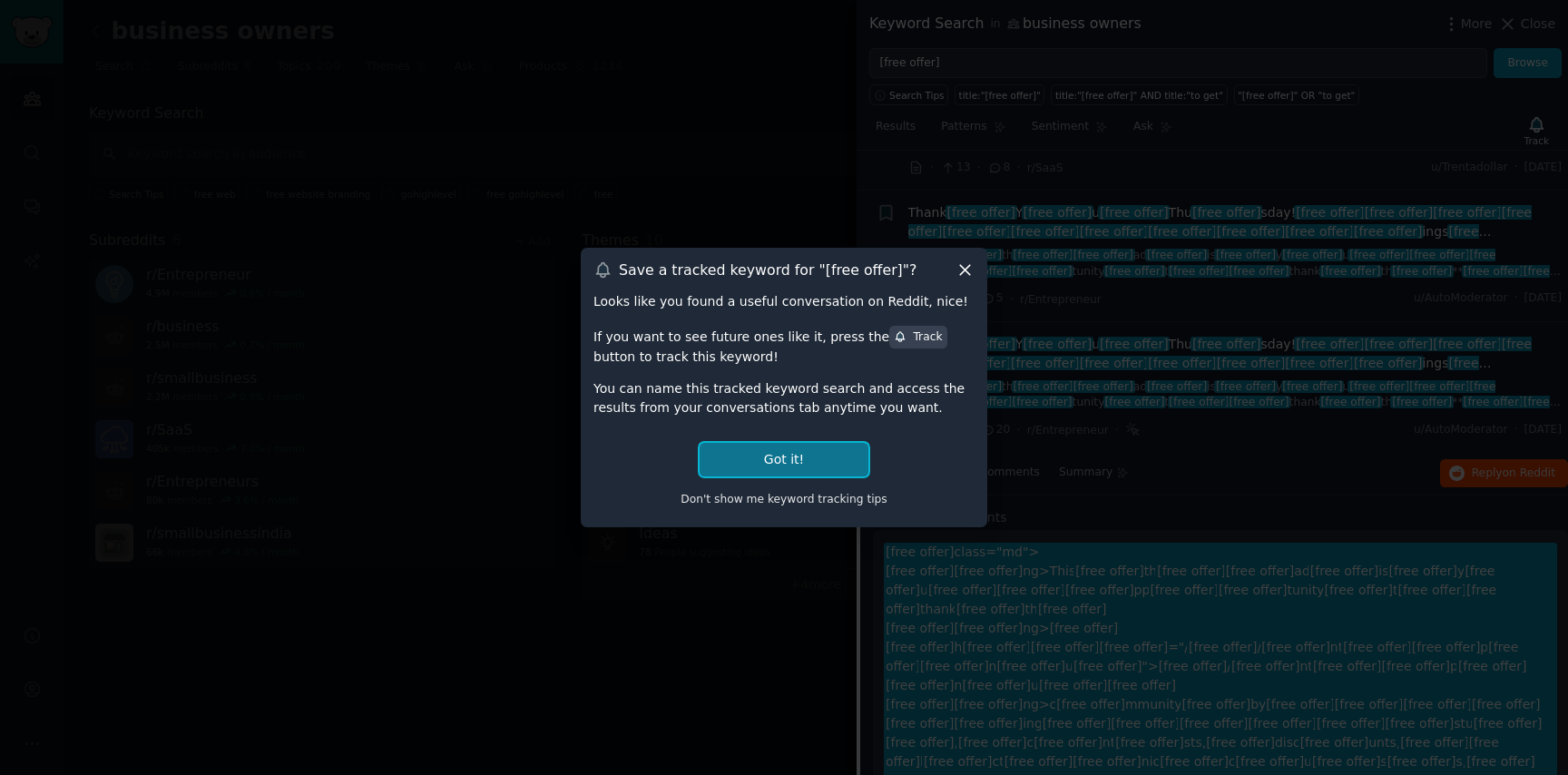
click at [828, 457] on button "Got it!" at bounding box center [784, 460] width 168 height 33
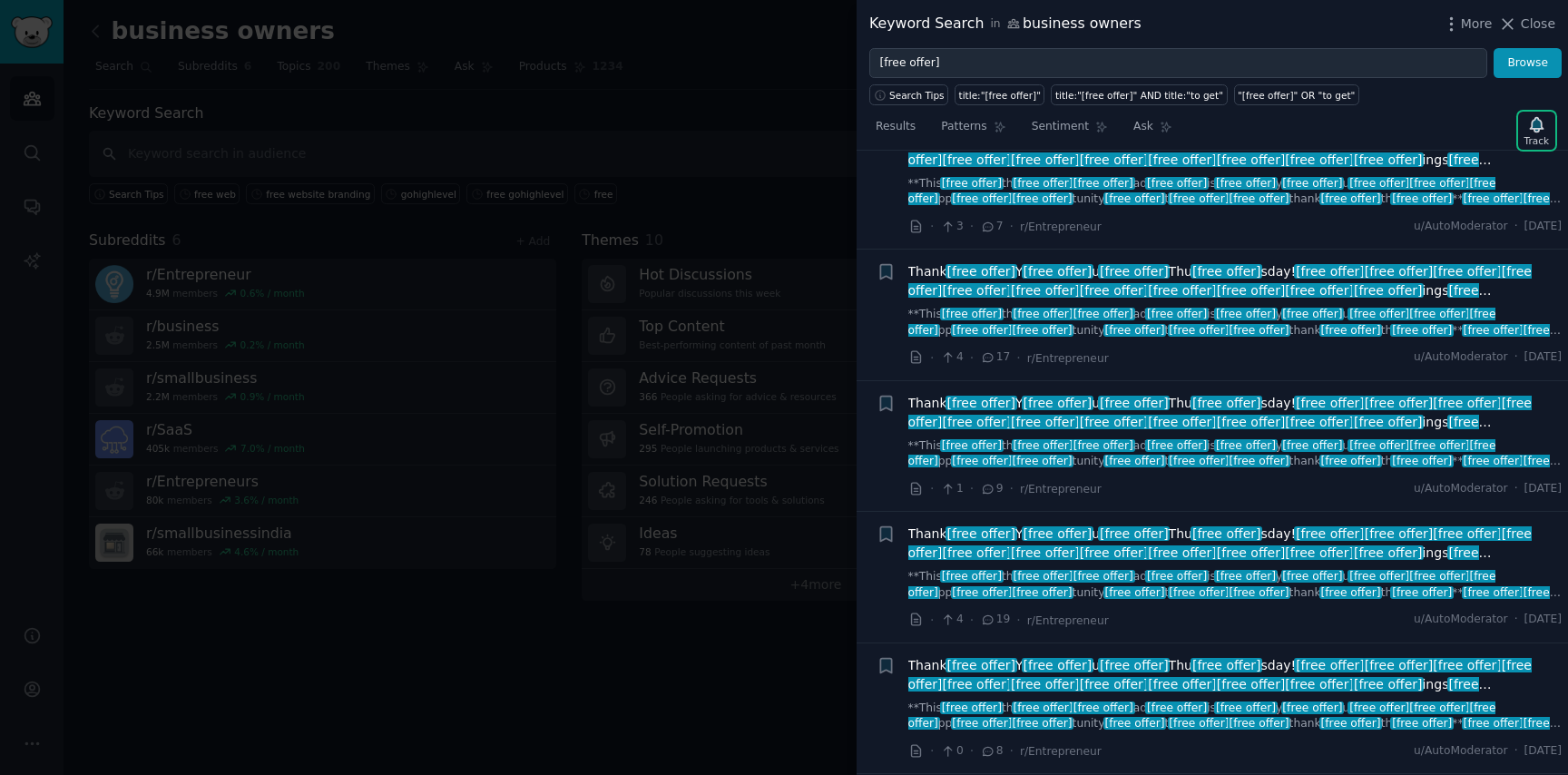
scroll to position [2041, 0]
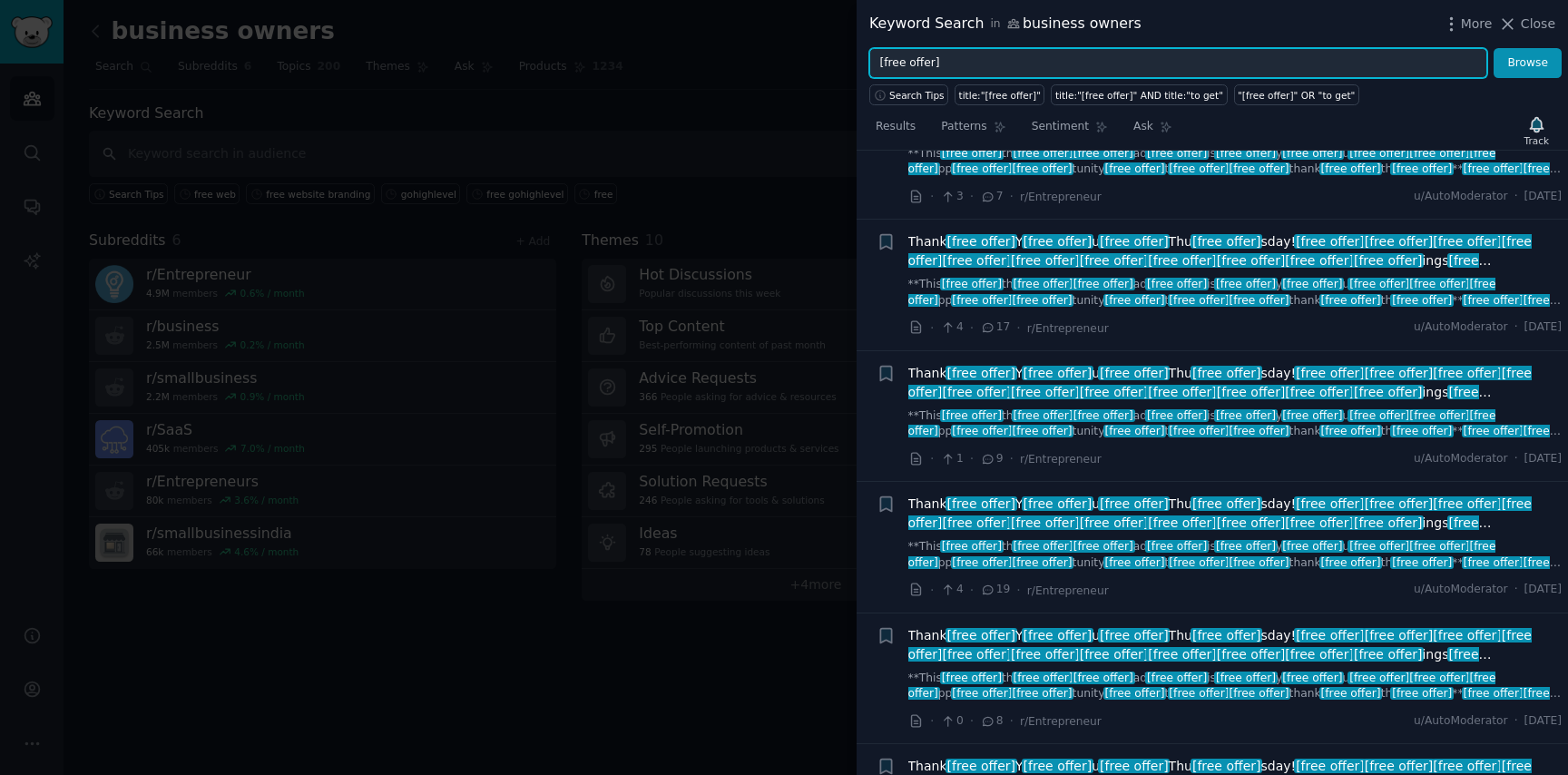
click at [965, 65] on input "[free offer]" at bounding box center [1178, 63] width 618 height 31
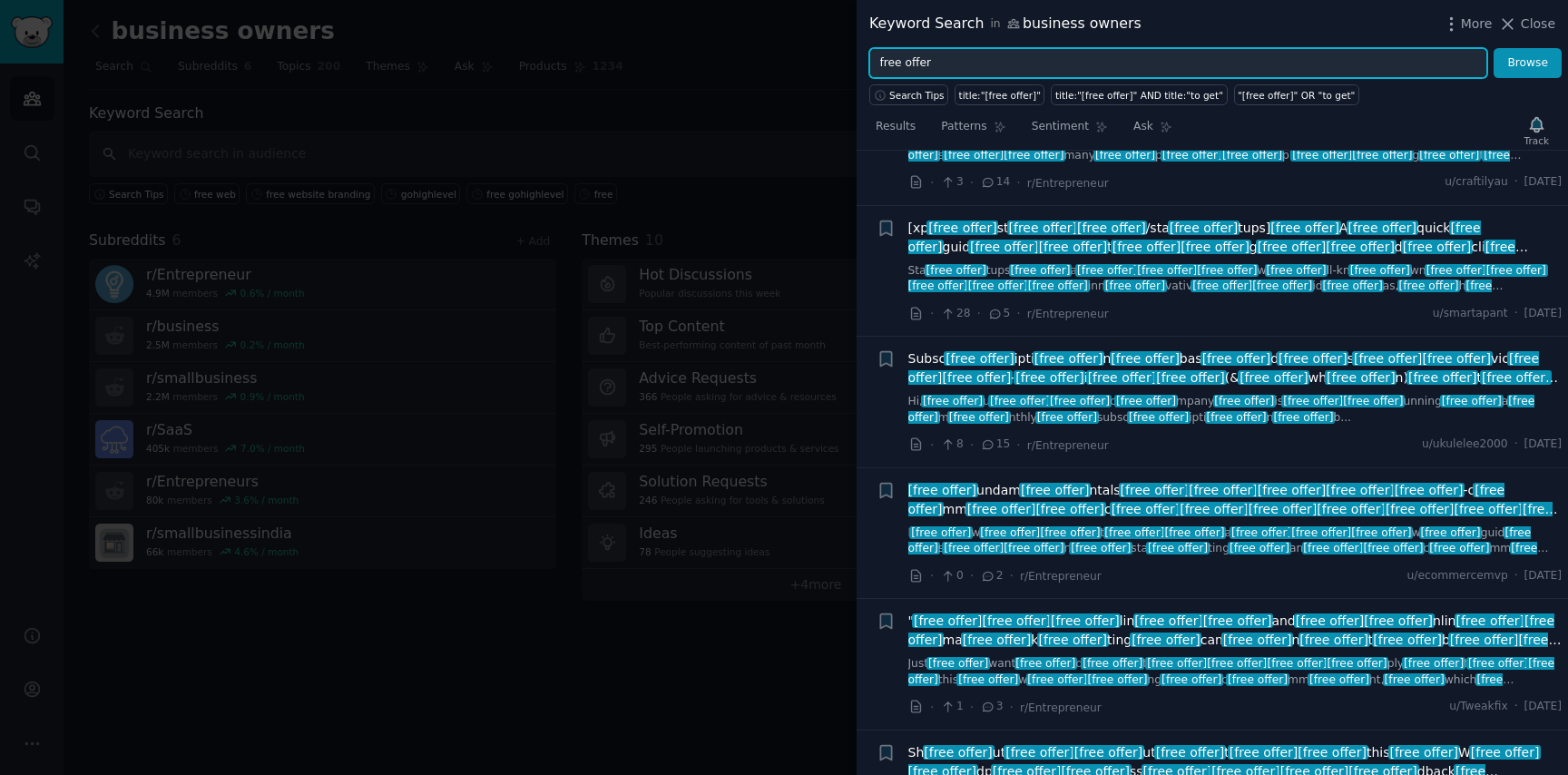
scroll to position [13041, 0]
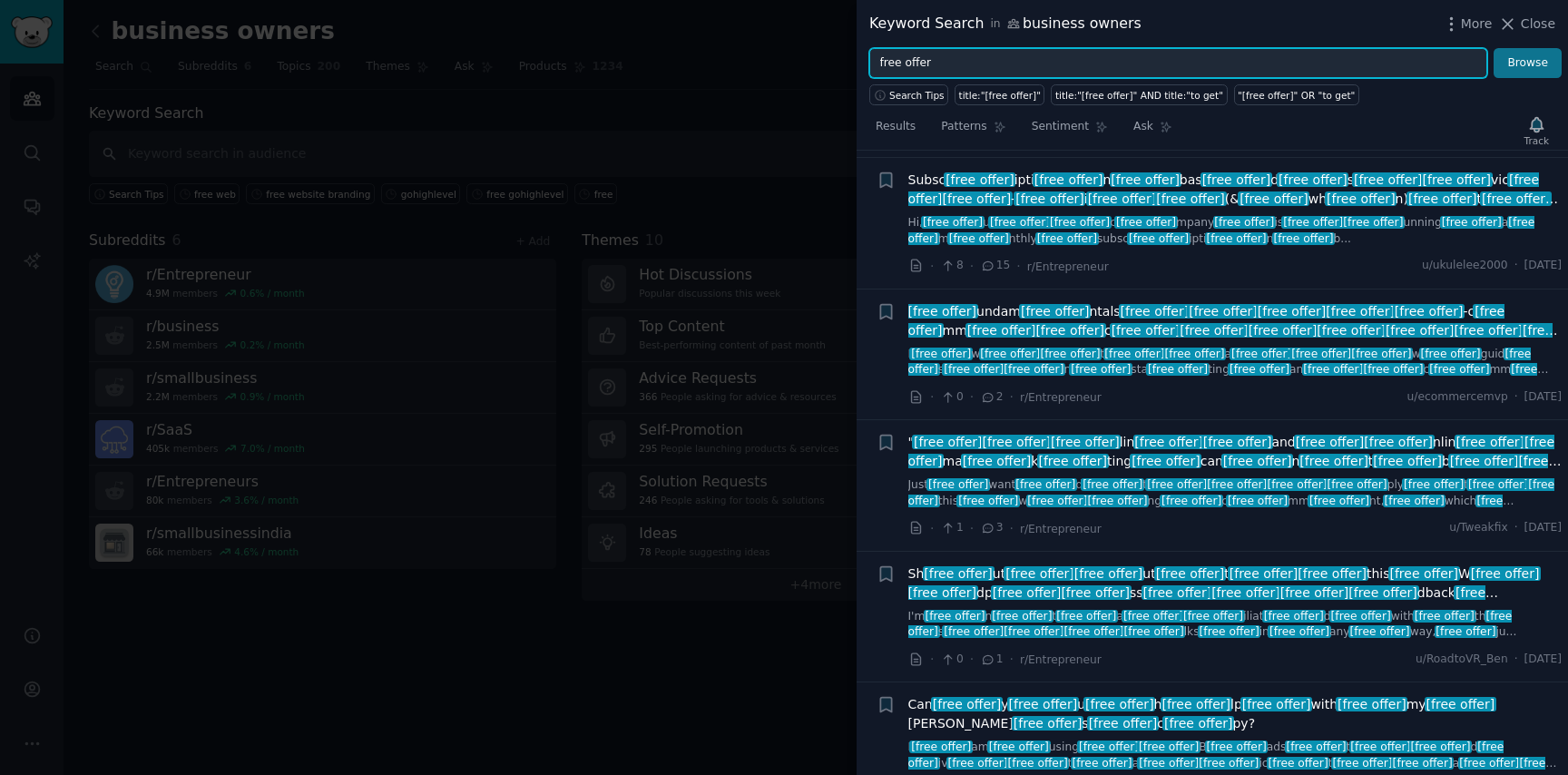
type input "free offer"
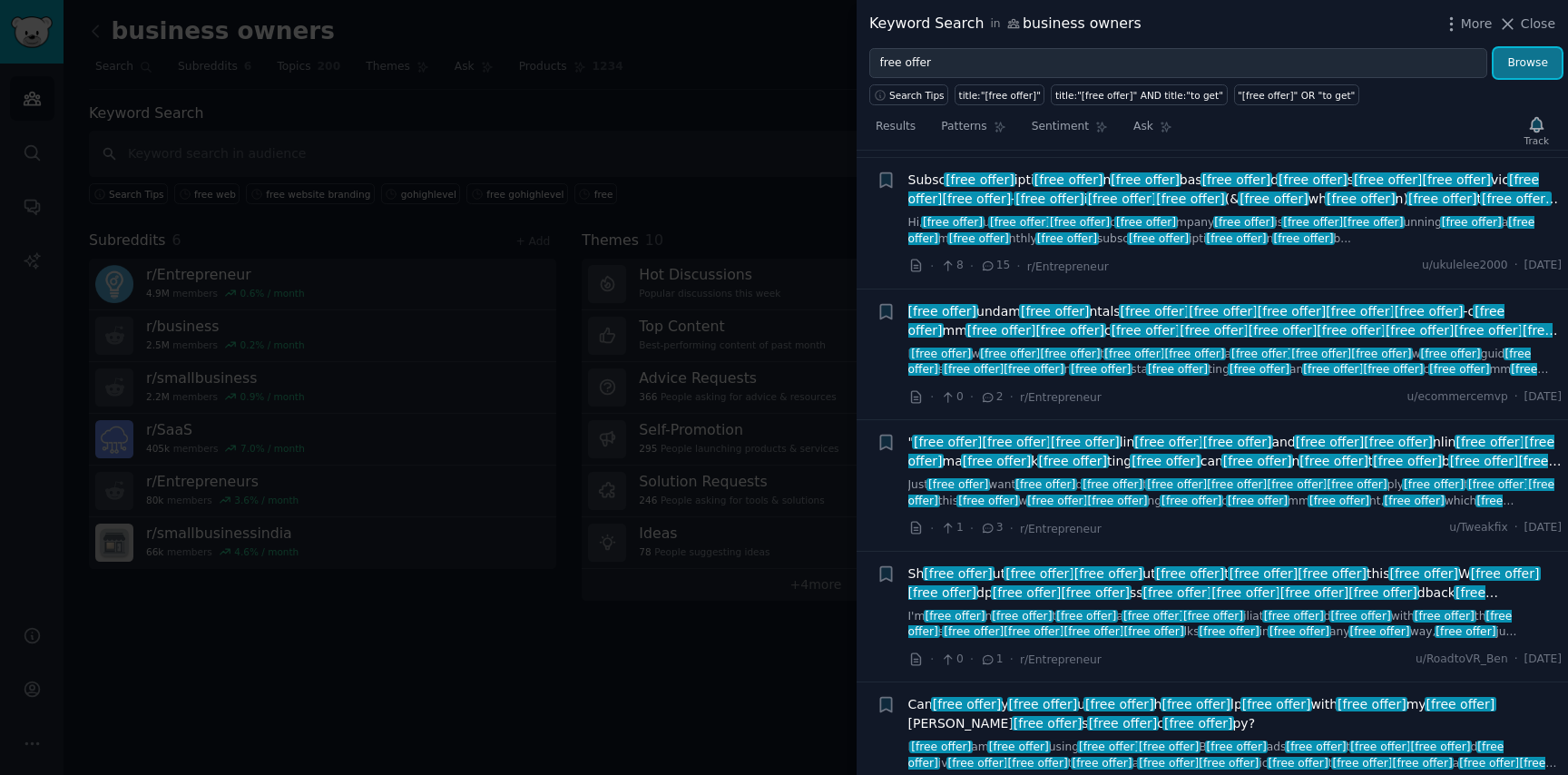
click at [1512, 63] on button "Browse" at bounding box center [1527, 63] width 68 height 31
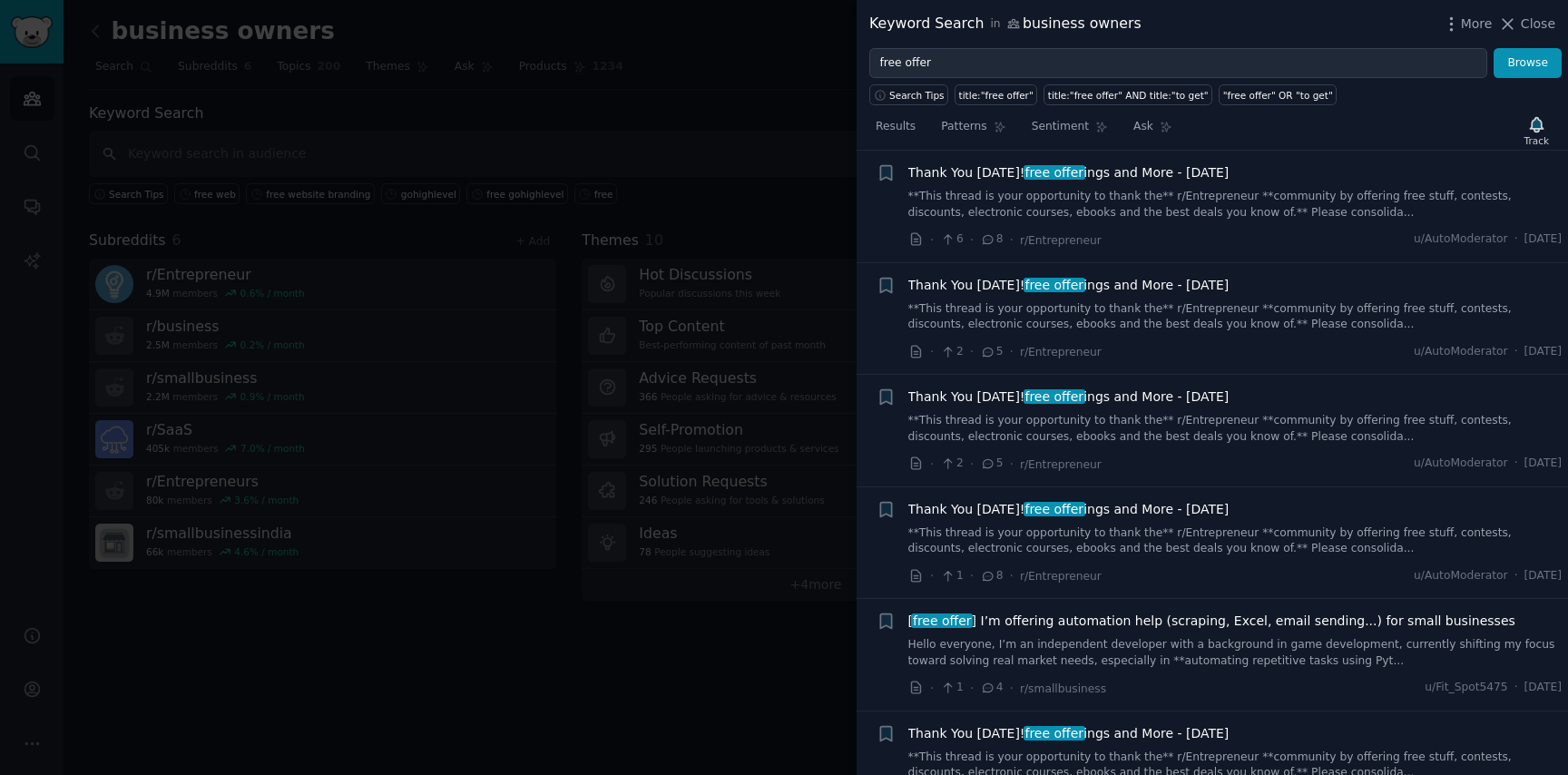
click at [1094, 637] on link "Hello everyone, I’m an independent developer with a background in game developm…" at bounding box center [1235, 653] width 654 height 32
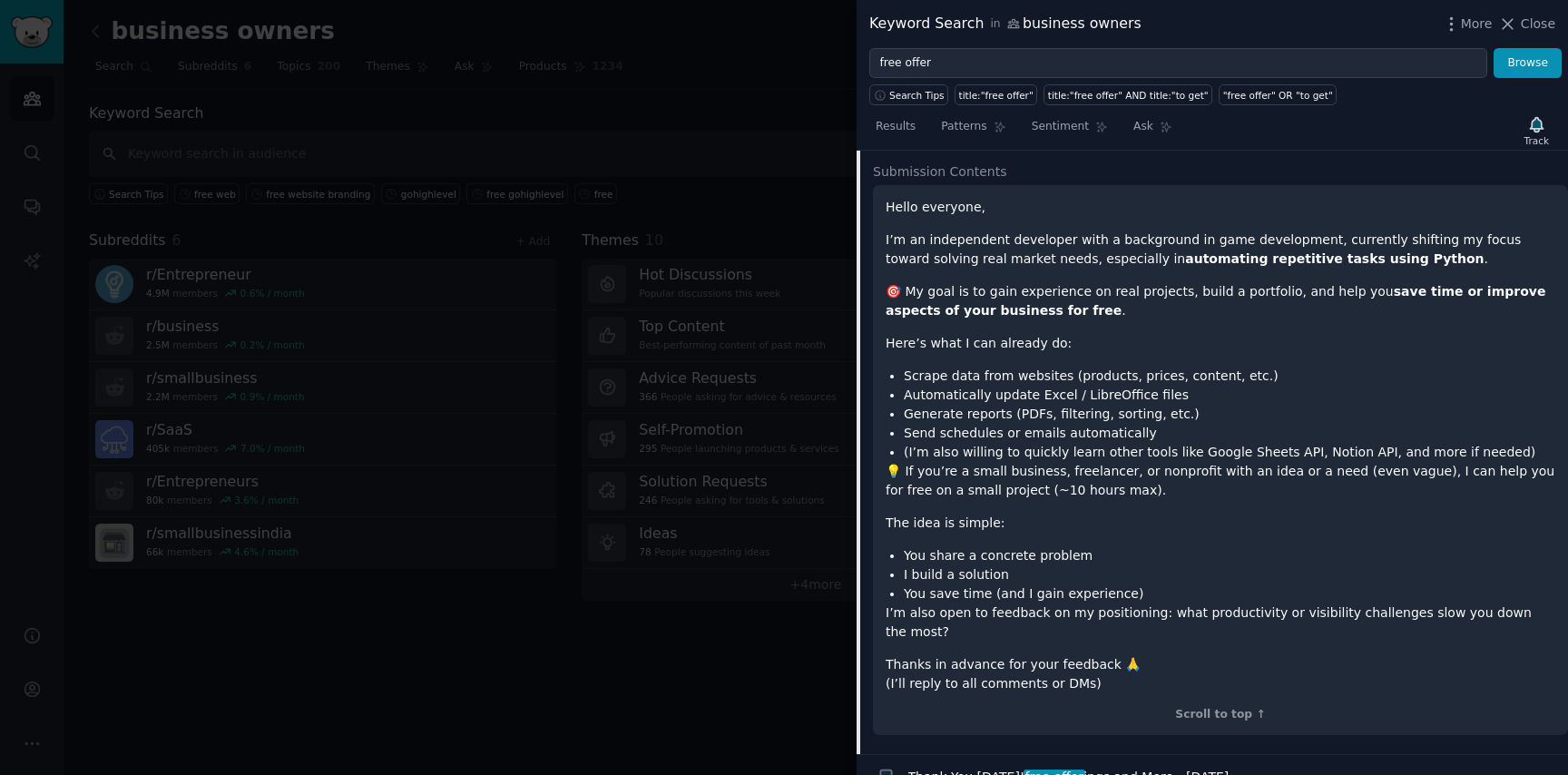
scroll to position [2732, 0]
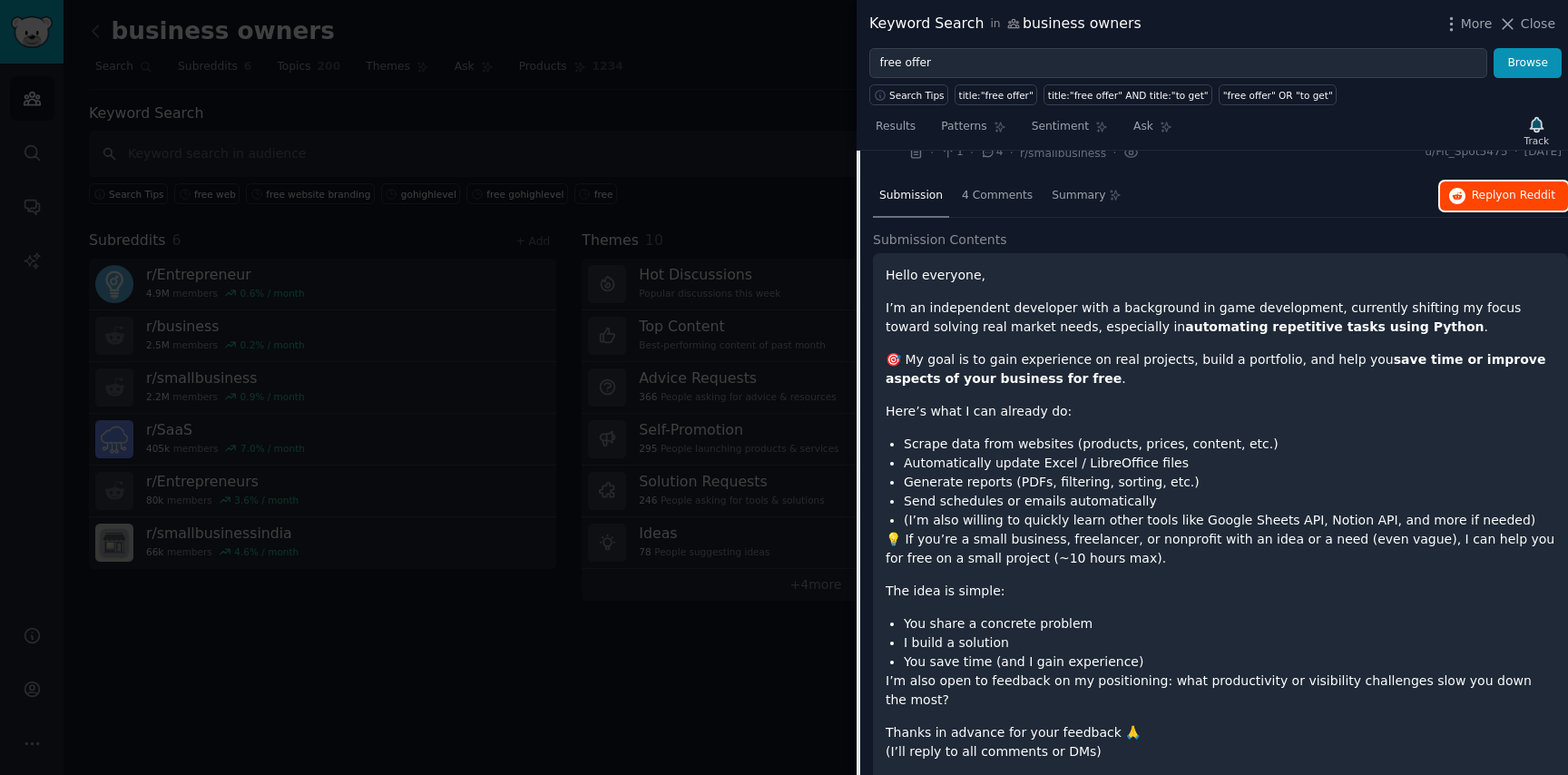
click at [1493, 194] on span "Reply on Reddit" at bounding box center [1514, 196] width 84 height 17
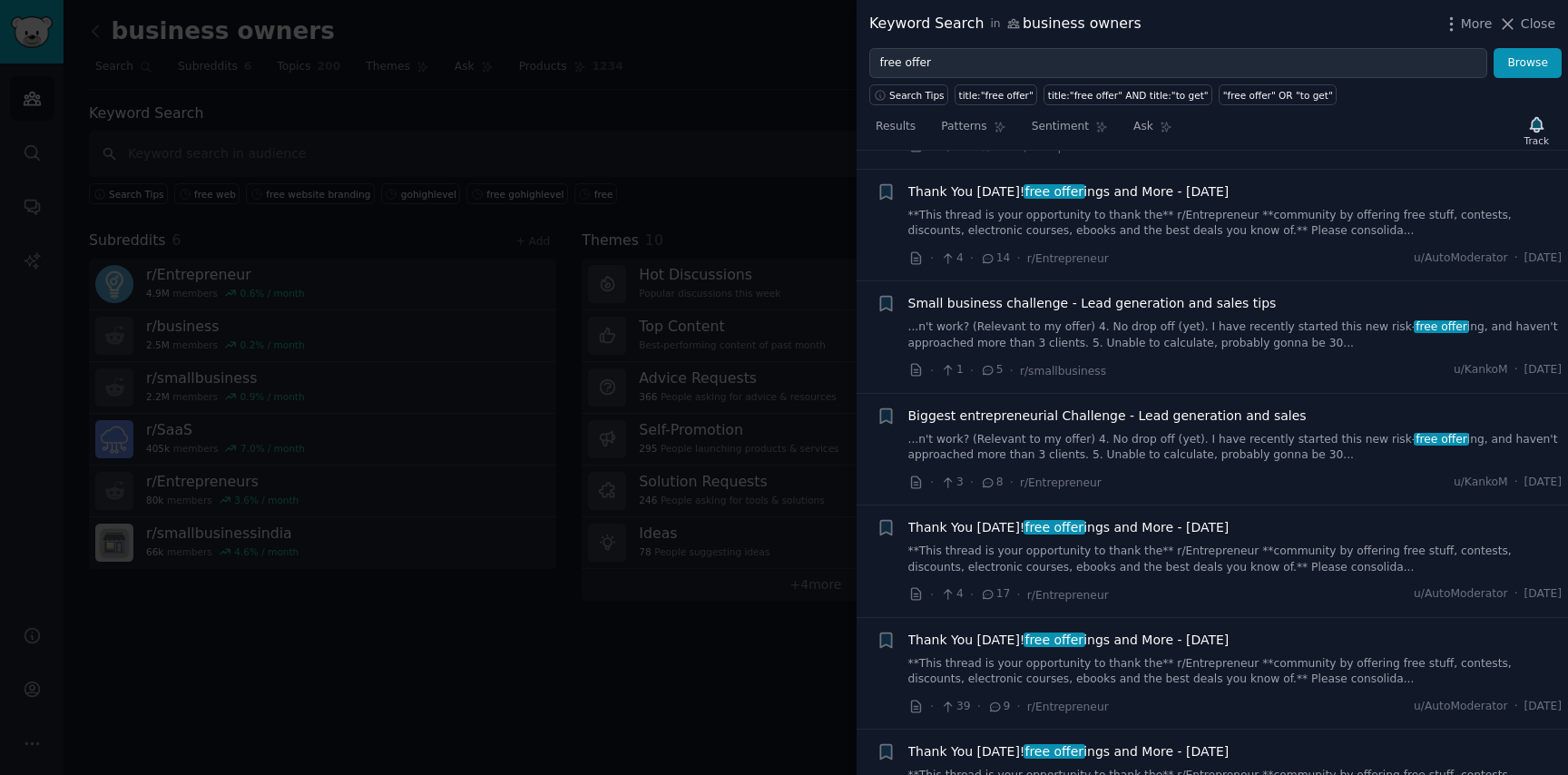
scroll to position [3510, 0]
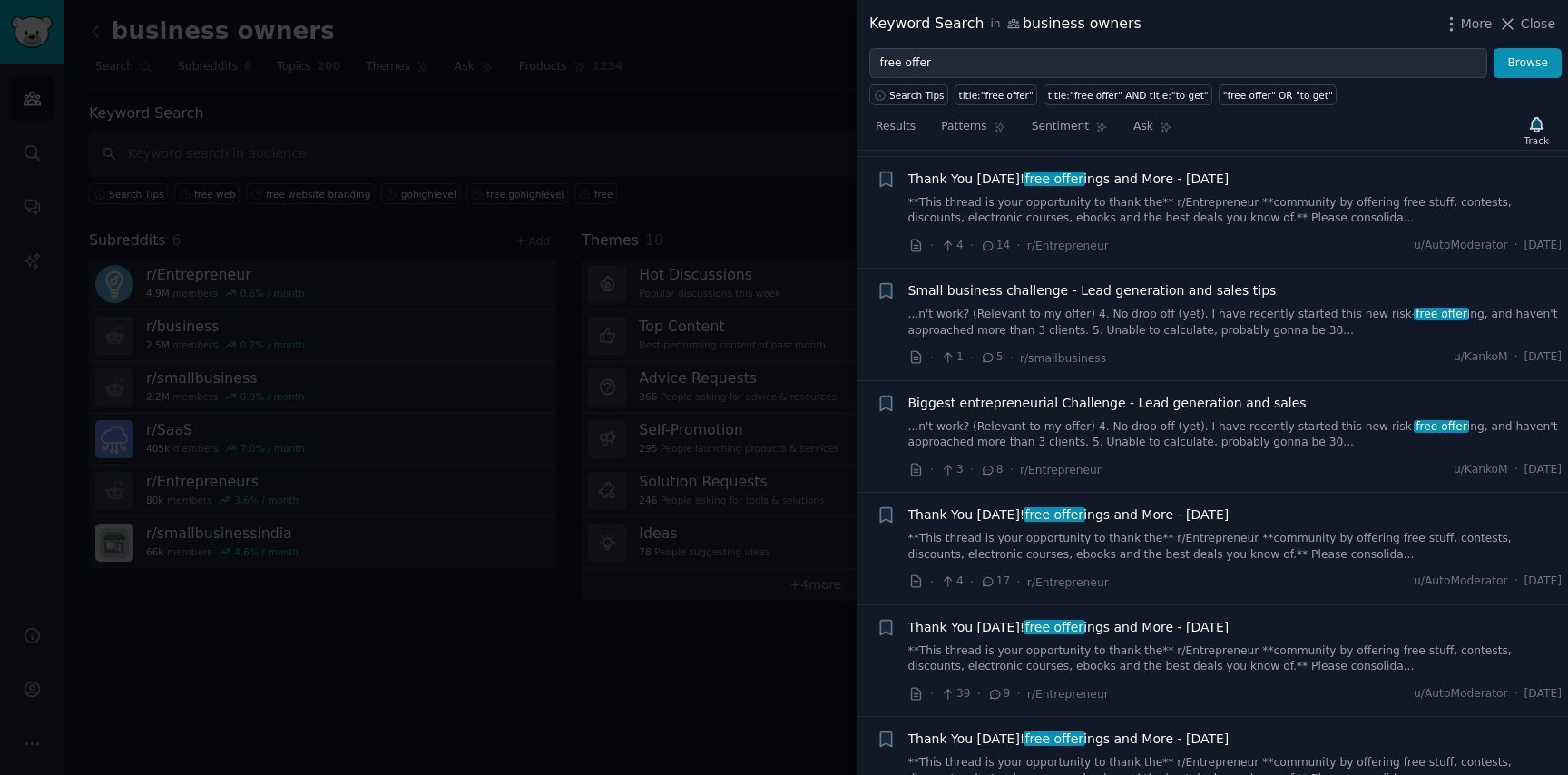
click at [1240, 420] on link "...n't work? (Relevant to my offer) 4. No drop off (yet). I have recently start…" at bounding box center [1235, 435] width 654 height 32
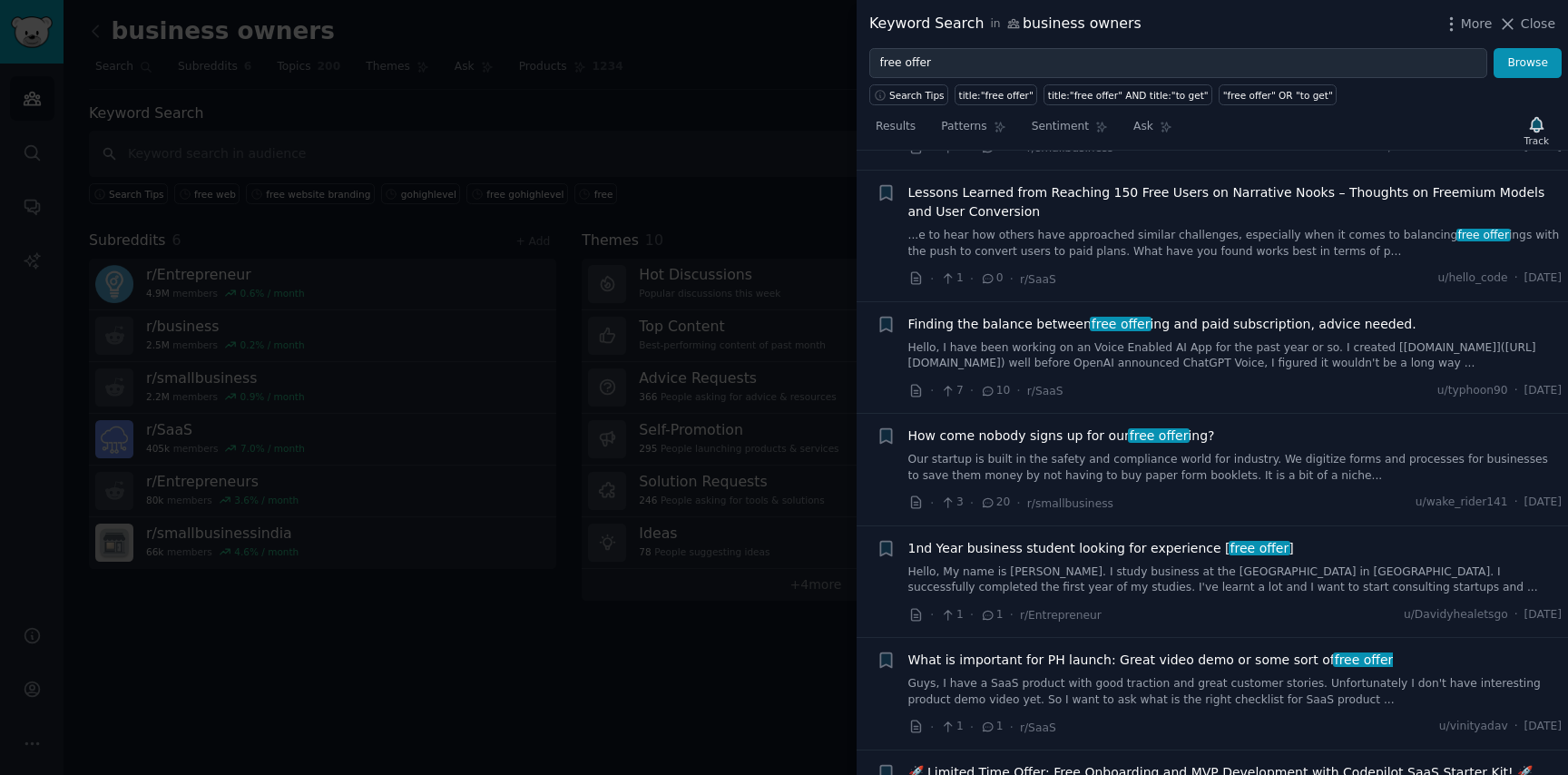
scroll to position [4945, 0]
click at [1096, 460] on link "Our startup is built in the safety and compliance world for industry. We digiti…" at bounding box center [1235, 467] width 654 height 32
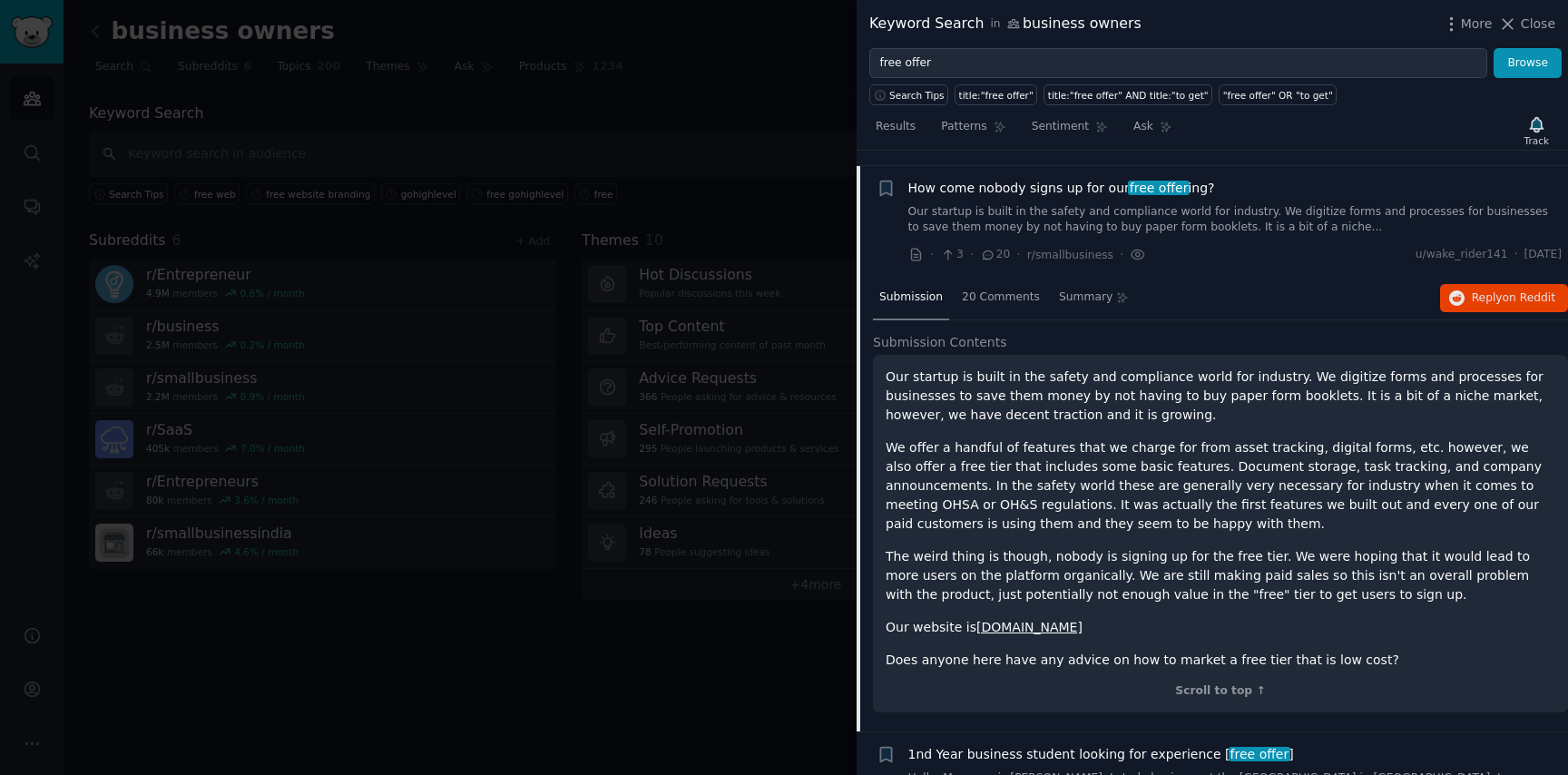
scroll to position [4568, 0]
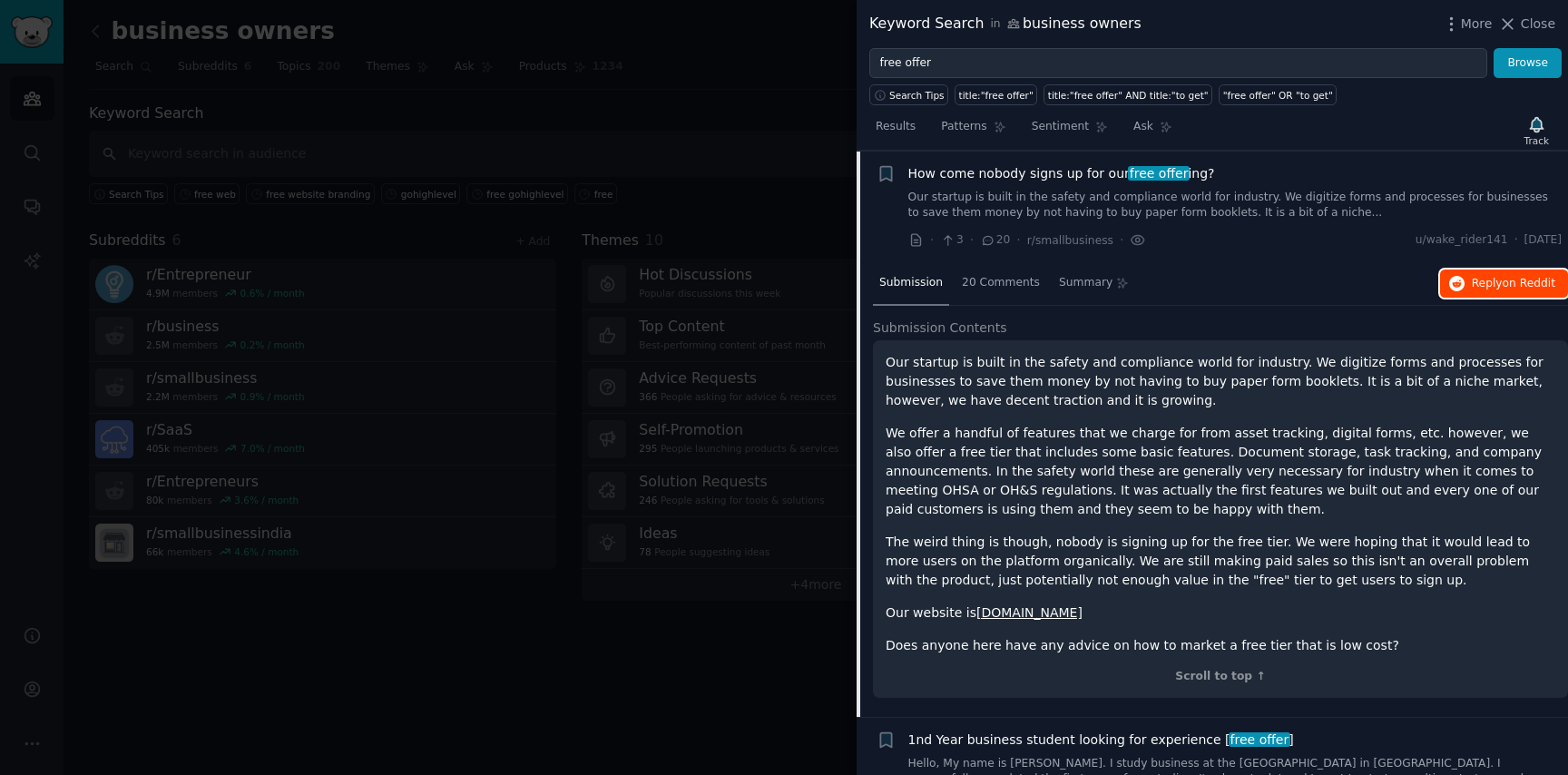
click at [1508, 285] on span "on Reddit" at bounding box center [1529, 283] width 53 height 13
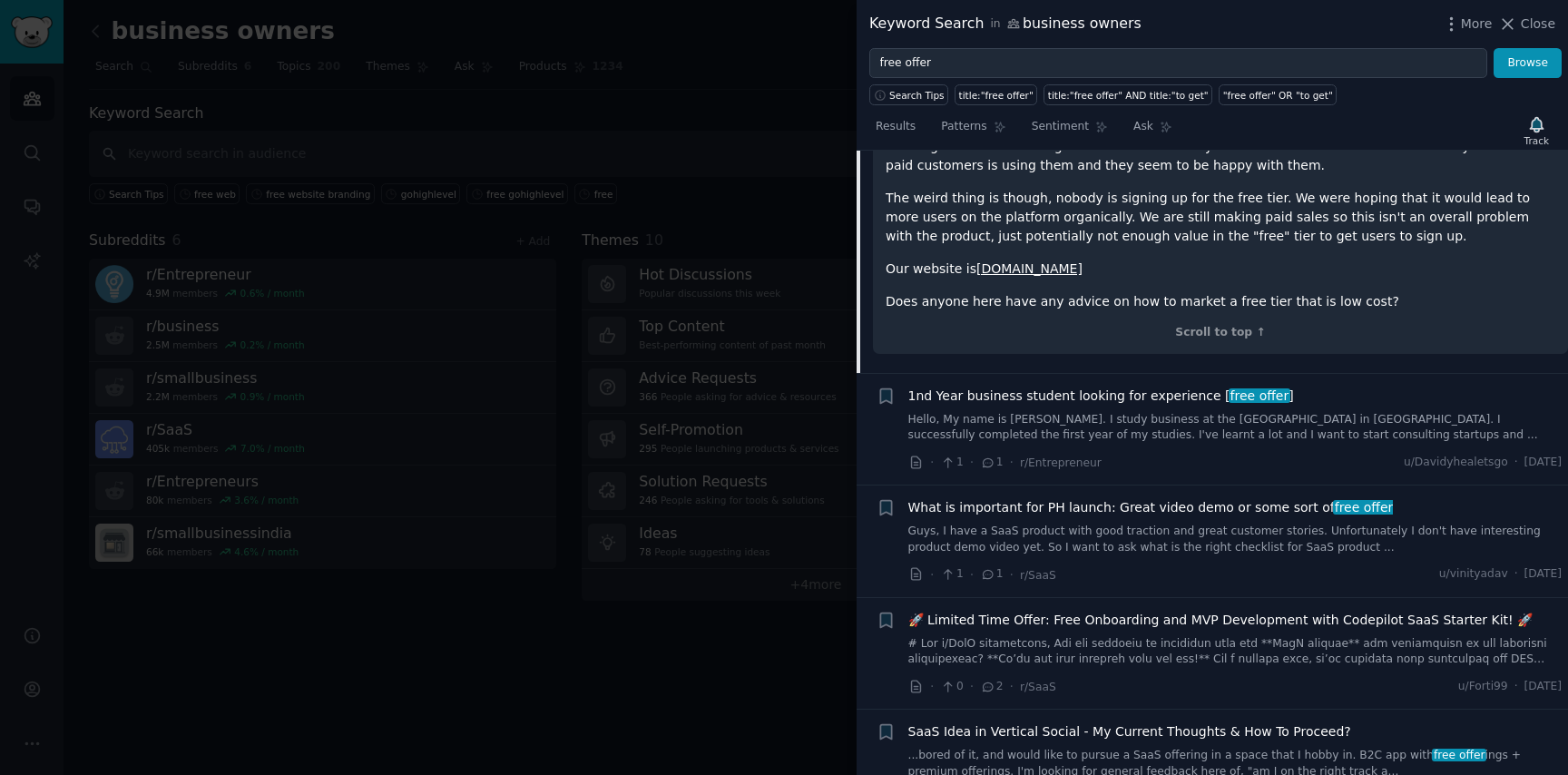
scroll to position [4938, 0]
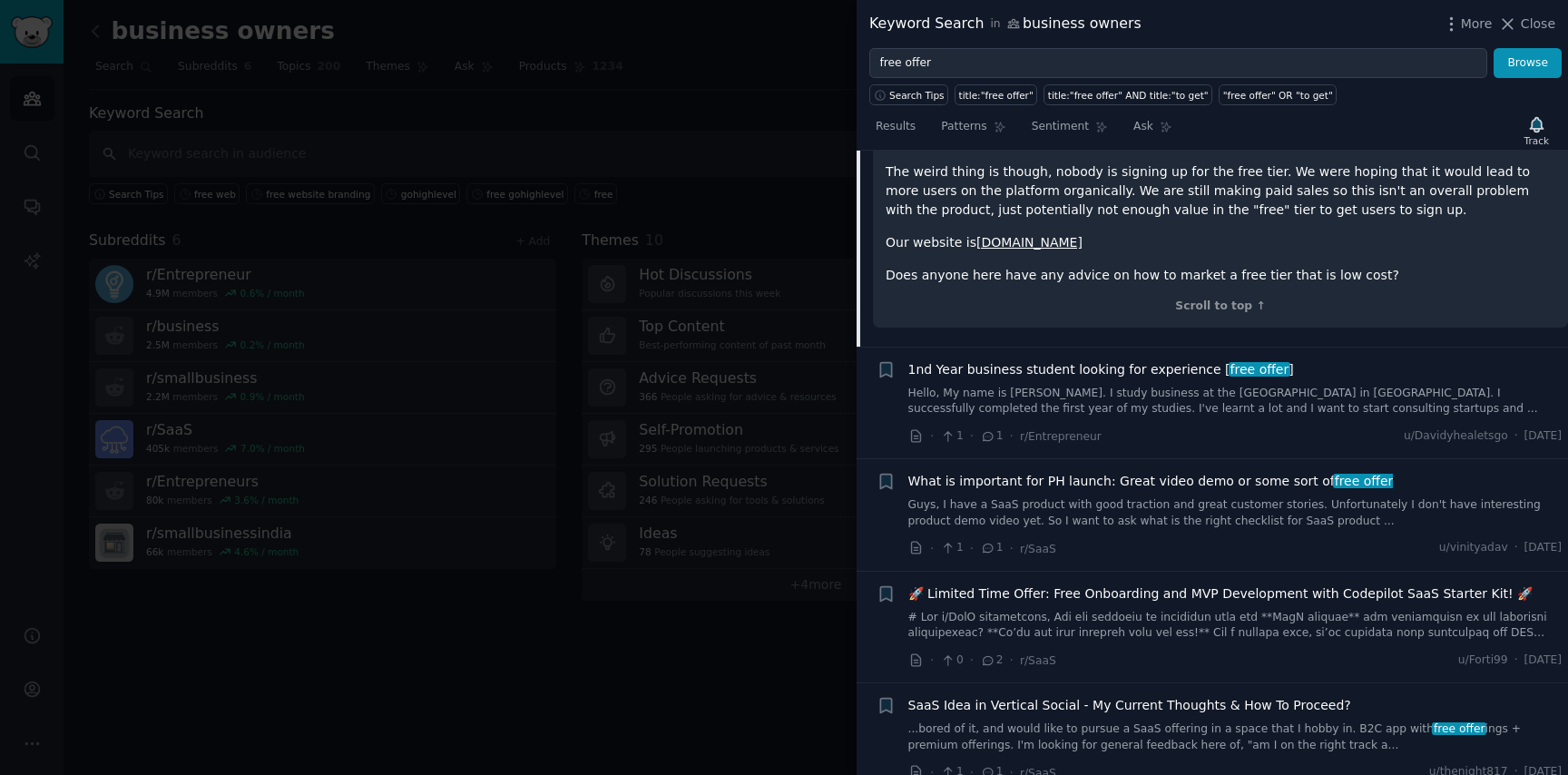
click at [1226, 626] on link at bounding box center [1235, 625] width 654 height 32
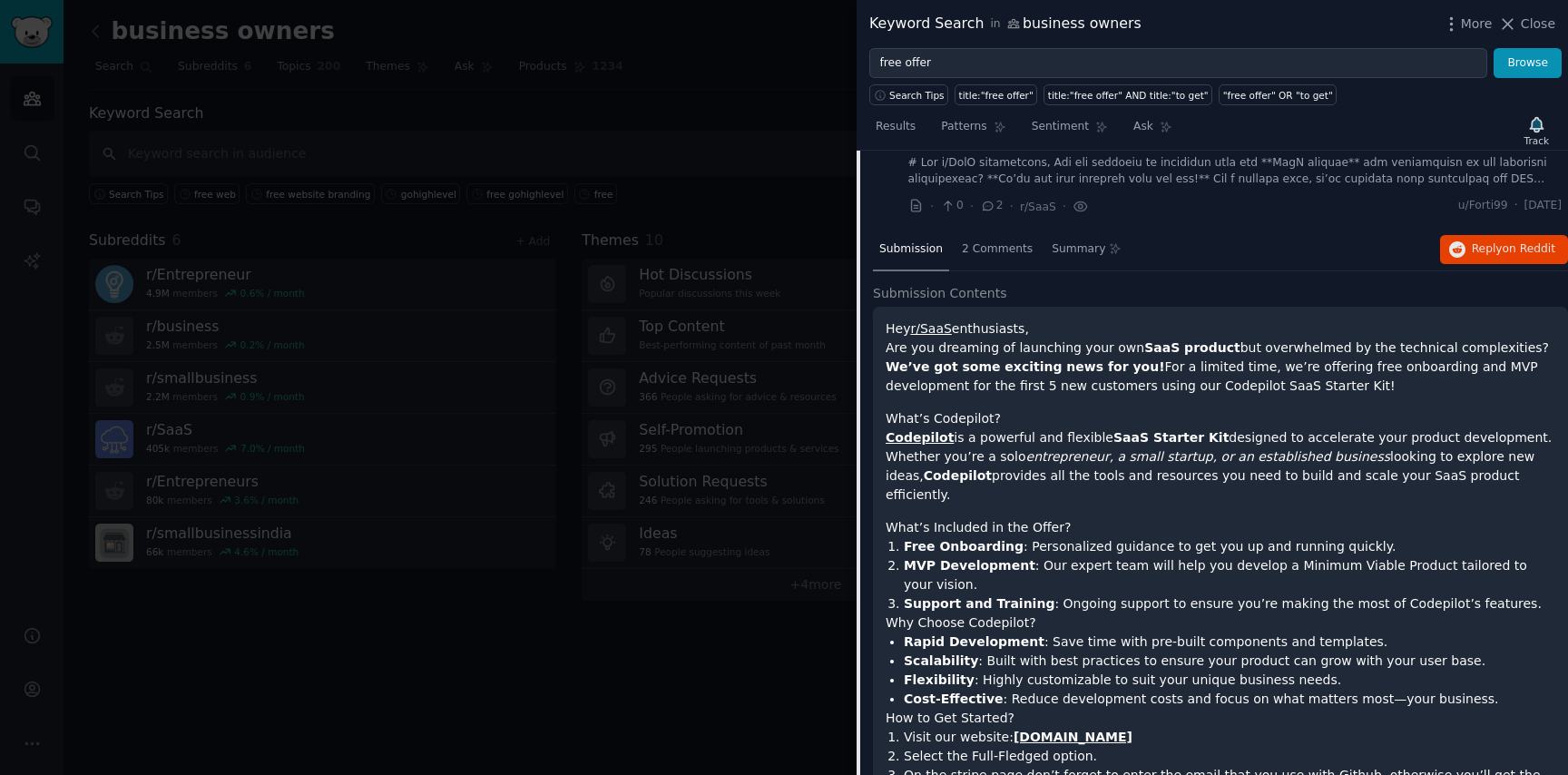
scroll to position [4905, 0]
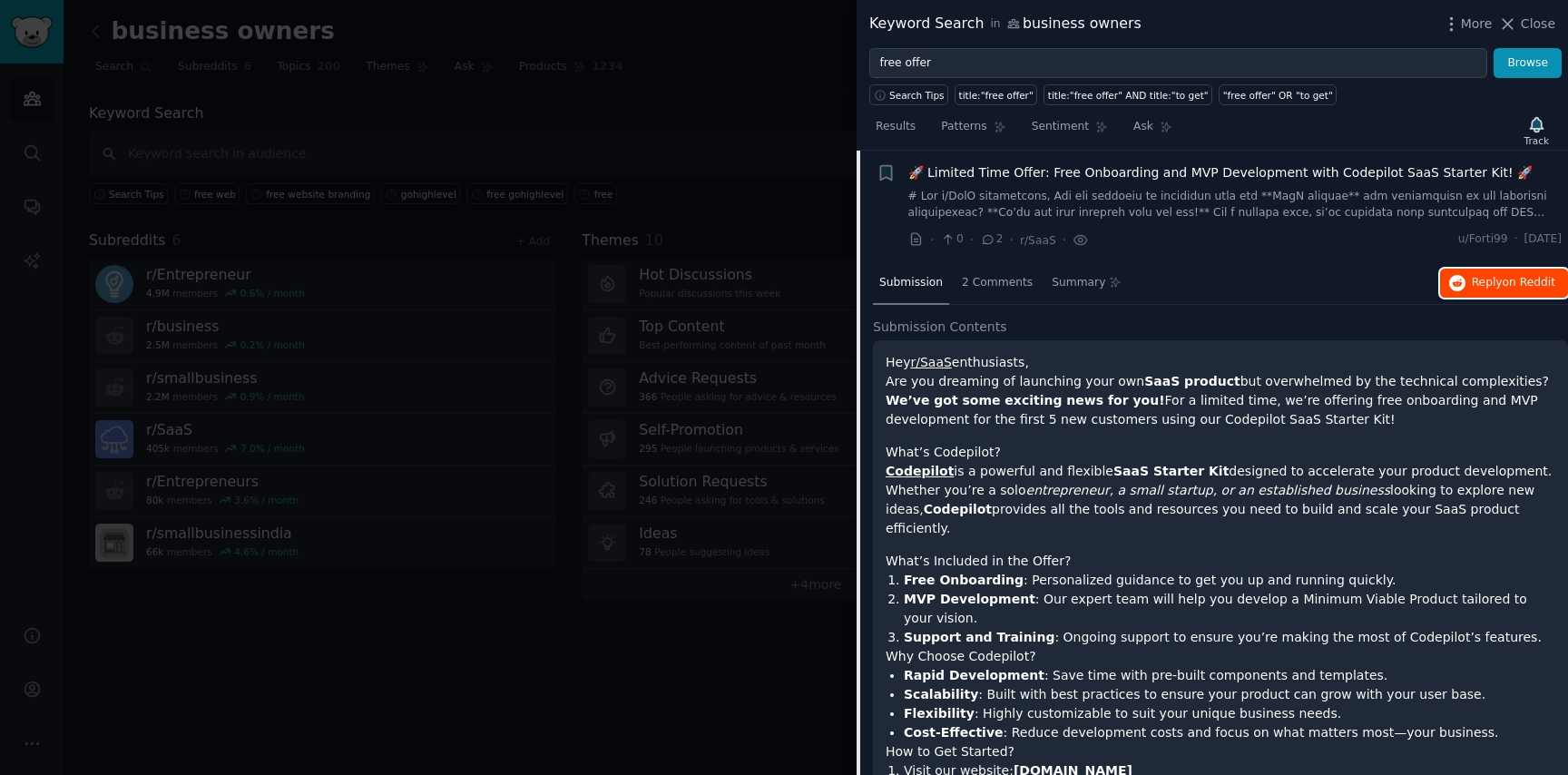
click at [1491, 275] on span "Reply on Reddit" at bounding box center [1514, 284] width 84 height 17
click at [1464, 285] on button "Reply on Reddit" at bounding box center [1505, 283] width 128 height 29
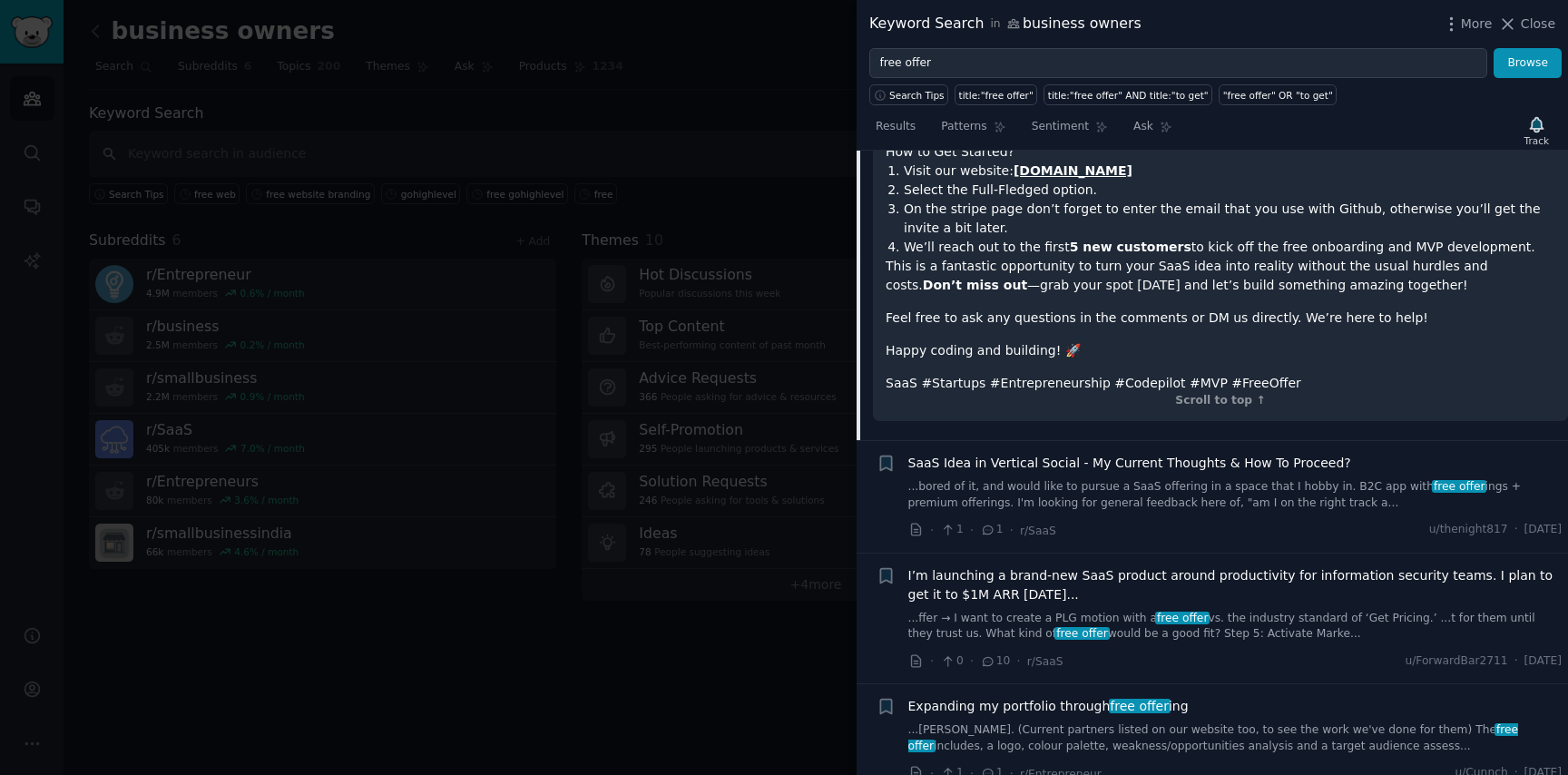
scroll to position [5506, 0]
